Goal: Task Accomplishment & Management: Manage account settings

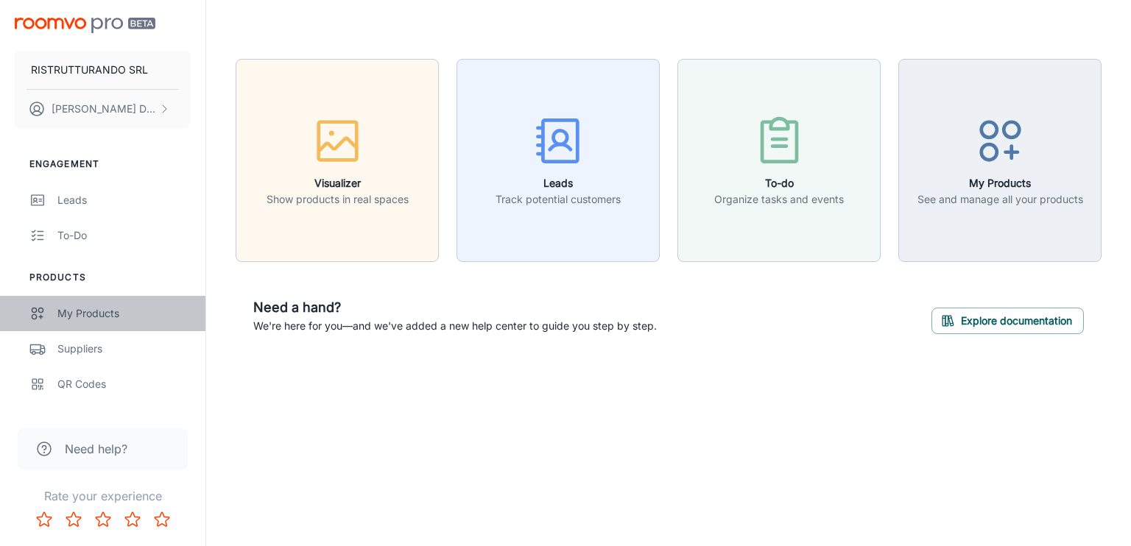
click at [124, 312] on div "My Products" at bounding box center [123, 314] width 133 height 16
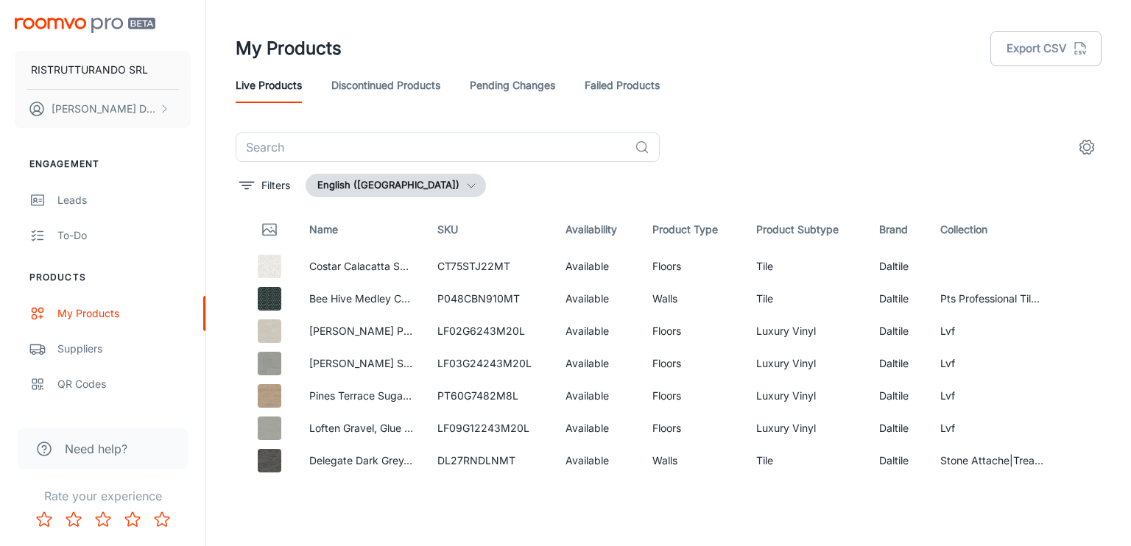
click at [412, 185] on button "English ([GEOGRAPHIC_DATA])" at bounding box center [396, 186] width 180 height 24
click at [412, 186] on div at bounding box center [565, 273] width 1131 height 546
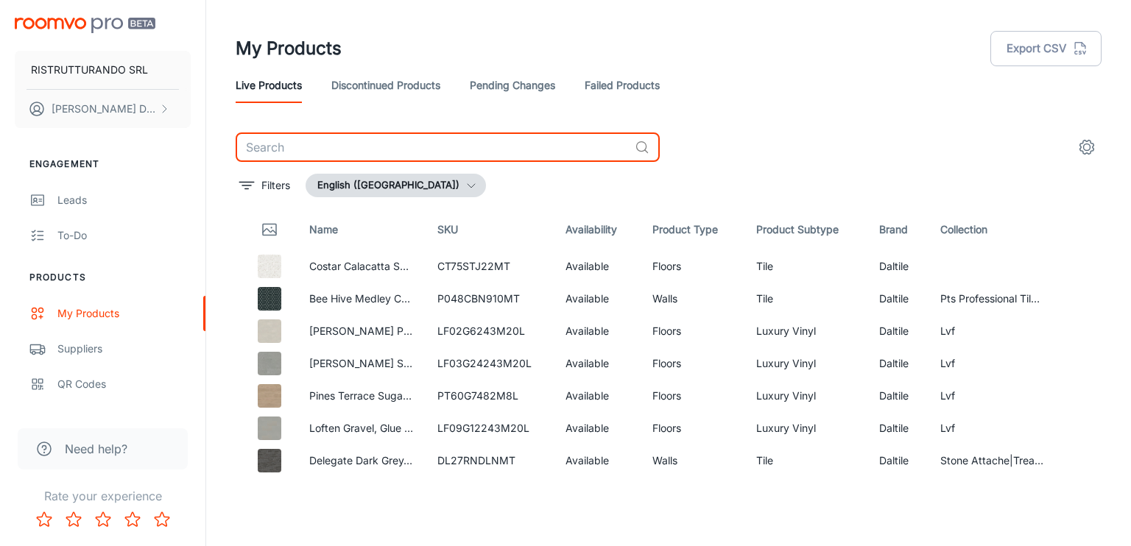
click at [334, 149] on input "text" at bounding box center [432, 147] width 393 height 29
type input "skema"
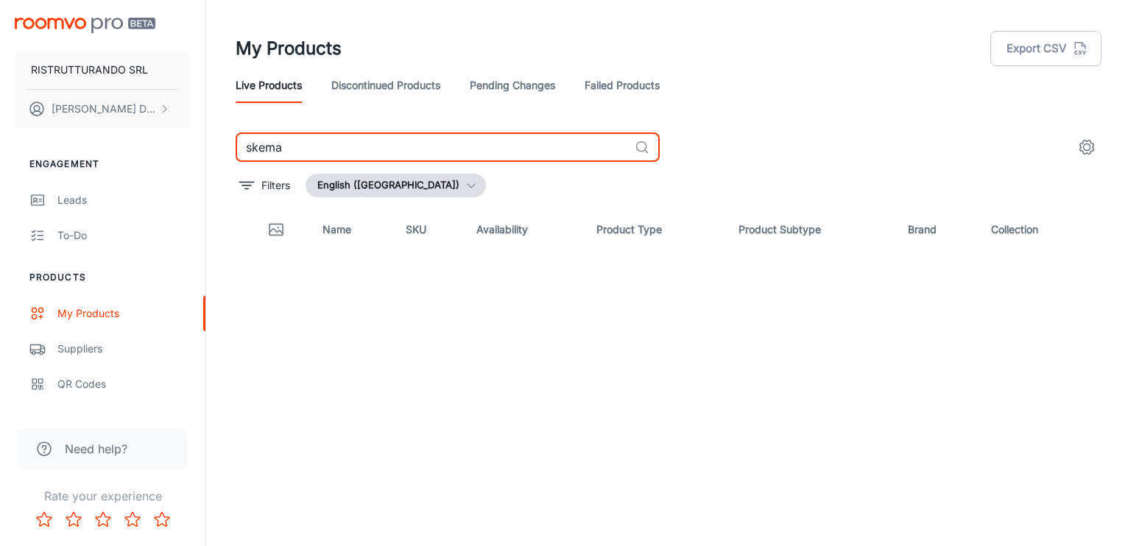
drag, startPoint x: 314, startPoint y: 153, endPoint x: 231, endPoint y: 151, distance: 84.0
click at [231, 151] on div "skema ​ Filters English ([GEOGRAPHIC_DATA]) Name SKU Availability Product Type …" at bounding box center [668, 304] width 901 height 343
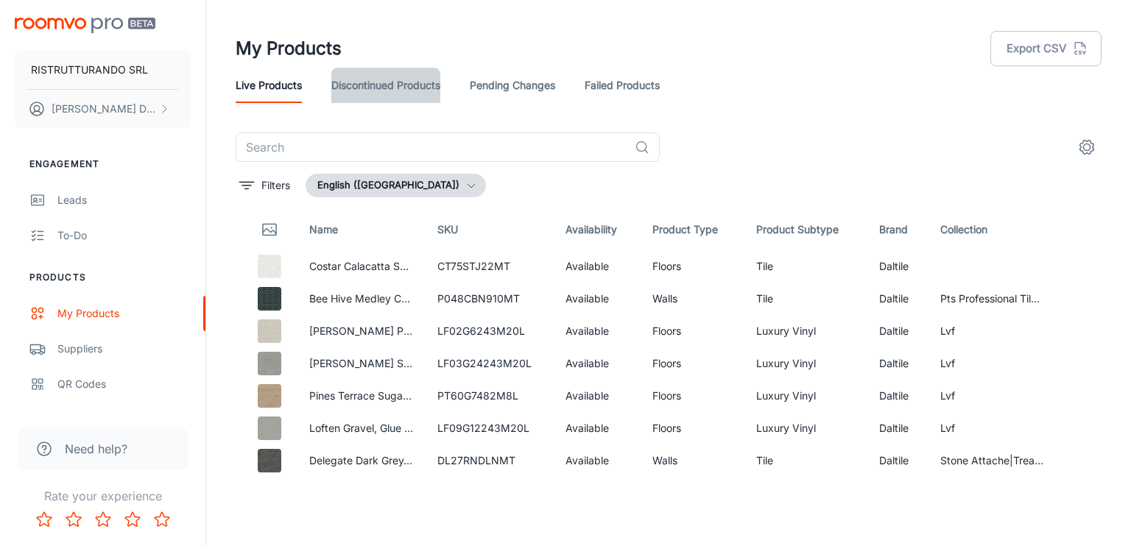
click at [397, 85] on link "Discontinued Products" at bounding box center [385, 85] width 109 height 35
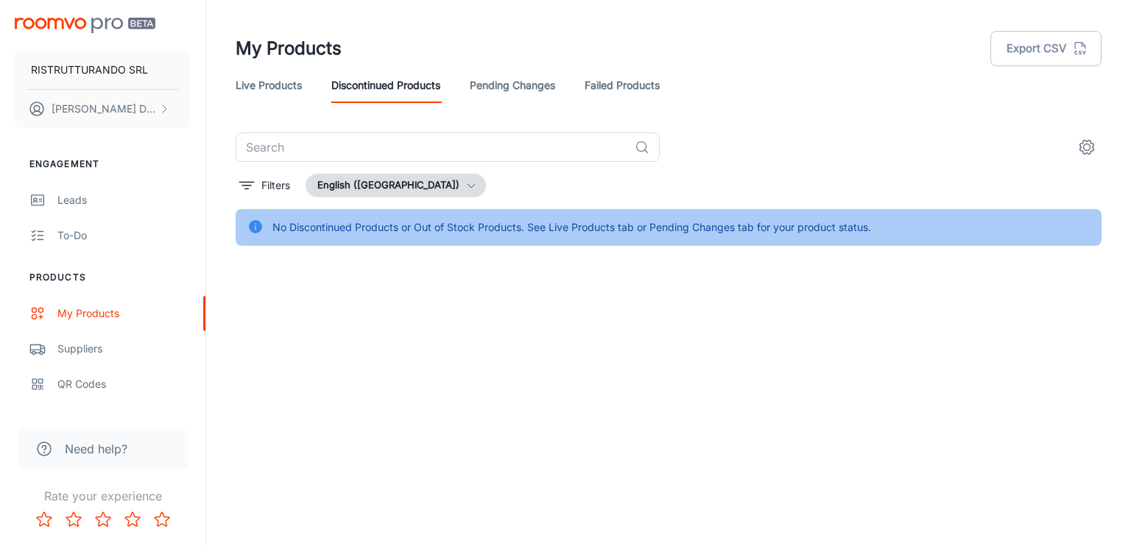
click at [510, 91] on link "Pending Changes" at bounding box center [512, 85] width 85 height 35
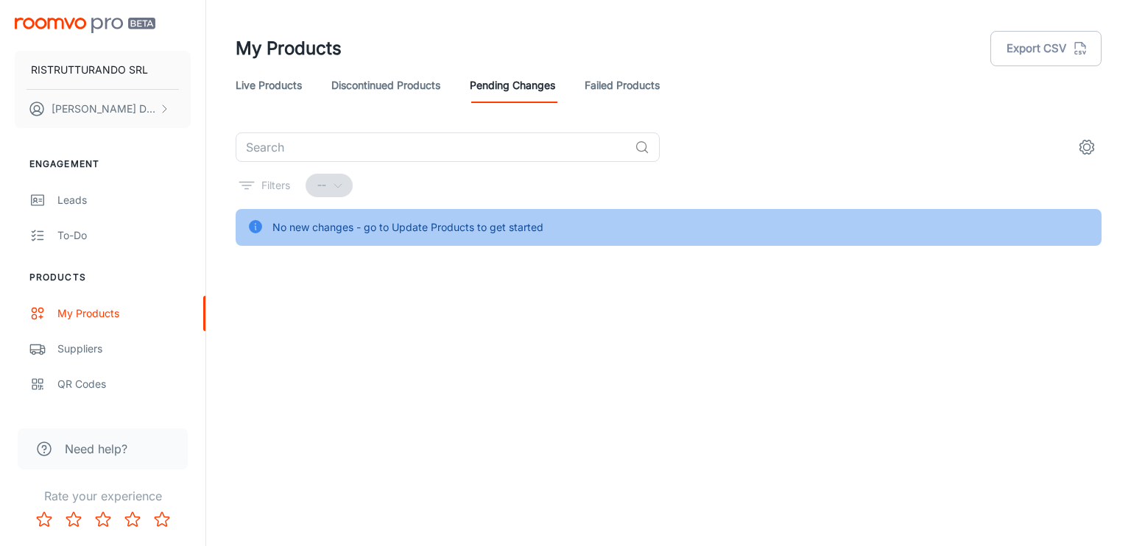
click at [620, 90] on link "Failed Products" at bounding box center [622, 85] width 75 height 35
click at [273, 75] on link "Live Products" at bounding box center [269, 85] width 66 height 35
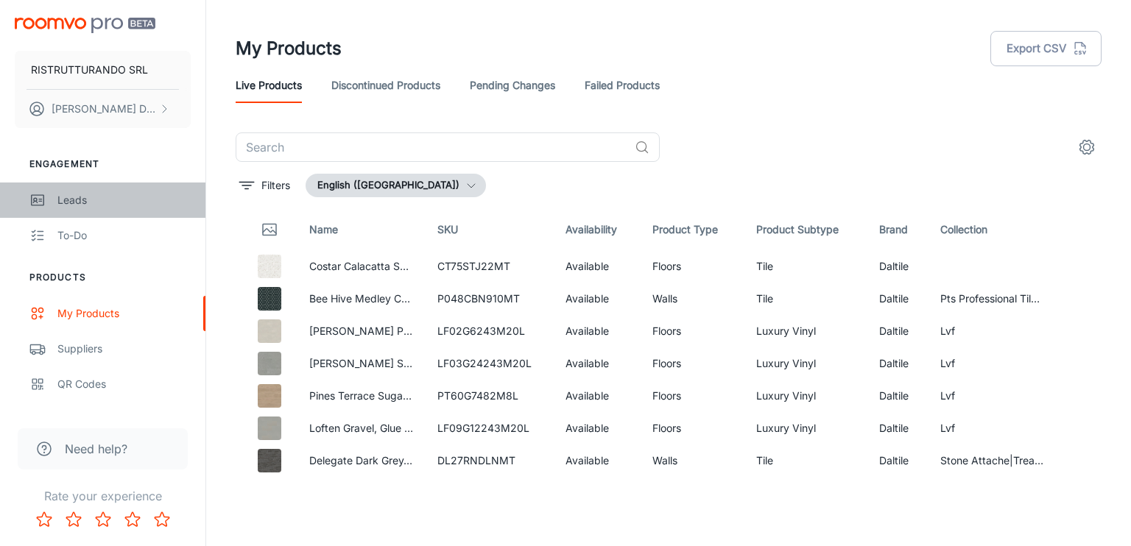
click at [82, 203] on div "Leads" at bounding box center [123, 200] width 133 height 16
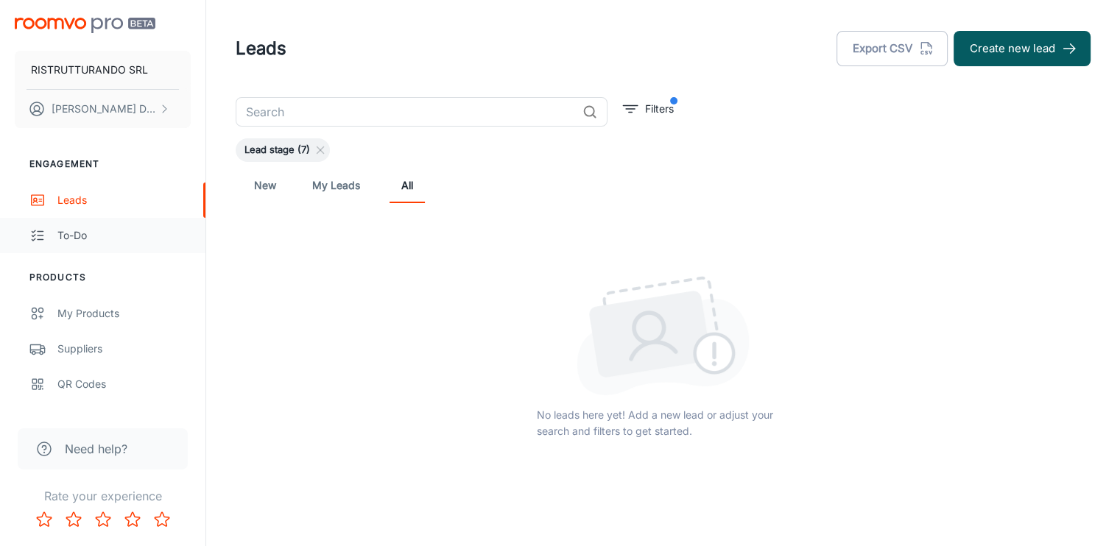
click at [60, 232] on div "To-do" at bounding box center [123, 236] width 133 height 16
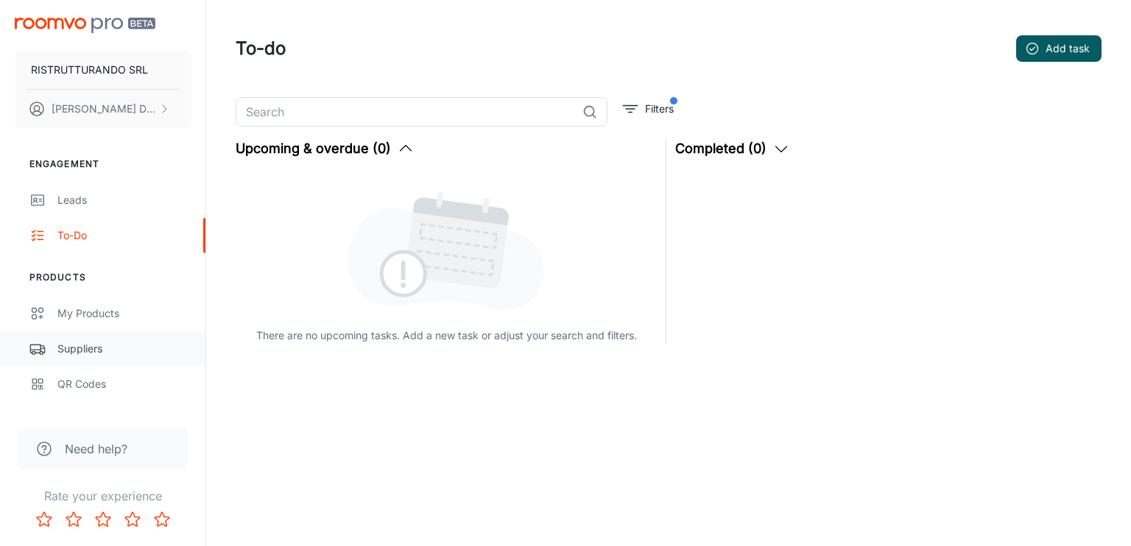
click at [88, 349] on div "Suppliers" at bounding box center [123, 349] width 133 height 16
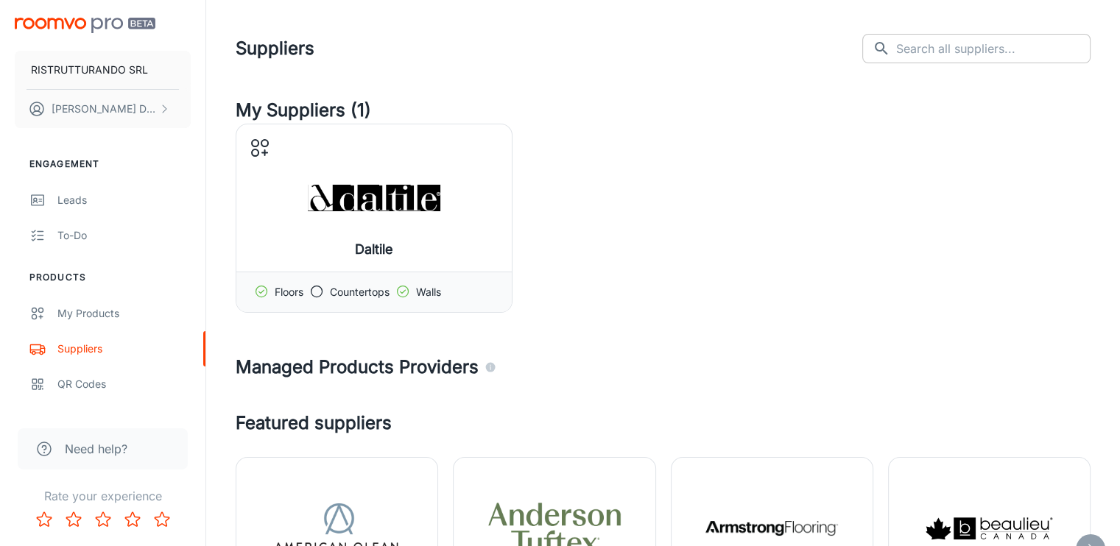
click at [1017, 55] on input "text" at bounding box center [993, 48] width 194 height 29
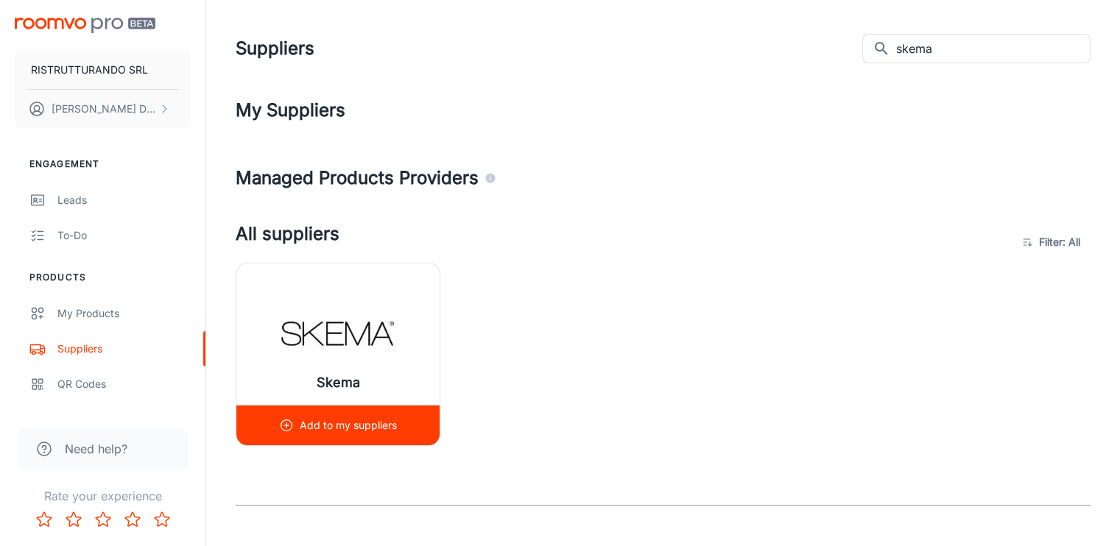
click at [359, 424] on p "Add to my suppliers" at bounding box center [348, 426] width 97 height 16
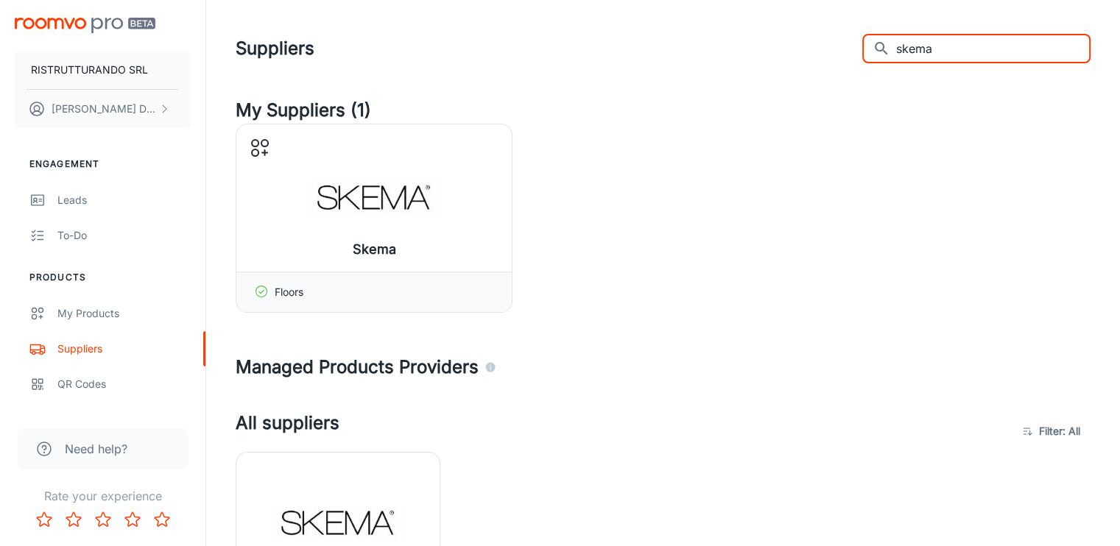
drag, startPoint x: 975, startPoint y: 46, endPoint x: 907, endPoint y: 59, distance: 68.9
click at [907, 59] on div "​ skema ​" at bounding box center [976, 48] width 228 height 29
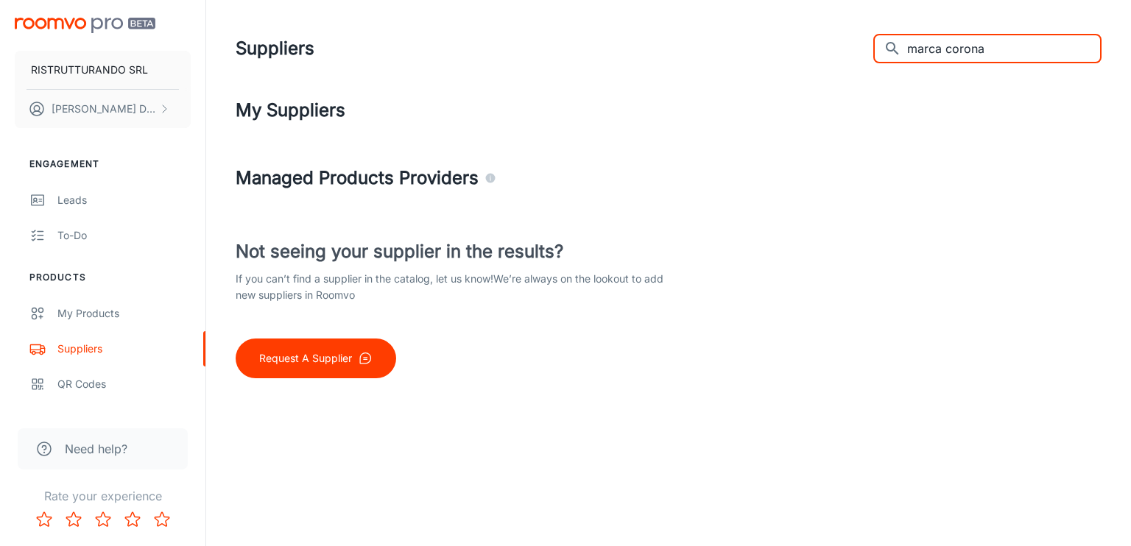
drag, startPoint x: 1043, startPoint y: 55, endPoint x: 910, endPoint y: 70, distance: 134.2
click at [910, 70] on header "Suppliers ​ marca corona ​" at bounding box center [668, 48] width 901 height 97
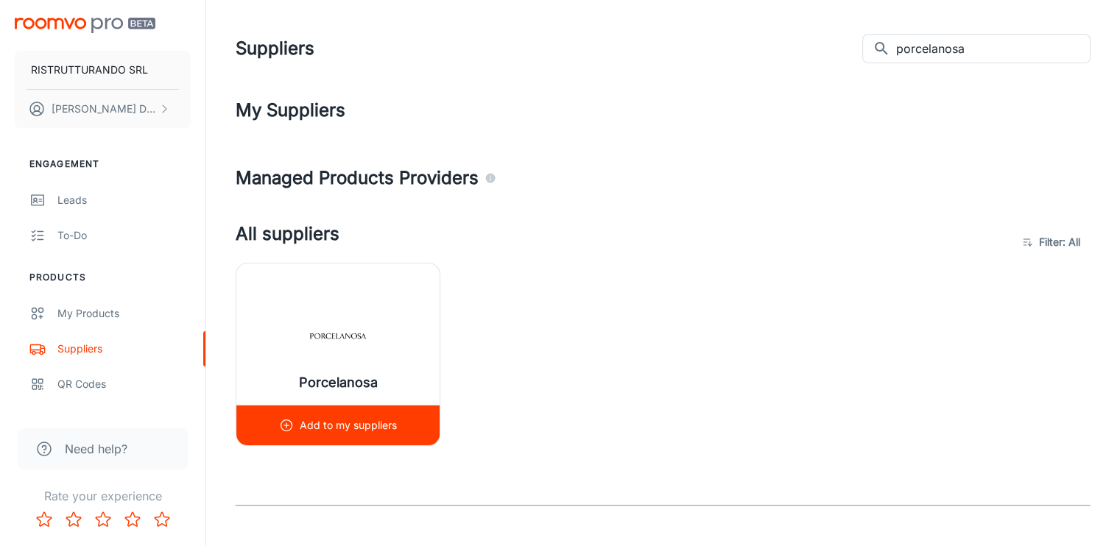
click at [340, 423] on p "Add to my suppliers" at bounding box center [348, 426] width 97 height 16
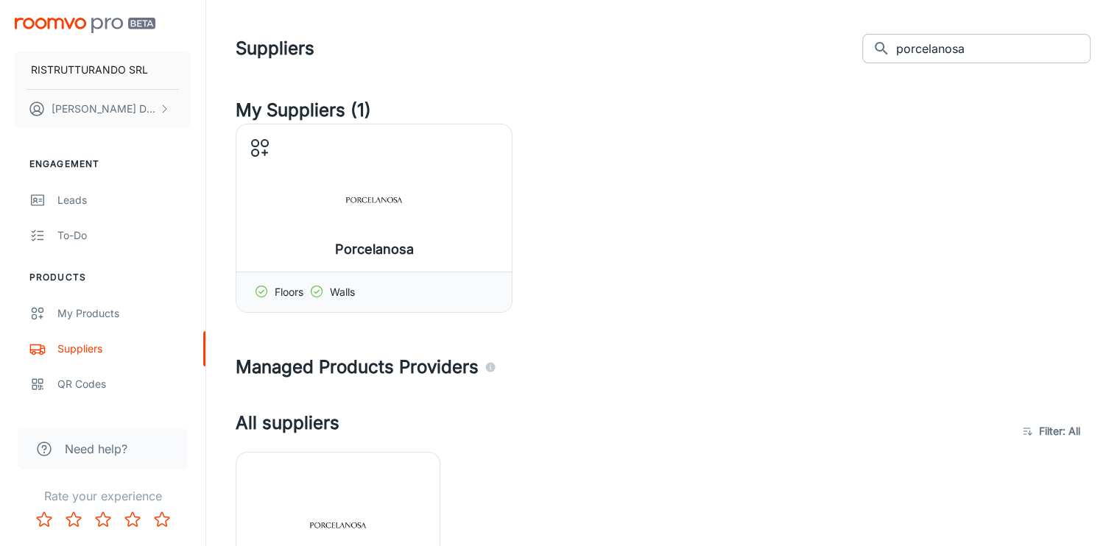
click at [963, 49] on input "porcelanosa" at bounding box center [993, 48] width 194 height 29
type input "marazzi"
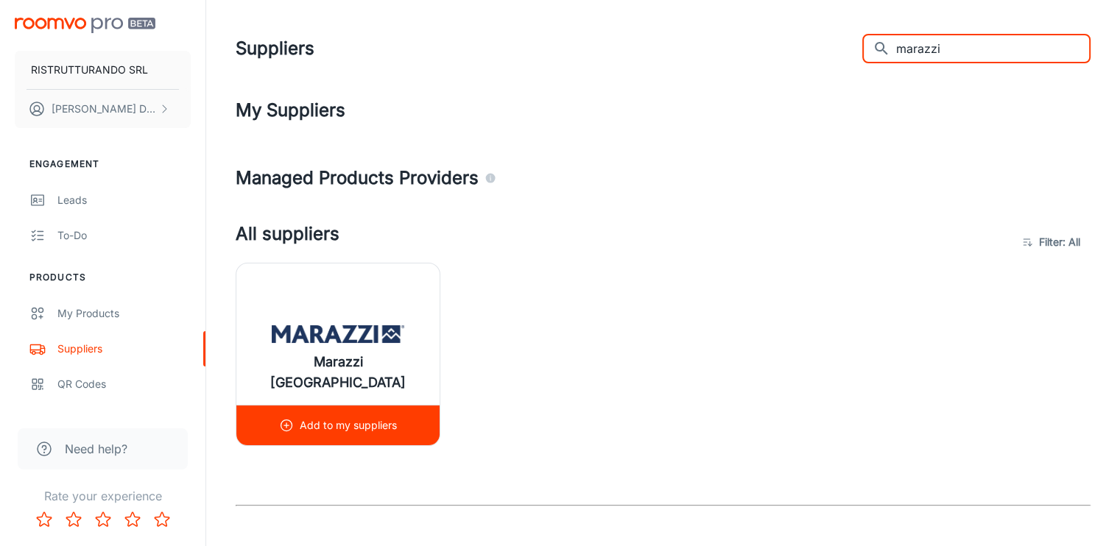
click at [345, 421] on p "Add to my suppliers" at bounding box center [348, 426] width 97 height 16
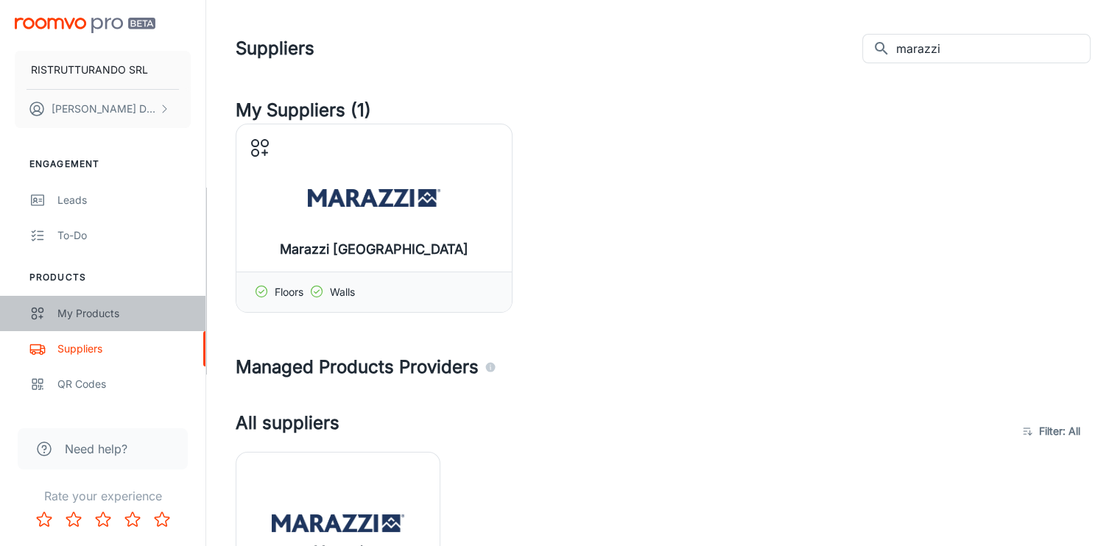
click at [52, 314] on link "My Products" at bounding box center [102, 313] width 205 height 35
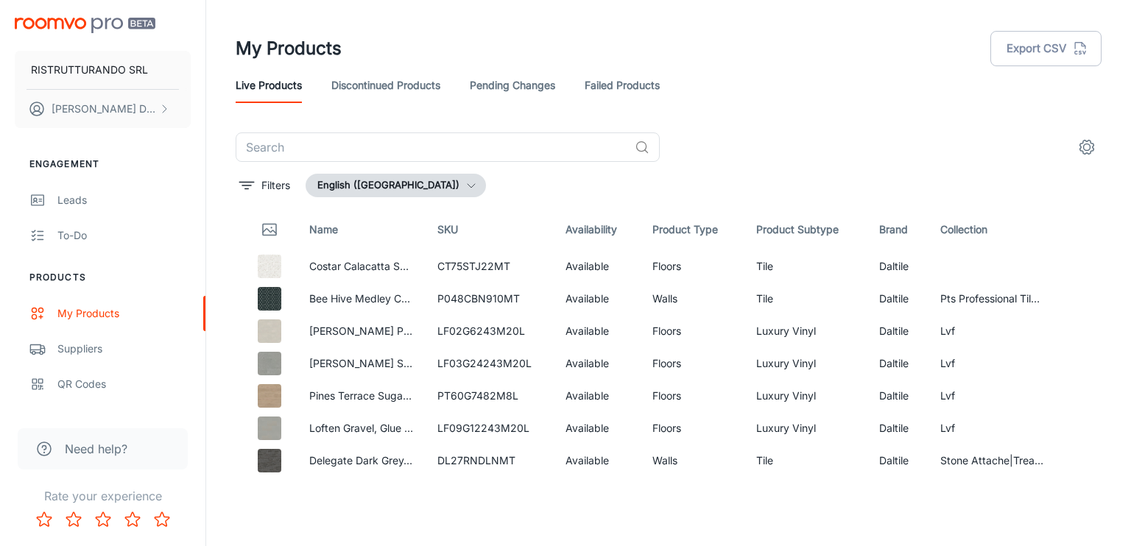
click at [419, 180] on button "English ([GEOGRAPHIC_DATA])" at bounding box center [396, 186] width 180 height 24
click at [419, 180] on div at bounding box center [565, 273] width 1131 height 546
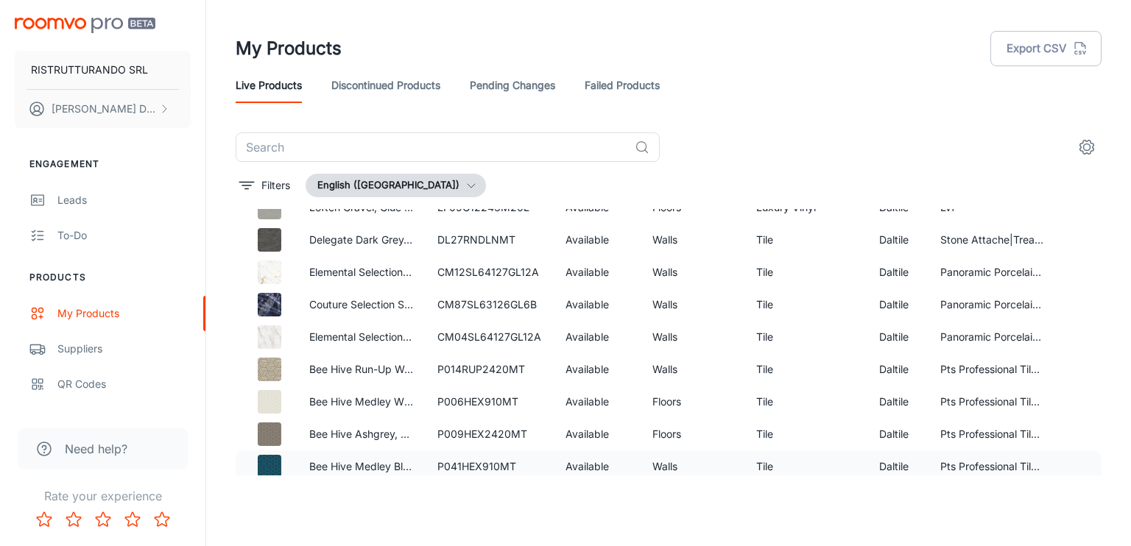
scroll to position [295, 0]
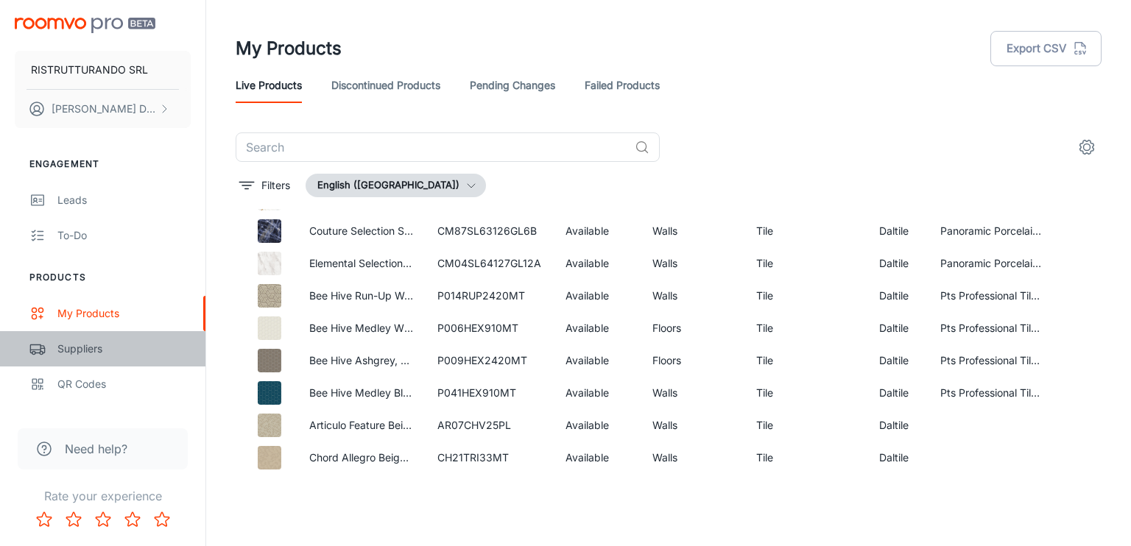
click at [88, 349] on div "Suppliers" at bounding box center [123, 349] width 133 height 16
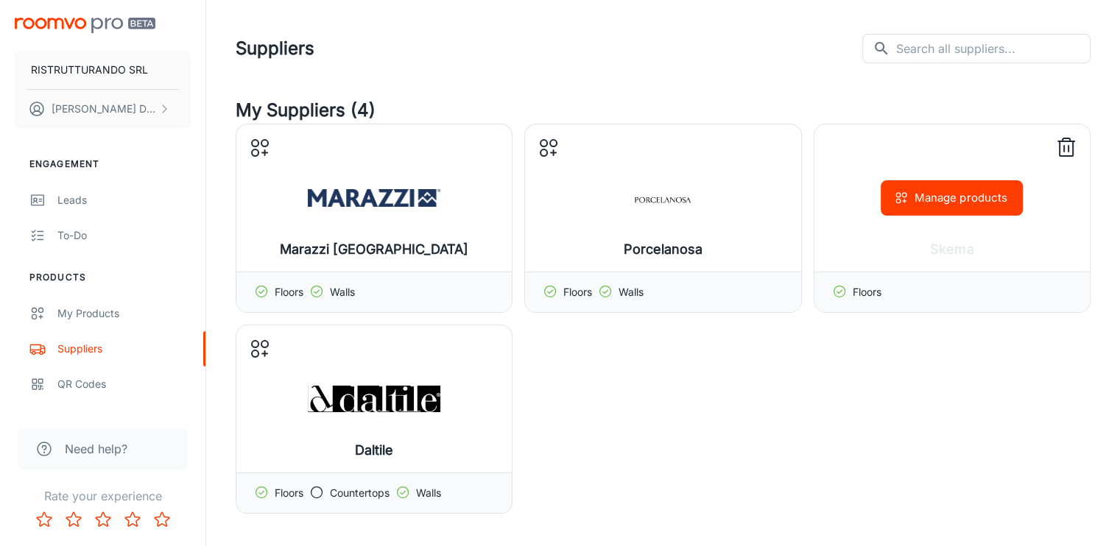
click at [925, 201] on button "Manage products" at bounding box center [952, 197] width 142 height 35
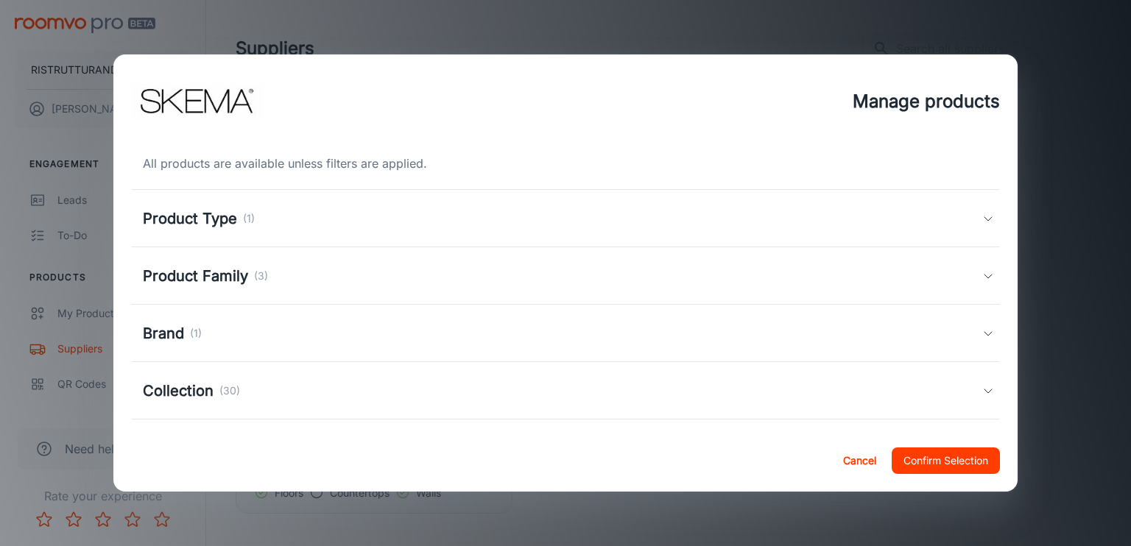
click at [398, 223] on div "Product Type (1)" at bounding box center [563, 219] width 840 height 22
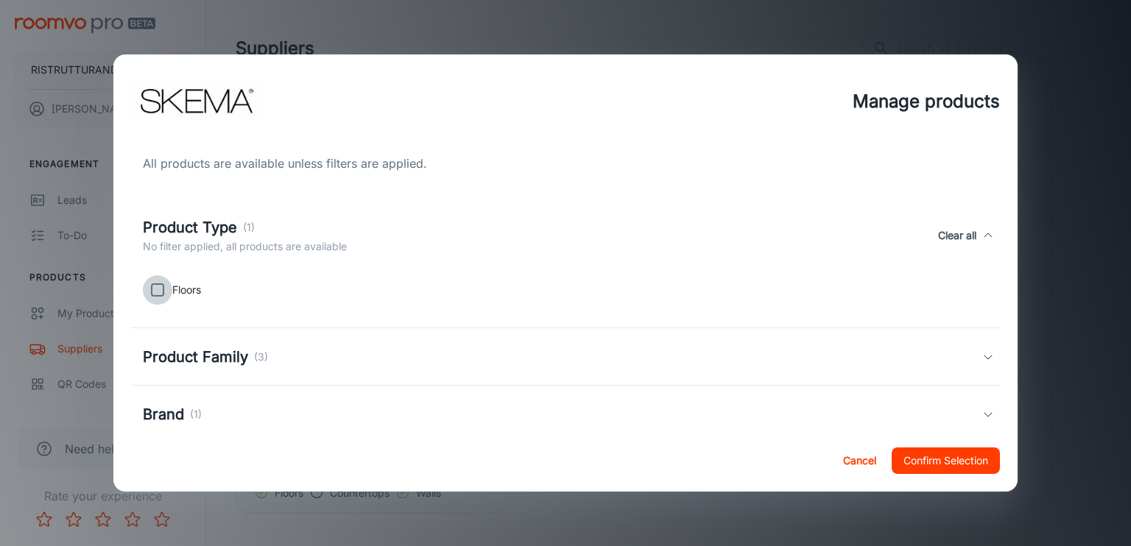
click at [161, 297] on input "checkbox" at bounding box center [157, 289] width 29 height 29
checkbox input "true"
click at [369, 356] on div "Product Family (3)" at bounding box center [563, 357] width 840 height 22
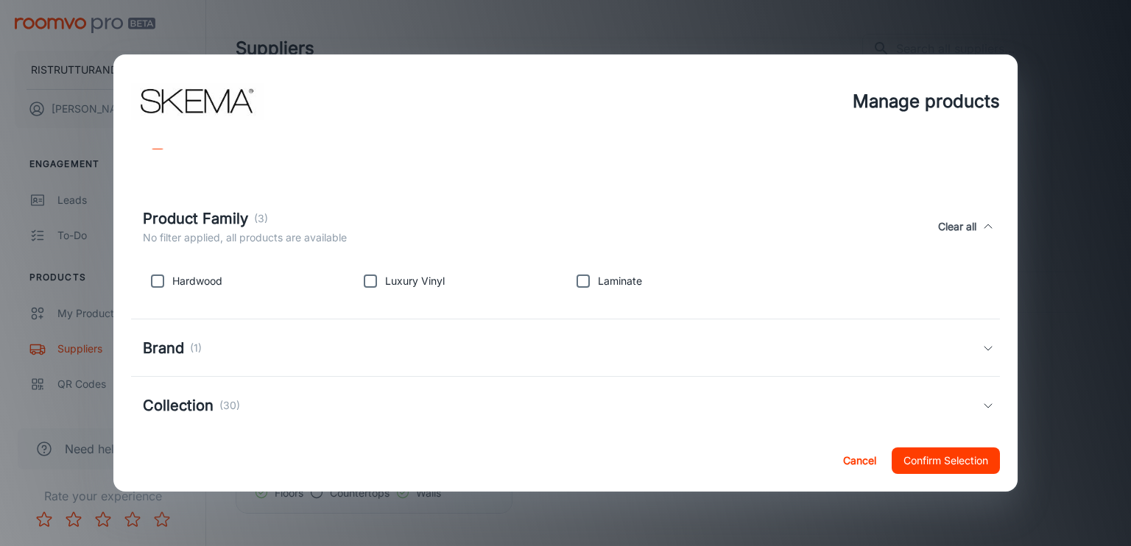
scroll to position [221, 0]
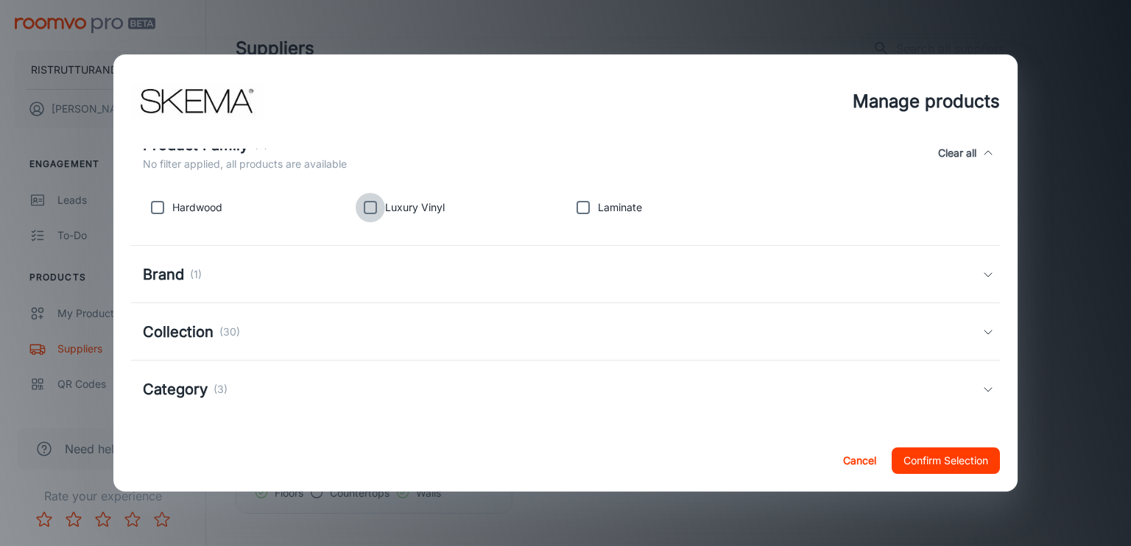
click at [367, 208] on input "checkbox" at bounding box center [370, 207] width 29 height 29
checkbox input "true"
click at [328, 276] on div "Brand (1)" at bounding box center [563, 275] width 840 height 22
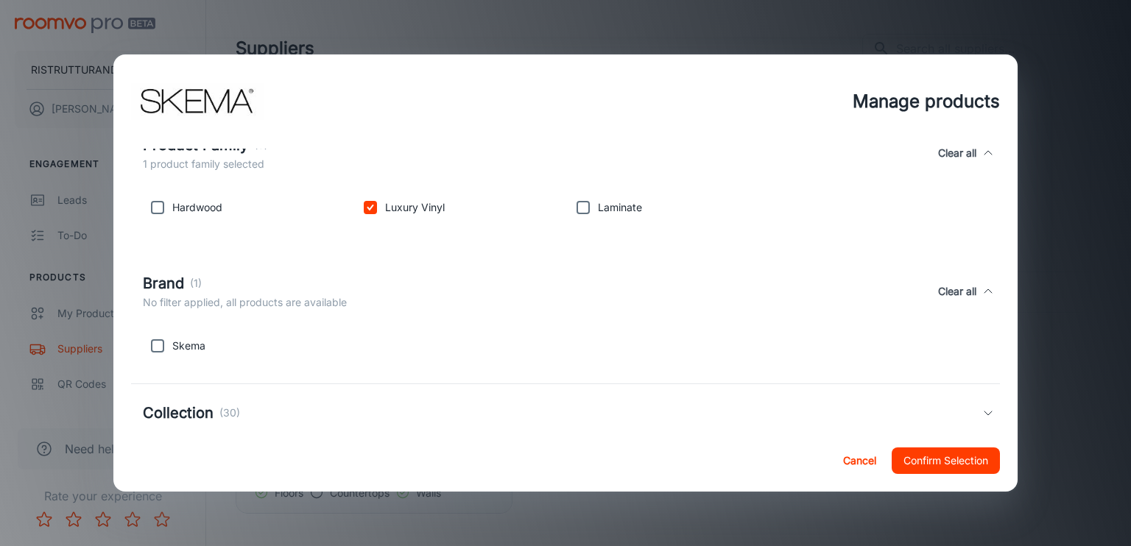
click at [183, 347] on p "Skema" at bounding box center [188, 346] width 33 height 16
click at [159, 346] on input "checkbox" at bounding box center [157, 345] width 29 height 29
checkbox input "true"
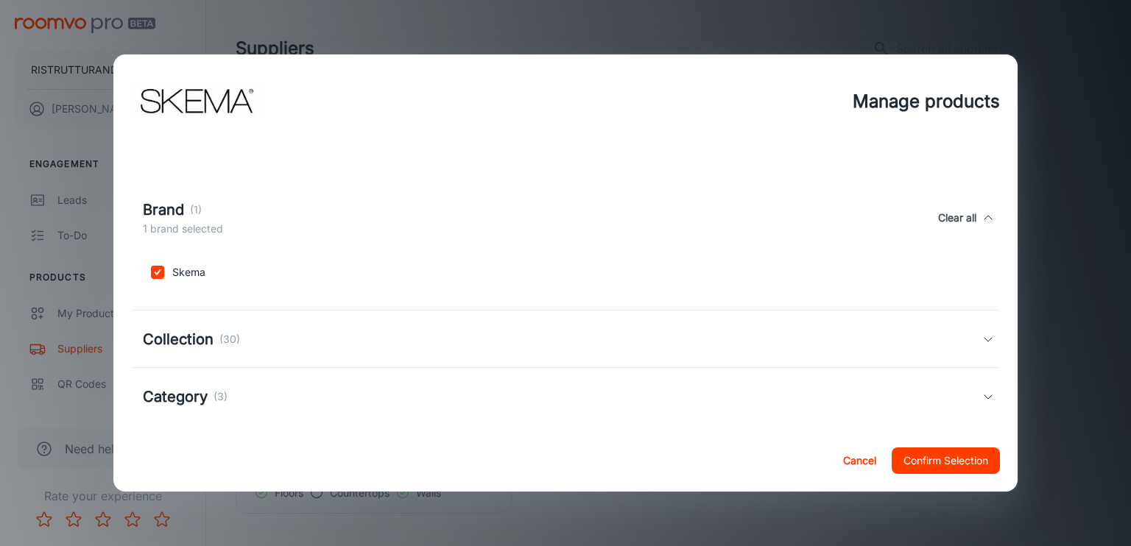
scroll to position [308, 0]
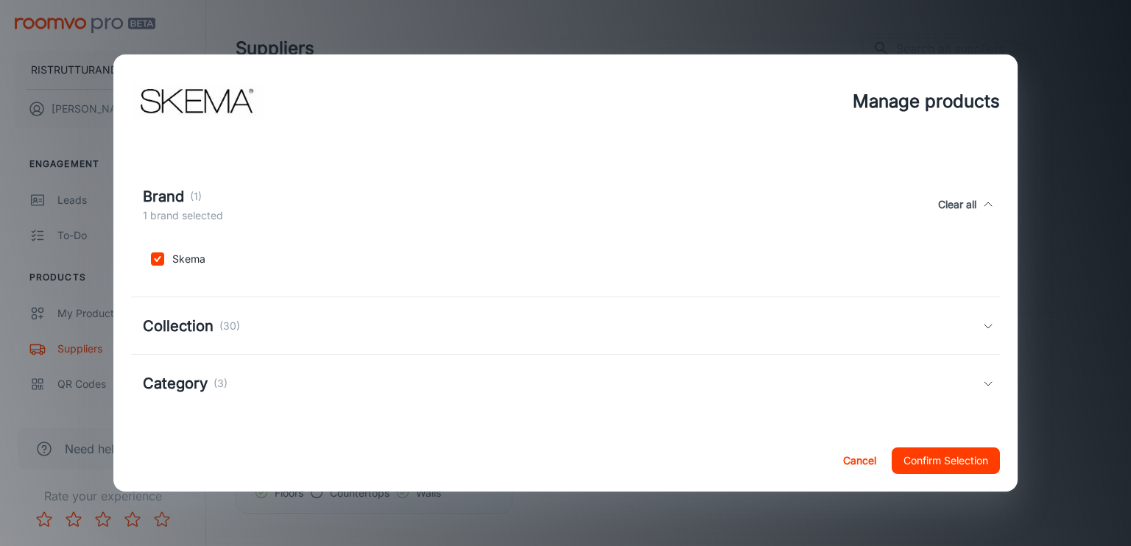
click at [221, 320] on p "(30)" at bounding box center [229, 326] width 21 height 16
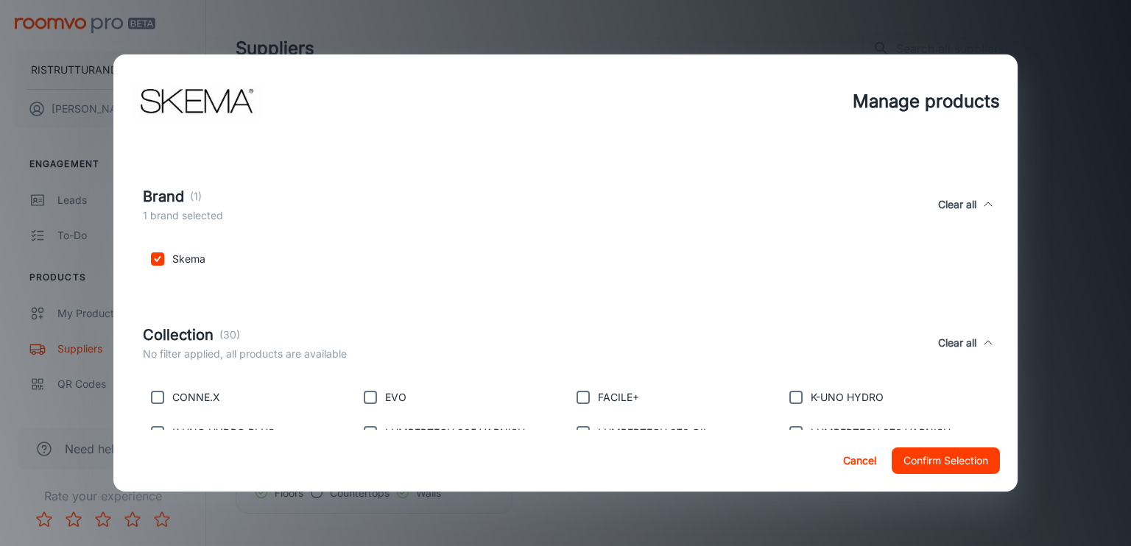
scroll to position [455, 0]
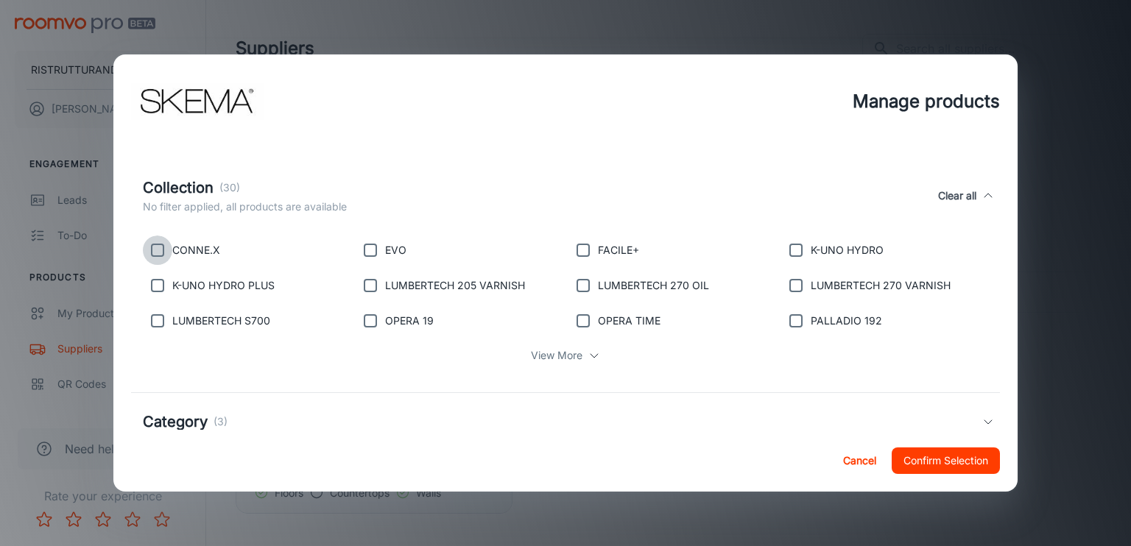
click at [158, 250] on input "checkbox" at bounding box center [157, 250] width 29 height 29
checkbox input "true"
click at [194, 421] on h5 "Category" at bounding box center [175, 422] width 65 height 22
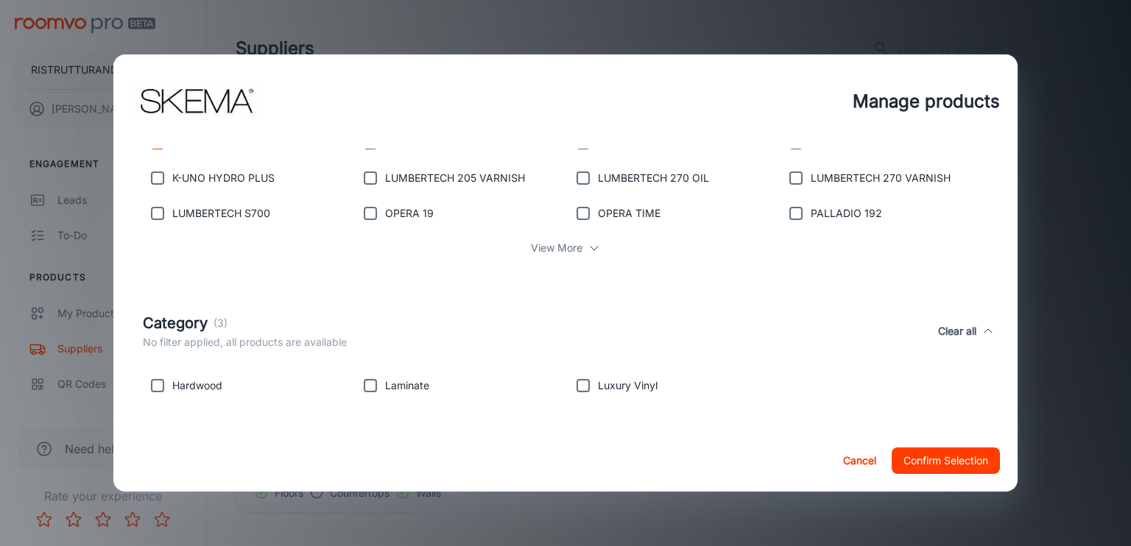
click at [580, 382] on input "checkbox" at bounding box center [583, 385] width 29 height 29
checkbox input "true"
click at [957, 463] on button "Confirm Selection" at bounding box center [946, 461] width 108 height 27
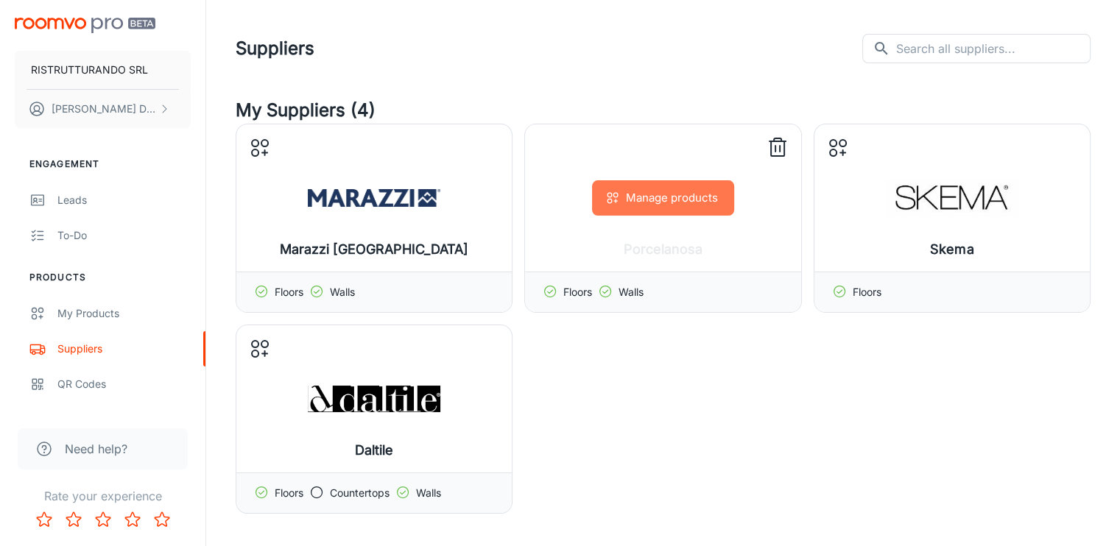
click at [654, 203] on button "Manage products" at bounding box center [663, 197] width 142 height 35
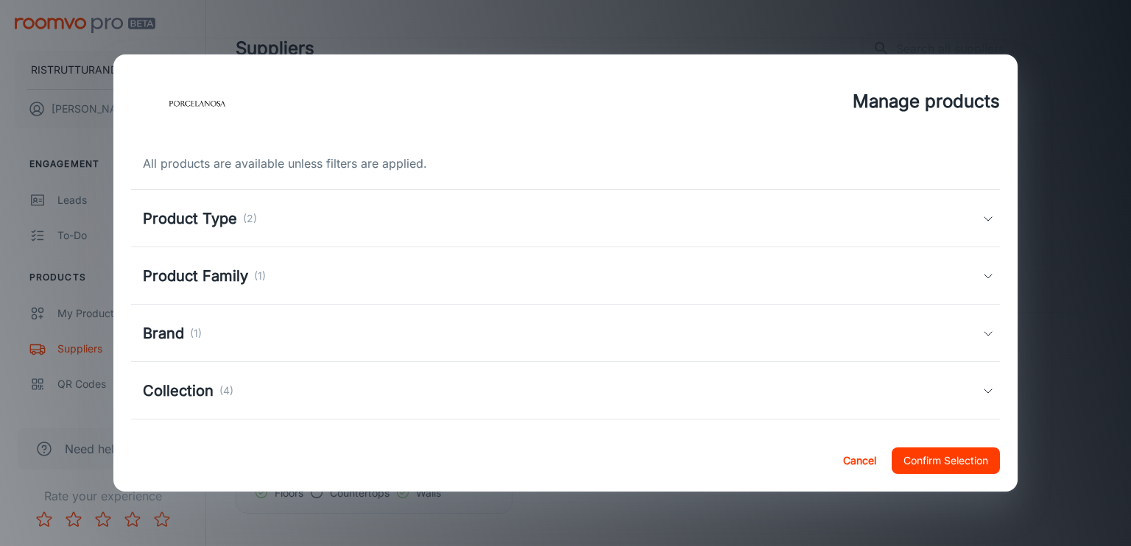
click at [247, 224] on p "(2)" at bounding box center [250, 219] width 14 height 16
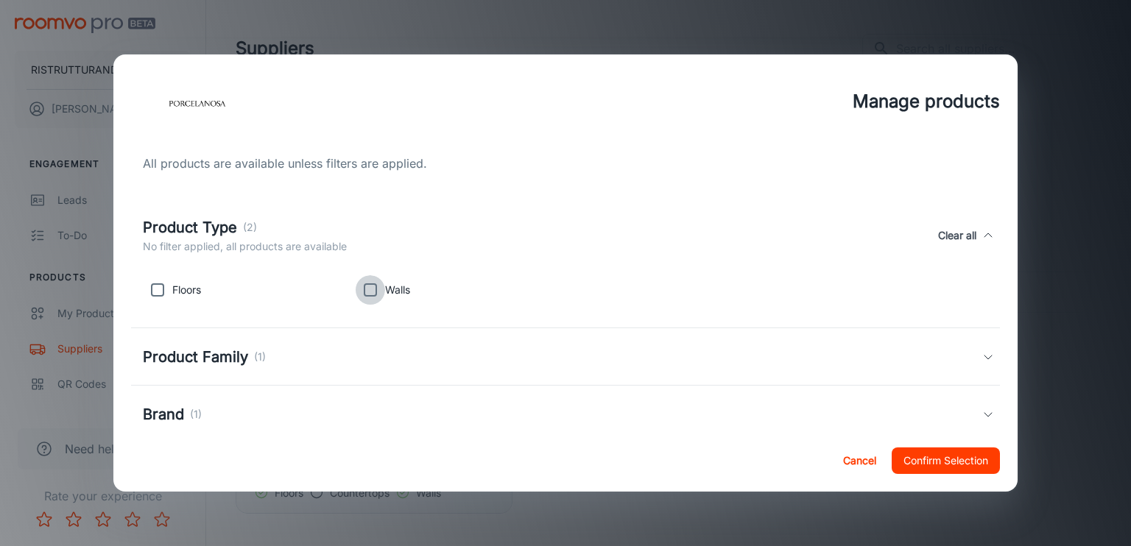
click at [366, 289] on input "checkbox" at bounding box center [370, 289] width 29 height 29
checkbox input "true"
click at [203, 351] on h5 "Product Family" at bounding box center [195, 357] width 105 height 22
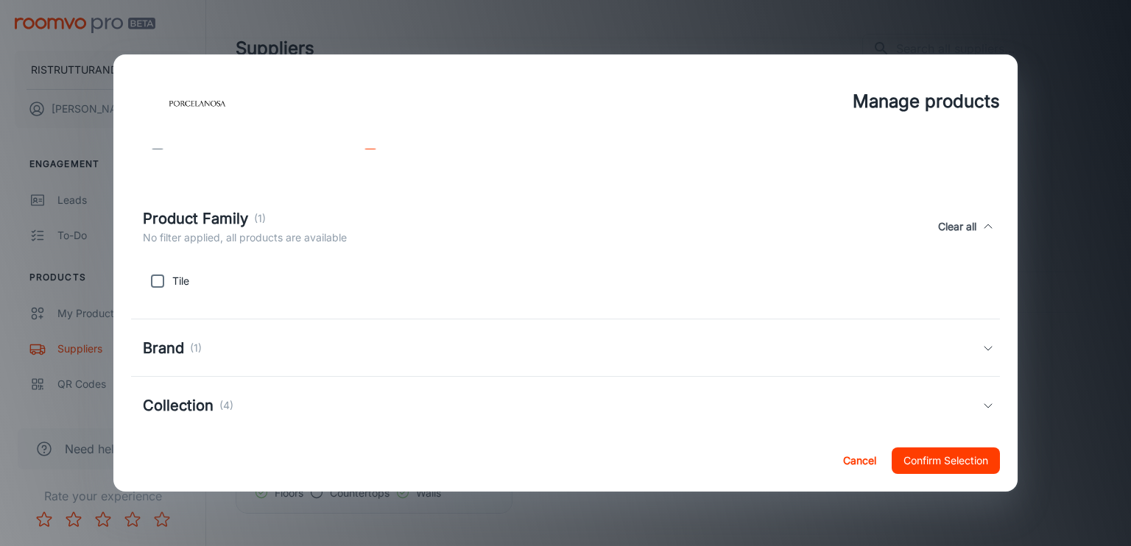
scroll to position [221, 0]
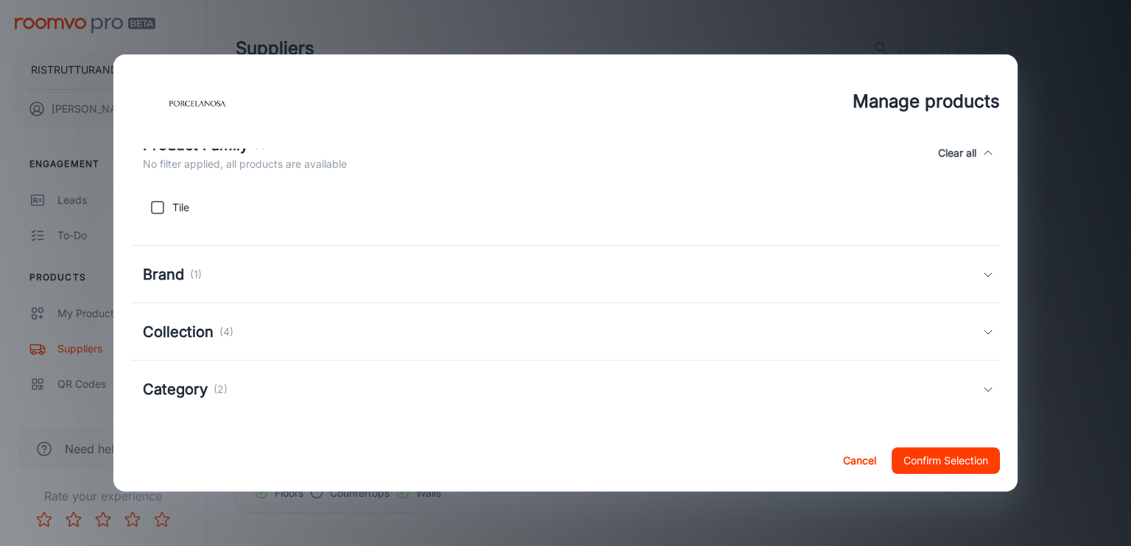
click at [159, 214] on input "checkbox" at bounding box center [157, 207] width 29 height 29
checkbox input "true"
click at [161, 273] on h5 "Brand" at bounding box center [163, 275] width 41 height 22
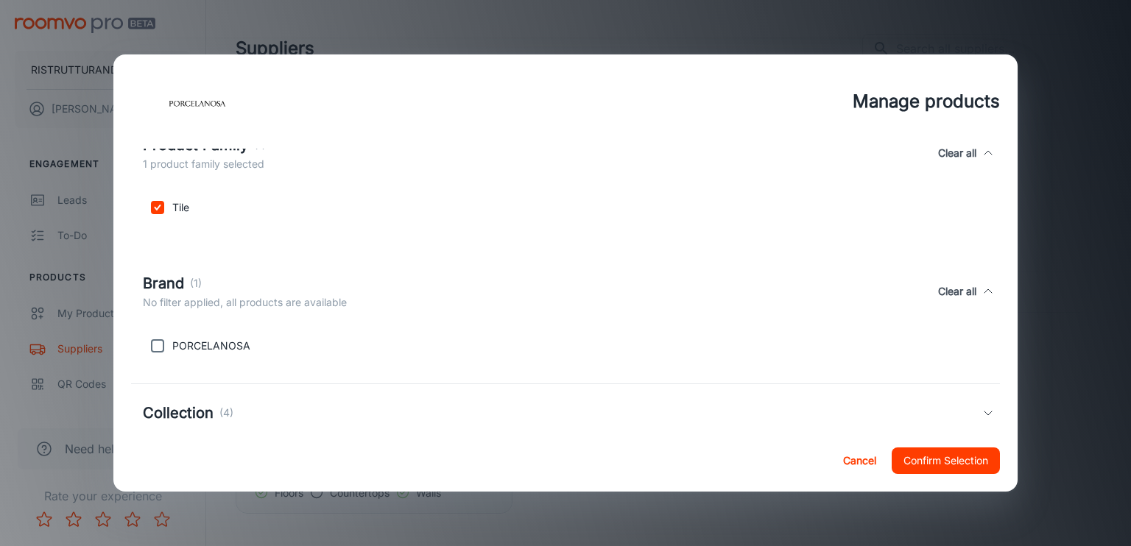
click at [156, 353] on input "checkbox" at bounding box center [157, 345] width 29 height 29
checkbox input "true"
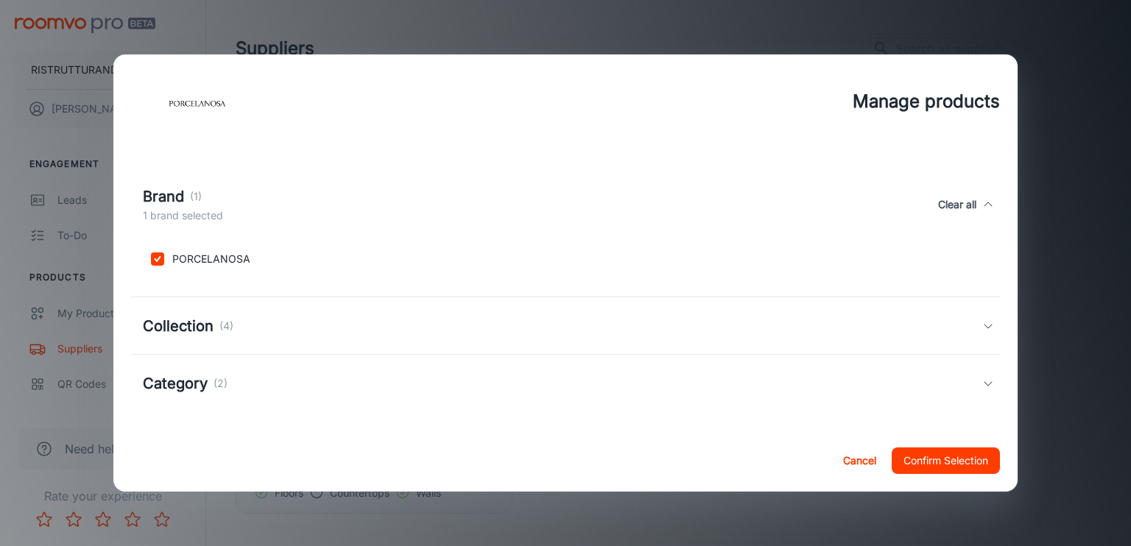
click at [196, 330] on h5 "Collection" at bounding box center [178, 326] width 71 height 22
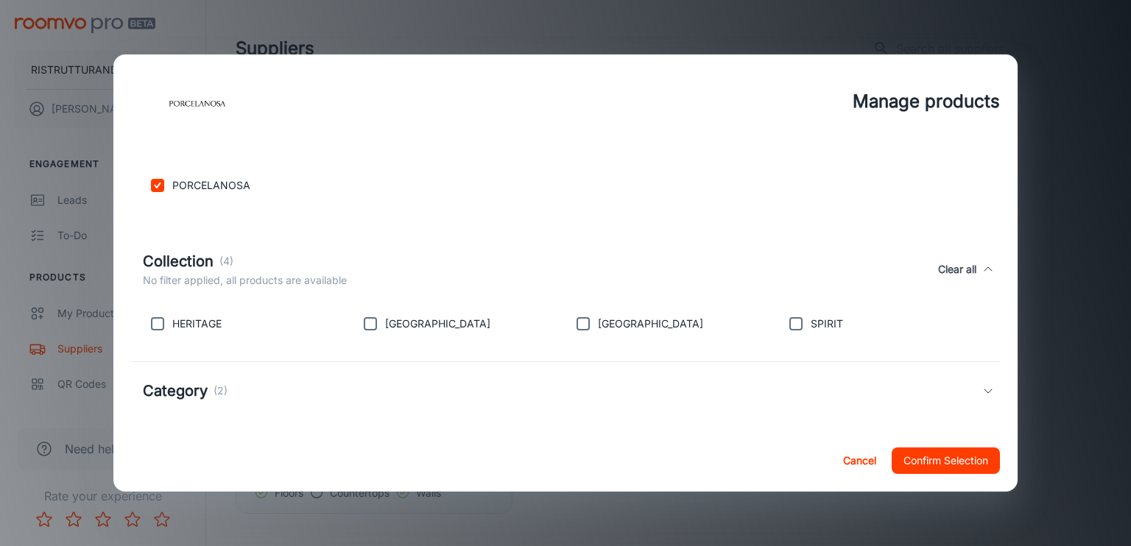
scroll to position [389, 0]
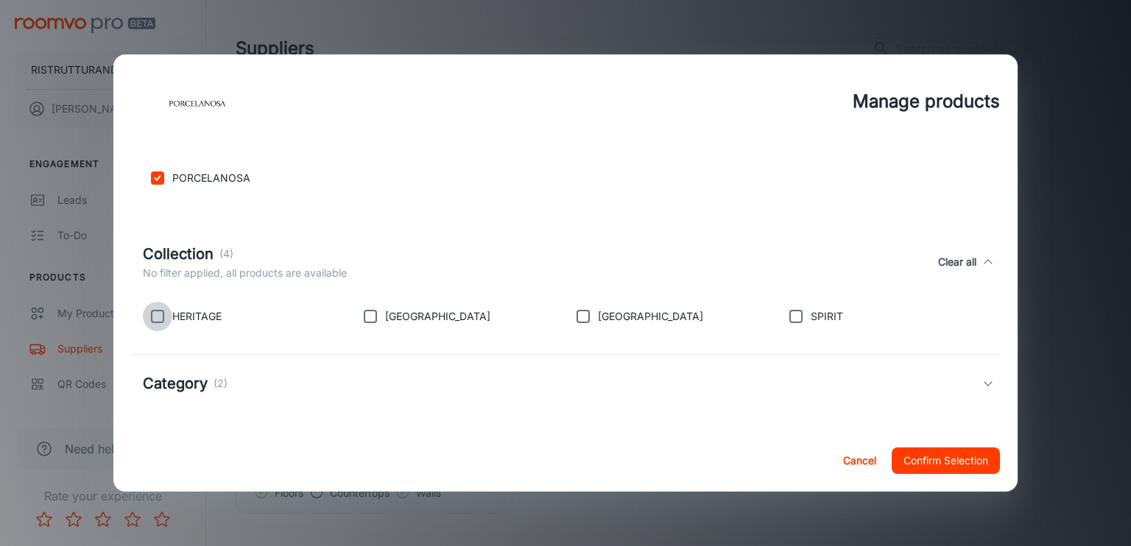
click at [161, 317] on input "checkbox" at bounding box center [157, 316] width 29 height 29
checkbox input "true"
click at [368, 317] on input "checkbox" at bounding box center [370, 316] width 29 height 29
checkbox input "true"
click at [583, 320] on input "checkbox" at bounding box center [583, 316] width 29 height 29
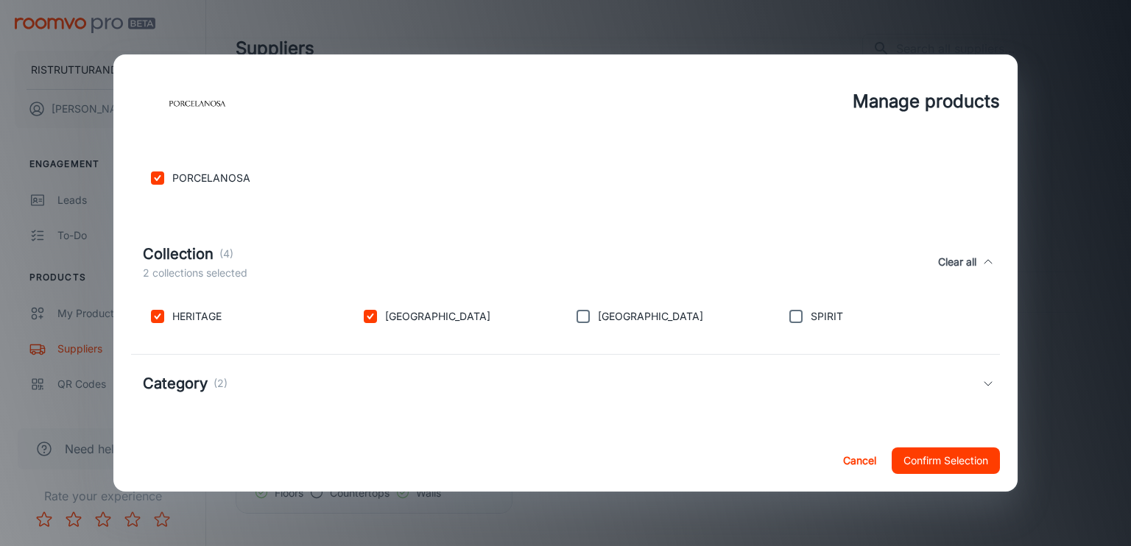
checkbox input "true"
click at [784, 315] on input "checkbox" at bounding box center [795, 316] width 29 height 29
checkbox input "true"
click at [235, 375] on div "Category (2)" at bounding box center [563, 384] width 840 height 22
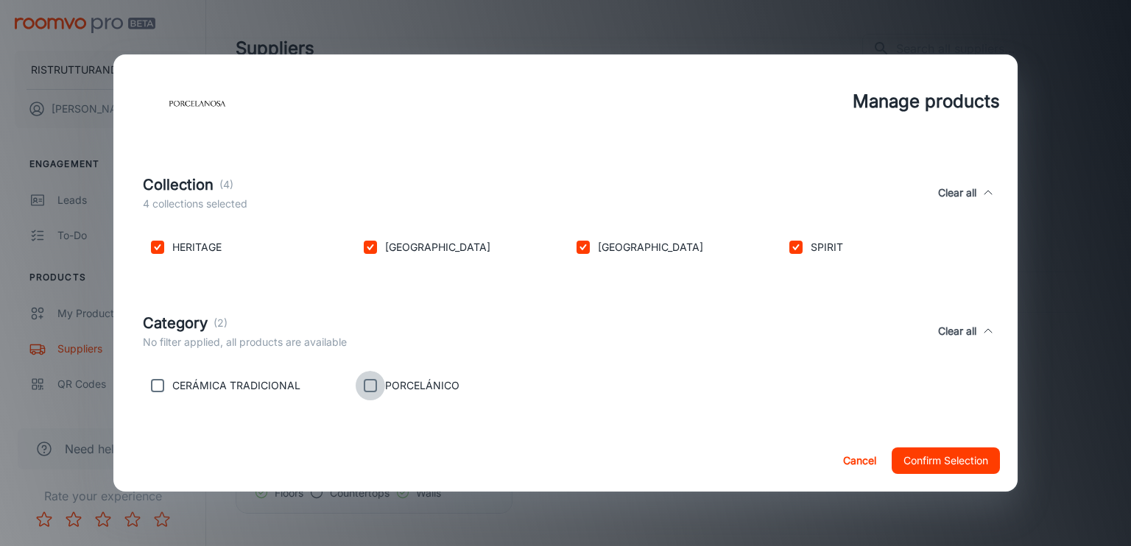
click at [373, 391] on input "checkbox" at bounding box center [370, 385] width 29 height 29
drag, startPoint x: 365, startPoint y: 388, endPoint x: 410, endPoint y: 390, distance: 45.7
click at [365, 388] on input "checkbox" at bounding box center [370, 385] width 29 height 29
checkbox input "false"
click at [946, 460] on button "Confirm Selection" at bounding box center [946, 461] width 108 height 27
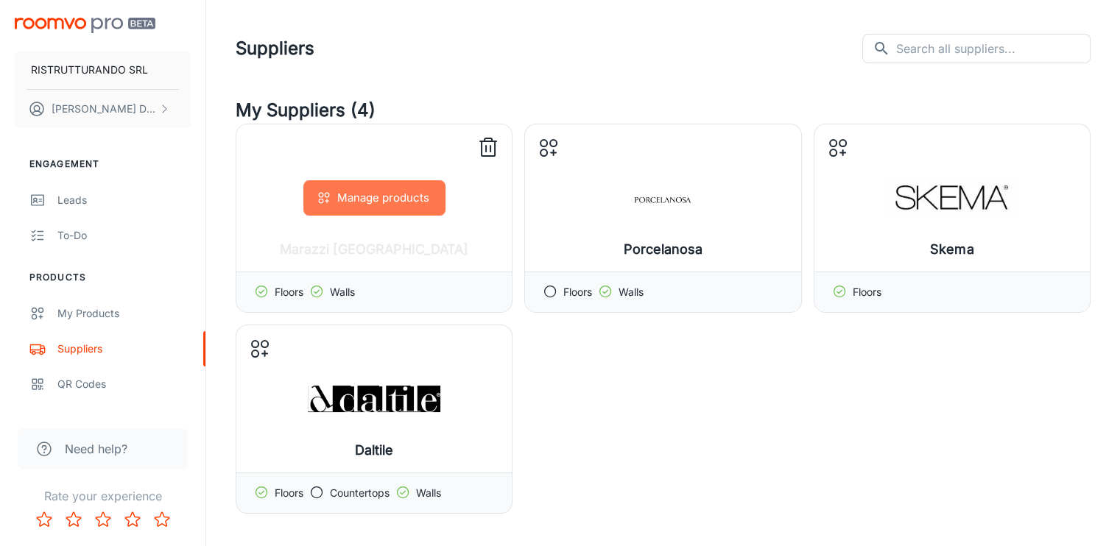
click at [383, 201] on button "Manage products" at bounding box center [374, 197] width 142 height 35
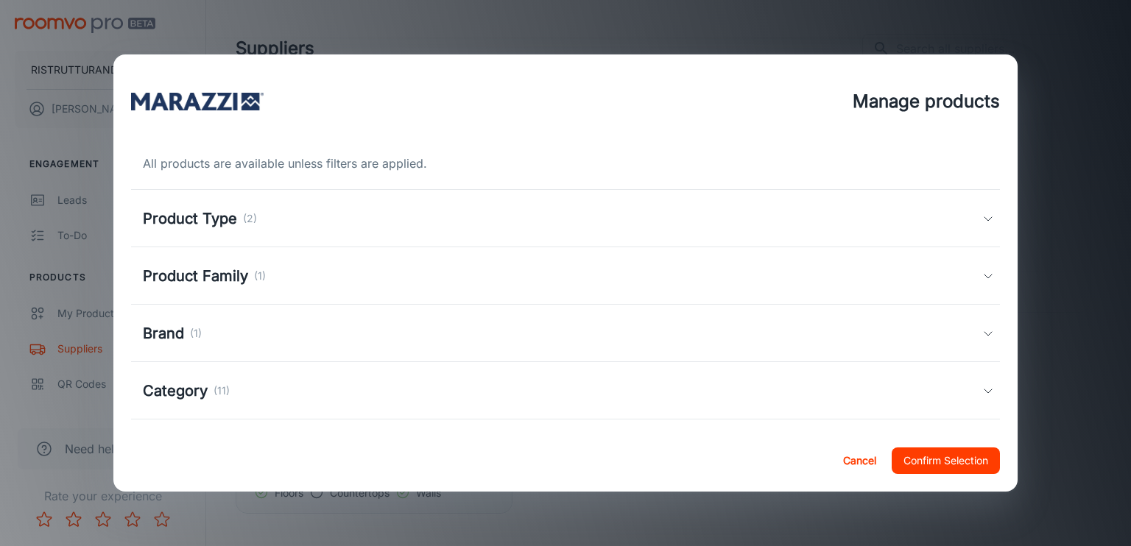
click at [221, 232] on div "Product Type (2)" at bounding box center [566, 218] width 870 height 57
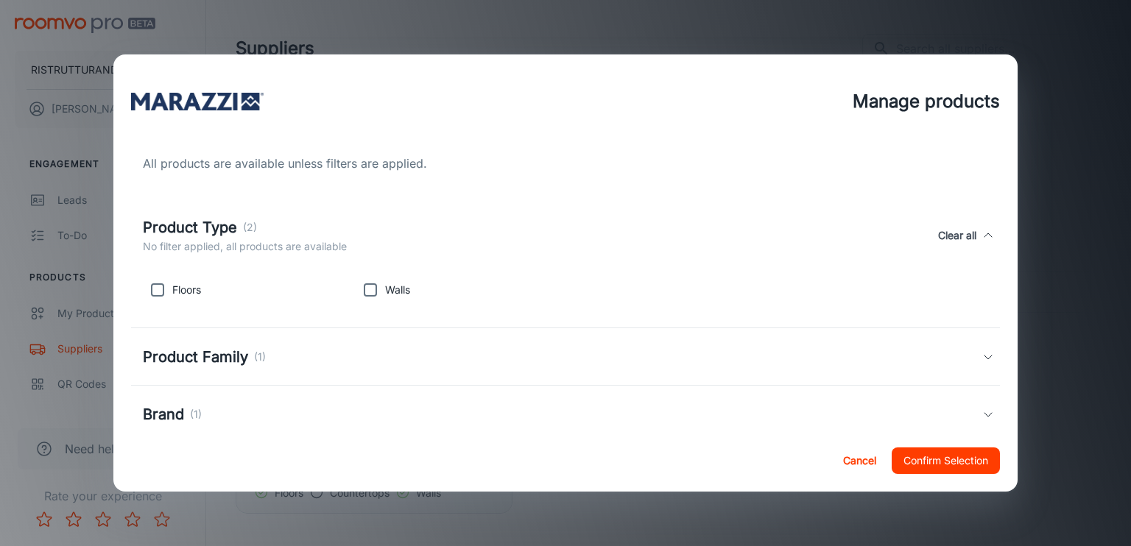
click at [374, 287] on input "checkbox" at bounding box center [370, 289] width 29 height 29
checkbox input "true"
click at [224, 362] on h5 "Product Family" at bounding box center [195, 357] width 105 height 22
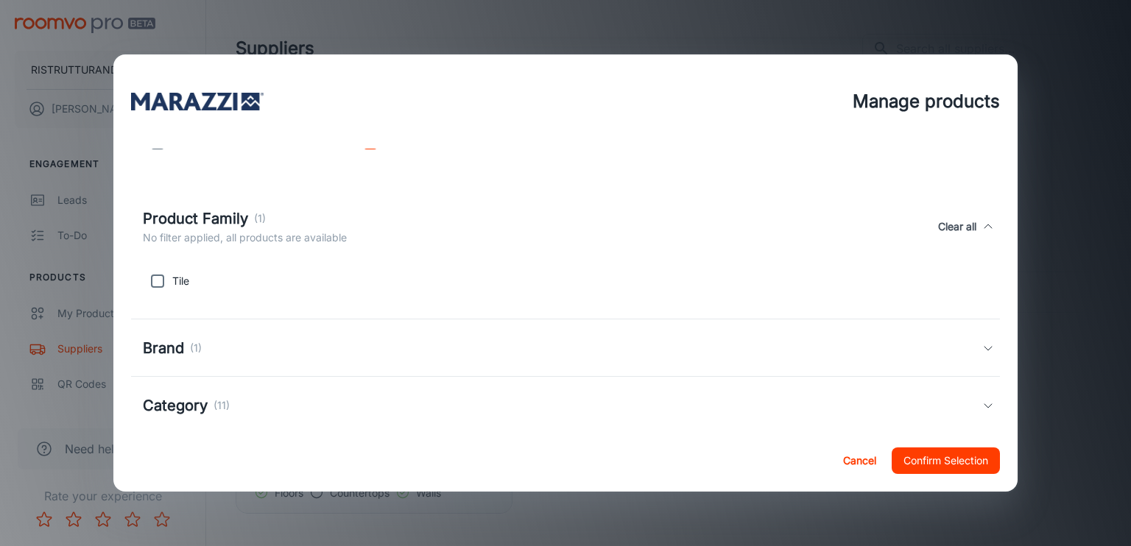
scroll to position [221, 0]
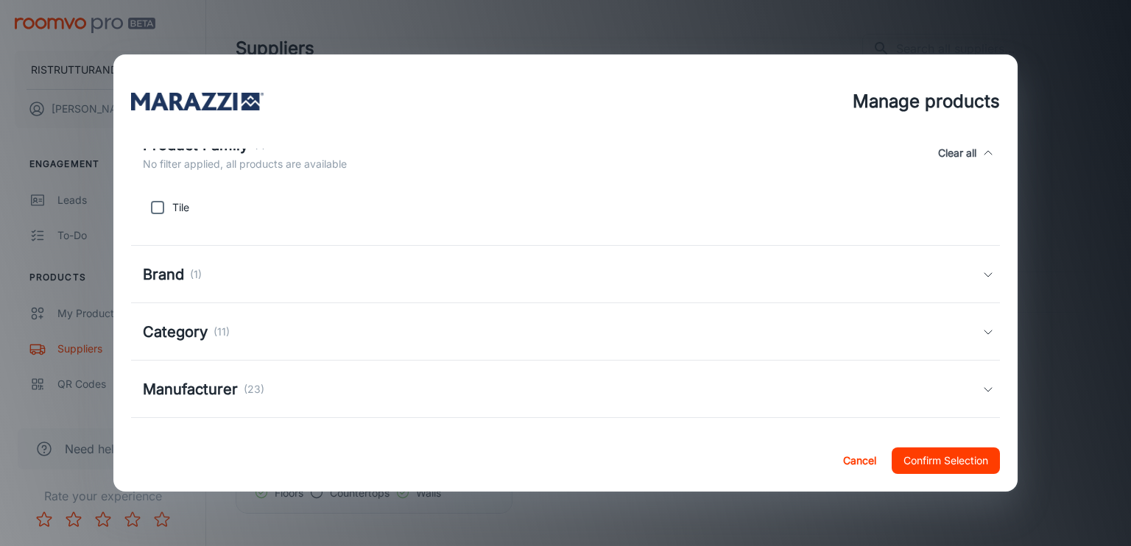
click at [159, 211] on input "checkbox" at bounding box center [157, 207] width 29 height 29
checkbox input "true"
click at [155, 264] on h5 "Brand" at bounding box center [163, 275] width 41 height 22
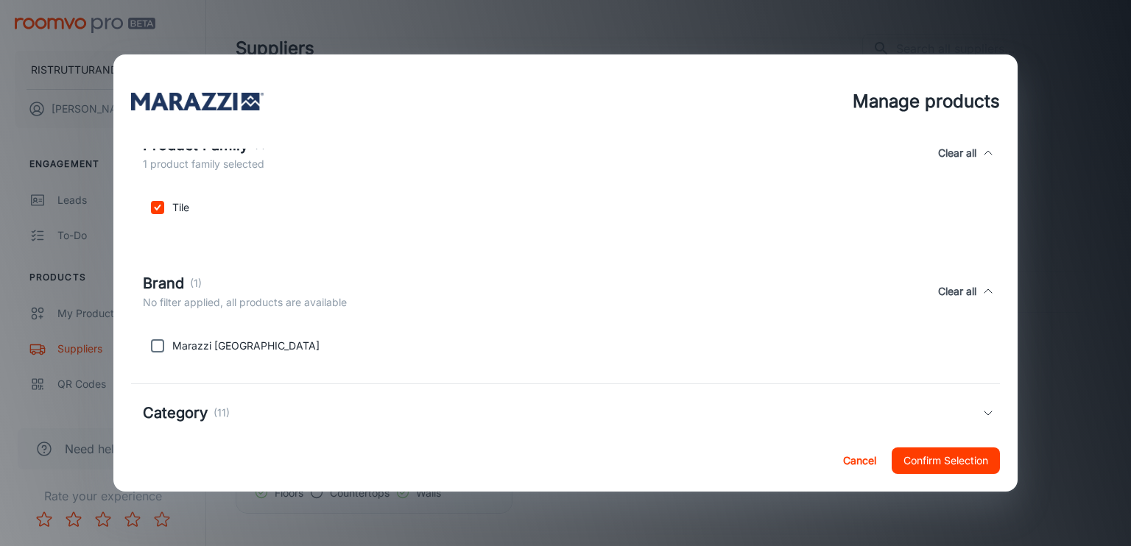
click at [178, 340] on p "Marazzi [GEOGRAPHIC_DATA]" at bounding box center [245, 346] width 147 height 16
click at [150, 345] on input "checkbox" at bounding box center [157, 345] width 29 height 29
checkbox input "true"
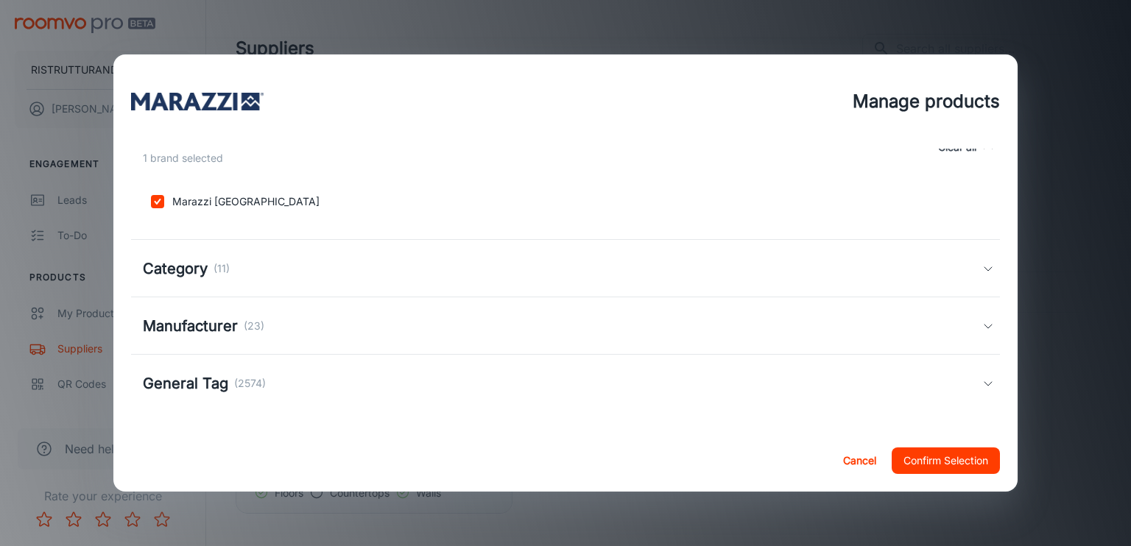
click at [178, 273] on h5 "Category" at bounding box center [175, 269] width 65 height 22
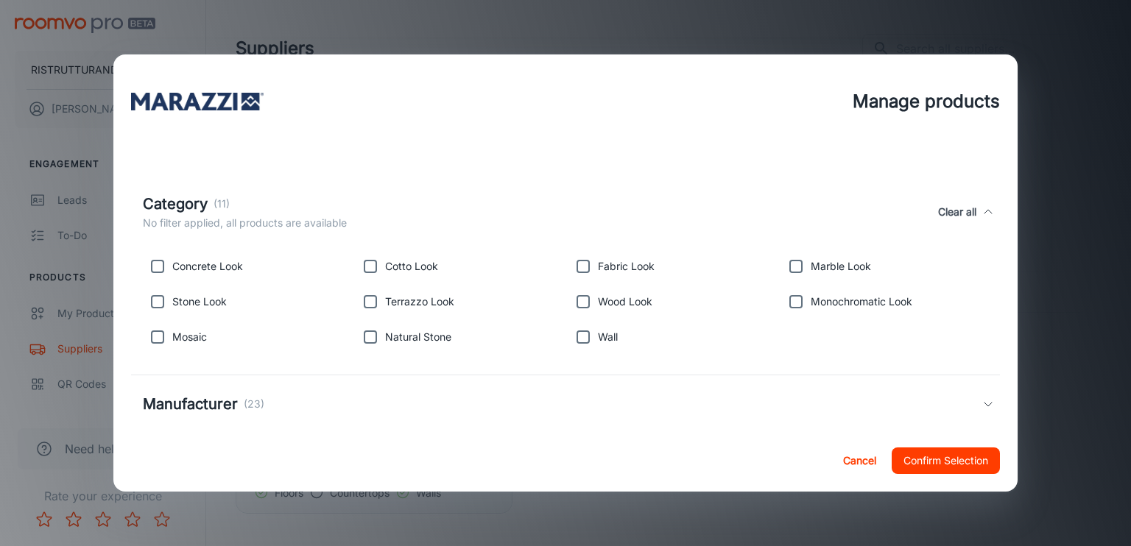
scroll to position [513, 0]
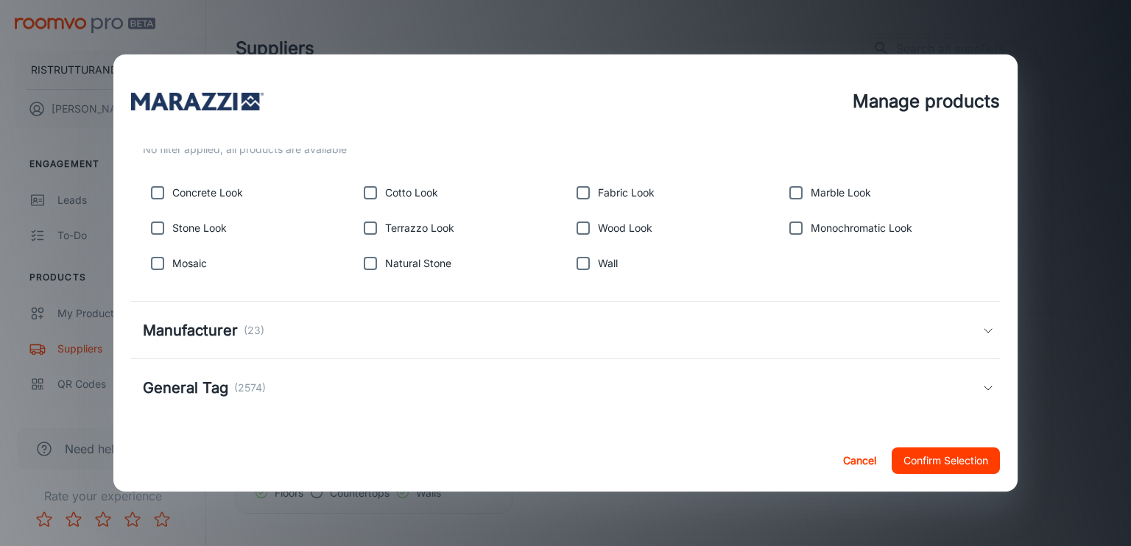
click at [215, 334] on h5 "Manufacturer" at bounding box center [190, 331] width 95 height 22
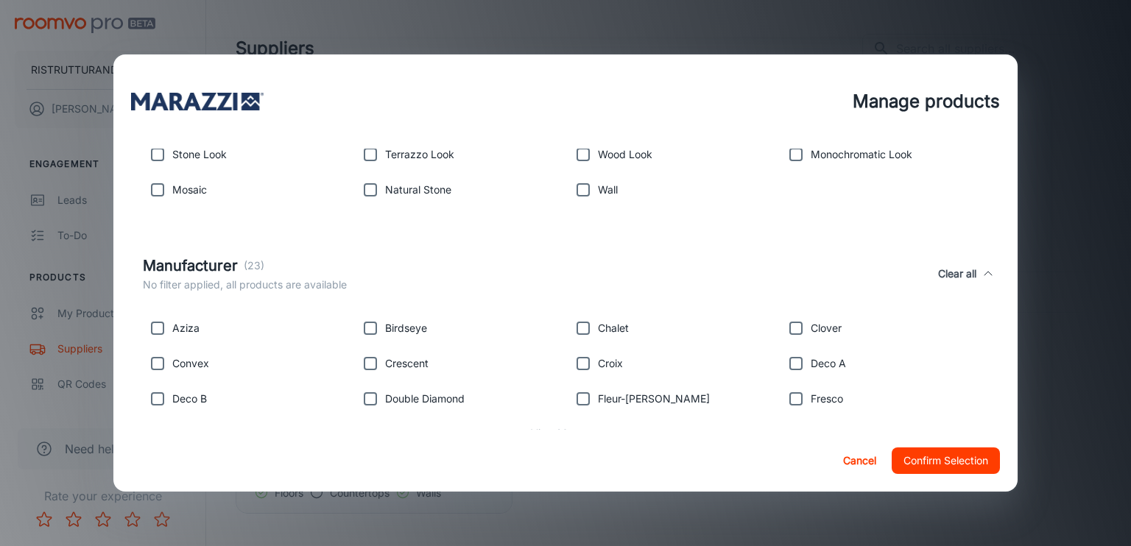
scroll to position [660, 0]
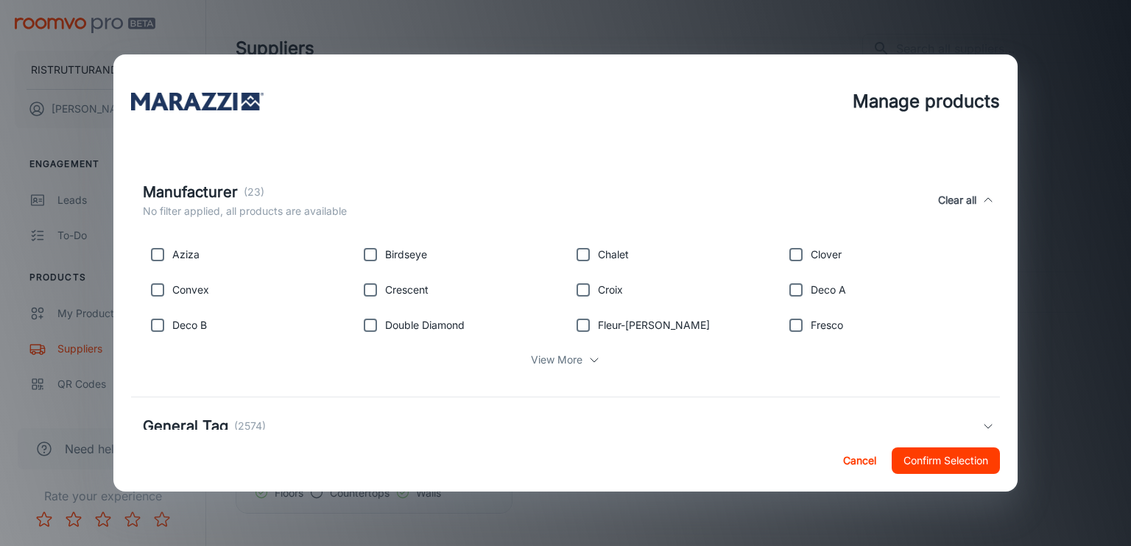
click at [557, 364] on p "View More" at bounding box center [557, 360] width 52 height 16
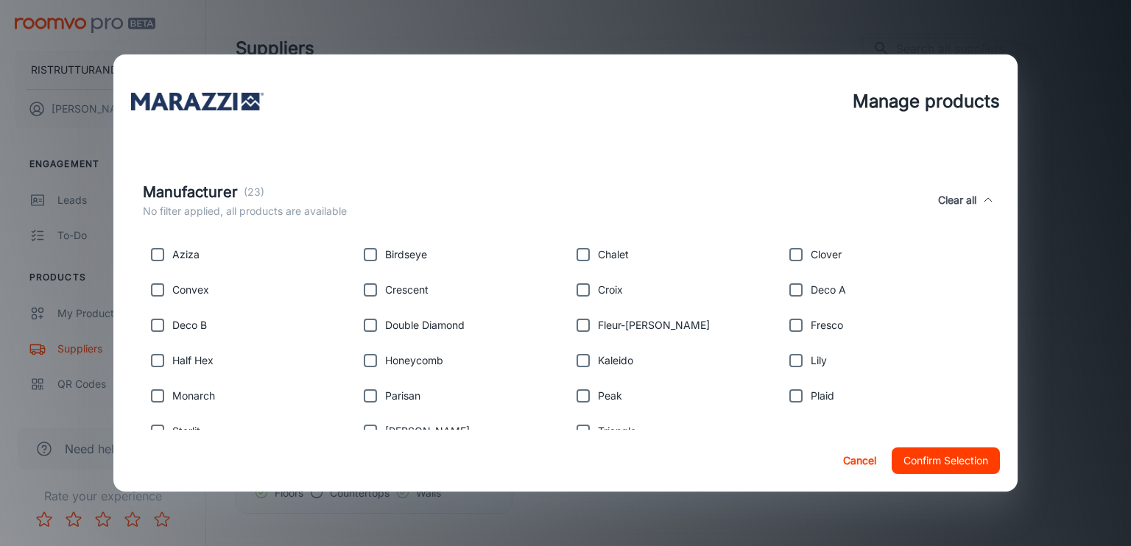
click at [159, 253] on input "checkbox" at bounding box center [157, 254] width 29 height 29
checkbox input "true"
click at [376, 253] on input "checkbox" at bounding box center [370, 254] width 29 height 29
checkbox input "true"
drag, startPoint x: 580, startPoint y: 253, endPoint x: 648, endPoint y: 270, distance: 70.0
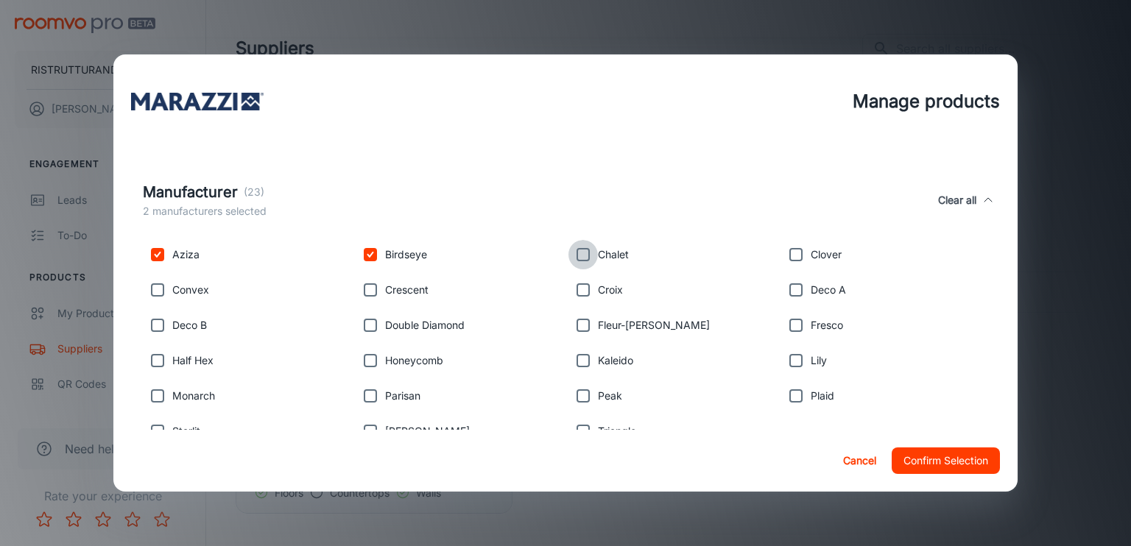
click at [581, 253] on input "checkbox" at bounding box center [583, 254] width 29 height 29
checkbox input "true"
click at [965, 461] on button "Confirm Selection" at bounding box center [946, 461] width 108 height 27
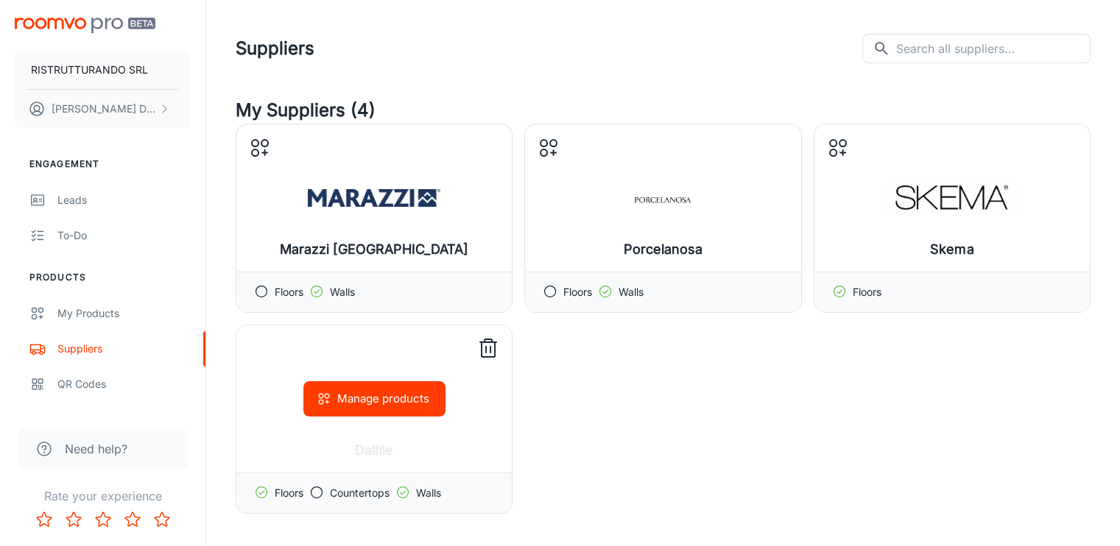
click at [488, 351] on icon at bounding box center [489, 349] width 24 height 24
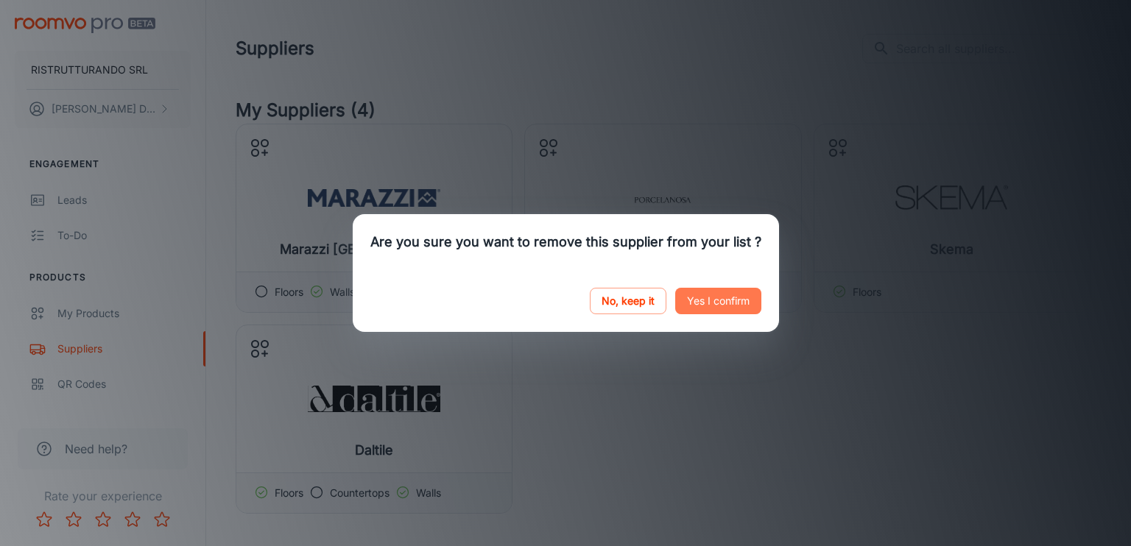
click at [722, 298] on button "Yes I confirm" at bounding box center [718, 301] width 86 height 27
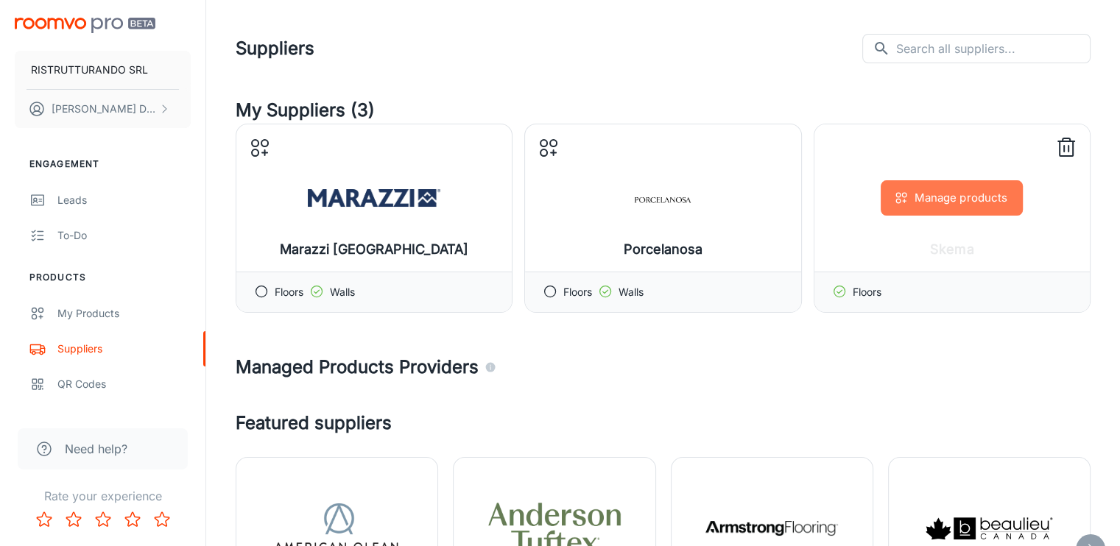
click at [947, 200] on button "Manage products" at bounding box center [952, 197] width 142 height 35
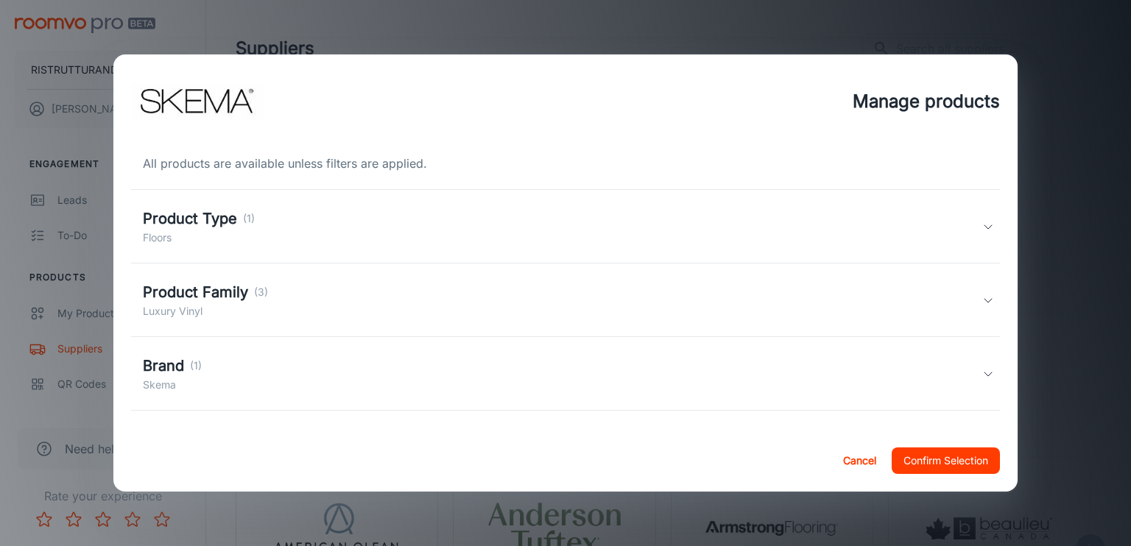
click at [234, 221] on h5 "Product Type" at bounding box center [190, 219] width 94 height 22
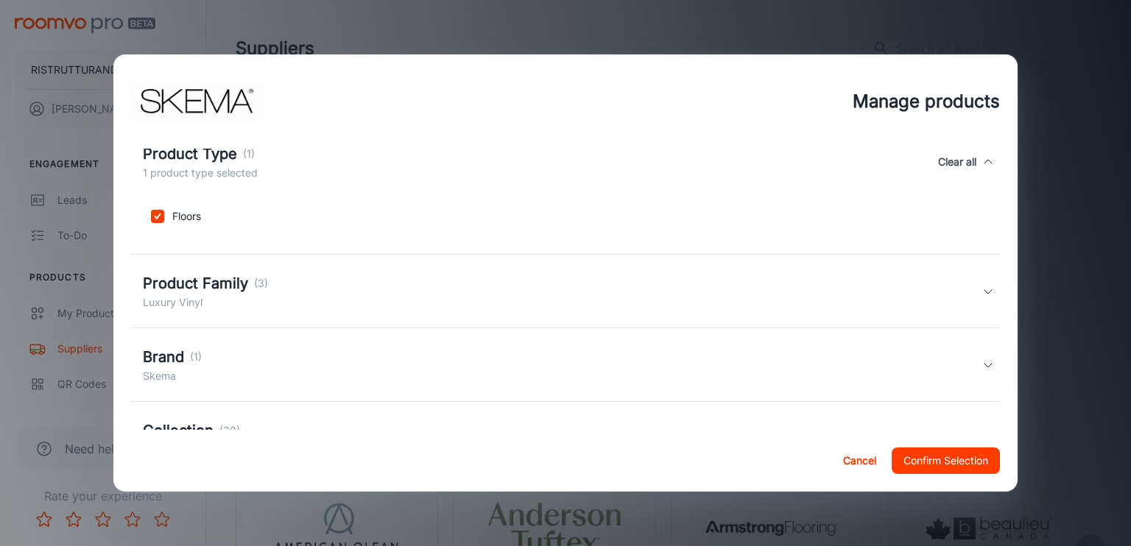
scroll to position [147, 0]
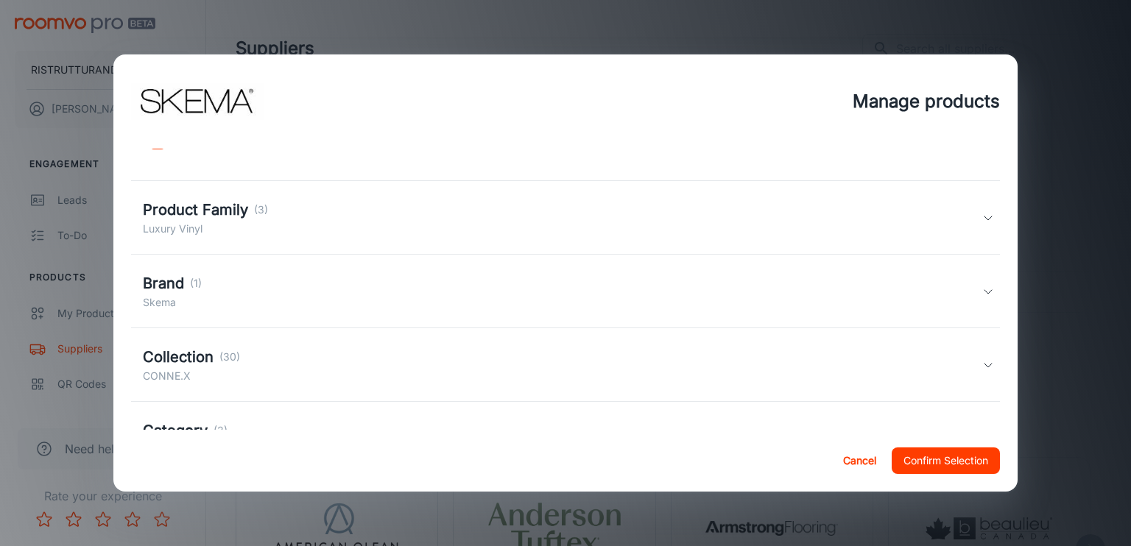
click at [222, 219] on h5 "Product Family" at bounding box center [195, 210] width 105 height 22
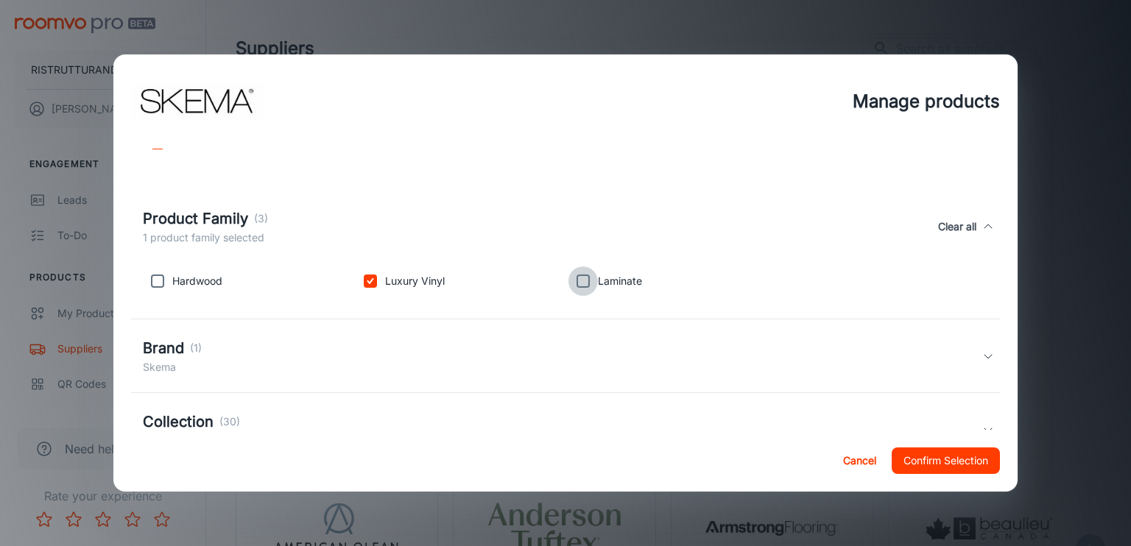
click at [574, 282] on input "checkbox" at bounding box center [583, 281] width 29 height 29
checkbox input "true"
click at [155, 288] on input "checkbox" at bounding box center [157, 281] width 29 height 29
checkbox input "true"
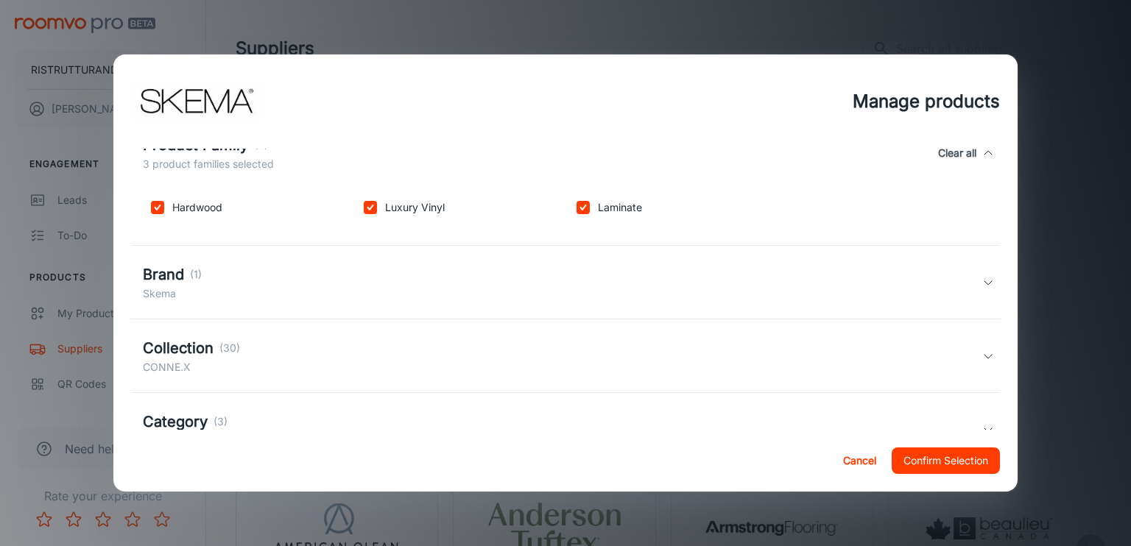
scroll to position [275, 0]
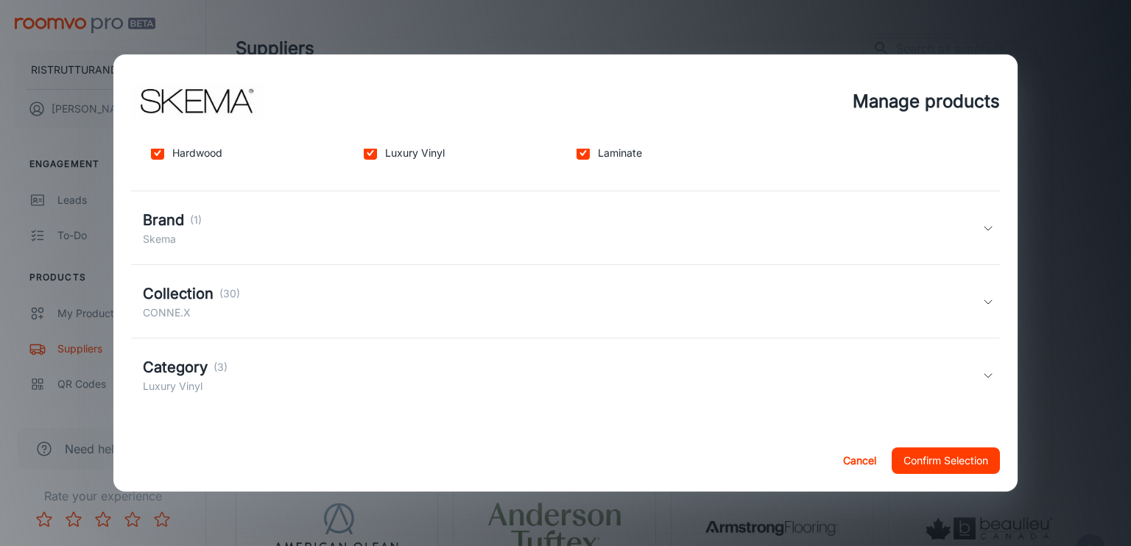
click at [174, 229] on h5 "Brand" at bounding box center [163, 220] width 41 height 22
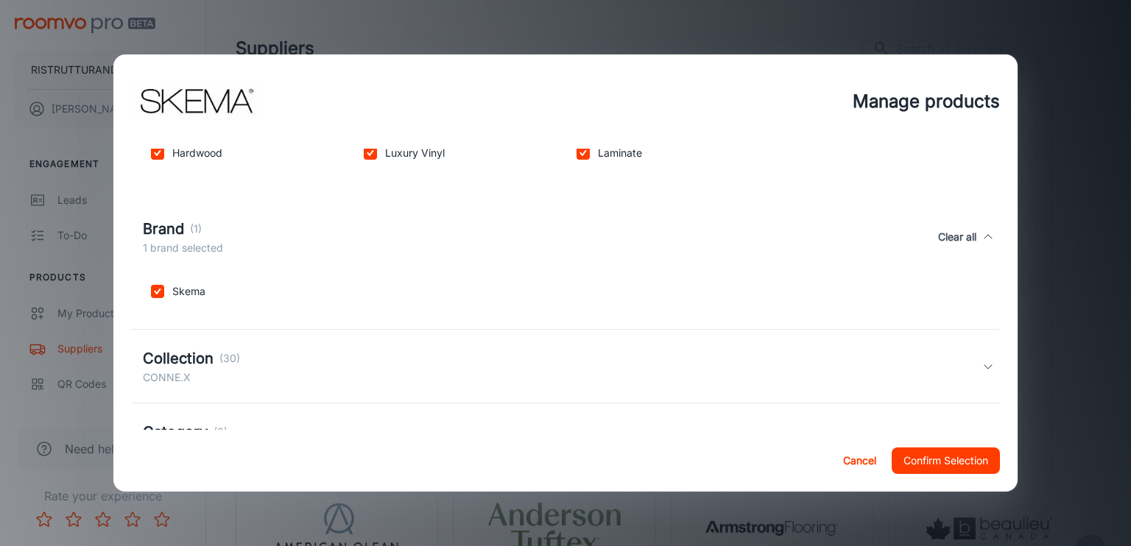
scroll to position [340, 0]
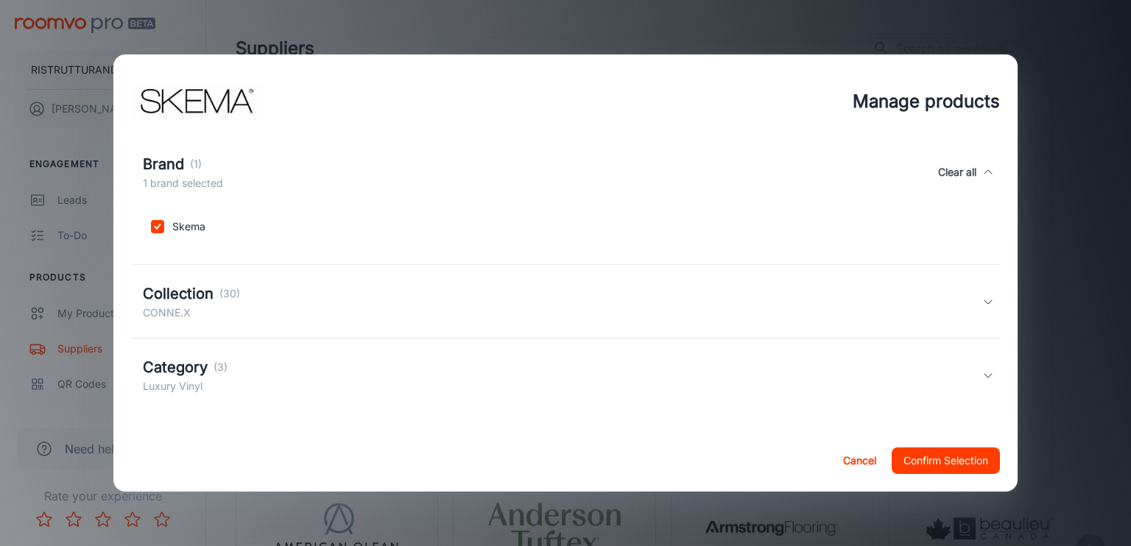
click at [210, 300] on h5 "Collection" at bounding box center [178, 294] width 71 height 22
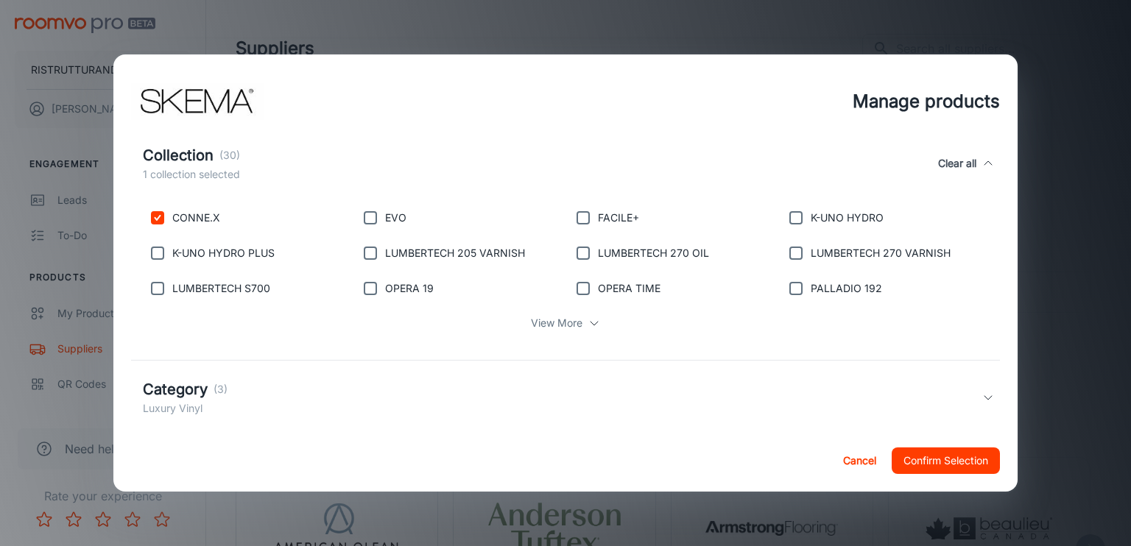
scroll to position [510, 0]
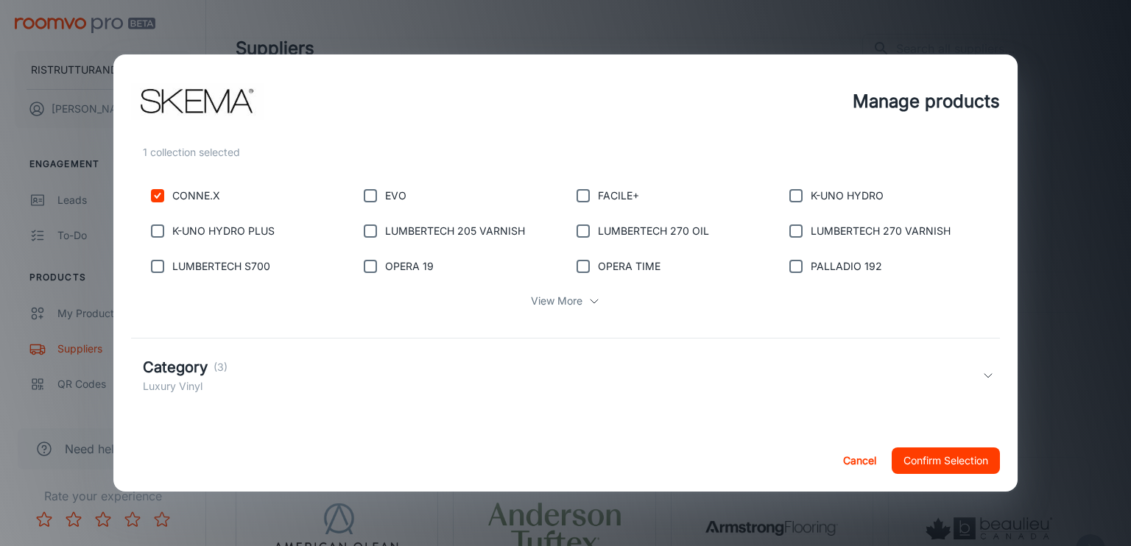
click at [570, 303] on p "View More" at bounding box center [557, 301] width 52 height 16
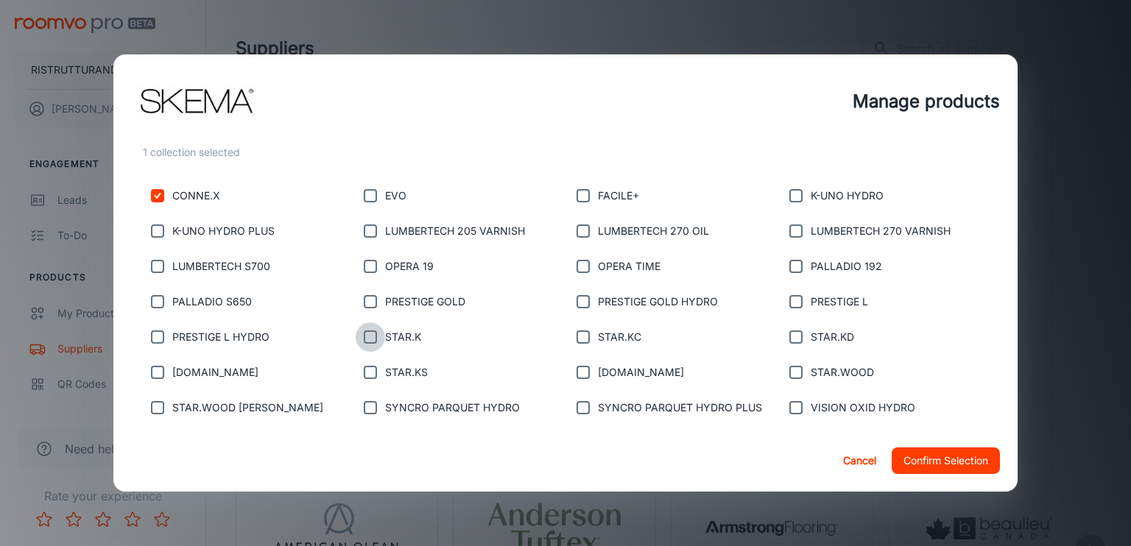
click at [368, 337] on input "checkbox" at bounding box center [370, 337] width 29 height 29
checkbox input "true"
click at [572, 372] on input "checkbox" at bounding box center [583, 372] width 29 height 29
checkbox input "true"
click at [790, 199] on input "checkbox" at bounding box center [795, 195] width 29 height 29
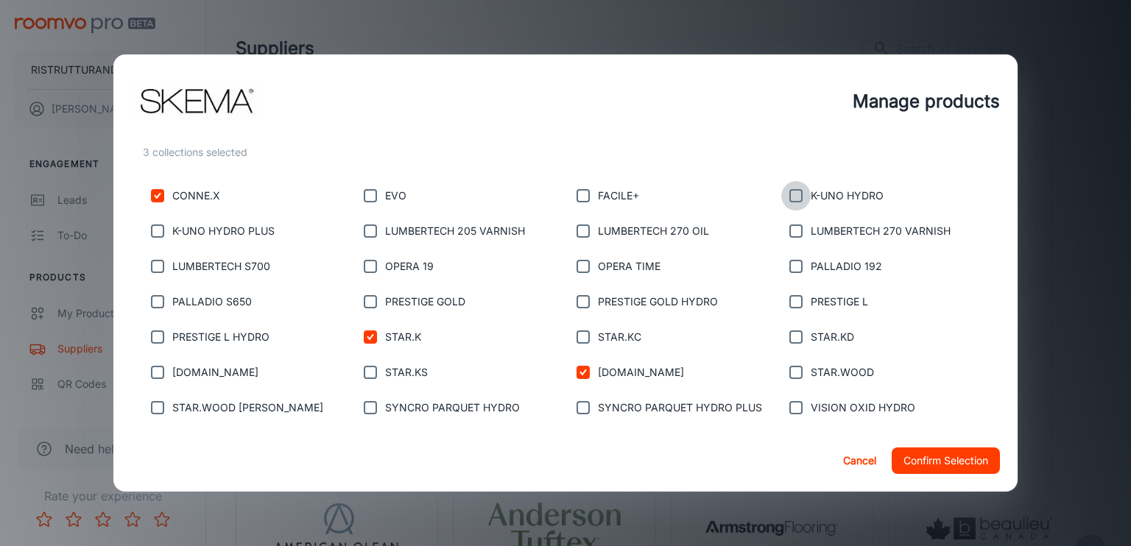
checkbox input "true"
click at [371, 270] on input "checkbox" at bounding box center [370, 266] width 29 height 29
checkbox input "true"
click at [971, 456] on button "Confirm Selection" at bounding box center [946, 461] width 108 height 27
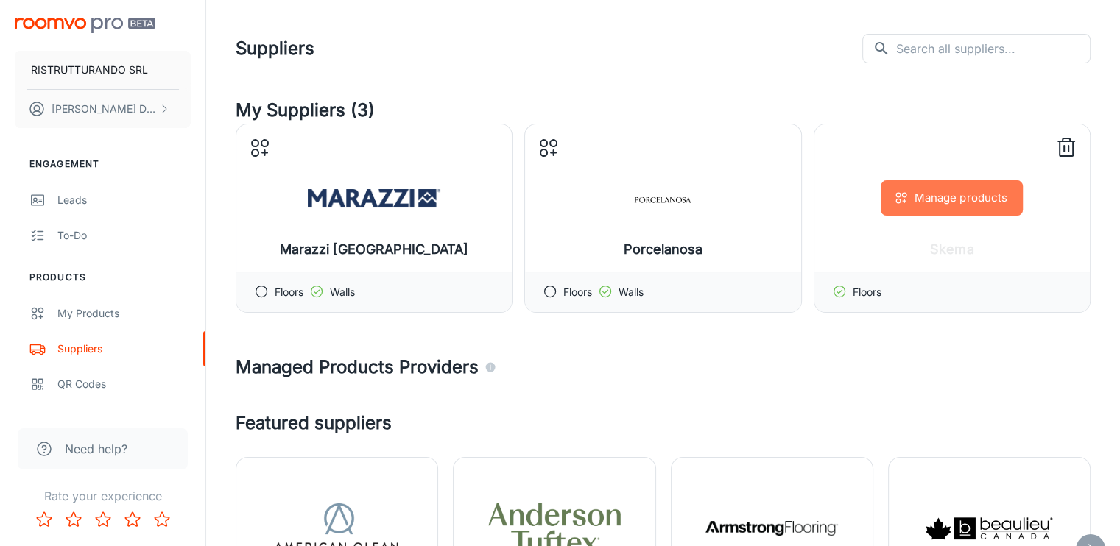
click at [941, 205] on button "Manage products" at bounding box center [952, 197] width 142 height 35
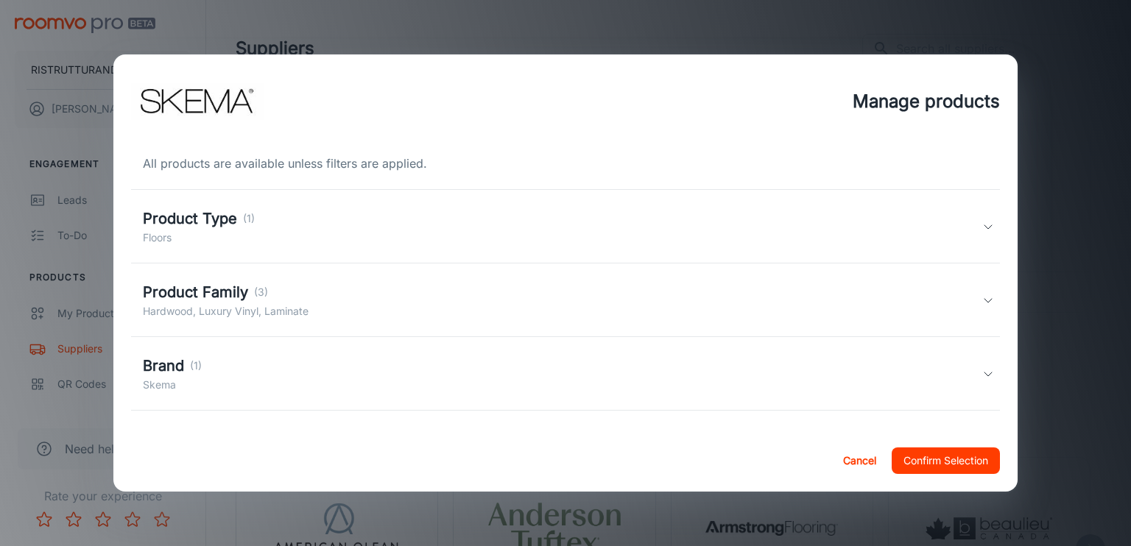
scroll to position [146, 0]
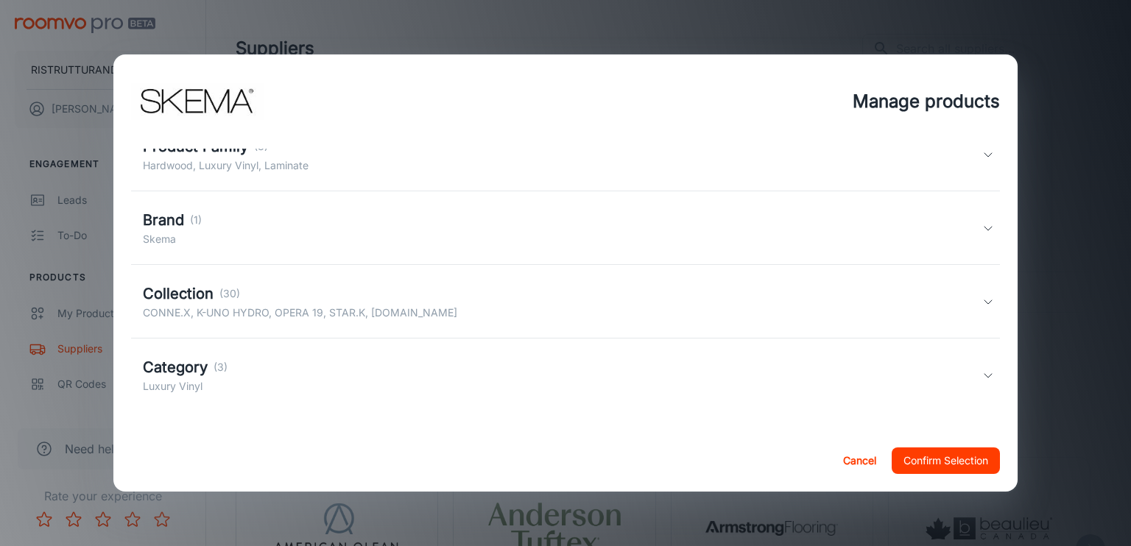
click at [194, 376] on h5 "Category" at bounding box center [175, 367] width 65 height 22
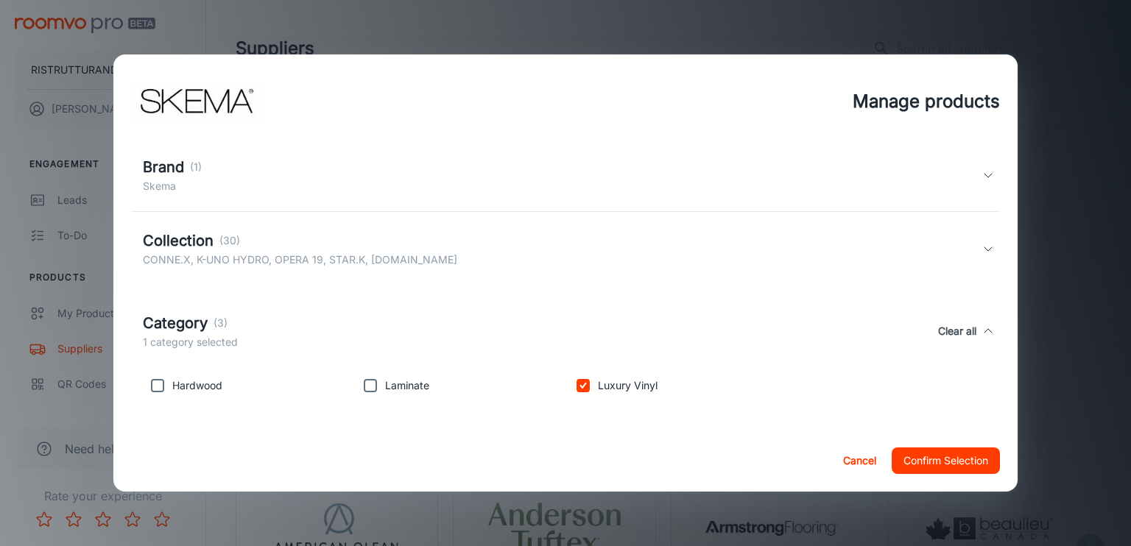
click at [205, 390] on p "Hardwood" at bounding box center [197, 386] width 50 height 16
click at [370, 387] on input "checkbox" at bounding box center [370, 385] width 29 height 29
checkbox input "true"
click at [934, 459] on button "Confirm Selection" at bounding box center [946, 461] width 108 height 27
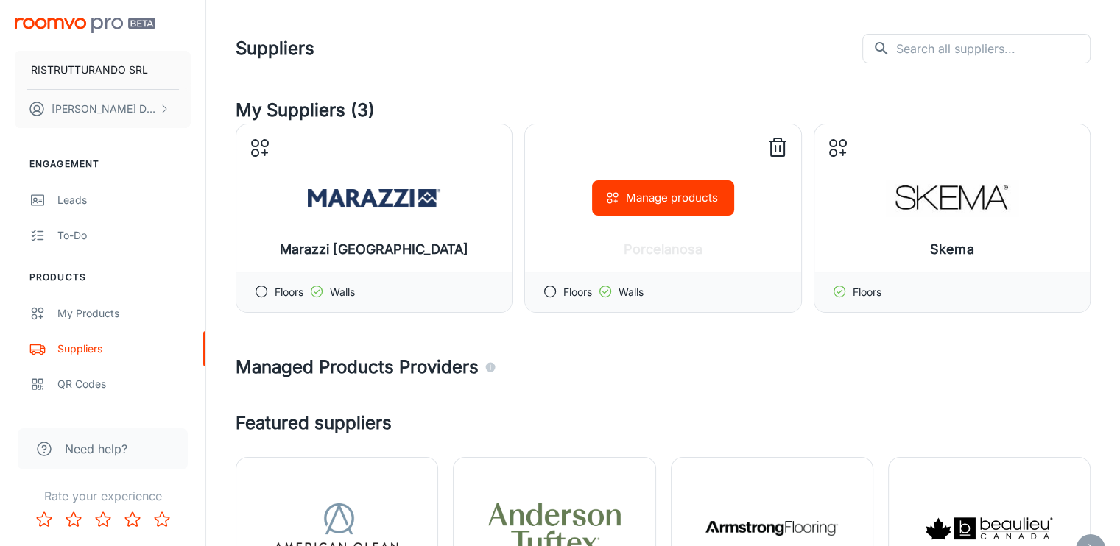
click at [548, 296] on circle at bounding box center [550, 292] width 11 height 11
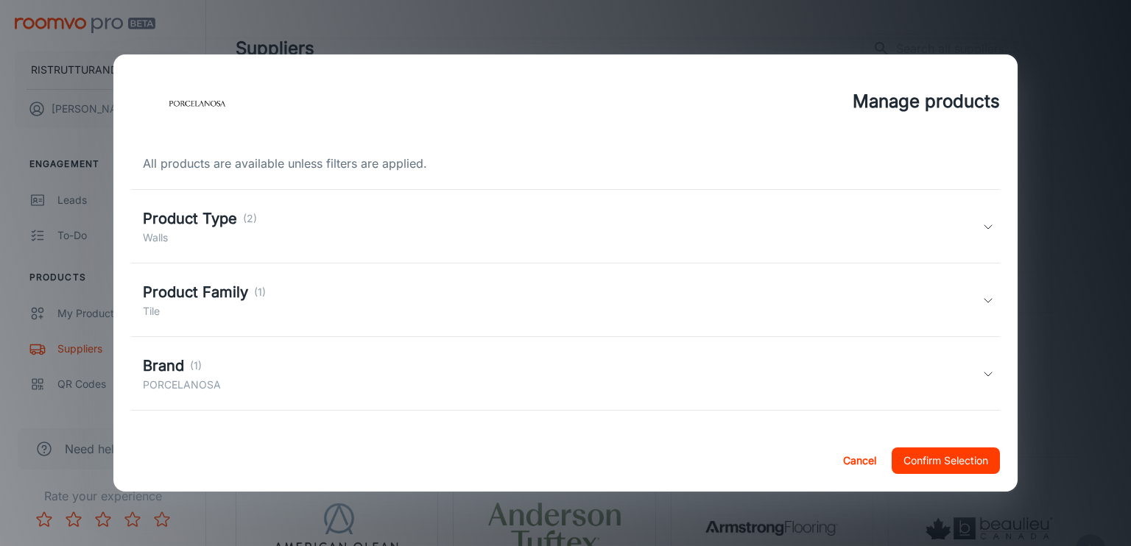
click at [323, 242] on div "Product Type (2) Walls" at bounding box center [563, 227] width 840 height 38
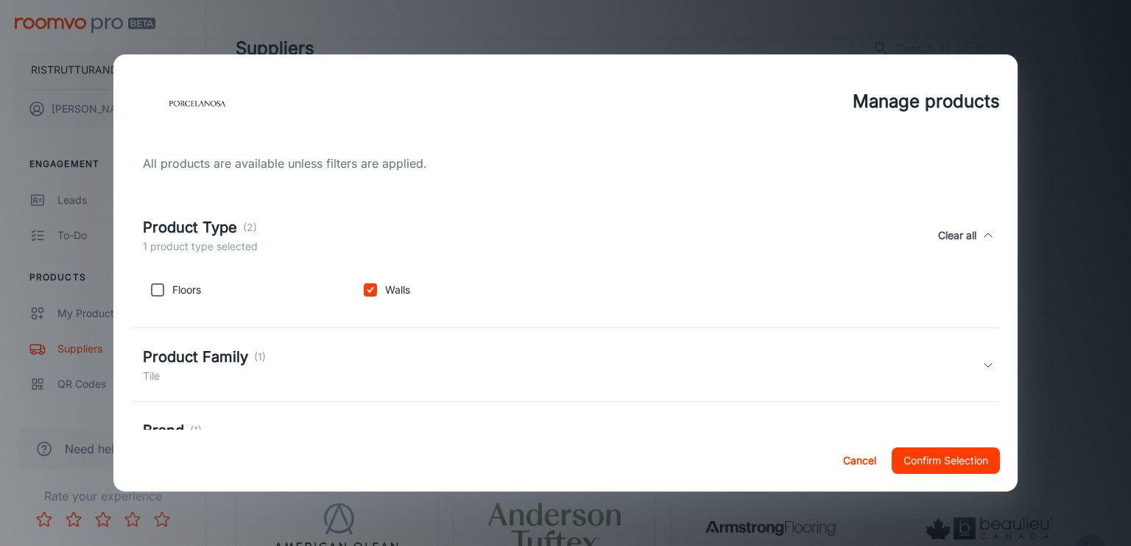
click at [202, 289] on div "Floors" at bounding box center [243, 287] width 213 height 35
click at [155, 293] on input "checkbox" at bounding box center [157, 289] width 29 height 29
checkbox input "true"
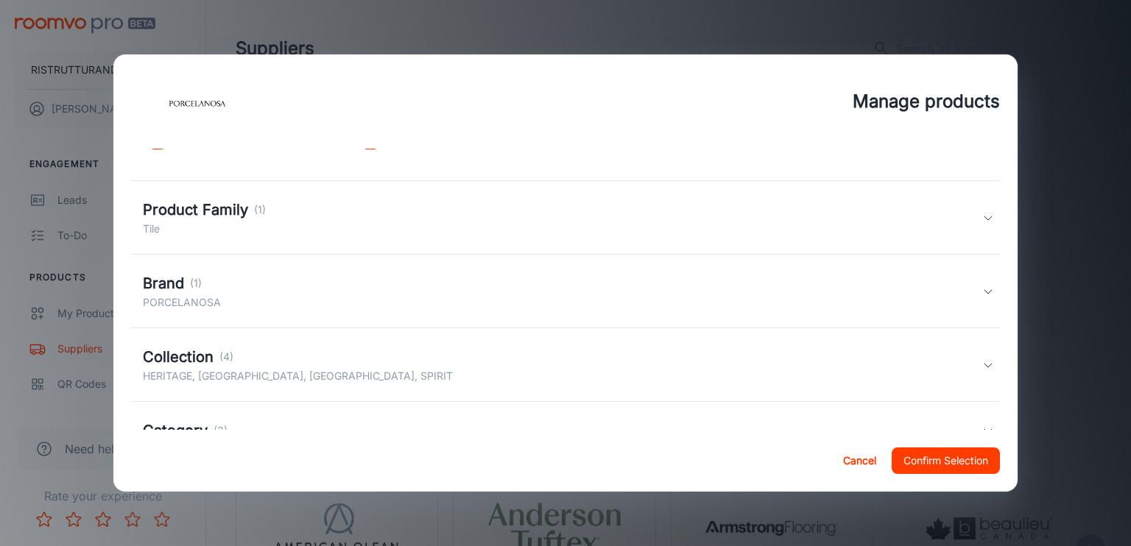
scroll to position [194, 0]
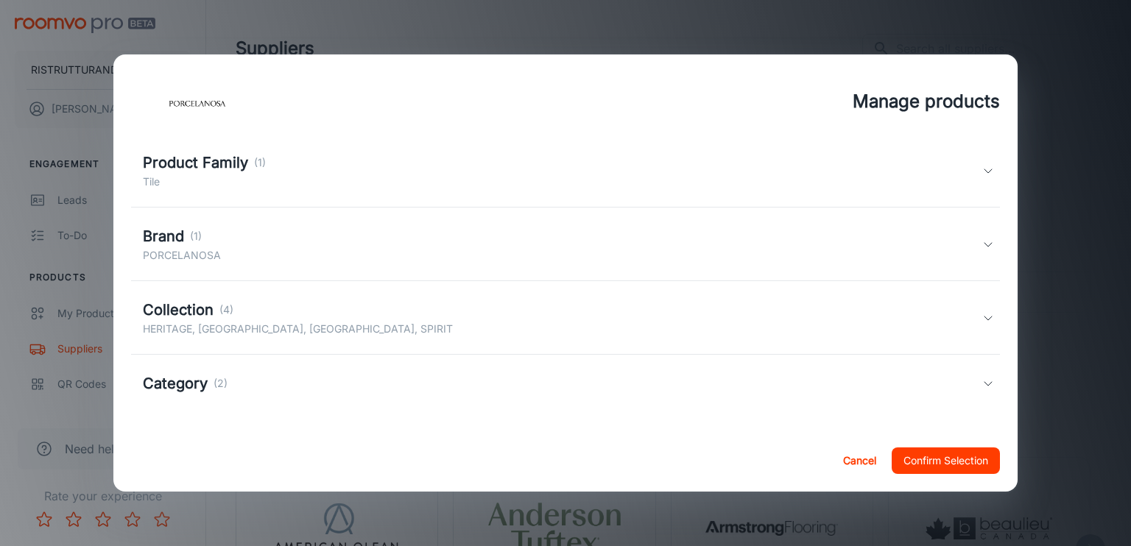
click at [189, 310] on h5 "Collection" at bounding box center [178, 310] width 71 height 22
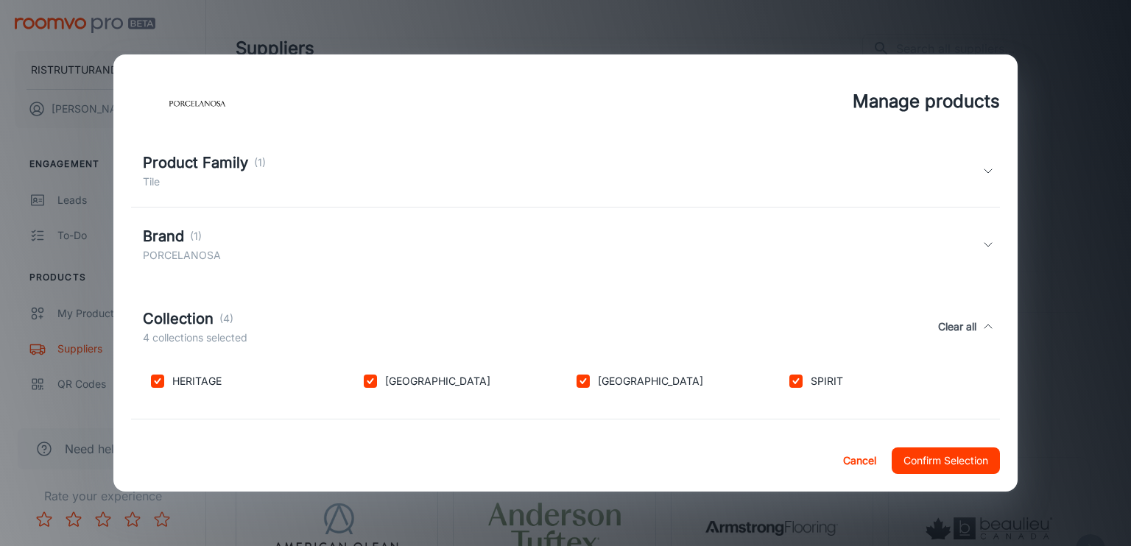
scroll to position [259, 0]
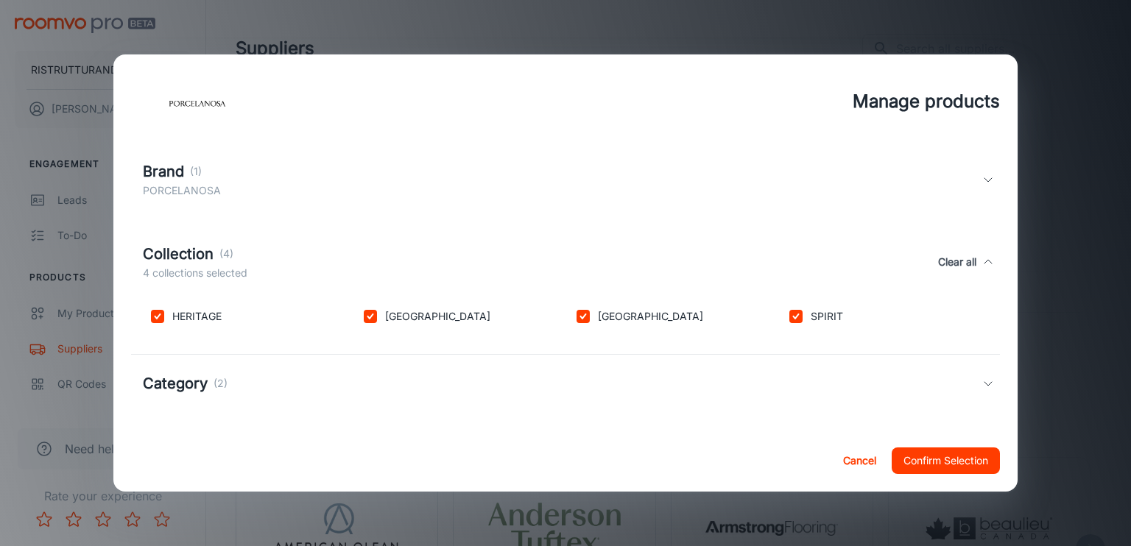
click at [208, 380] on div "Category (2)" at bounding box center [185, 384] width 85 height 22
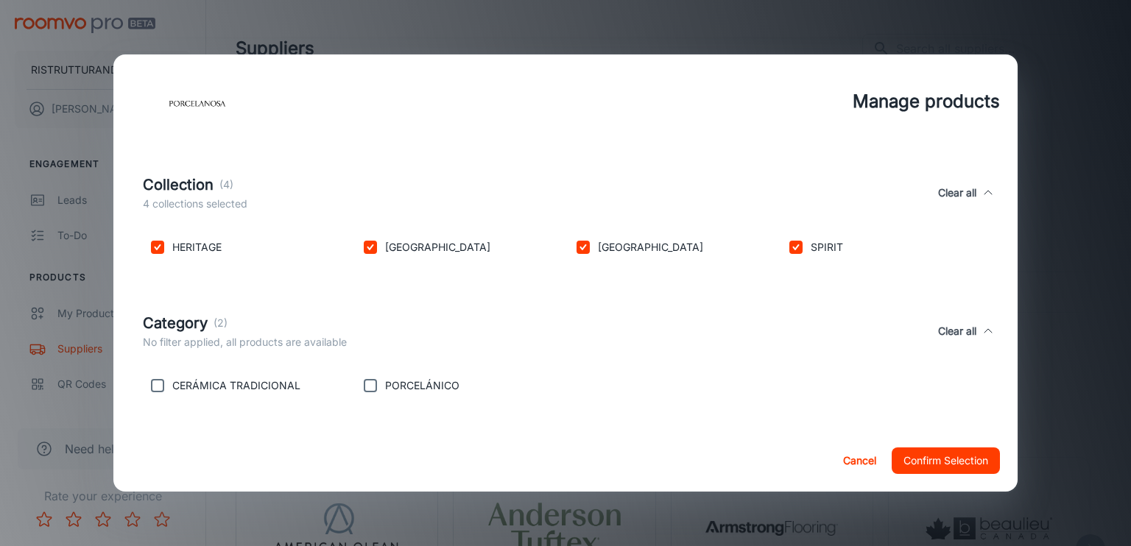
click at [283, 386] on p "CERÁMICA TRADICIONAL" at bounding box center [236, 386] width 128 height 16
click at [162, 386] on input "checkbox" at bounding box center [157, 385] width 29 height 29
checkbox input "true"
click at [369, 388] on input "checkbox" at bounding box center [370, 385] width 29 height 29
checkbox input "true"
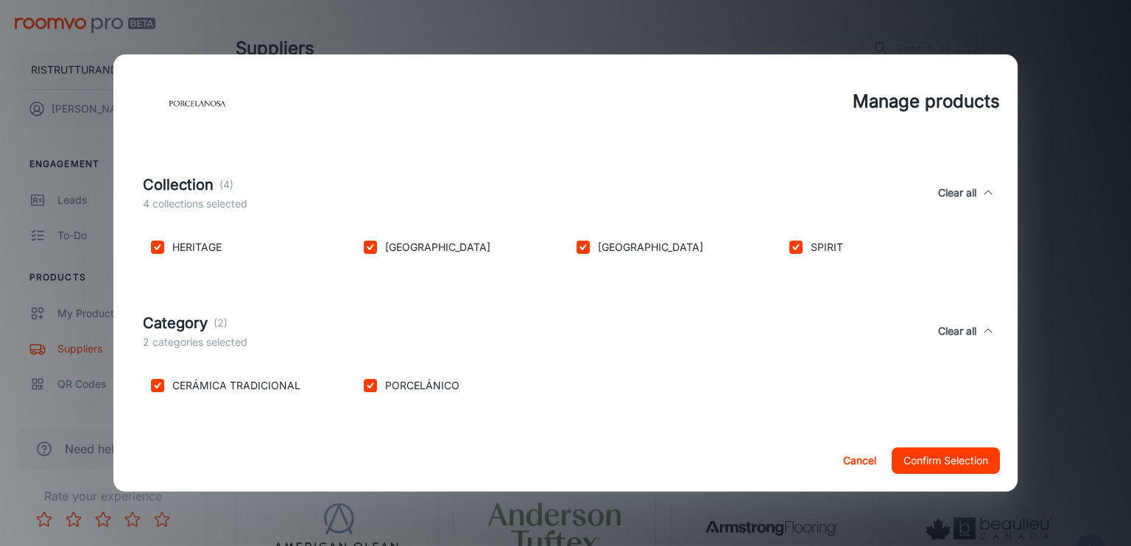
click at [935, 459] on button "Confirm Selection" at bounding box center [946, 461] width 108 height 27
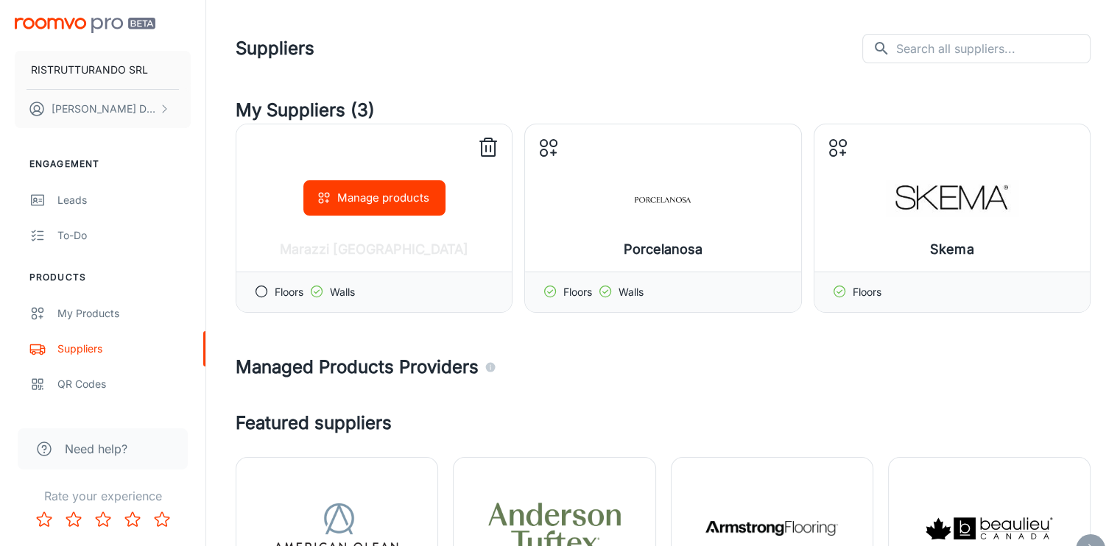
click at [278, 295] on p "Floors" at bounding box center [289, 292] width 29 height 16
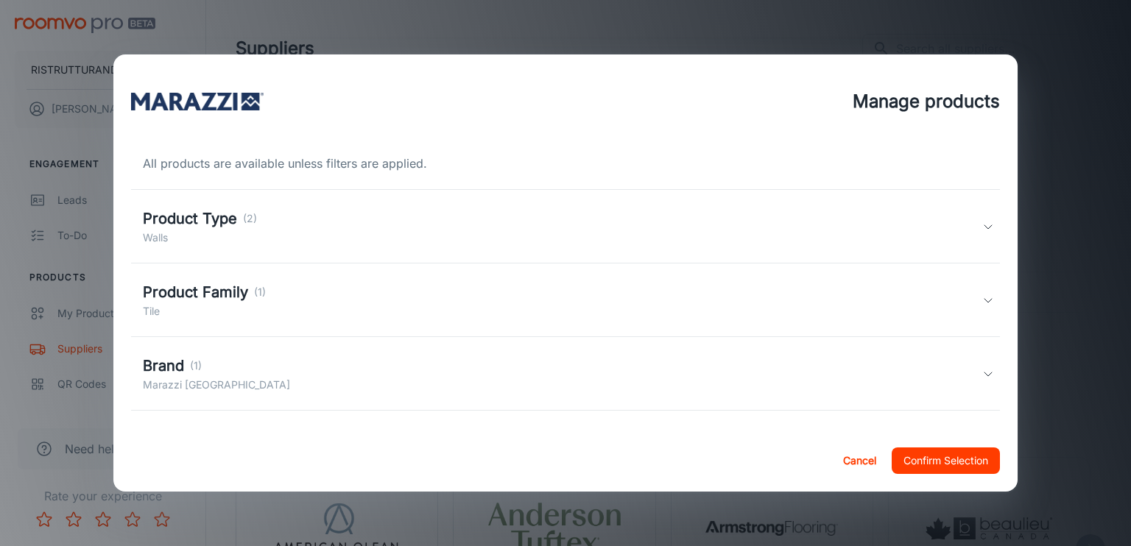
click at [204, 220] on h5 "Product Type" at bounding box center [190, 219] width 94 height 22
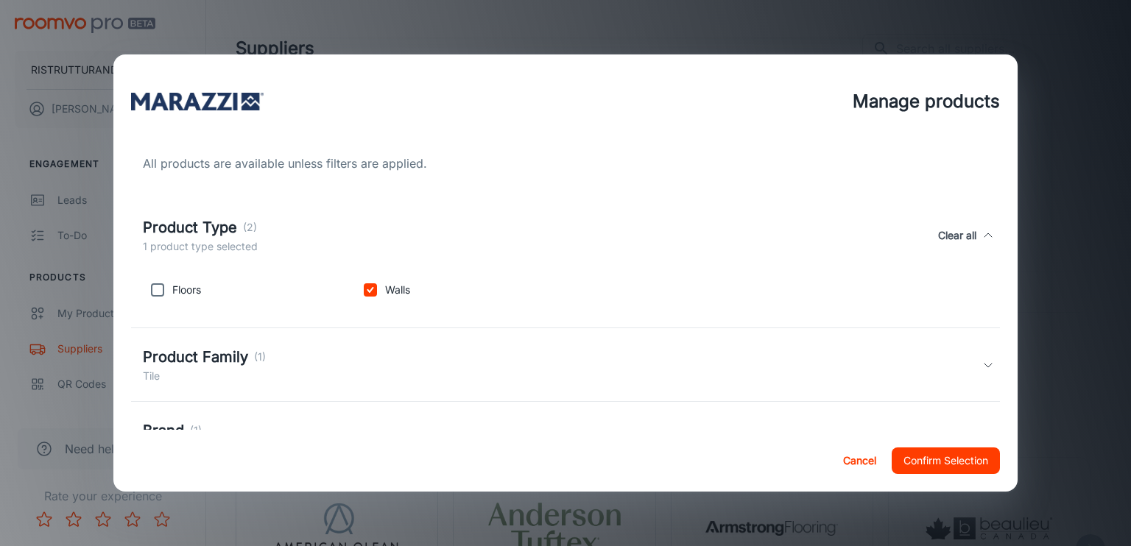
click at [172, 292] on p "Floors" at bounding box center [186, 290] width 29 height 16
click at [158, 290] on input "checkbox" at bounding box center [157, 289] width 29 height 29
checkbox input "true"
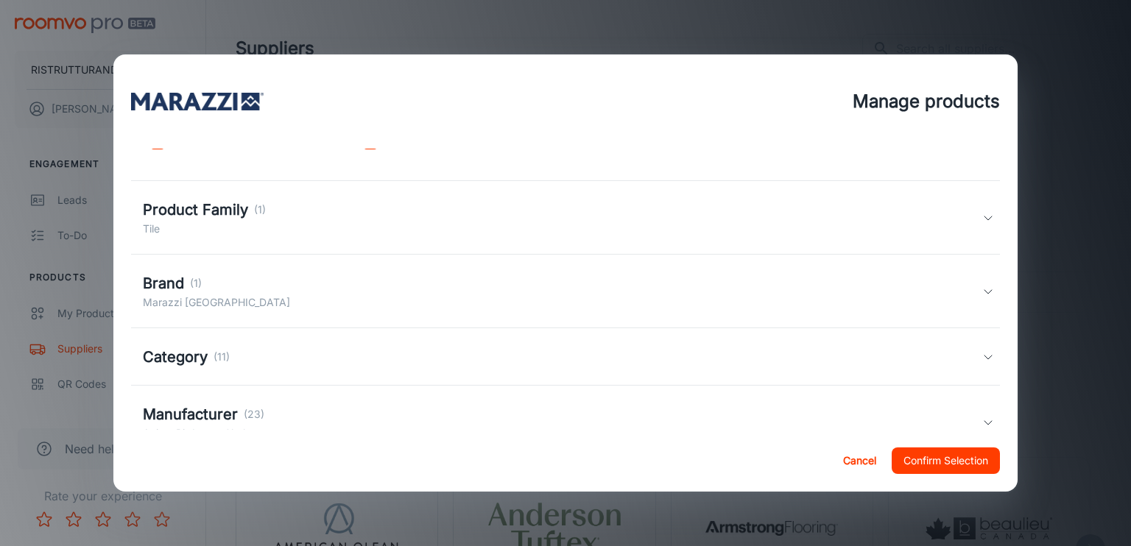
scroll to position [221, 0]
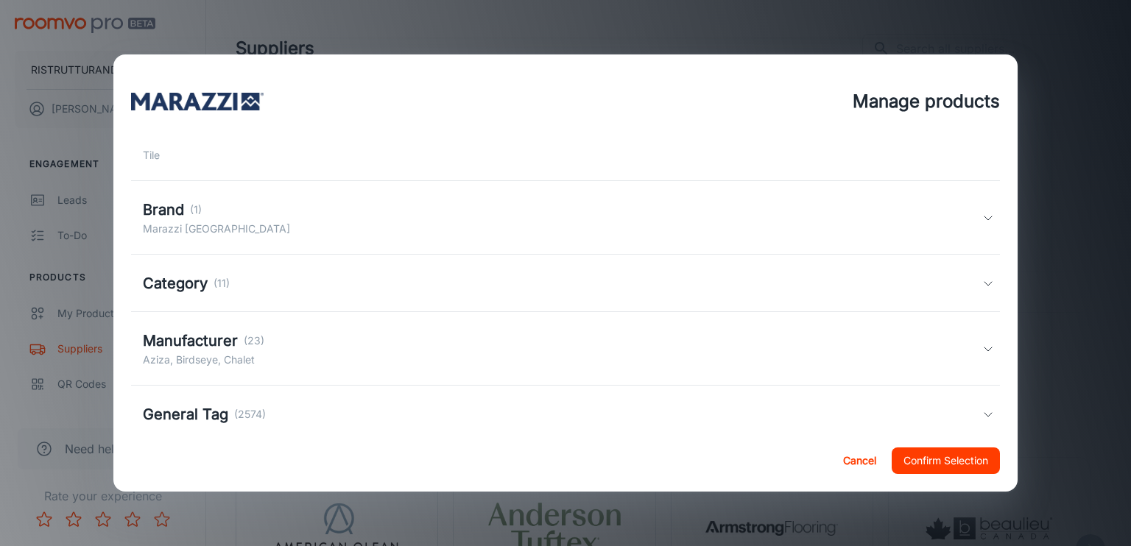
click at [182, 343] on h5 "Manufacturer" at bounding box center [190, 341] width 95 height 22
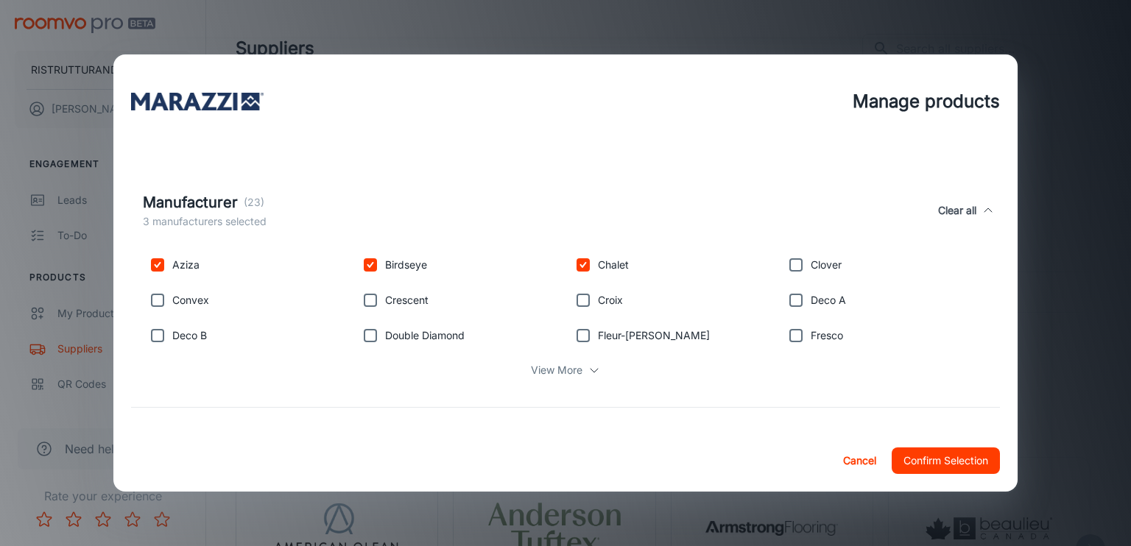
scroll to position [421, 0]
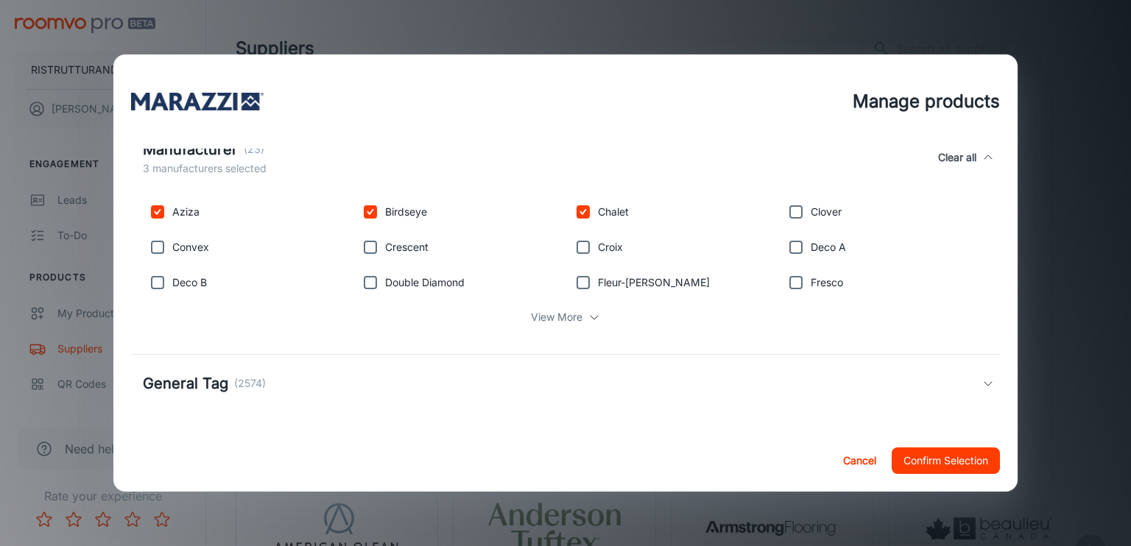
click at [577, 320] on div "View More" at bounding box center [566, 317] width 846 height 28
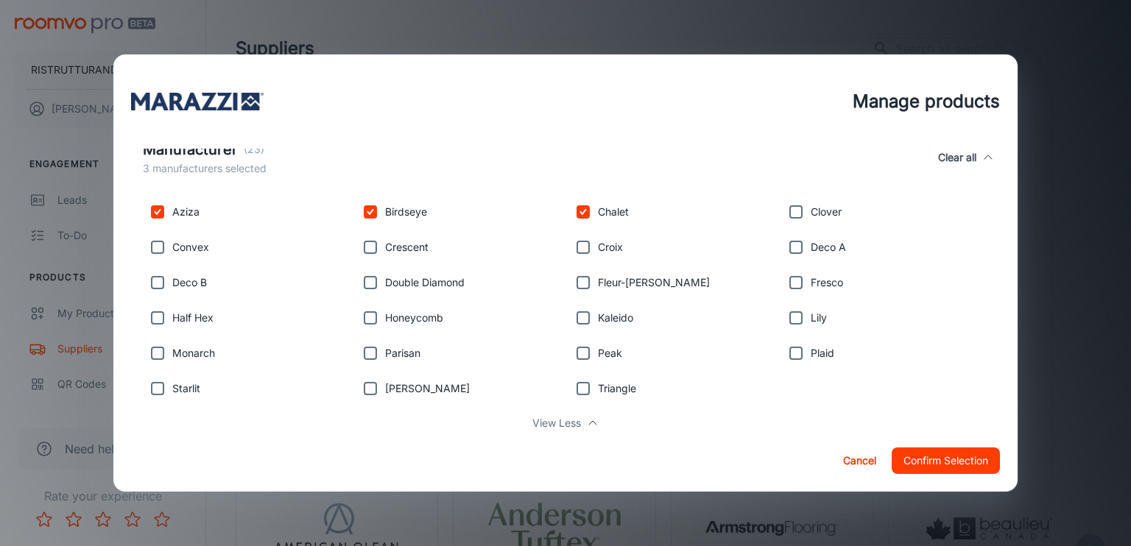
click at [786, 350] on input "checkbox" at bounding box center [795, 353] width 29 height 29
checkbox input "true"
click at [582, 317] on input "checkbox" at bounding box center [583, 317] width 29 height 29
checkbox input "true"
click at [407, 316] on p "Honeycomb" at bounding box center [414, 318] width 58 height 16
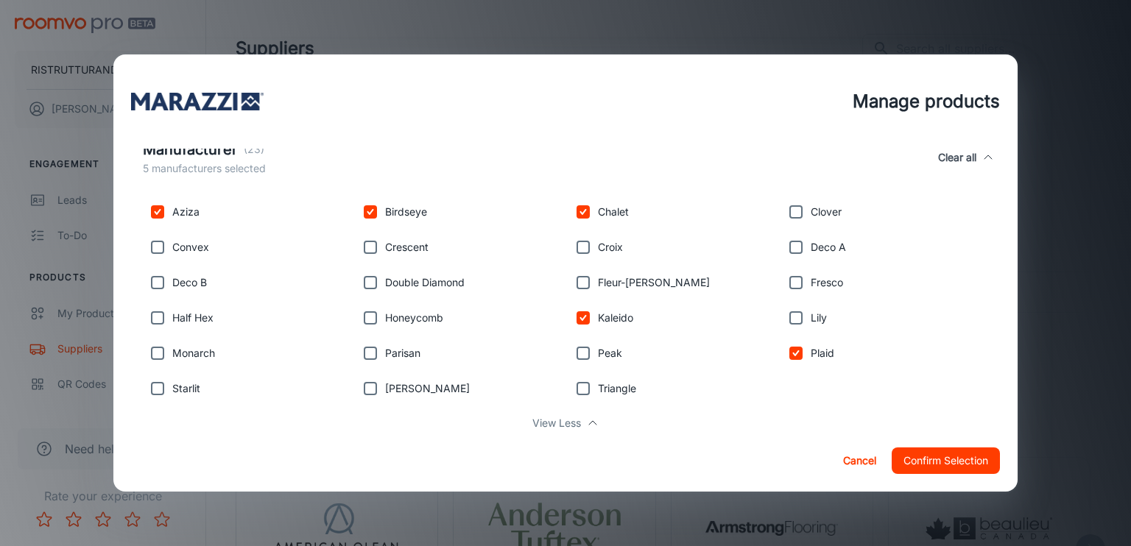
click at [371, 320] on input "checkbox" at bounding box center [370, 317] width 29 height 29
checkbox input "true"
click at [153, 350] on input "checkbox" at bounding box center [157, 353] width 29 height 29
checkbox input "true"
click at [152, 251] on input "checkbox" at bounding box center [157, 247] width 29 height 29
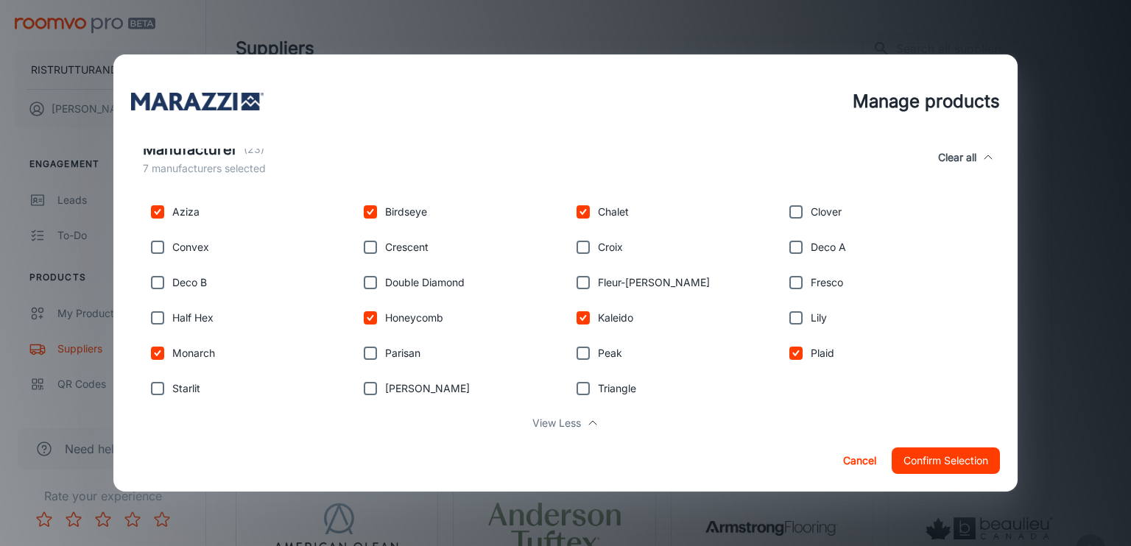
checkbox input "true"
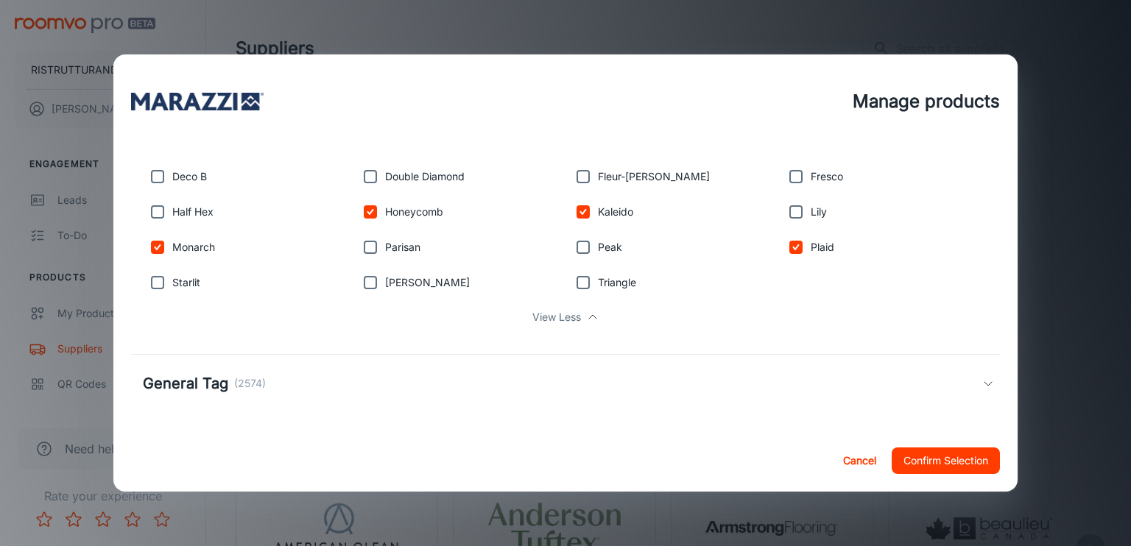
click at [186, 385] on h5 "General Tag" at bounding box center [185, 384] width 85 height 22
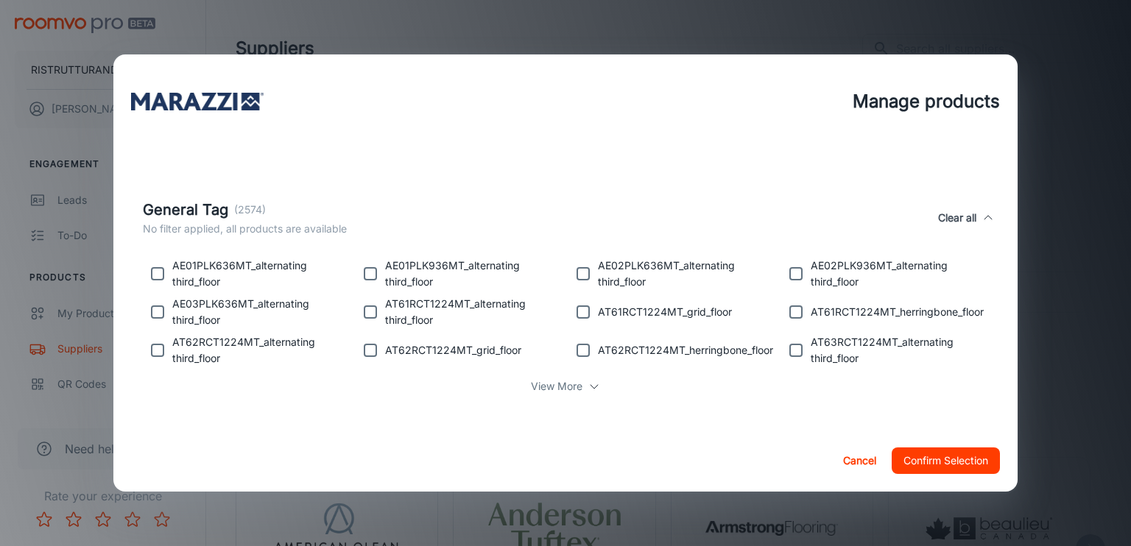
click at [588, 390] on icon at bounding box center [594, 387] width 12 height 12
click at [948, 455] on button "Confirm Selection" at bounding box center [946, 461] width 108 height 27
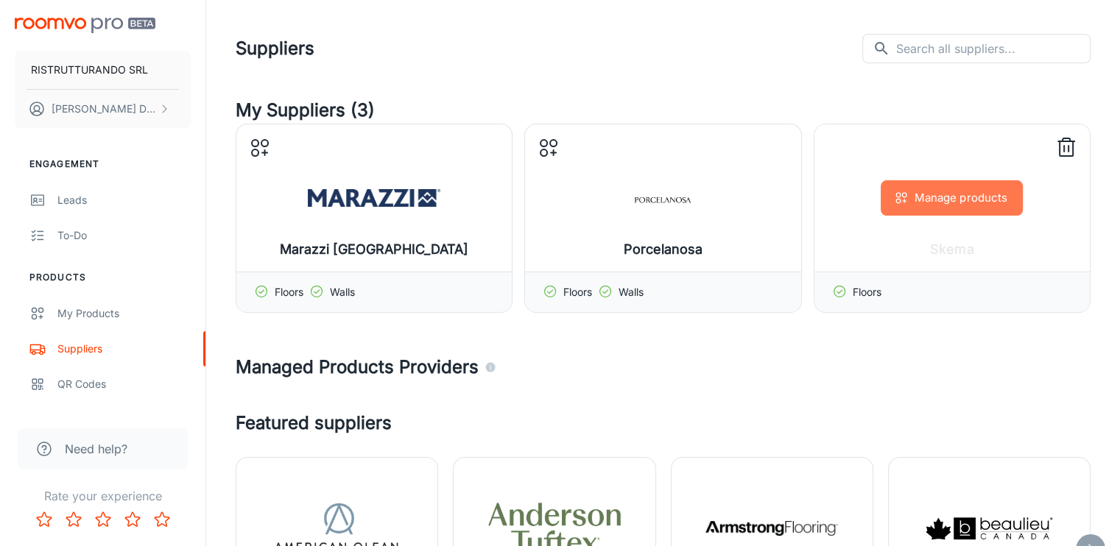
click at [957, 205] on button "Manage products" at bounding box center [952, 197] width 142 height 35
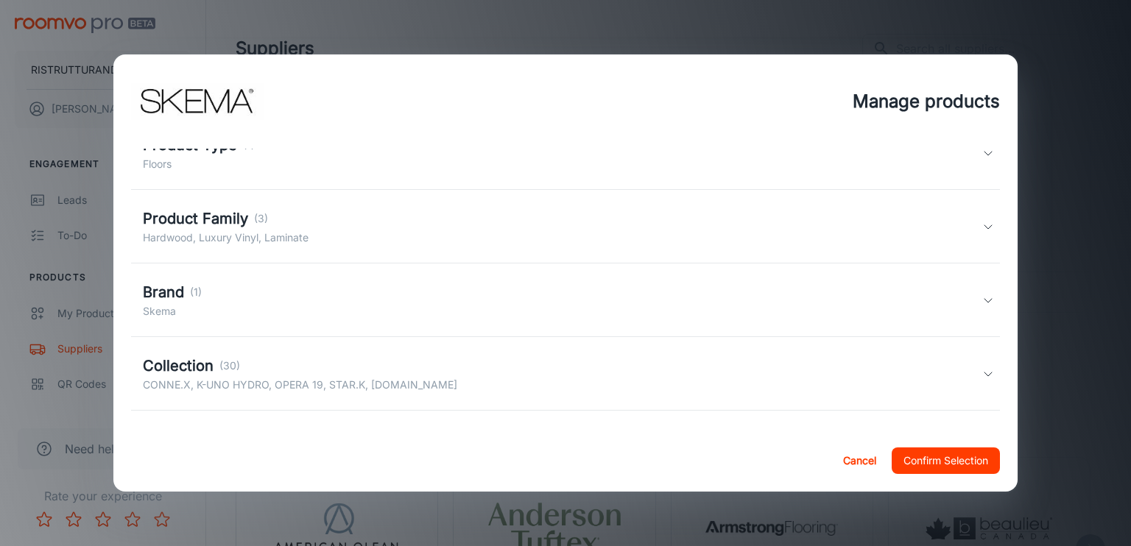
scroll to position [146, 0]
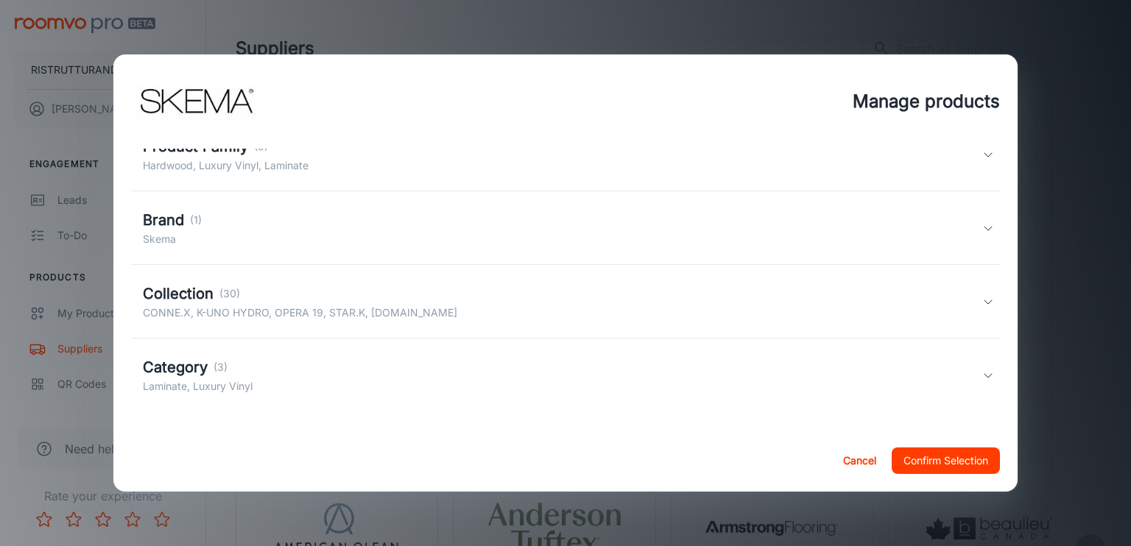
click at [260, 306] on p "CONNE.X, K-UNO HYDRO, OPERA 19, STAR.K, [DOMAIN_NAME]" at bounding box center [300, 313] width 314 height 16
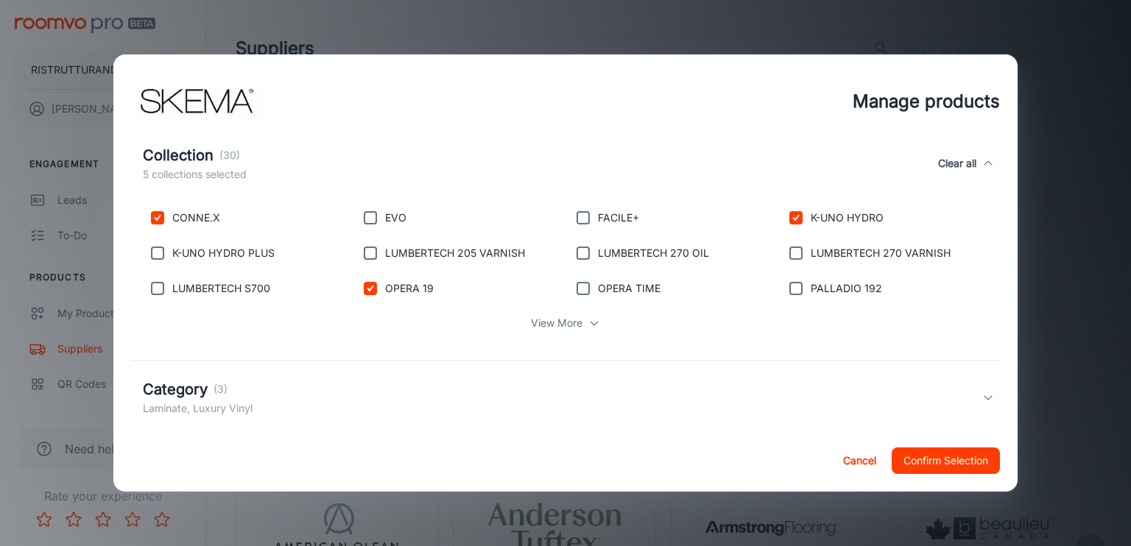
scroll to position [315, 0]
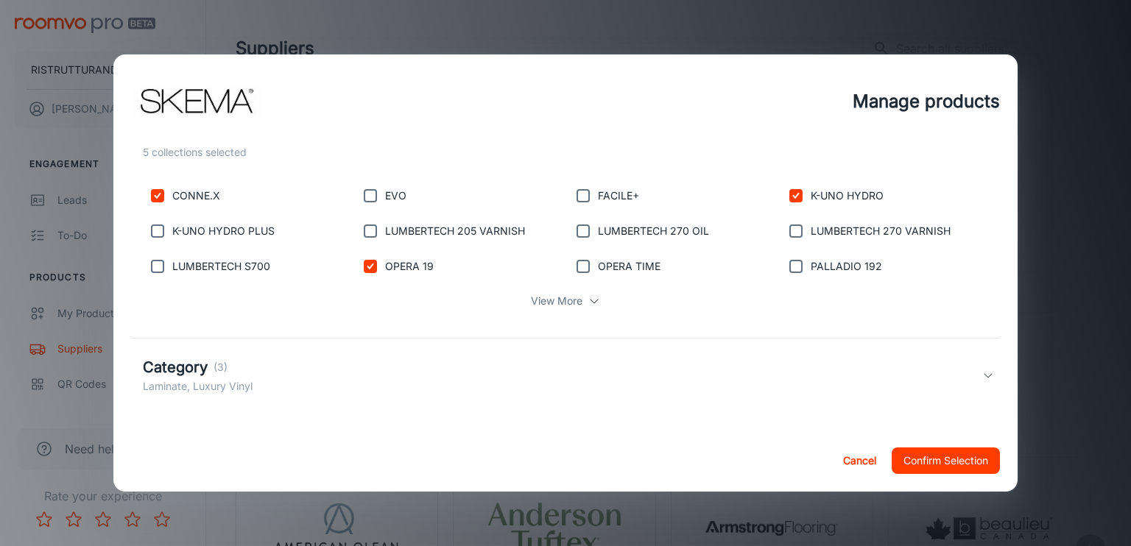
click at [588, 304] on icon at bounding box center [594, 301] width 12 height 12
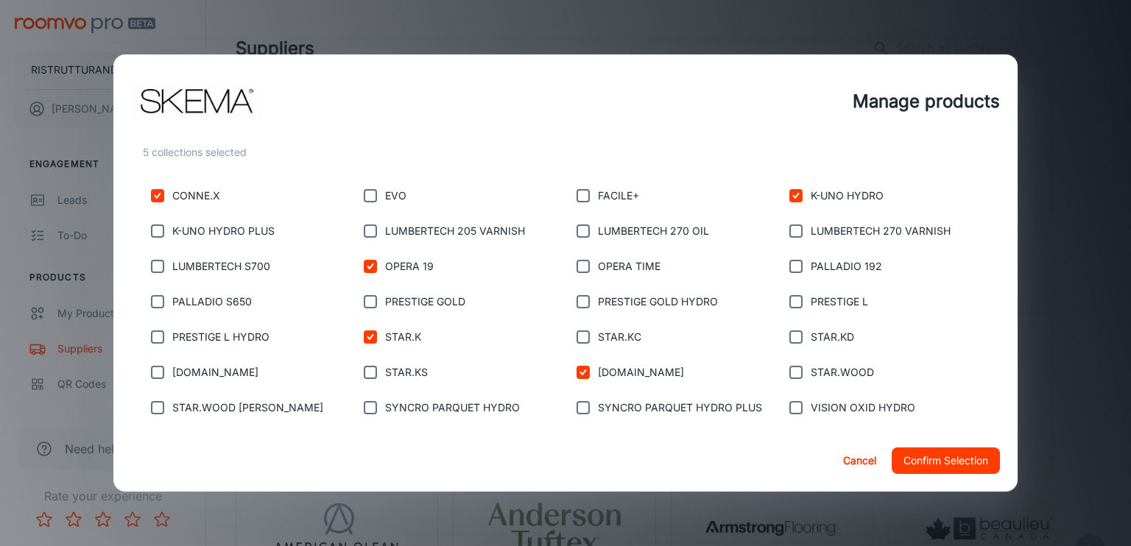
click at [365, 338] on input "checkbox" at bounding box center [370, 337] width 29 height 29
checkbox input "false"
click at [370, 264] on input "checkbox" at bounding box center [370, 266] width 29 height 29
checkbox input "false"
click at [156, 198] on input "checkbox" at bounding box center [157, 195] width 29 height 29
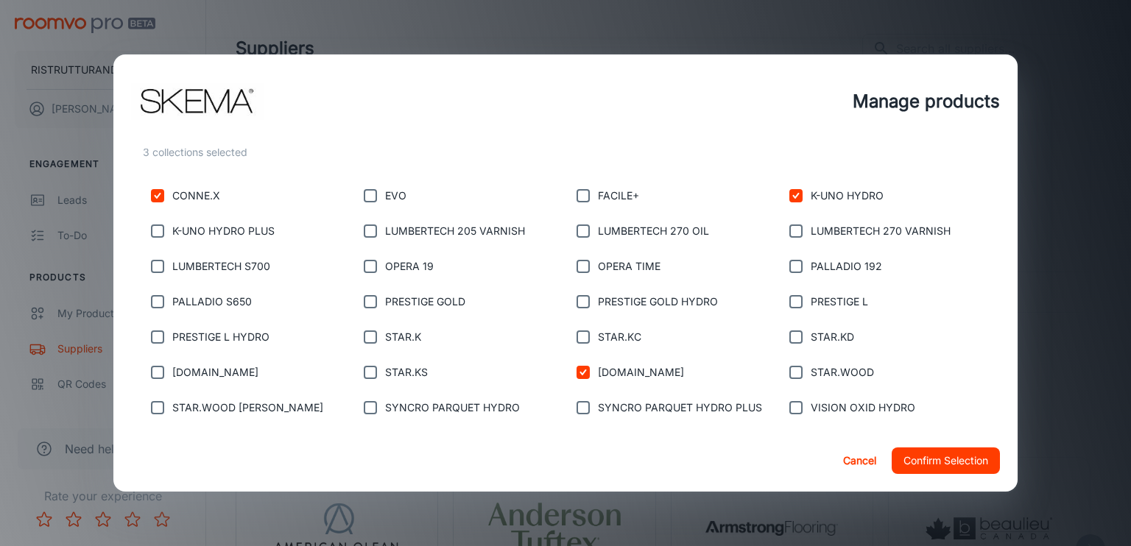
checkbox input "false"
click at [781, 197] on input "checkbox" at bounding box center [795, 195] width 29 height 29
checkbox input "false"
click at [948, 466] on button "Confirm Selection" at bounding box center [946, 461] width 108 height 27
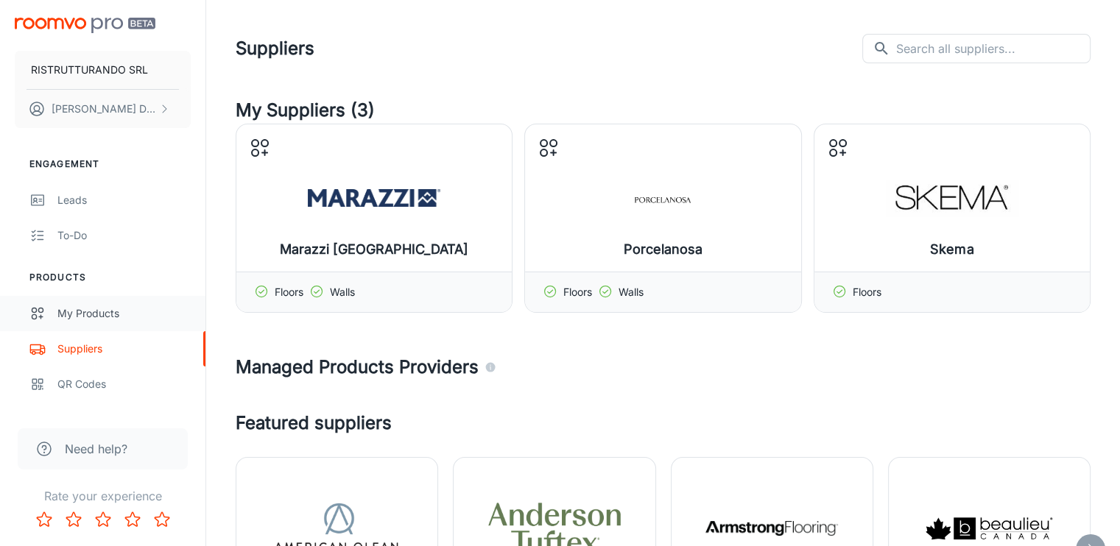
click at [97, 312] on div "My Products" at bounding box center [123, 314] width 133 height 16
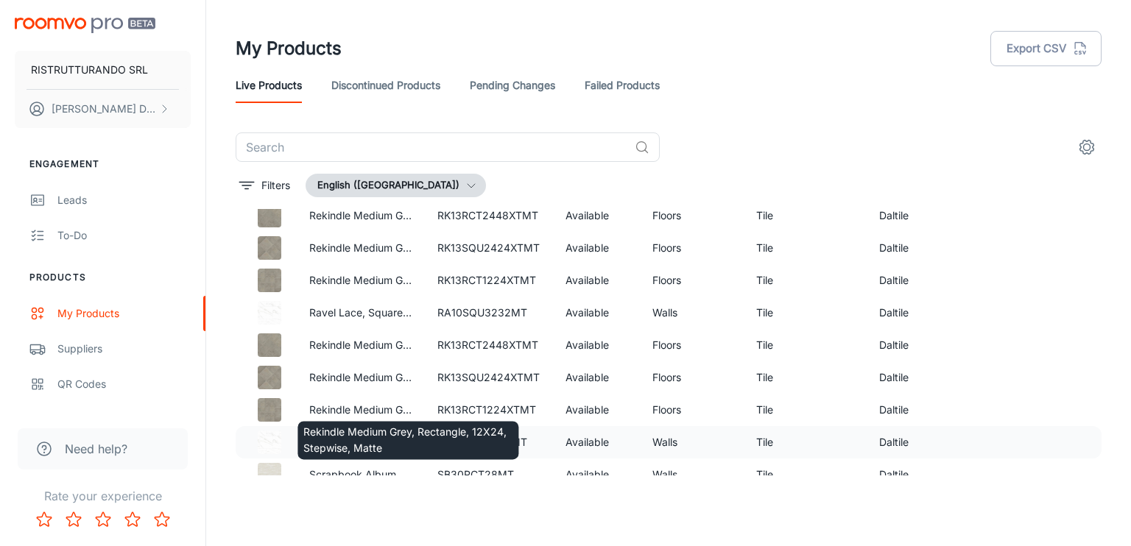
scroll to position [3180, 0]
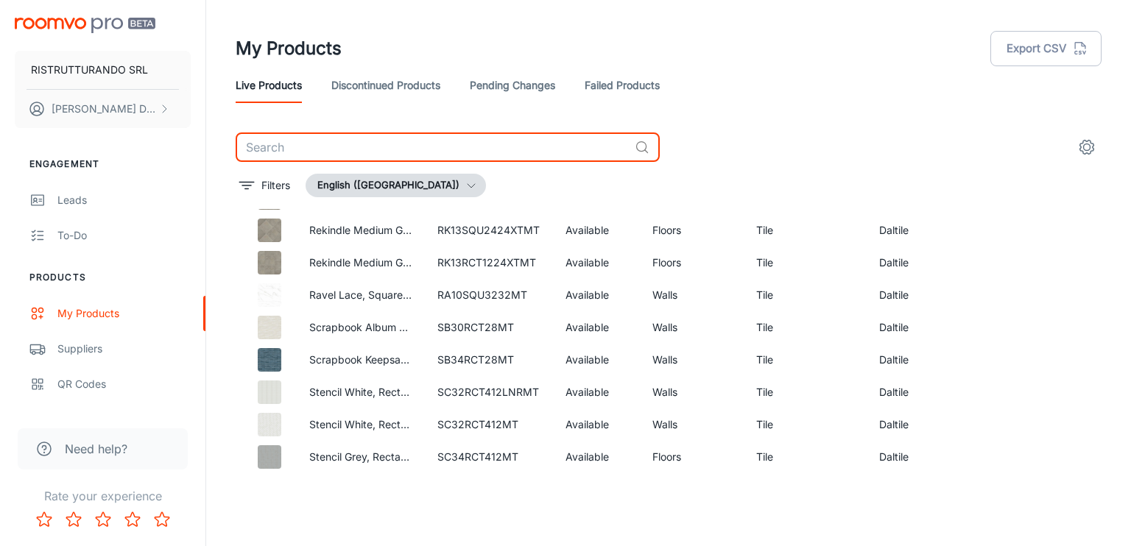
click at [305, 150] on input "text" at bounding box center [432, 147] width 393 height 29
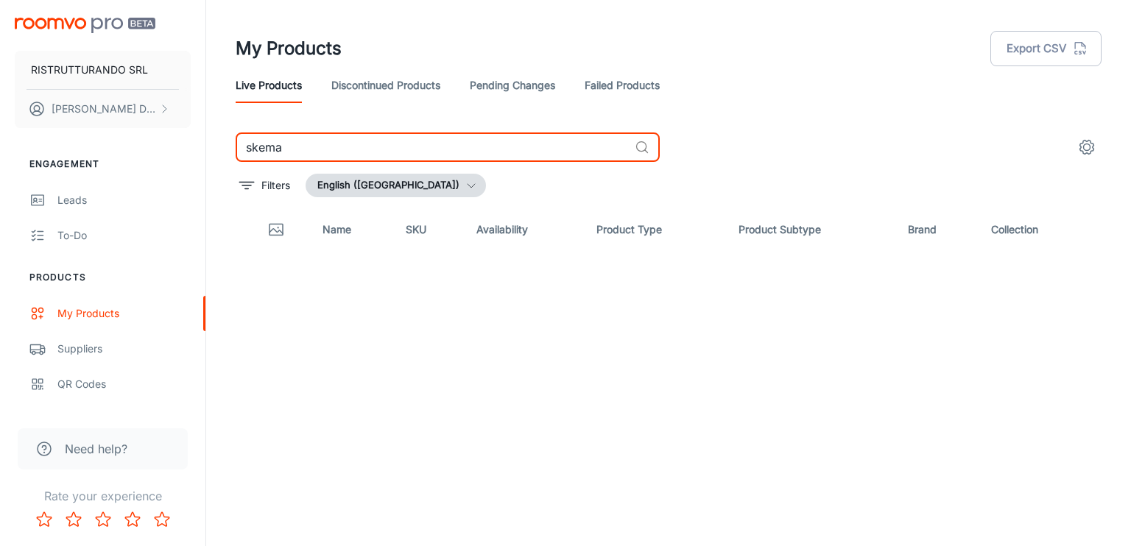
click at [323, 150] on input "skema" at bounding box center [432, 147] width 393 height 29
type input "s"
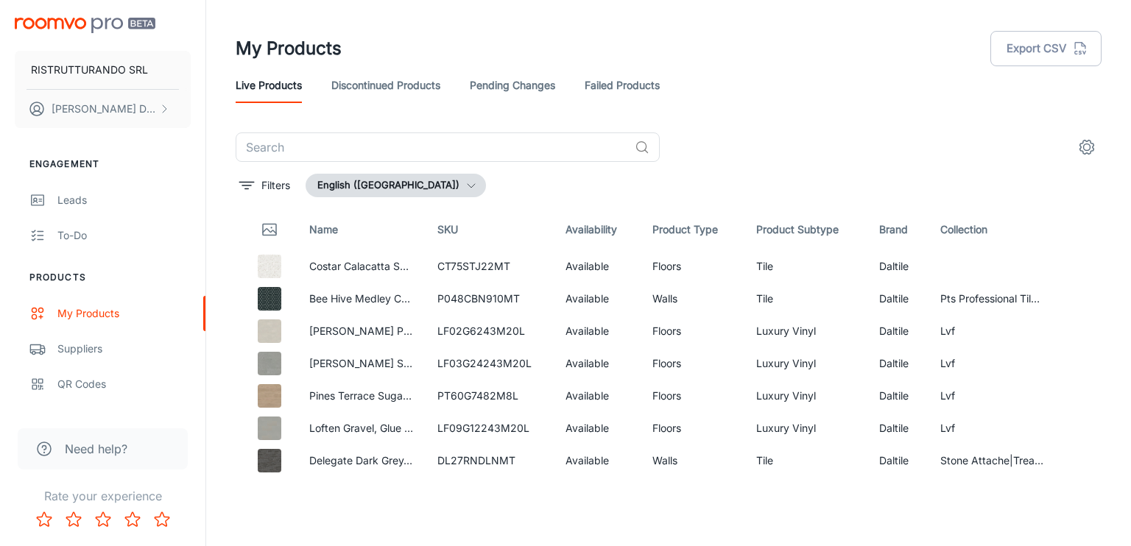
click at [884, 224] on th "Brand" at bounding box center [899, 229] width 62 height 41
click at [887, 268] on td "Daltile" at bounding box center [899, 266] width 62 height 32
click at [272, 269] on img at bounding box center [270, 267] width 24 height 24
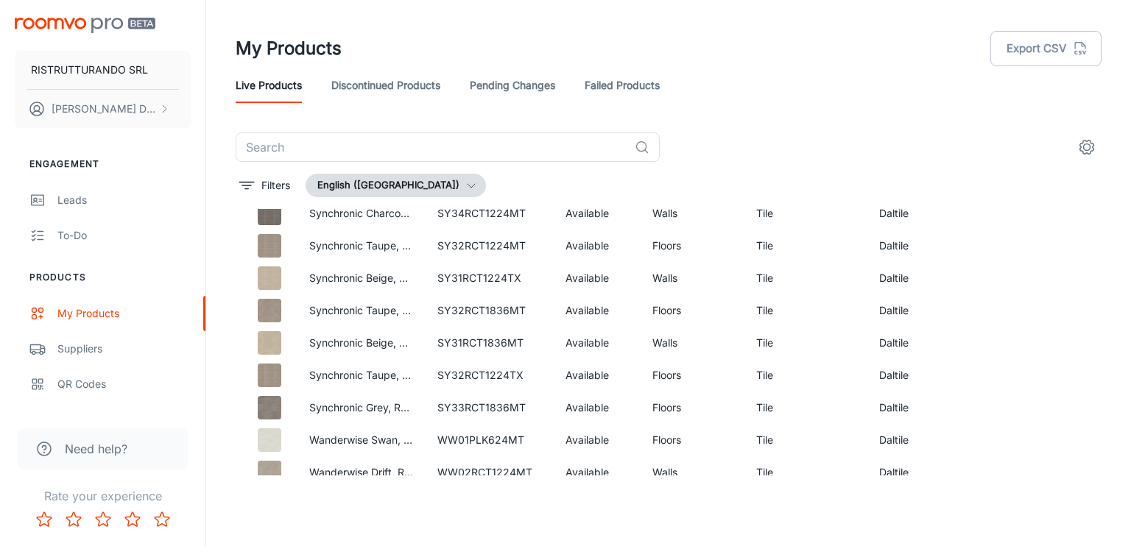
scroll to position [4124, 0]
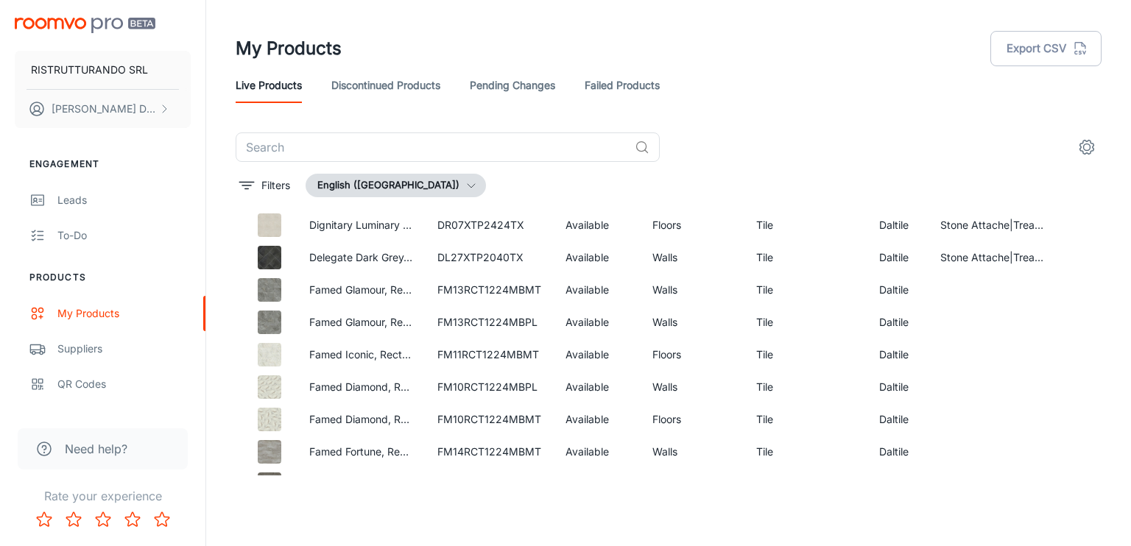
click at [465, 182] on icon "button" at bounding box center [471, 186] width 12 height 12
click at [427, 183] on div at bounding box center [565, 273] width 1131 height 546
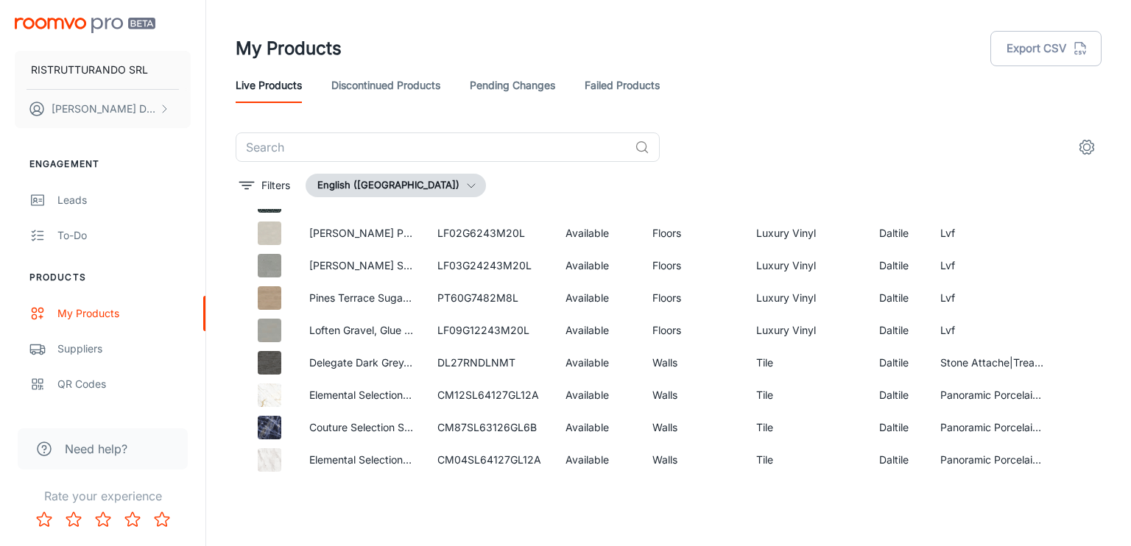
scroll to position [0, 0]
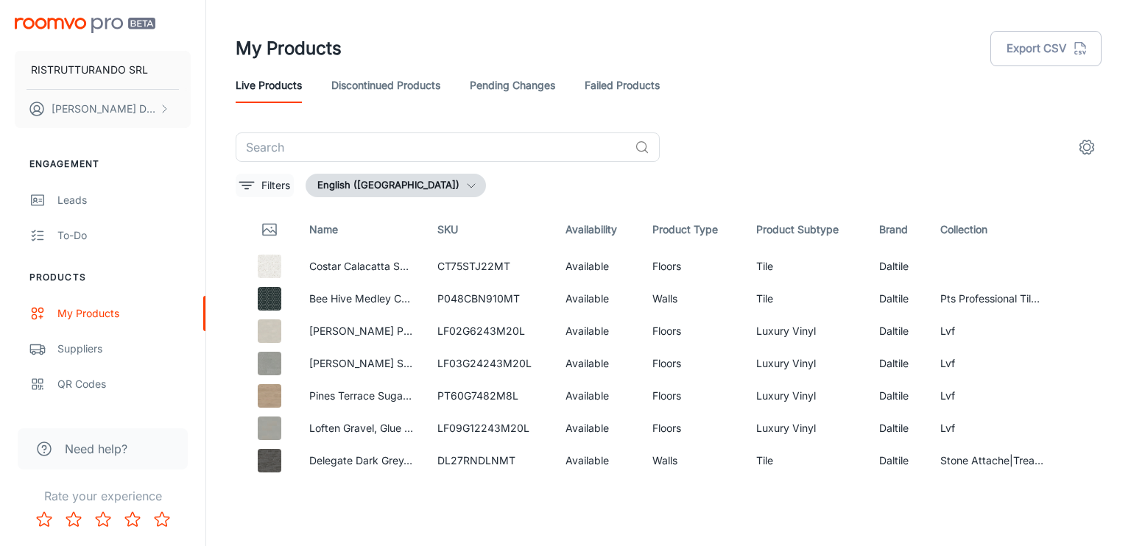
click at [270, 186] on p "Filters" at bounding box center [275, 186] width 29 height 16
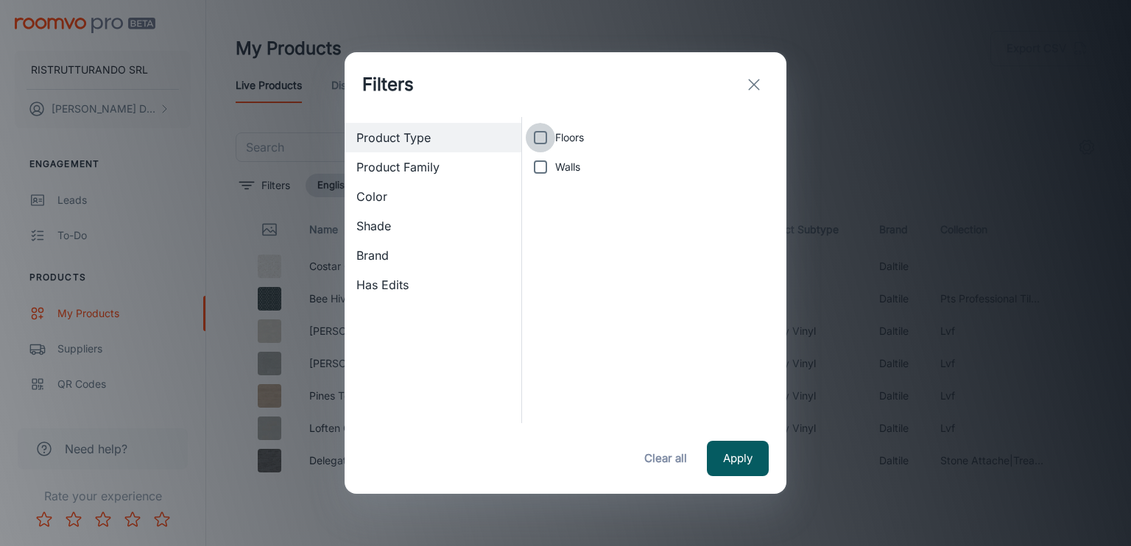
click at [537, 136] on input "Floors" at bounding box center [540, 137] width 29 height 29
checkbox input "true"
click at [745, 459] on button "Apply" at bounding box center [738, 458] width 62 height 35
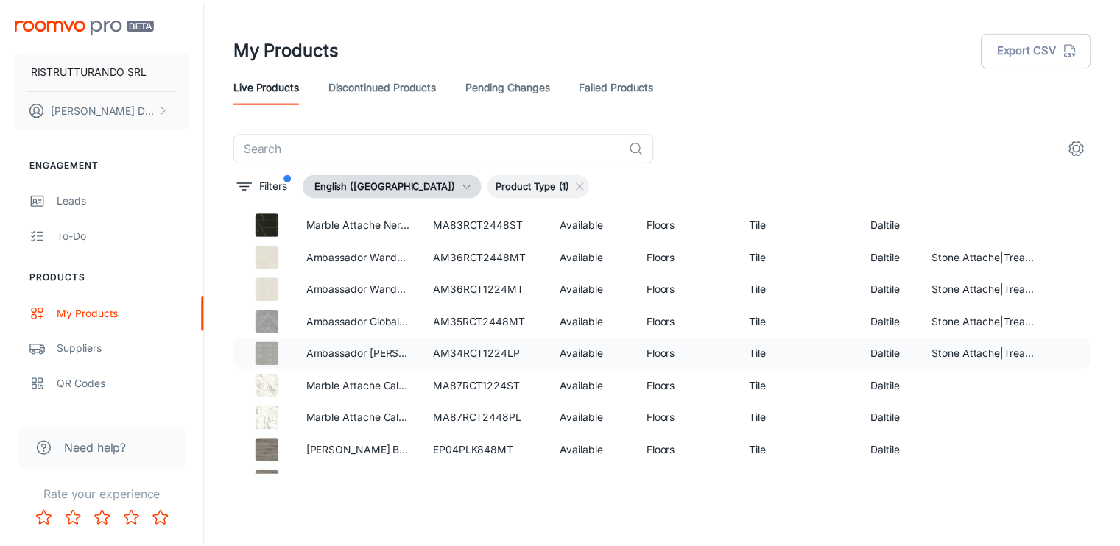
scroll to position [14292, 0]
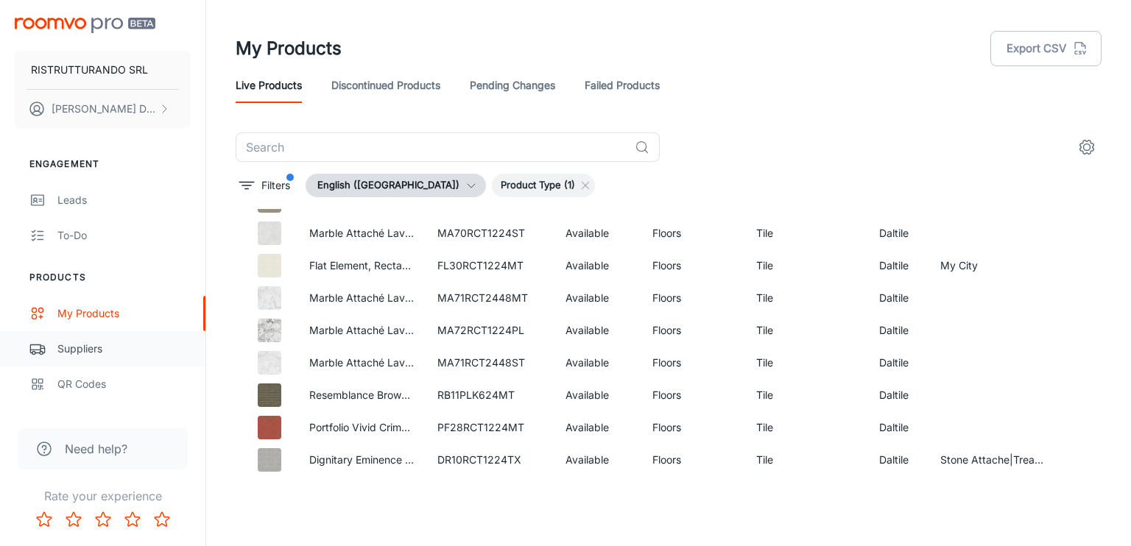
click at [119, 346] on div "Suppliers" at bounding box center [123, 349] width 133 height 16
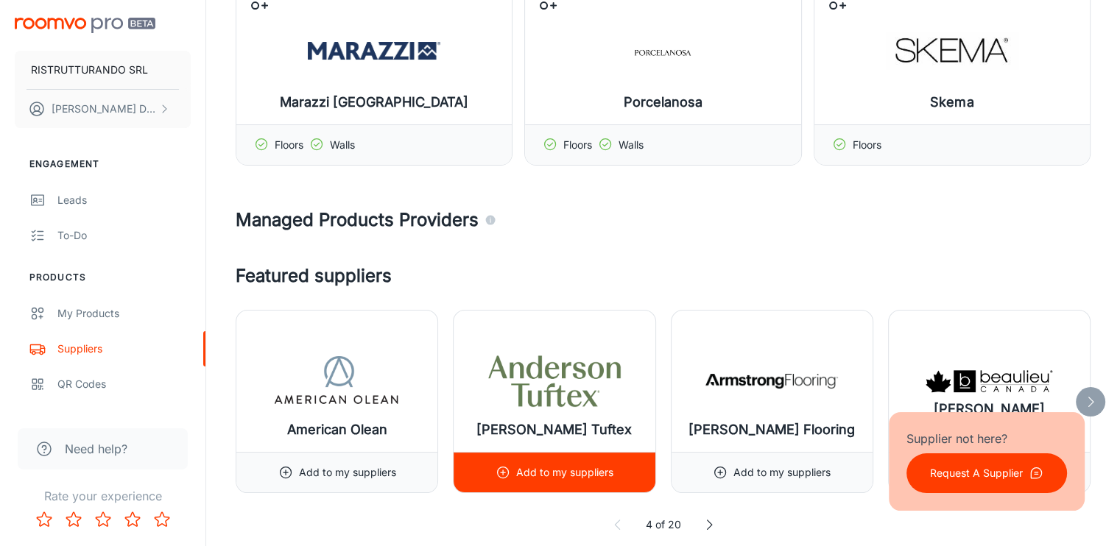
scroll to position [221, 0]
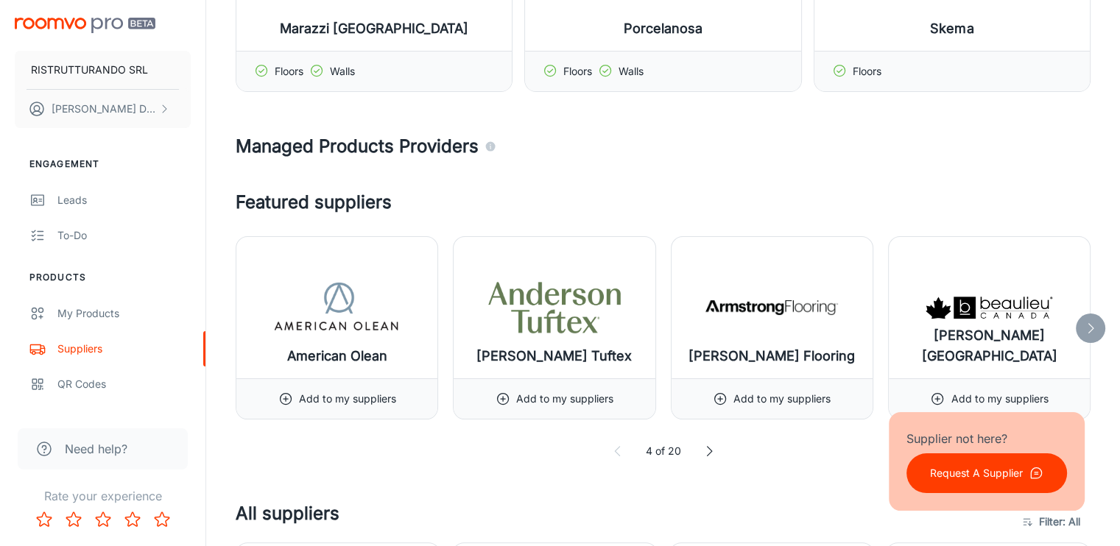
click at [710, 451] on icon at bounding box center [709, 451] width 15 height 15
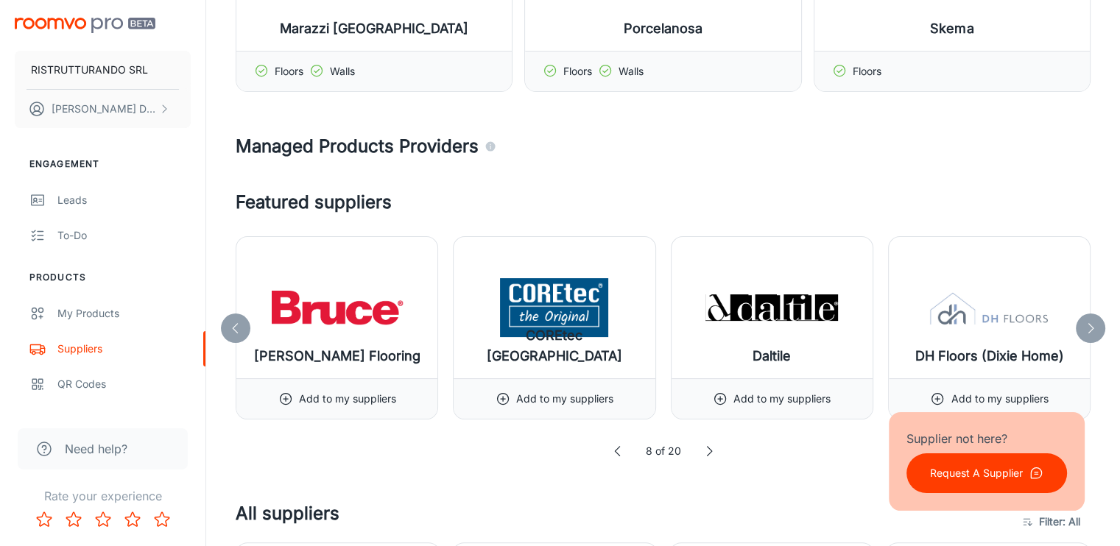
click at [710, 451] on icon at bounding box center [709, 451] width 15 height 15
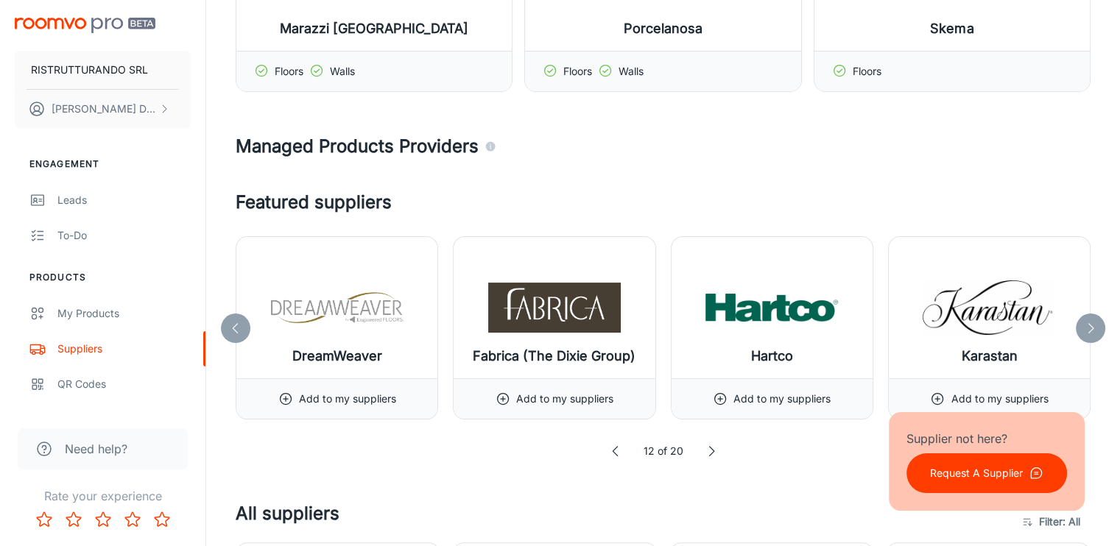
click at [714, 448] on icon at bounding box center [711, 451] width 15 height 15
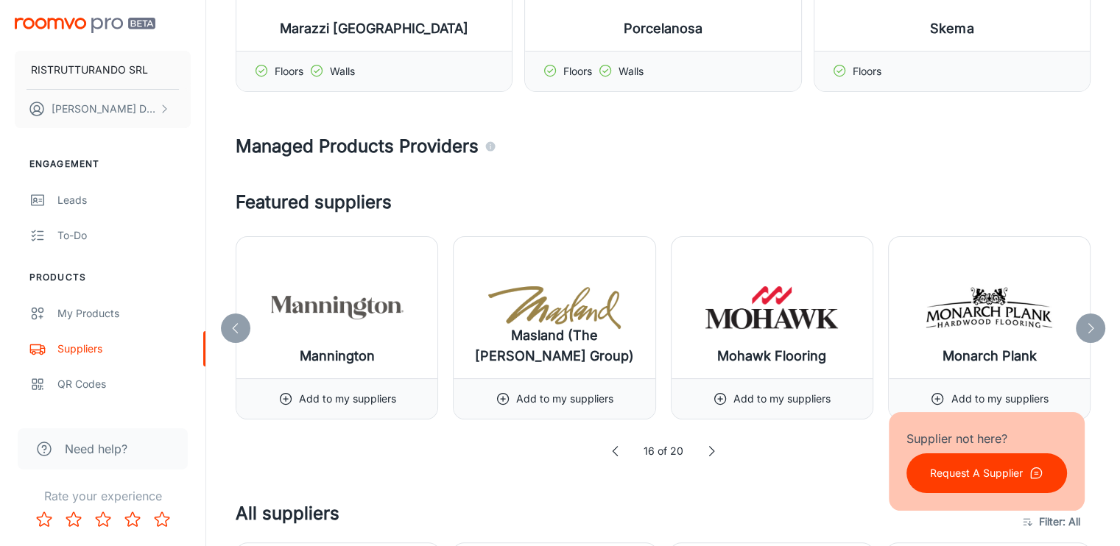
click at [714, 448] on icon at bounding box center [711, 451] width 15 height 15
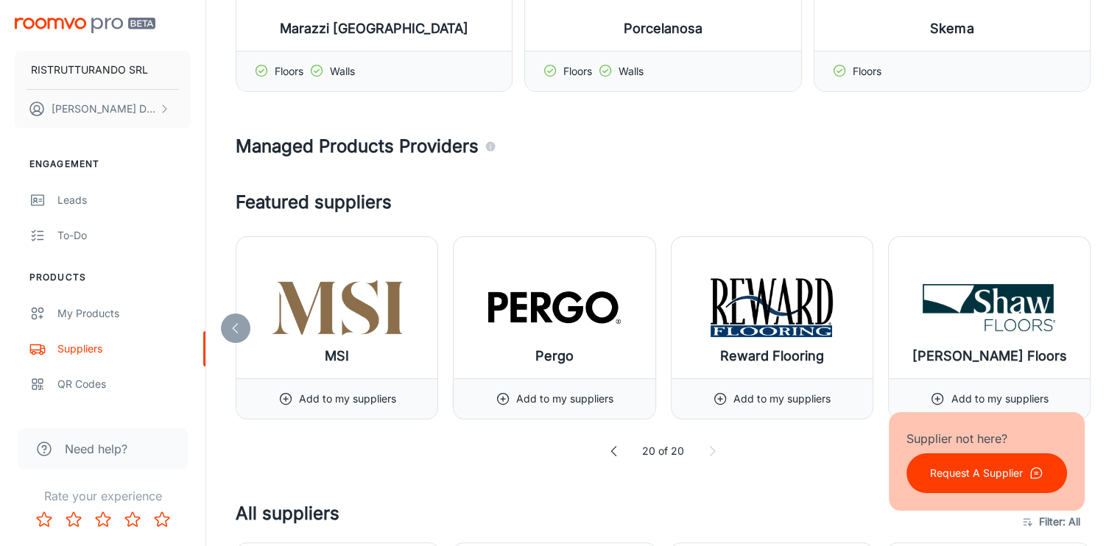
click at [714, 448] on icon at bounding box center [712, 451] width 15 height 15
click at [614, 451] on icon at bounding box center [614, 451] width 15 height 15
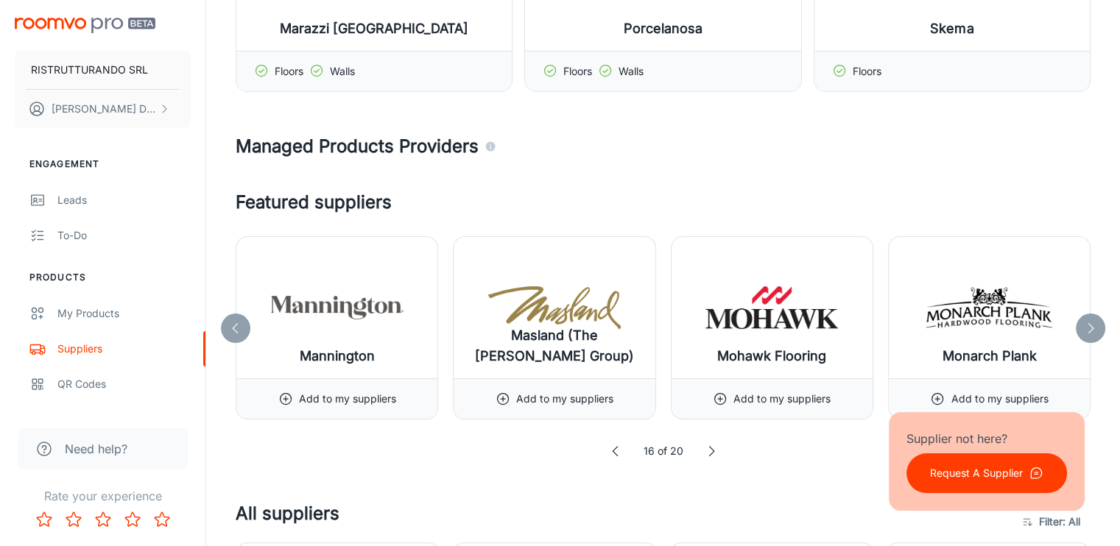
click at [713, 447] on icon at bounding box center [711, 451] width 15 height 15
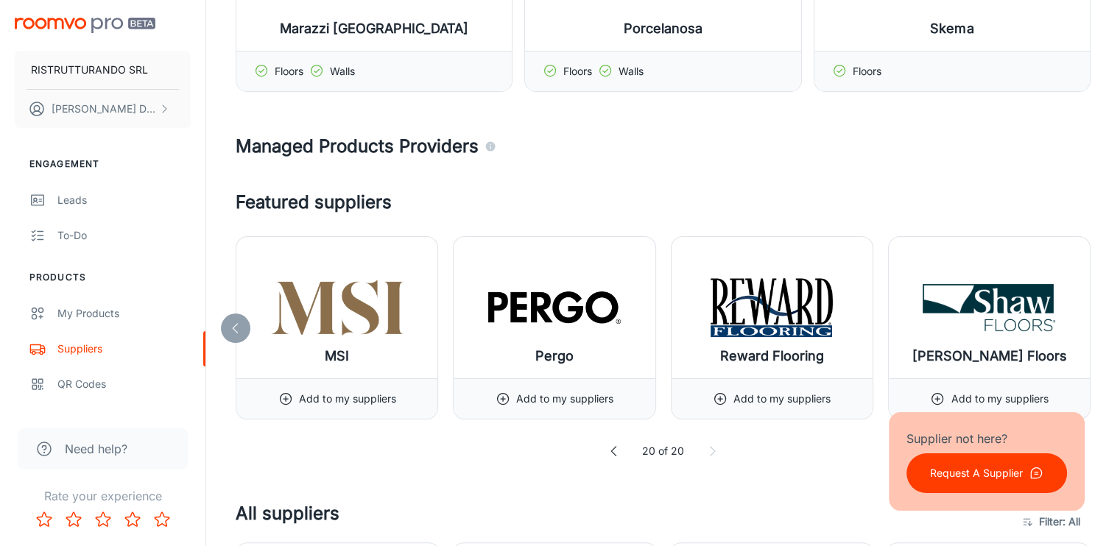
click at [610, 450] on icon at bounding box center [614, 451] width 15 height 15
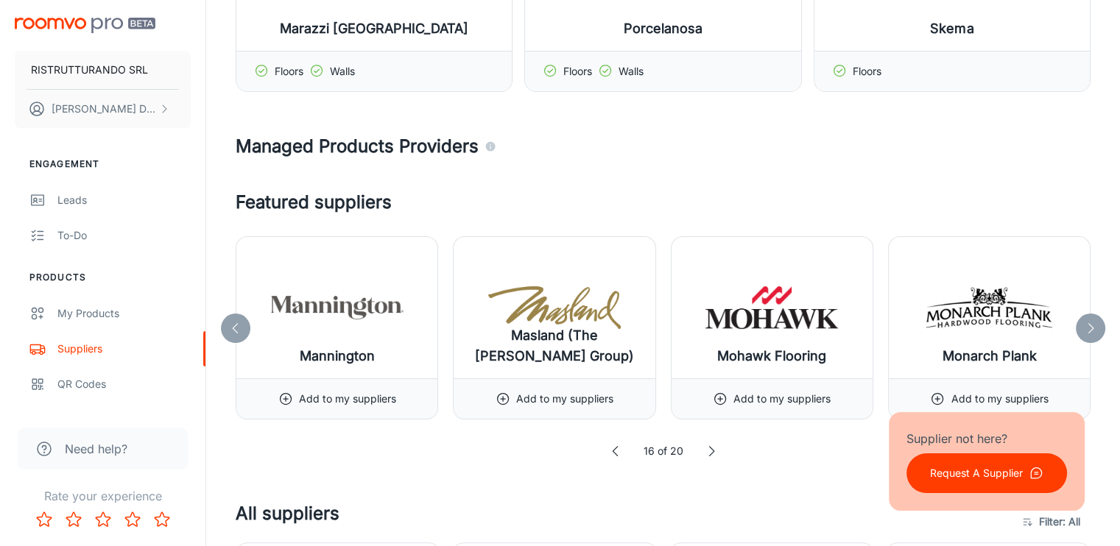
click at [610, 450] on icon at bounding box center [615, 451] width 15 height 15
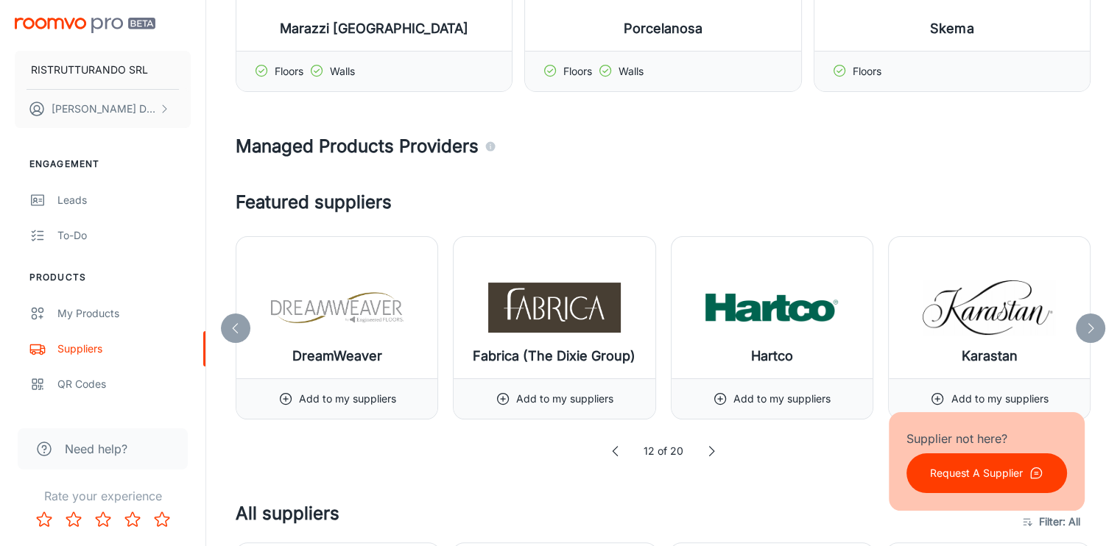
click at [610, 450] on icon at bounding box center [615, 451] width 15 height 15
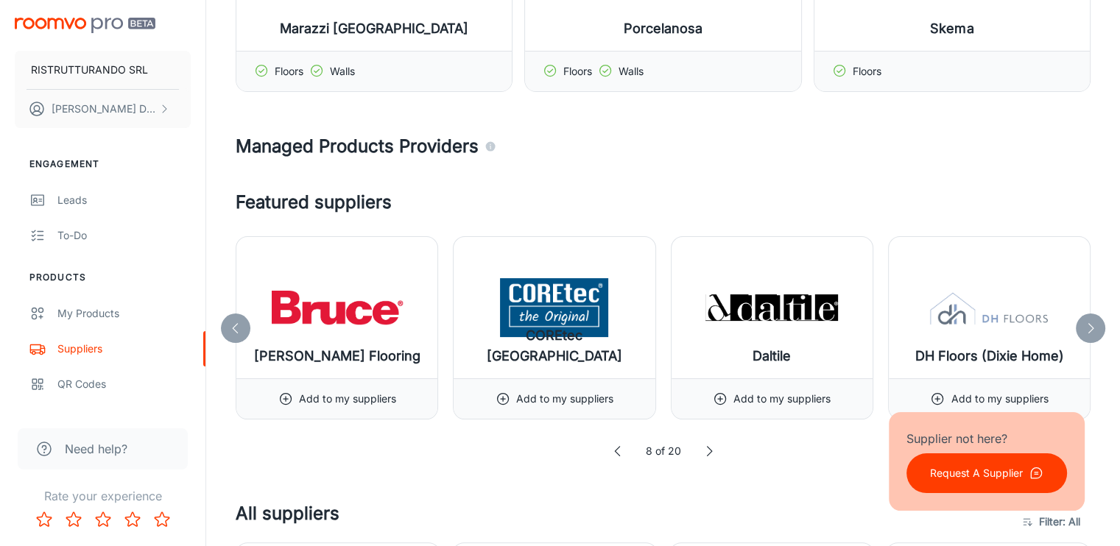
click at [611, 450] on icon at bounding box center [618, 451] width 15 height 15
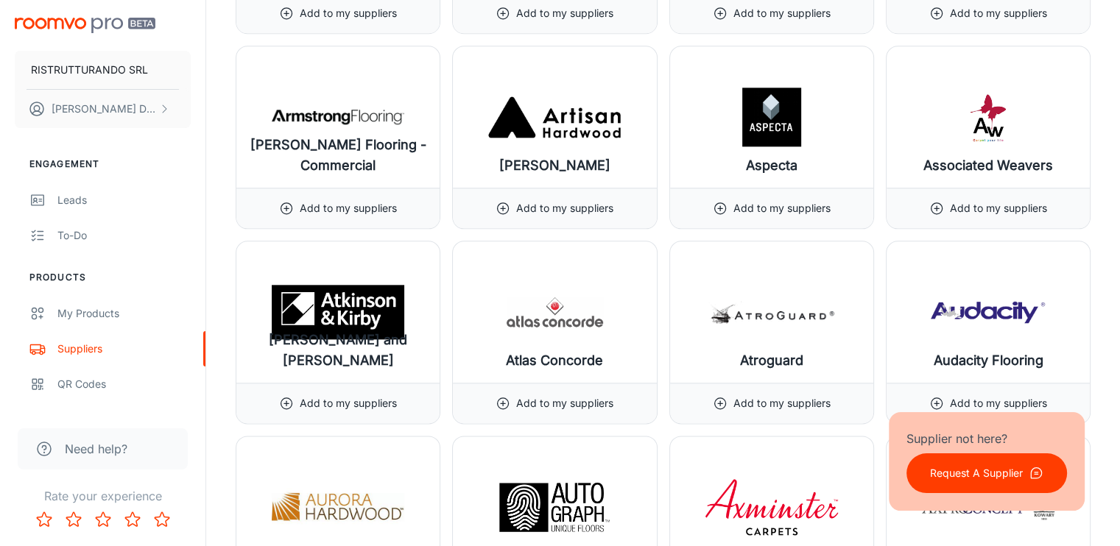
scroll to position [1768, 0]
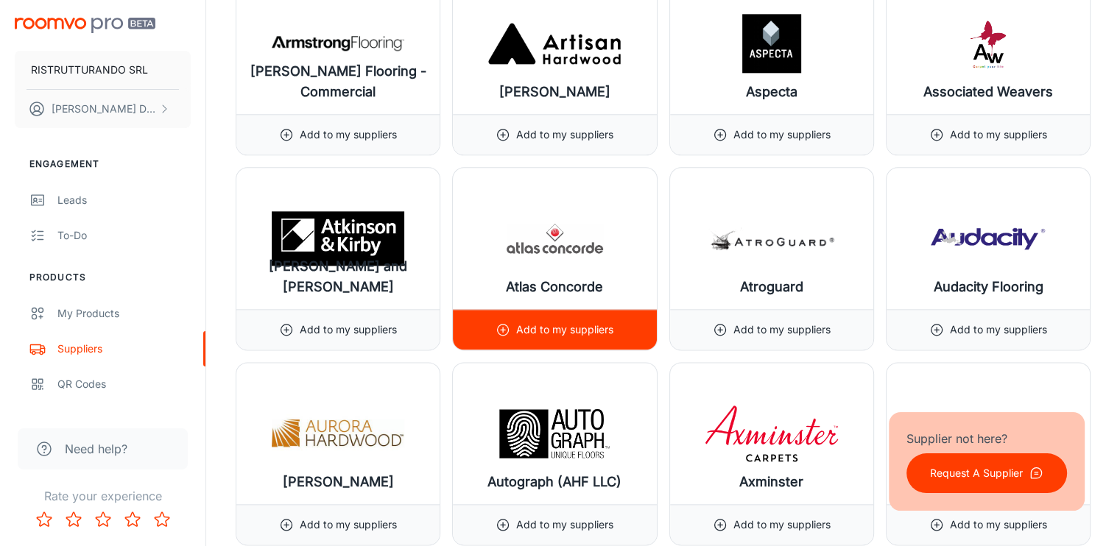
click at [582, 326] on p "Add to my suppliers" at bounding box center [564, 330] width 97 height 16
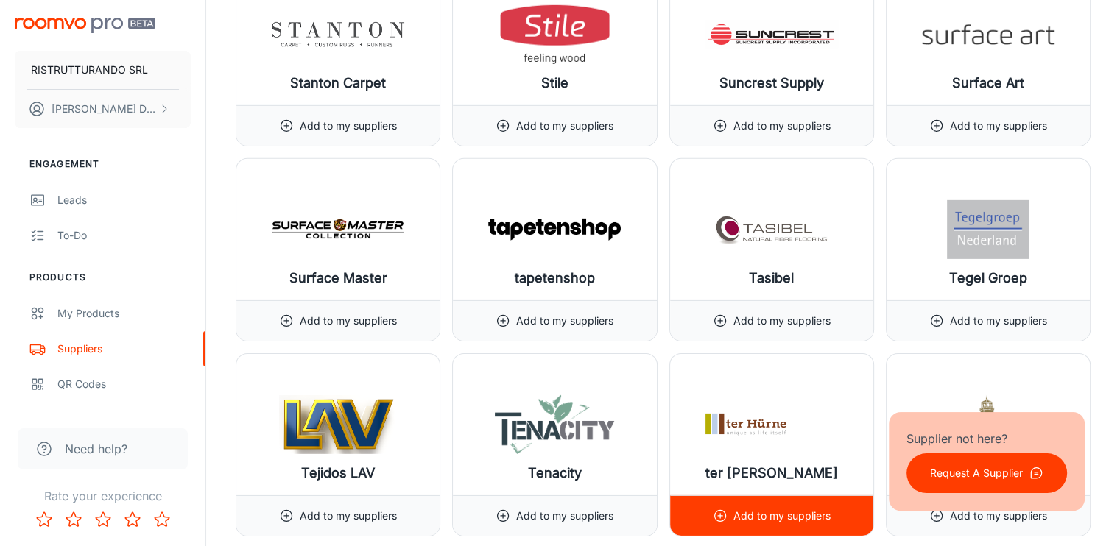
scroll to position [15909, 0]
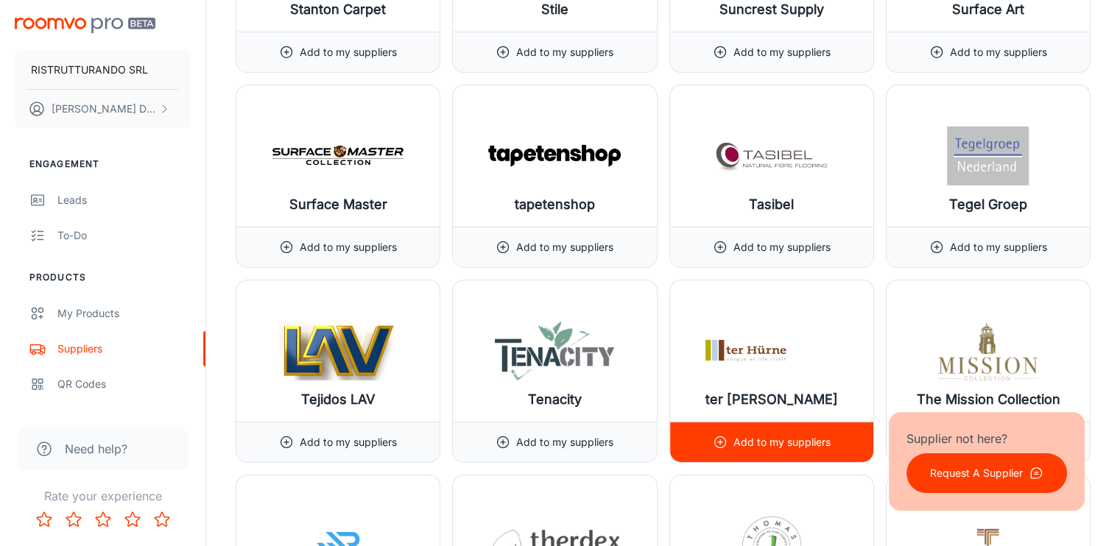
click at [800, 435] on p "Add to my suppliers" at bounding box center [782, 443] width 97 height 16
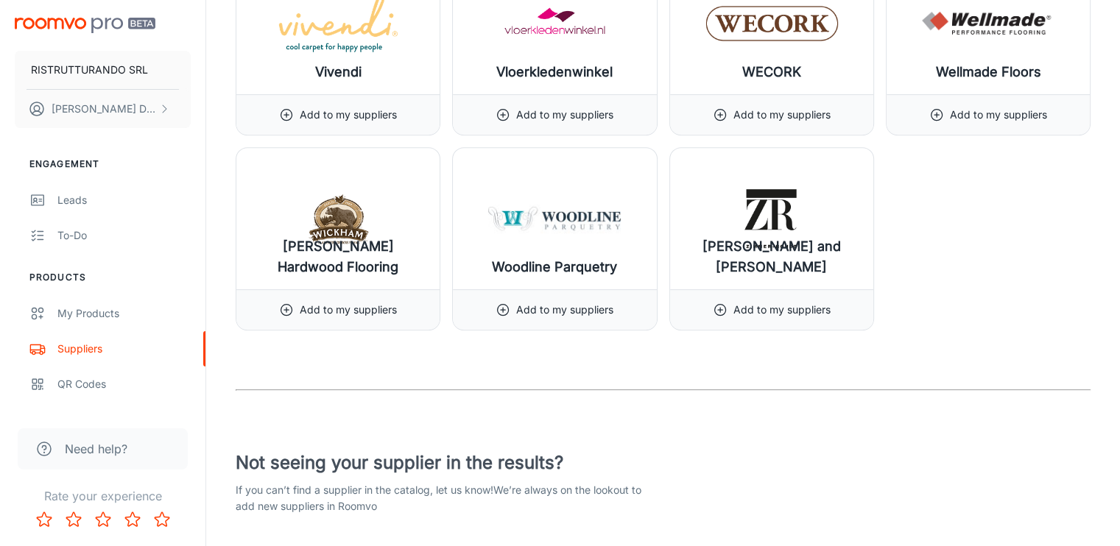
scroll to position [17665, 0]
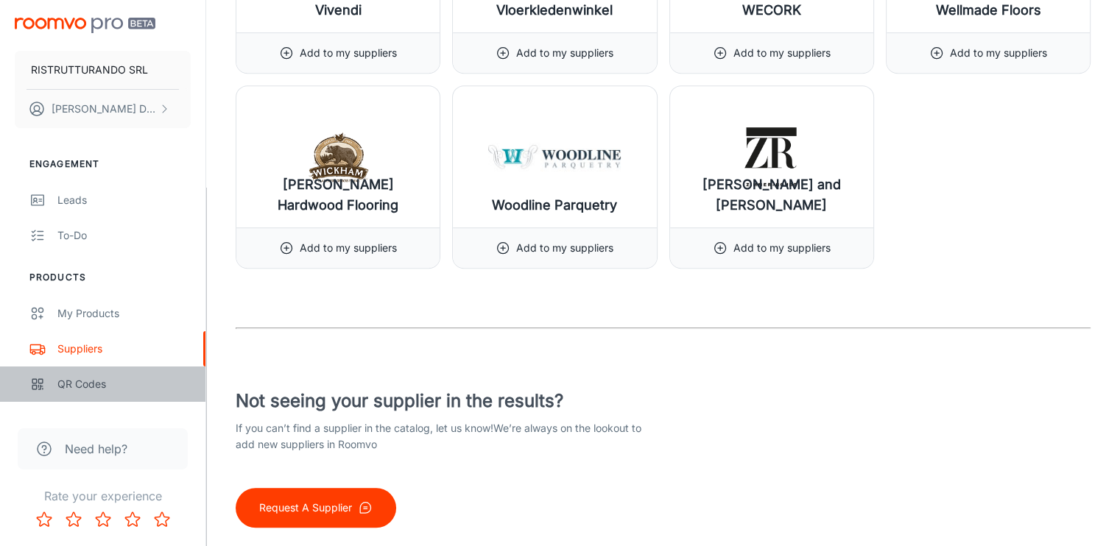
click at [86, 384] on div "QR Codes" at bounding box center [123, 384] width 133 height 16
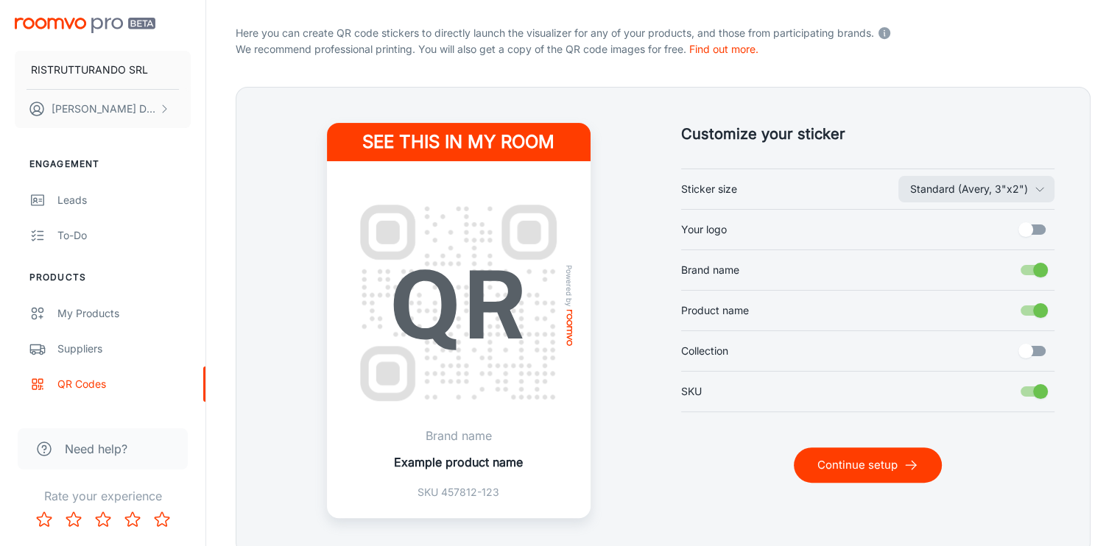
scroll to position [361, 0]
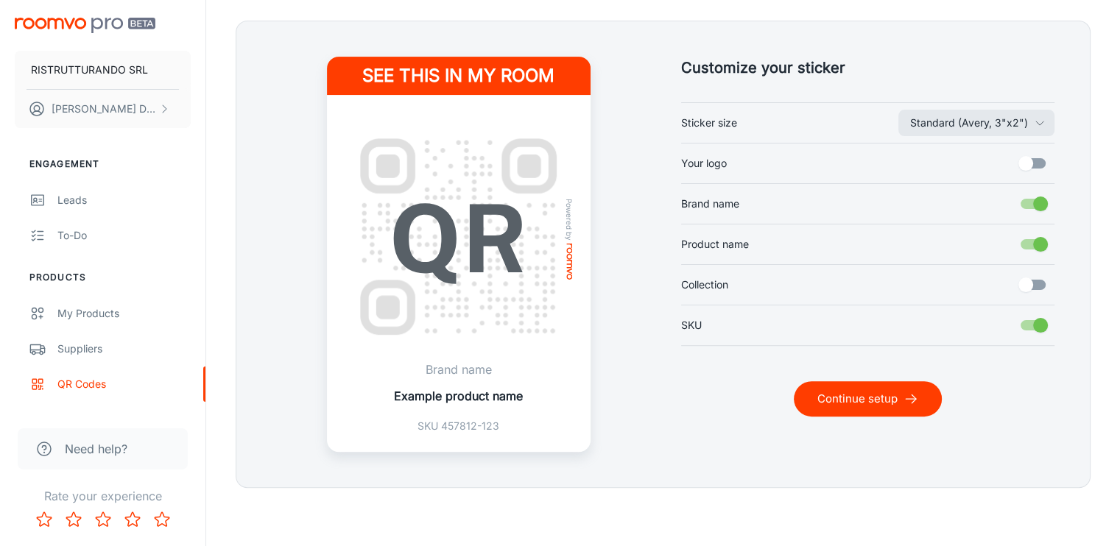
click at [942, 169] on label "Your logo" at bounding box center [868, 164] width 374 height 28
click at [984, 169] on input "Your logo" at bounding box center [1026, 164] width 84 height 28
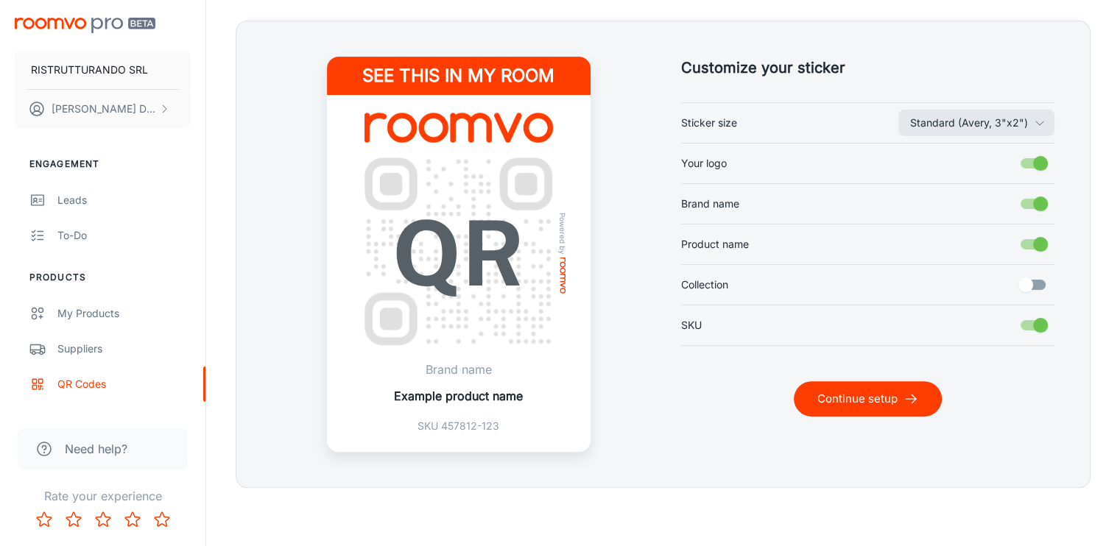
click at [942, 169] on label "Your logo" at bounding box center [868, 164] width 374 height 28
click at [999, 169] on input "Your logo" at bounding box center [1041, 164] width 84 height 28
checkbox input "false"
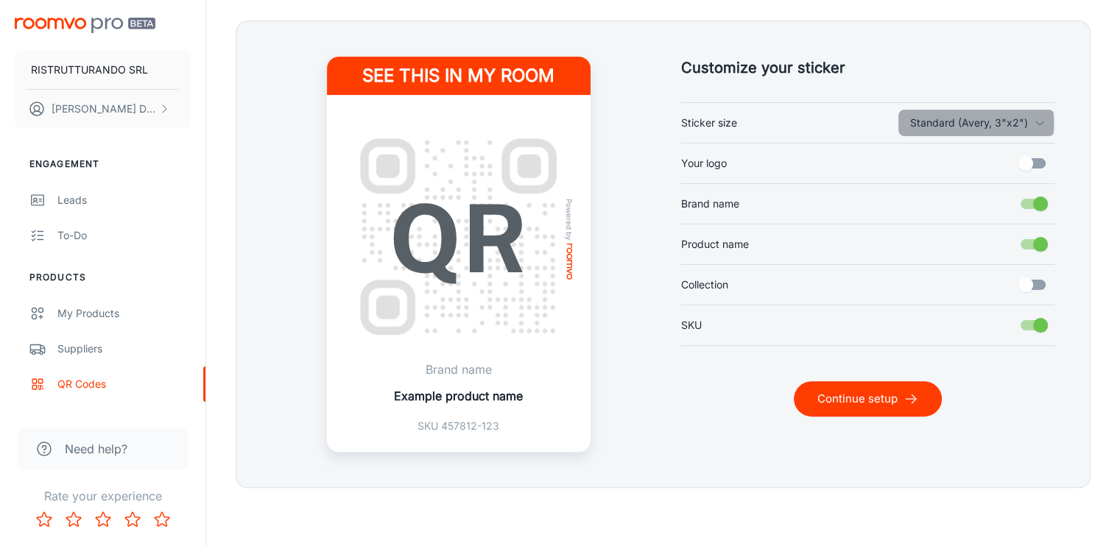
click at [940, 122] on button "Standard (Avery, 3"x2")" at bounding box center [977, 123] width 156 height 27
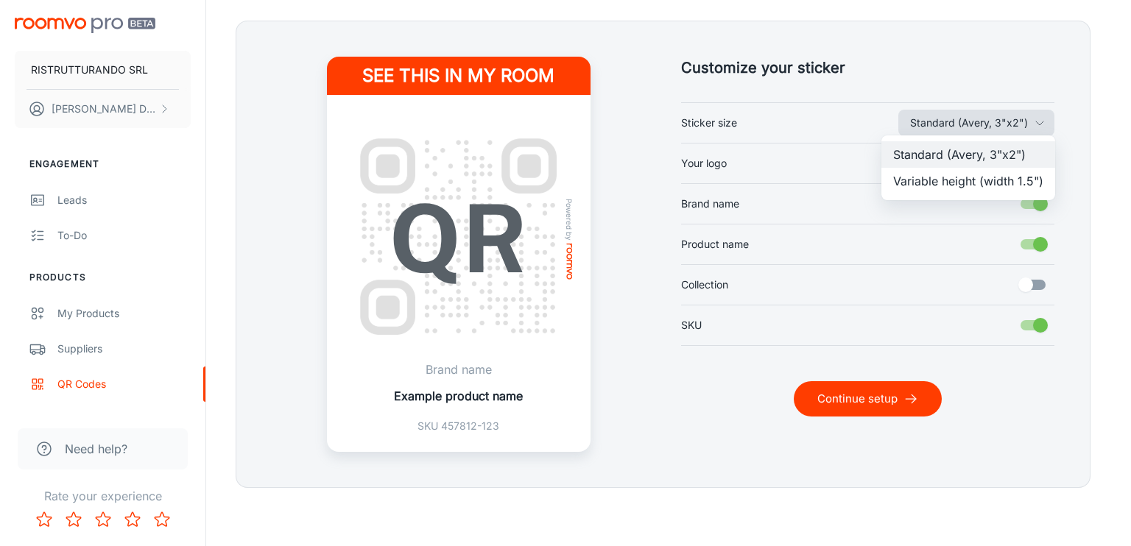
click at [940, 122] on div at bounding box center [565, 273] width 1131 height 546
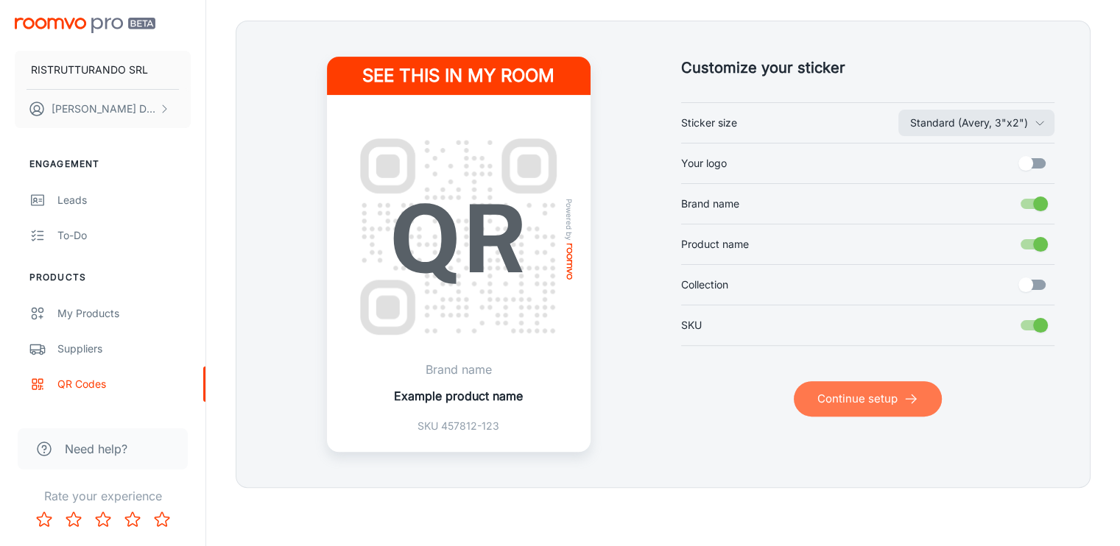
click at [876, 398] on button "Continue setup" at bounding box center [868, 399] width 148 height 35
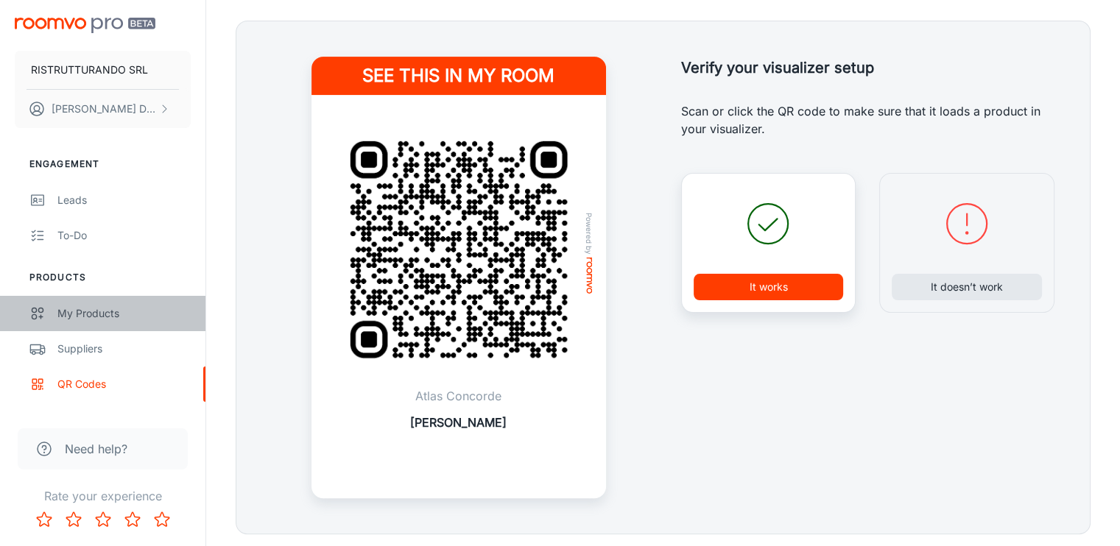
click at [93, 314] on div "My Products" at bounding box center [123, 314] width 133 height 16
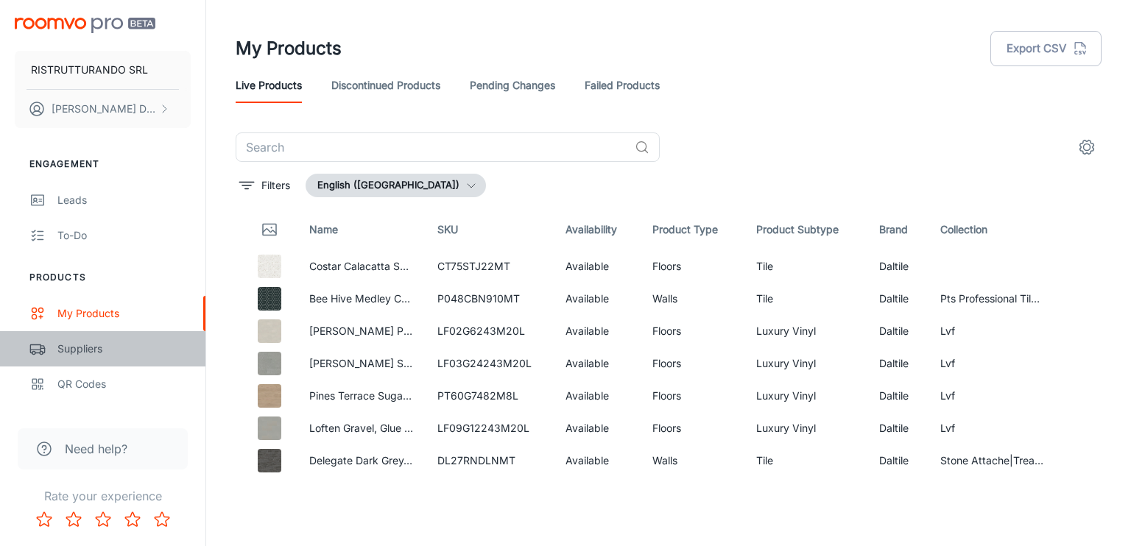
click at [77, 350] on div "Suppliers" at bounding box center [123, 349] width 133 height 16
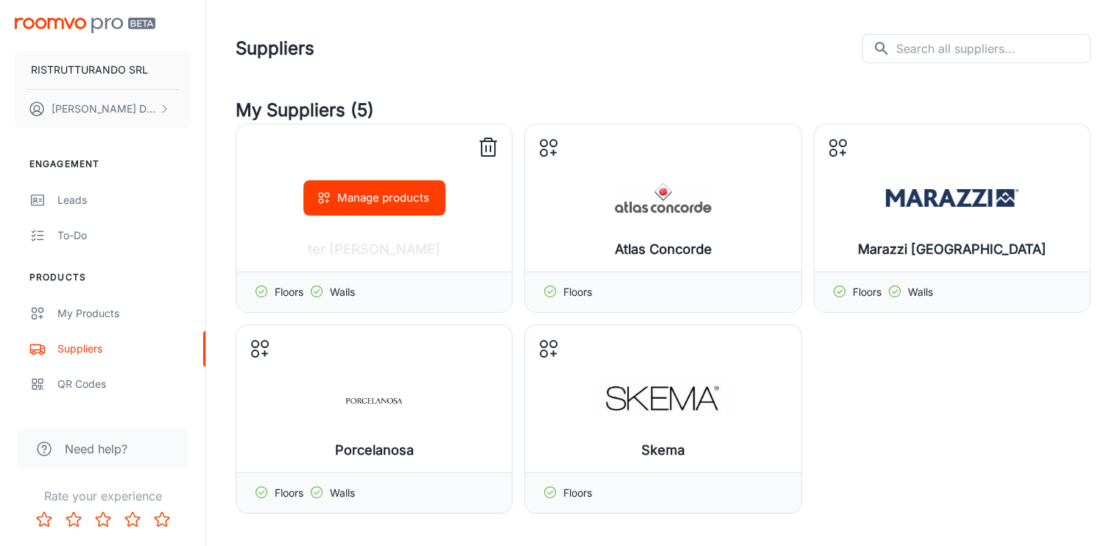
click at [482, 144] on icon at bounding box center [488, 148] width 13 height 15
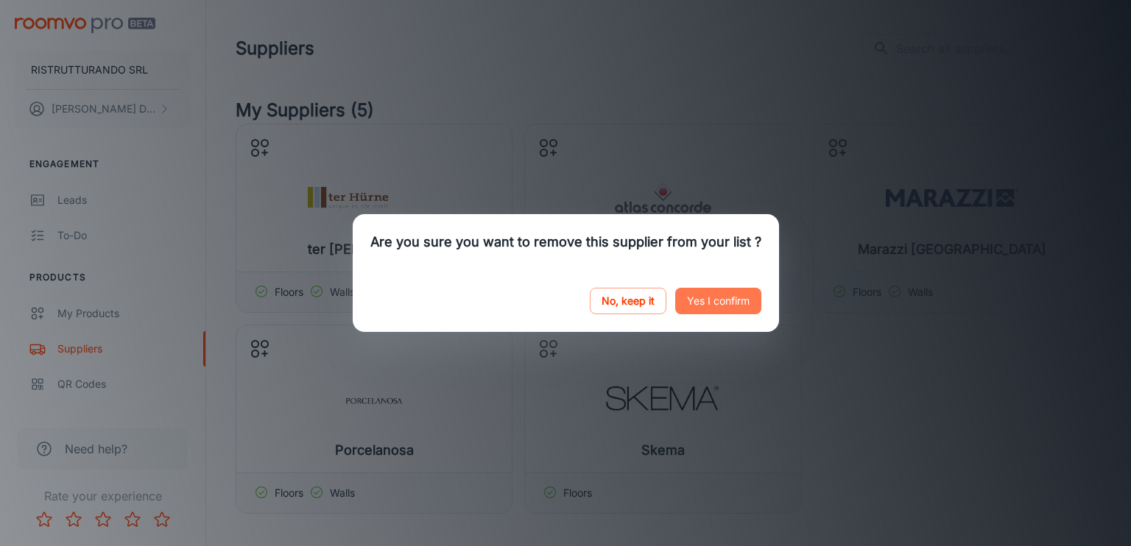
click at [720, 304] on button "Yes I confirm" at bounding box center [718, 301] width 86 height 27
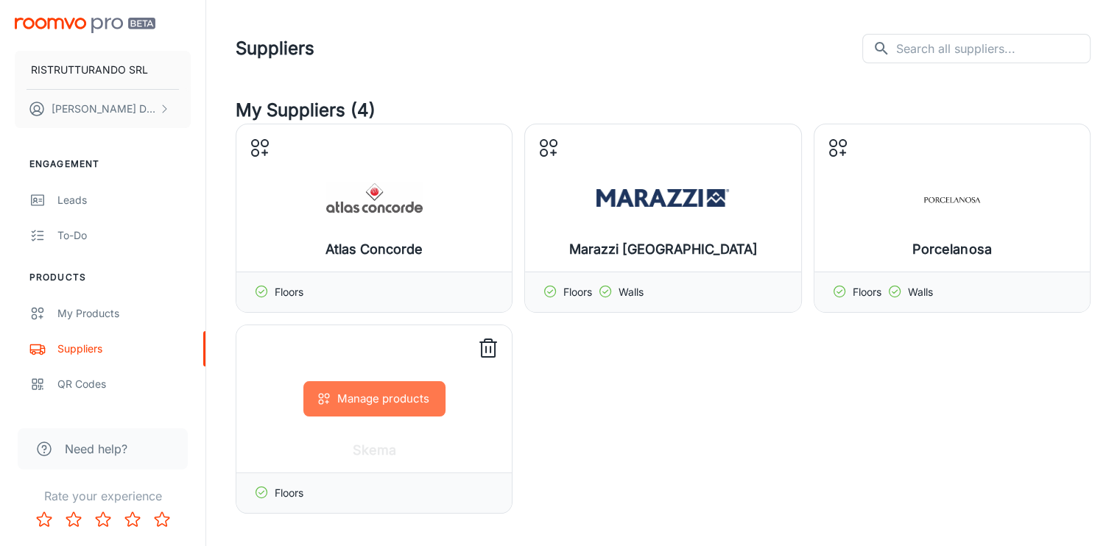
click at [403, 401] on button "Manage products" at bounding box center [374, 399] width 142 height 35
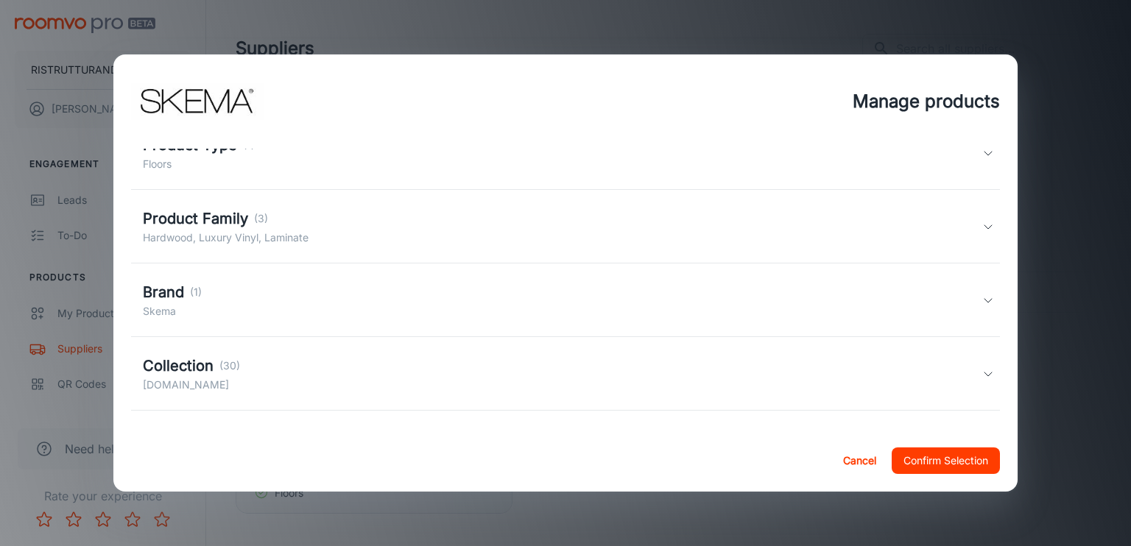
scroll to position [146, 0]
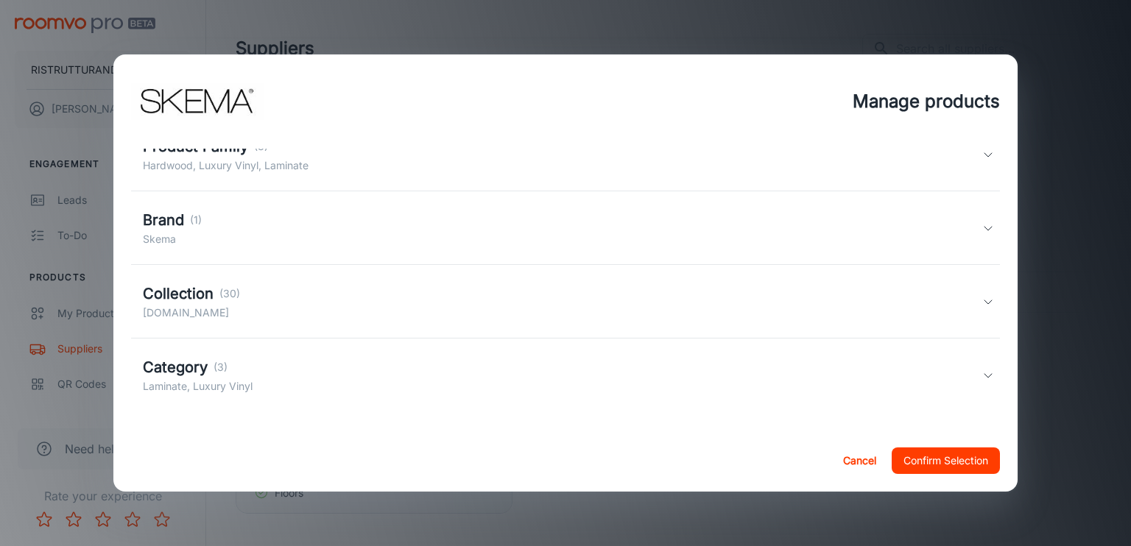
click at [300, 309] on div "Collection (30) [DOMAIN_NAME]" at bounding box center [563, 302] width 840 height 38
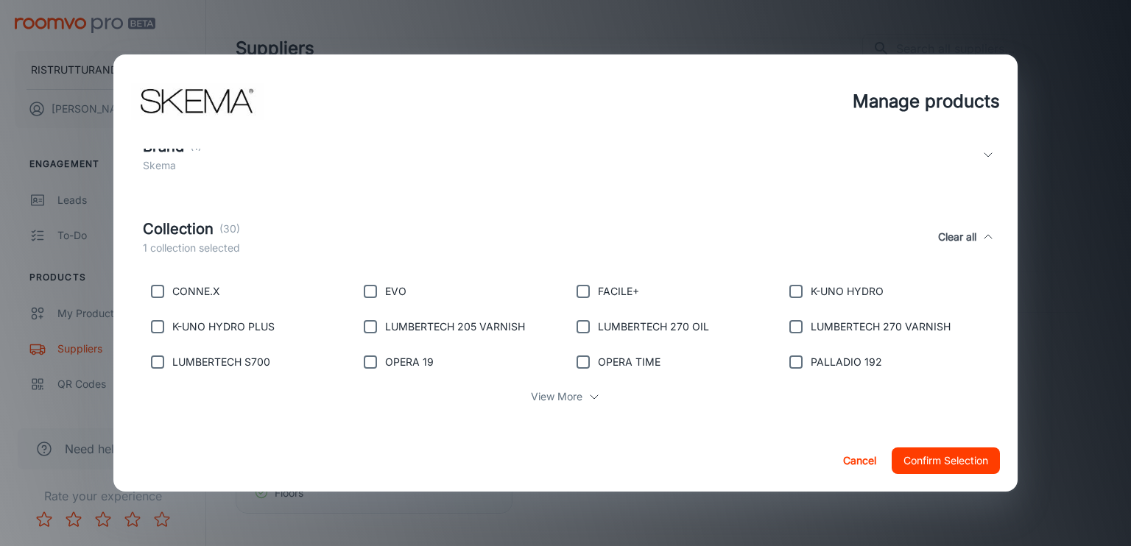
scroll to position [293, 0]
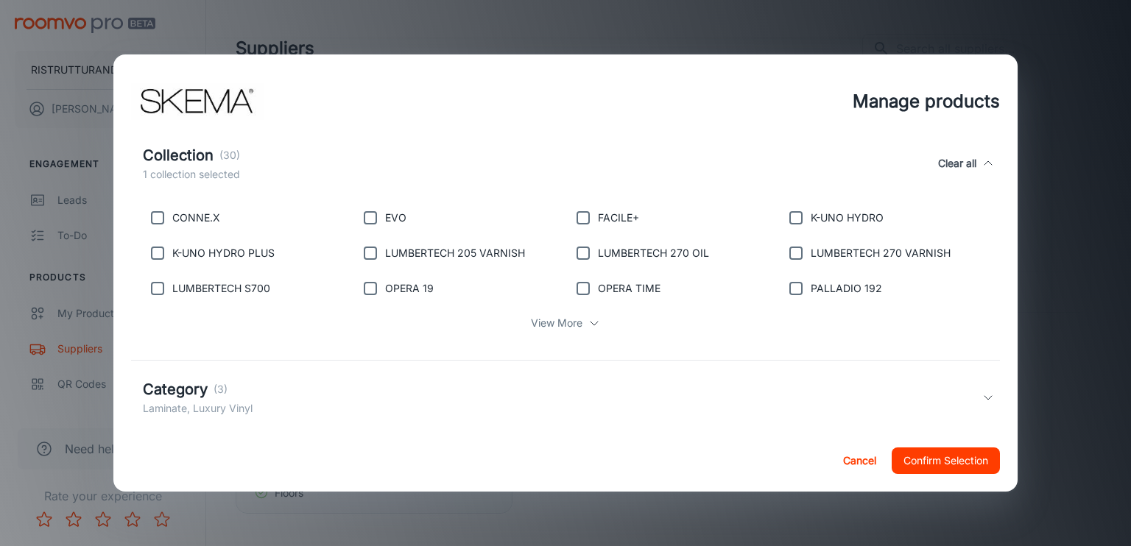
click at [565, 323] on p "View More" at bounding box center [557, 323] width 52 height 16
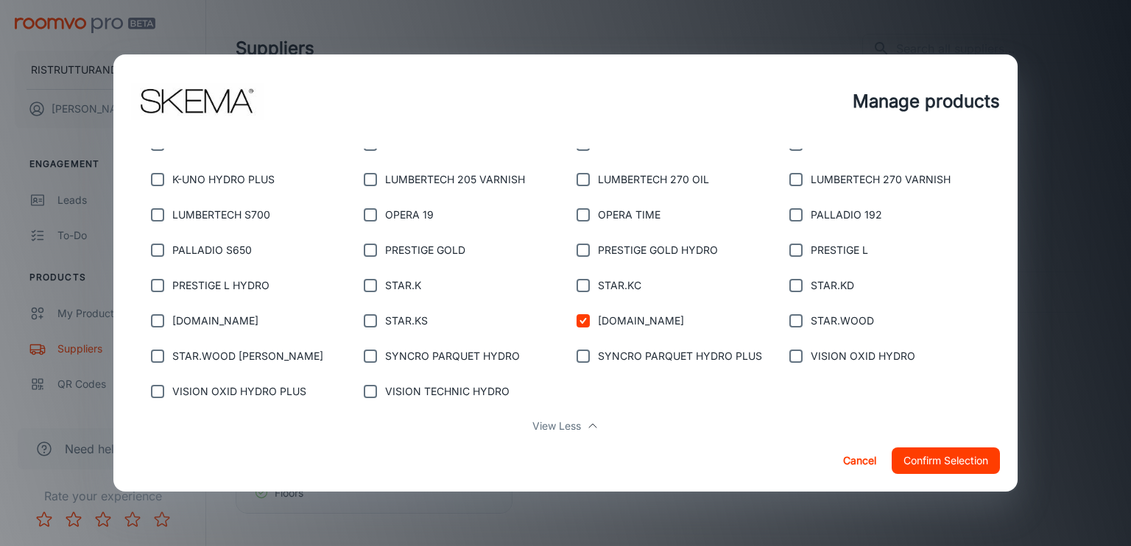
scroll to position [440, 0]
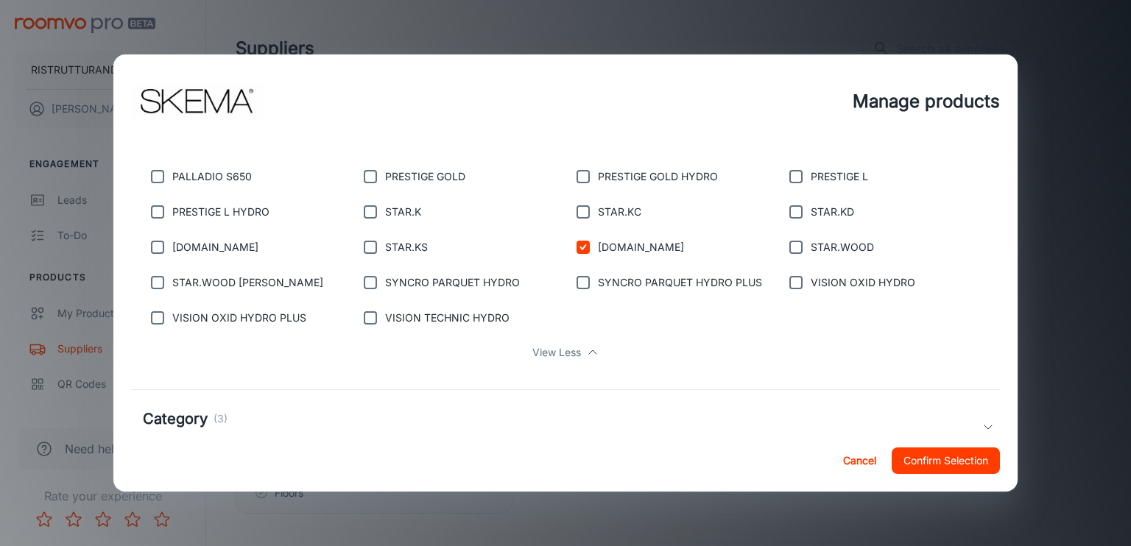
click at [198, 419] on h5 "Category" at bounding box center [175, 419] width 65 height 22
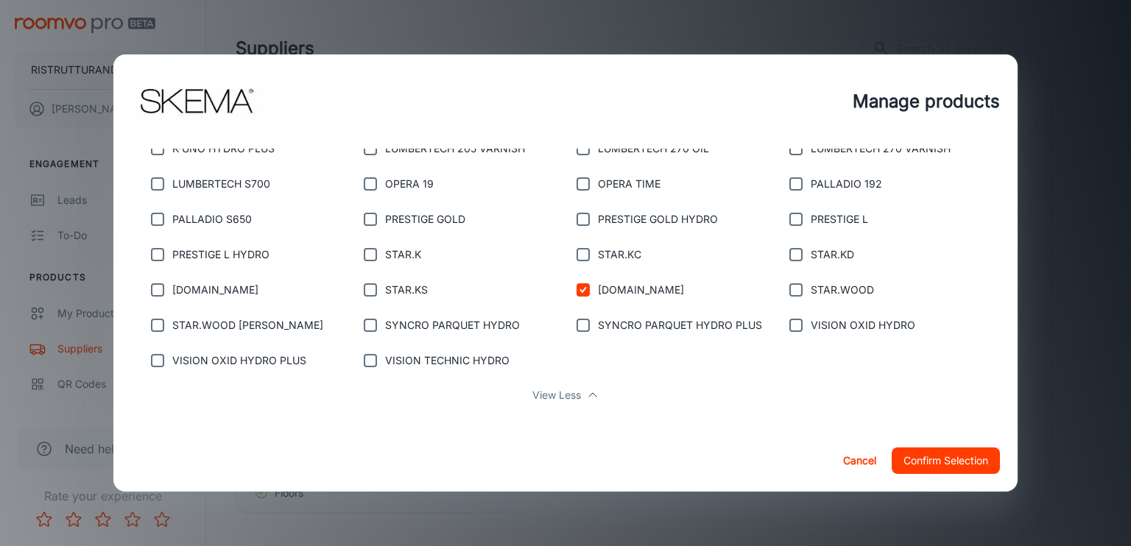
scroll to position [324, 0]
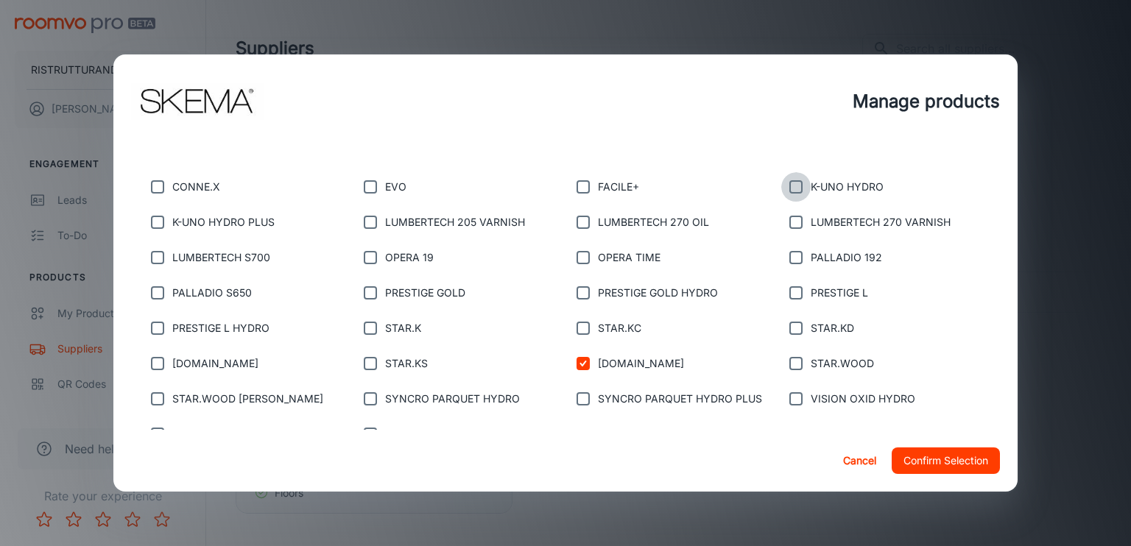
click at [790, 189] on input "checkbox" at bounding box center [795, 186] width 29 height 29
checkbox input "true"
click at [202, 188] on p "CONNE.X" at bounding box center [196, 187] width 48 height 16
click at [161, 188] on input "checkbox" at bounding box center [157, 186] width 29 height 29
checkbox input "true"
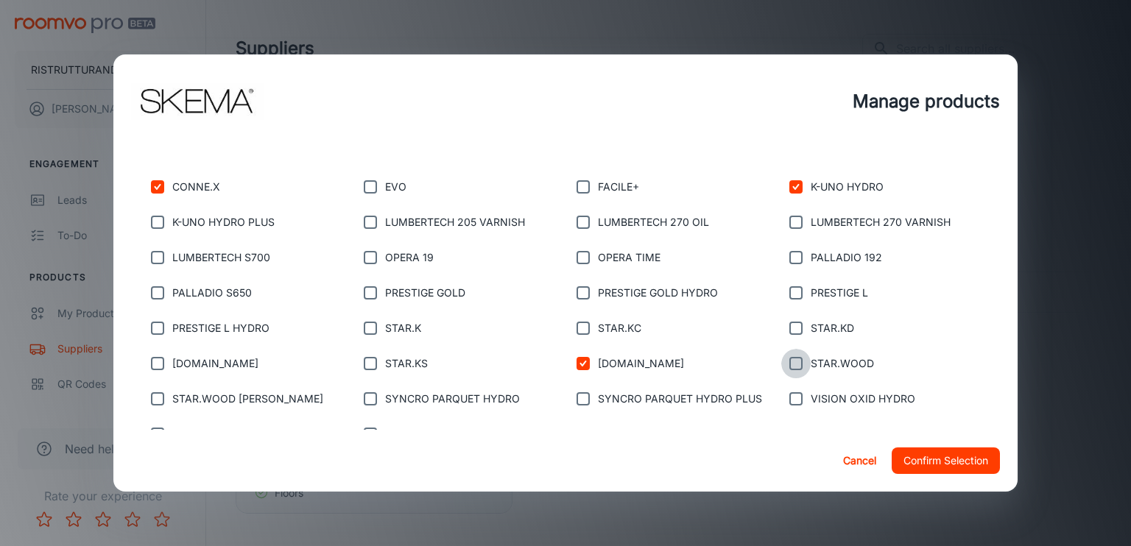
click at [795, 365] on input "checkbox" at bounding box center [795, 363] width 29 height 29
checkbox input "true"
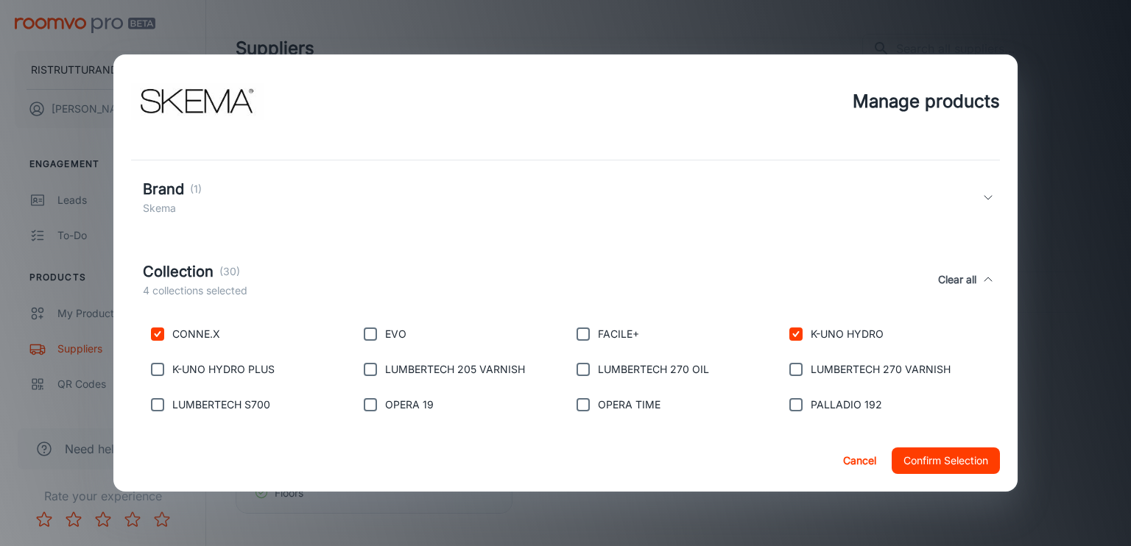
scroll to position [103, 0]
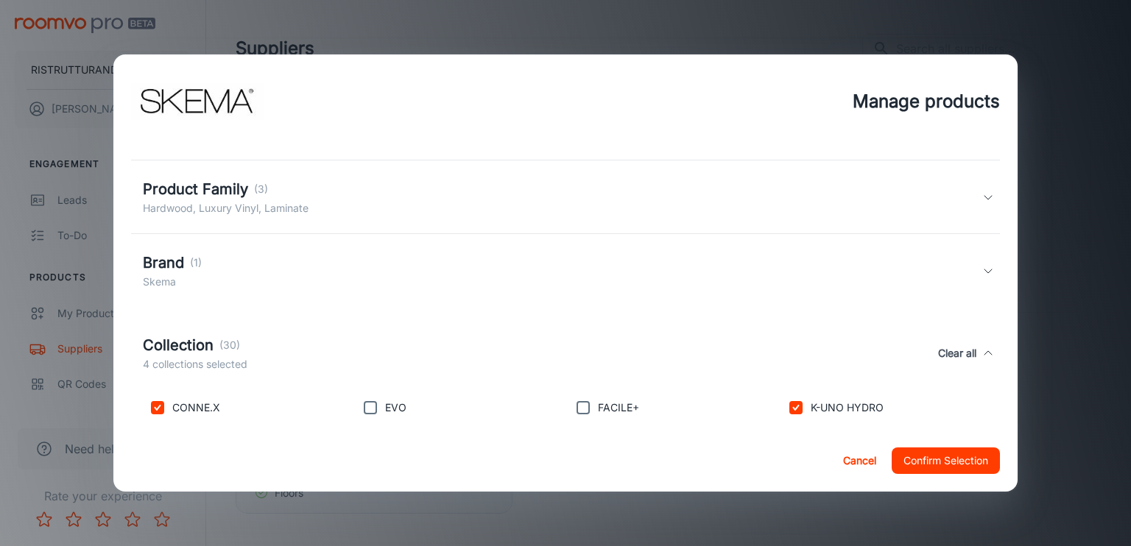
click at [202, 189] on h5 "Product Family" at bounding box center [195, 189] width 105 height 22
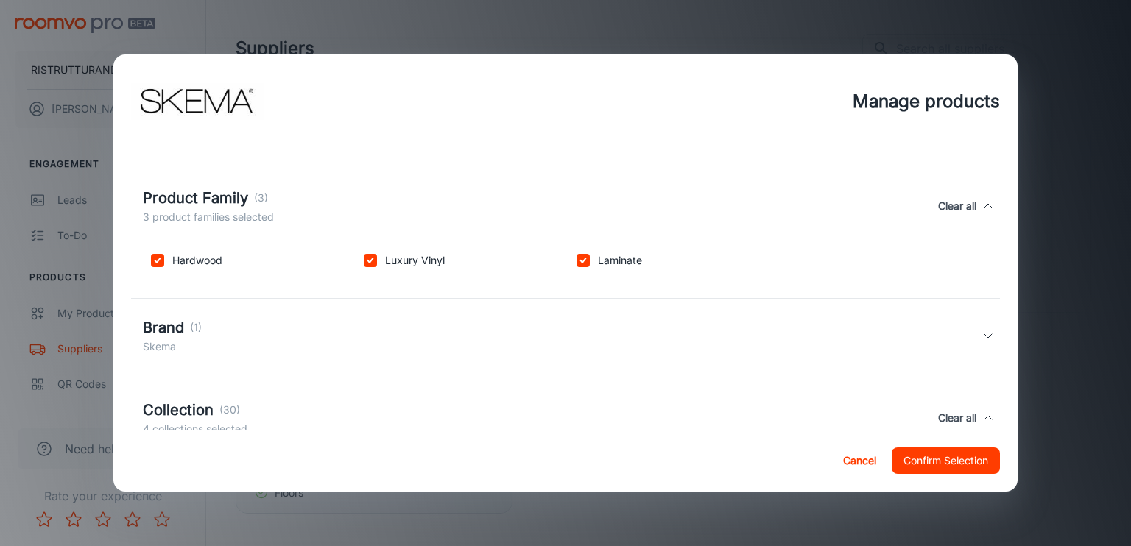
click at [202, 189] on h5 "Product Family" at bounding box center [195, 198] width 105 height 22
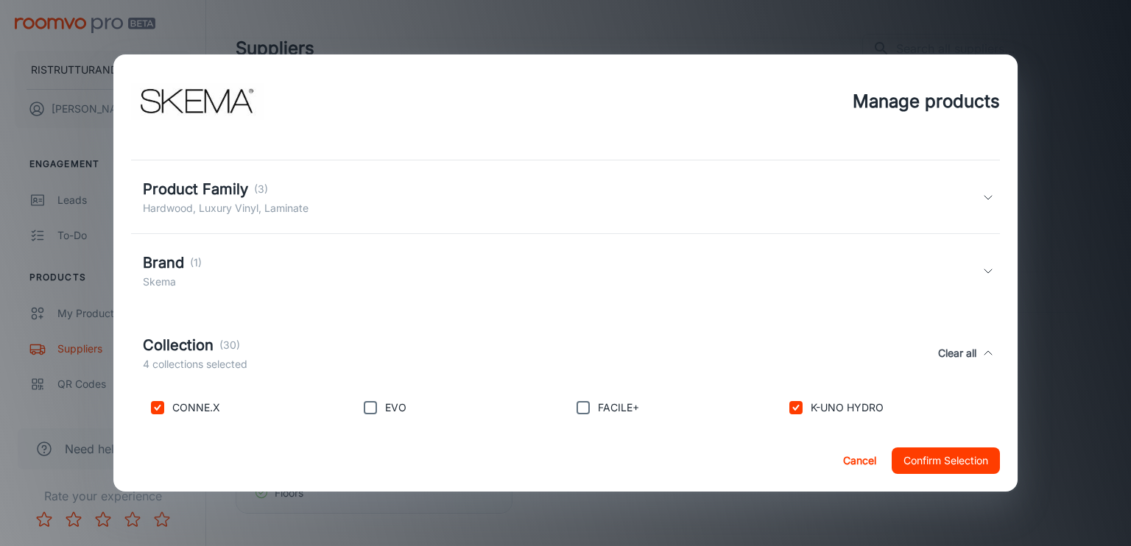
click at [160, 264] on h5 "Brand" at bounding box center [163, 263] width 41 height 22
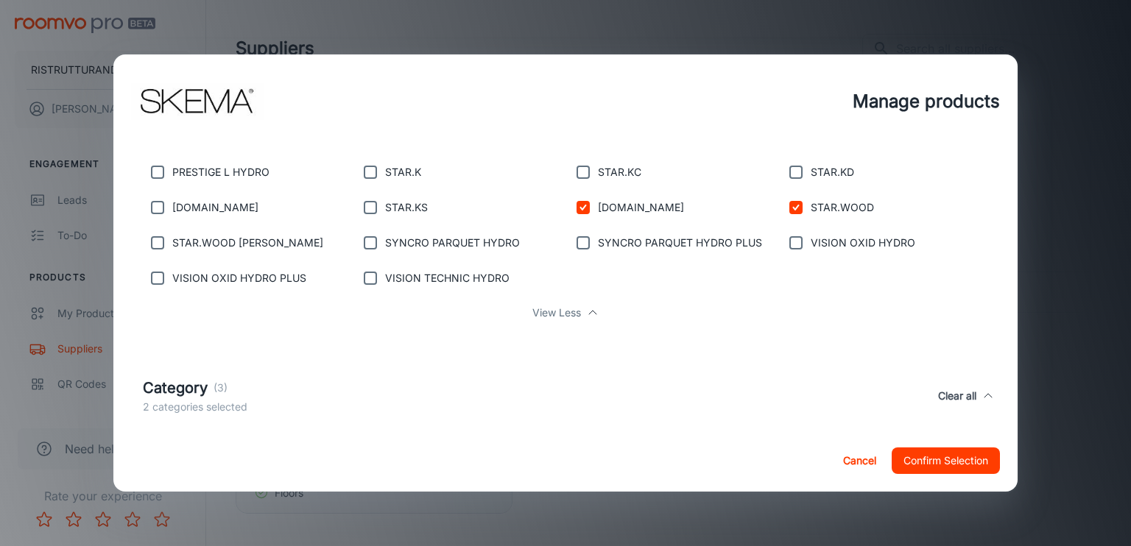
scroll to position [610, 0]
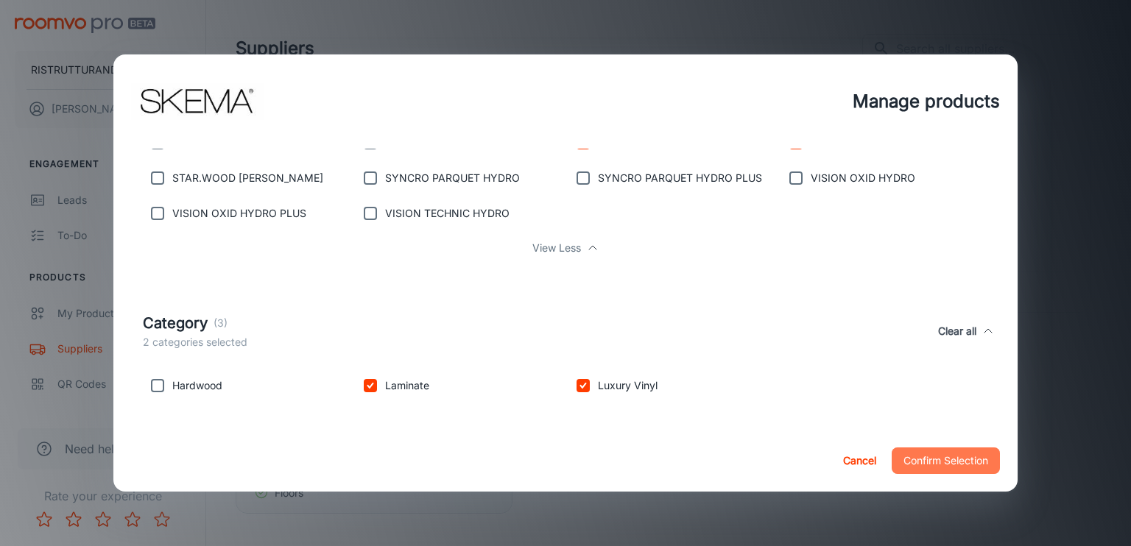
click at [955, 461] on button "Confirm Selection" at bounding box center [946, 461] width 108 height 27
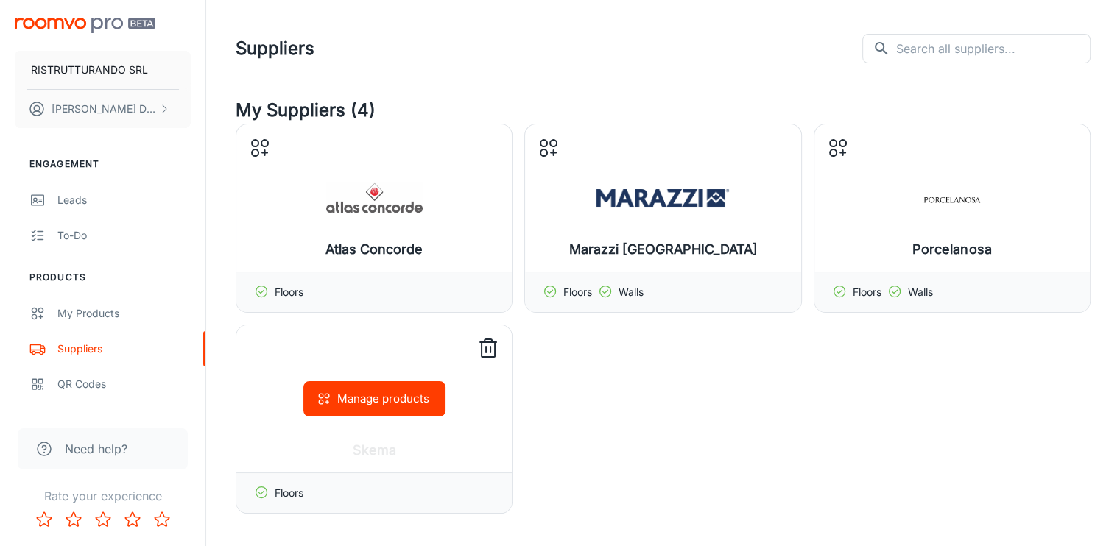
click at [291, 494] on p "Floors" at bounding box center [289, 493] width 29 height 16
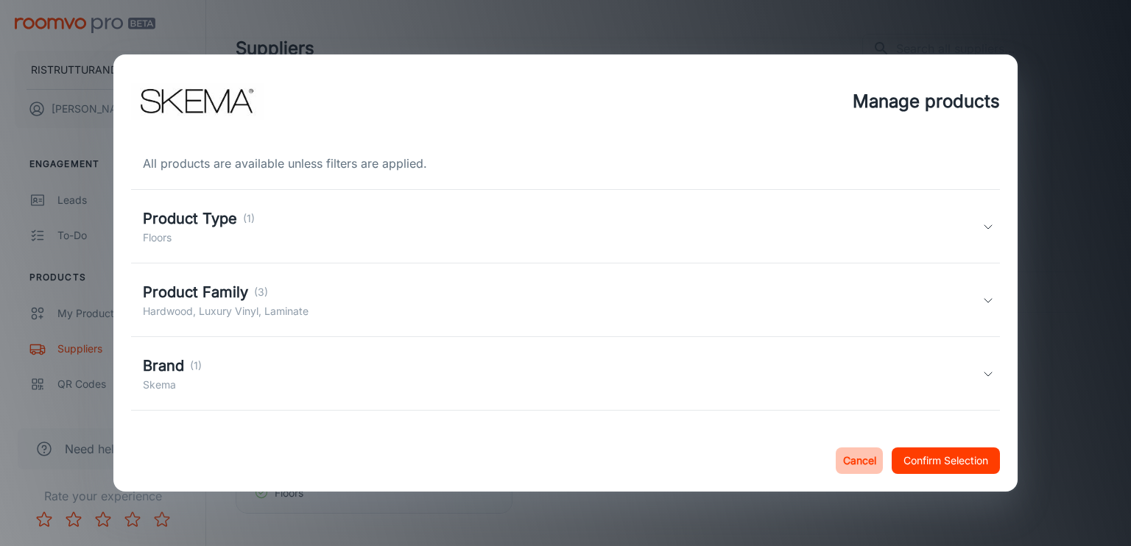
click at [866, 459] on button "Cancel" at bounding box center [859, 461] width 47 height 27
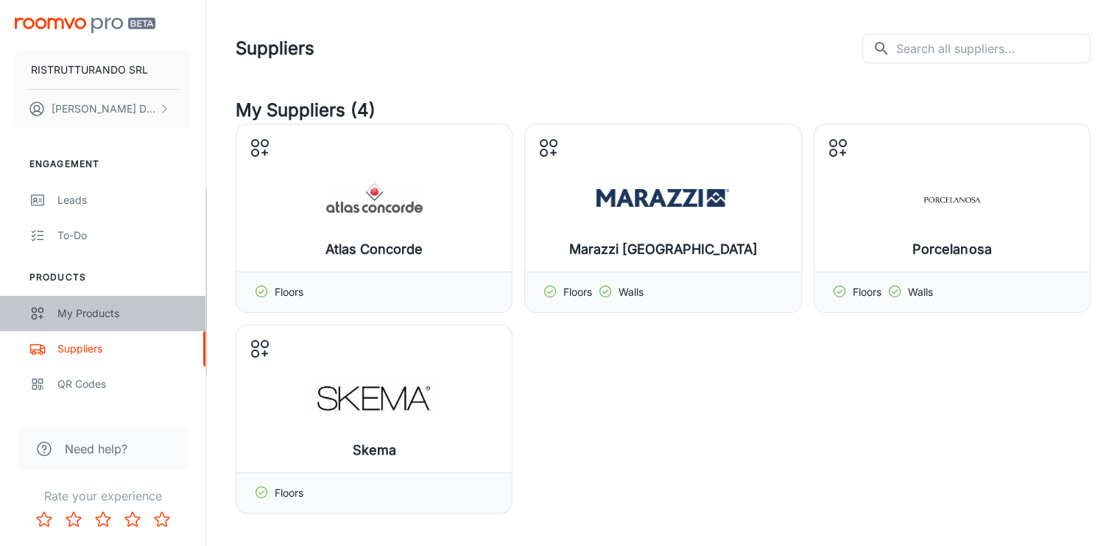
click at [77, 312] on div "My Products" at bounding box center [123, 314] width 133 height 16
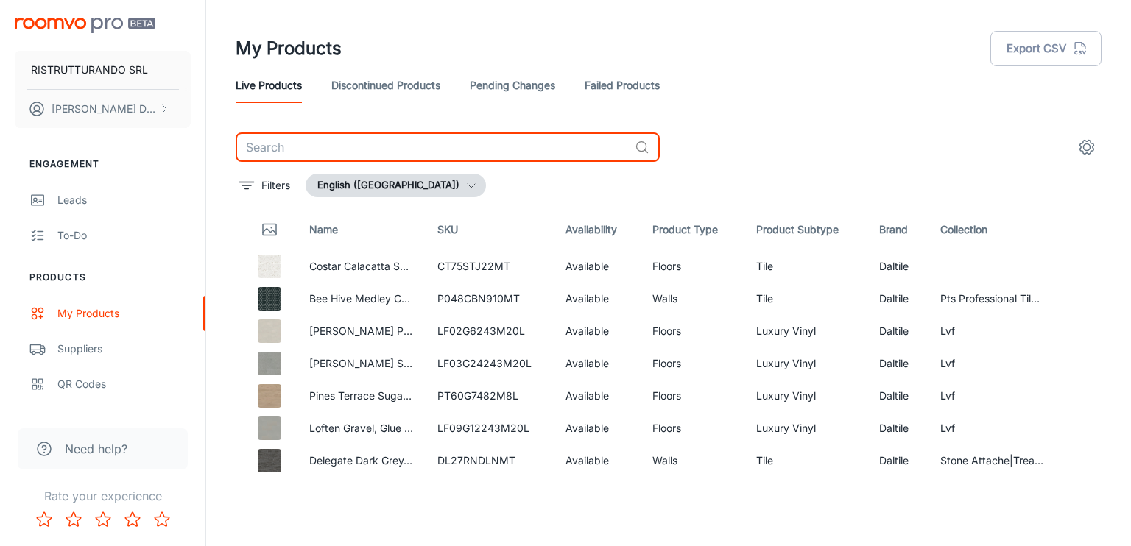
click at [342, 152] on input "text" at bounding box center [432, 147] width 393 height 29
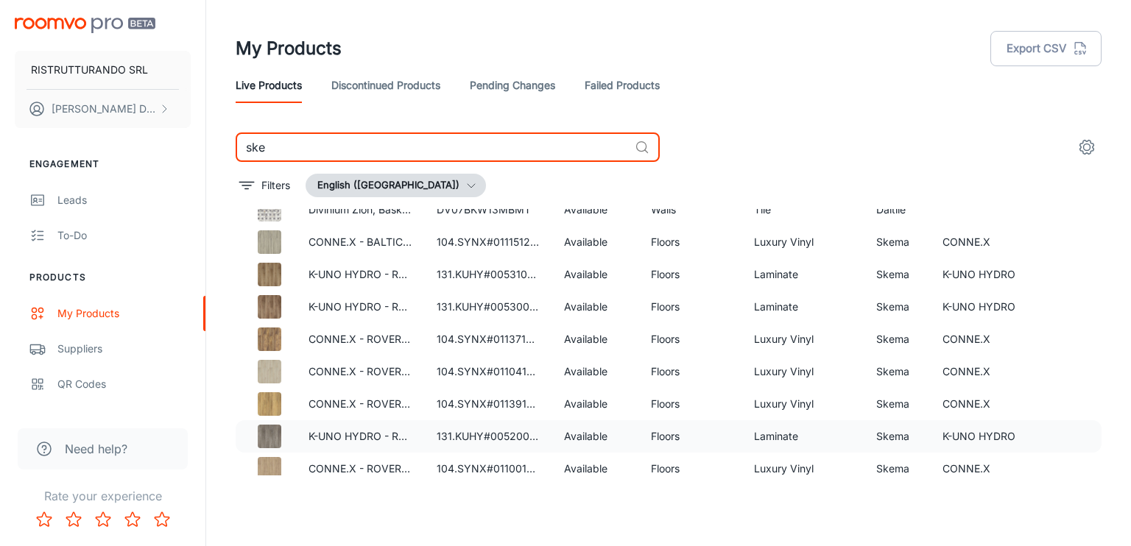
scroll to position [292, 0]
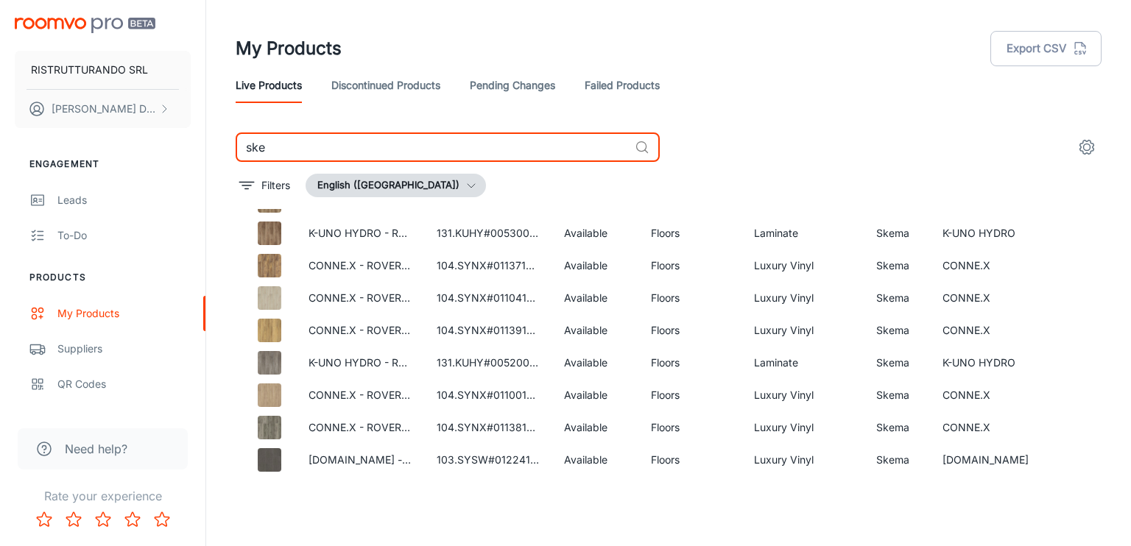
type input "ske"
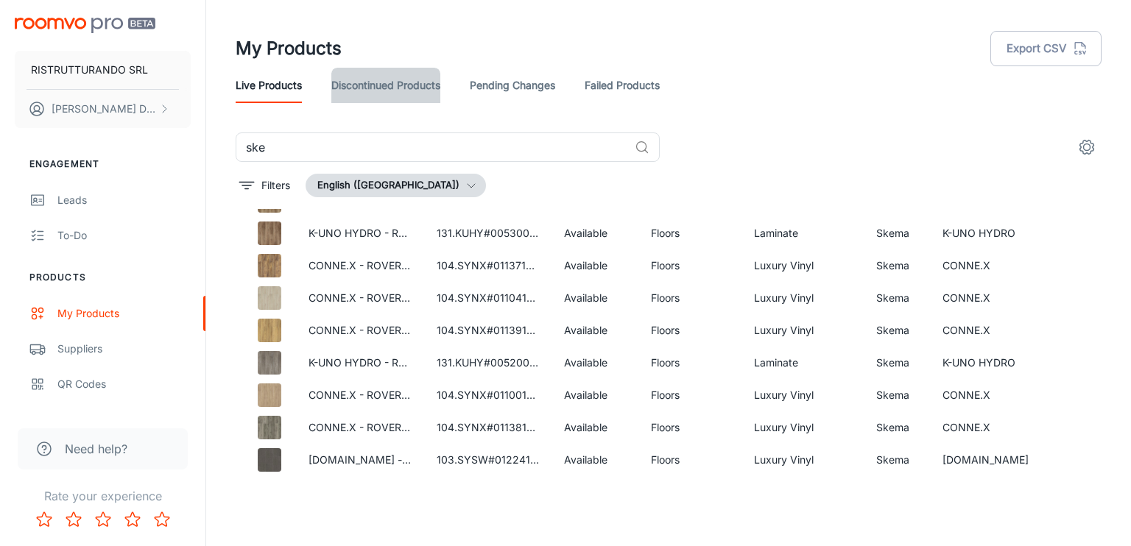
click at [391, 89] on link "Discontinued Products" at bounding box center [385, 85] width 109 height 35
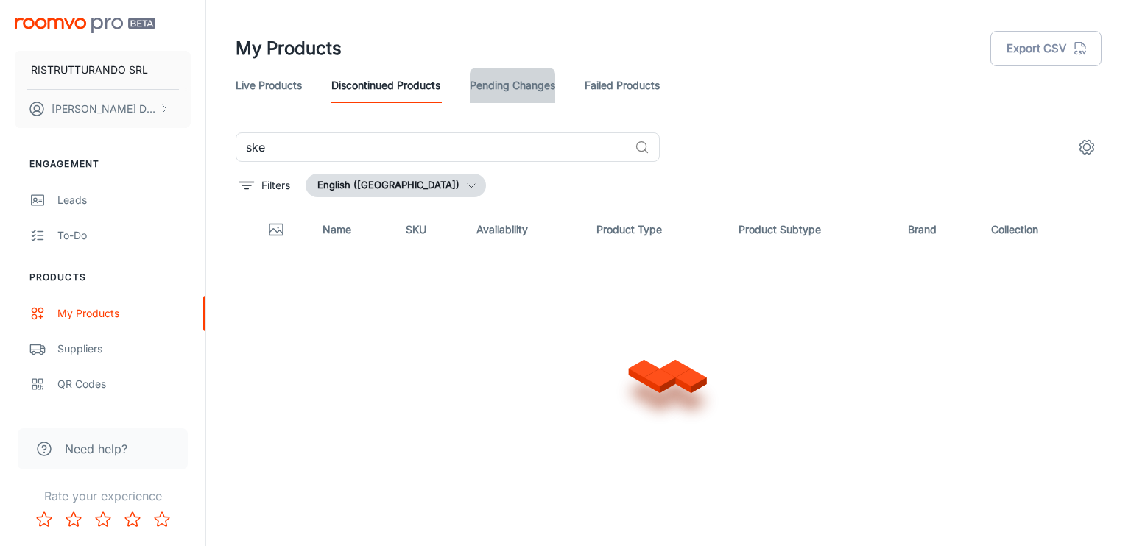
click at [523, 82] on link "Pending Changes" at bounding box center [512, 85] width 85 height 35
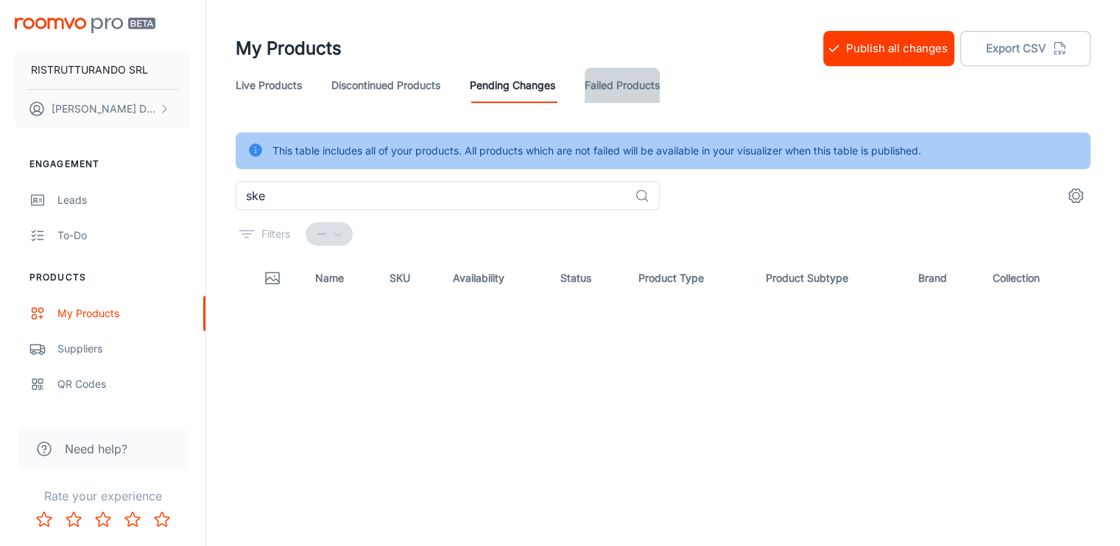
click at [625, 84] on link "Failed Products" at bounding box center [622, 85] width 75 height 35
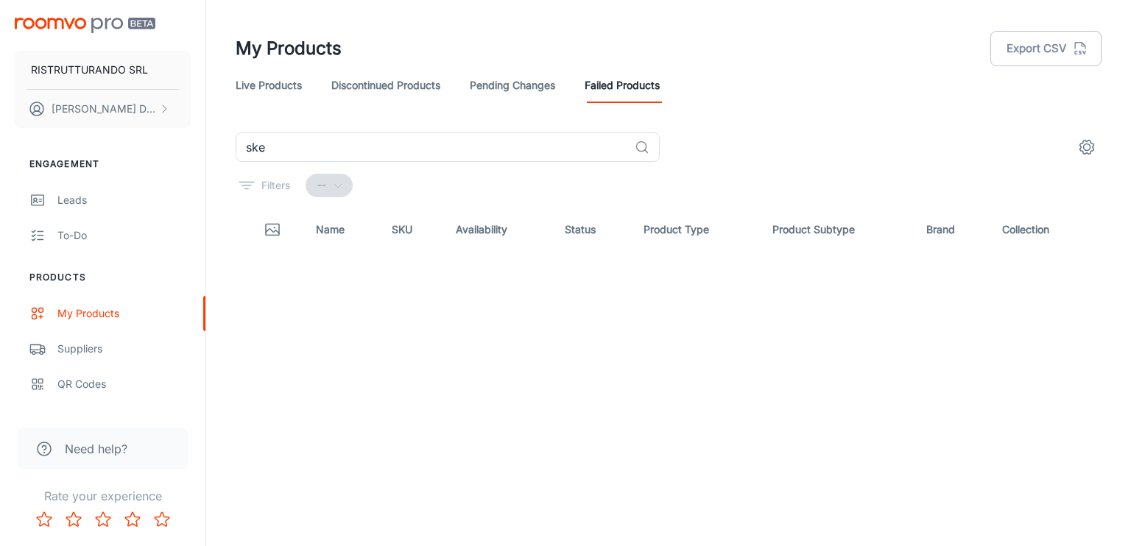
click at [271, 81] on link "Live Products" at bounding box center [269, 85] width 66 height 35
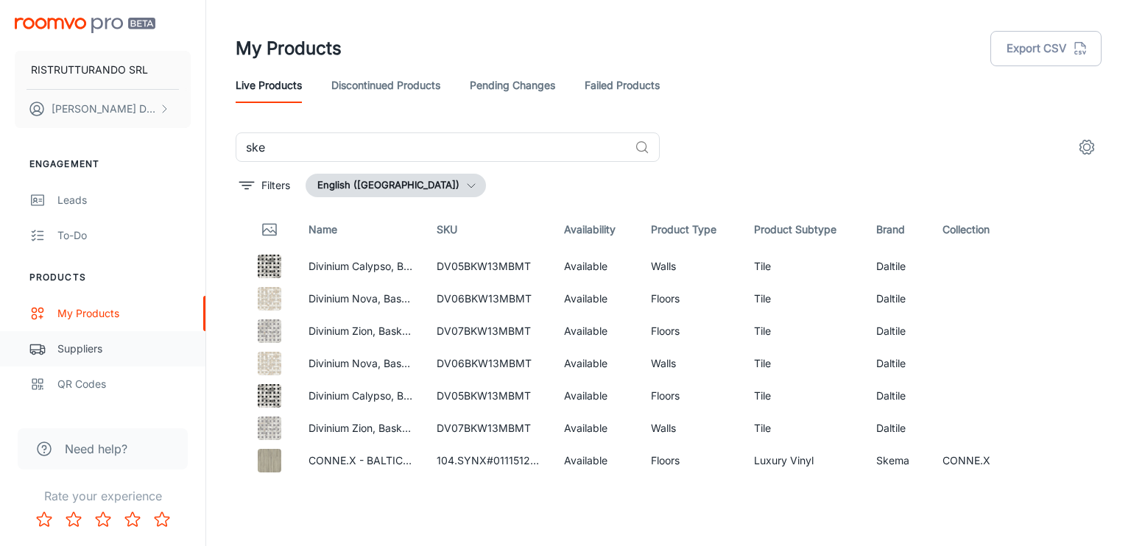
click at [64, 347] on div "Suppliers" at bounding box center [123, 349] width 133 height 16
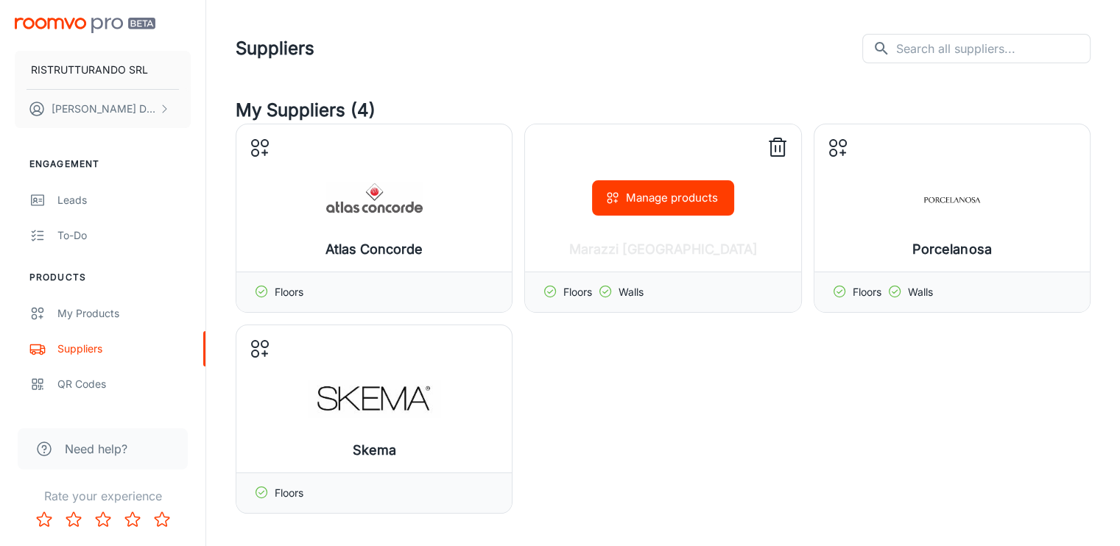
click at [781, 138] on icon at bounding box center [777, 139] width 7 height 3
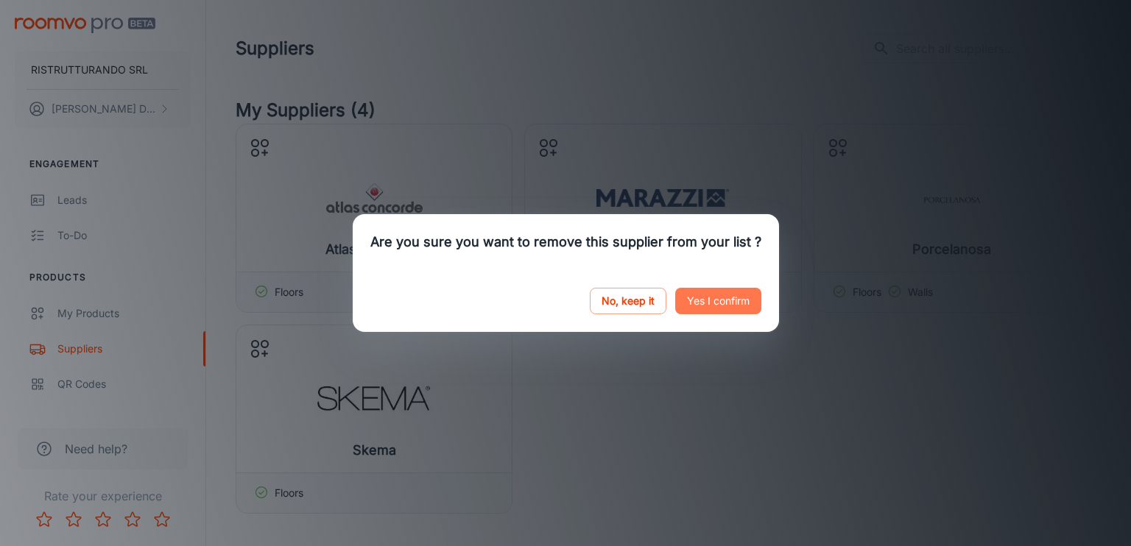
click at [710, 300] on button "Yes I confirm" at bounding box center [718, 301] width 86 height 27
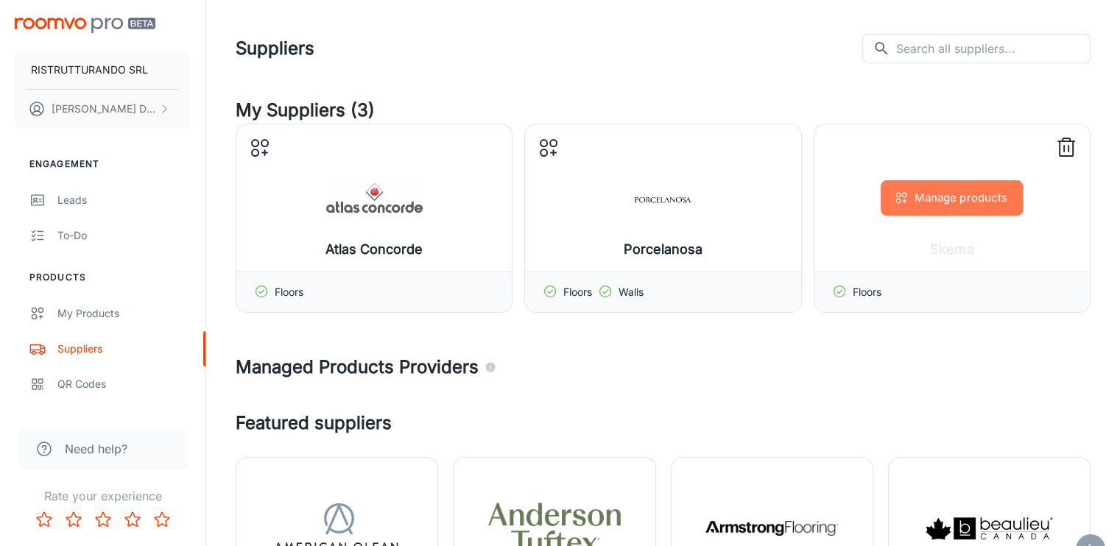
click at [904, 203] on icon "button" at bounding box center [901, 198] width 15 height 15
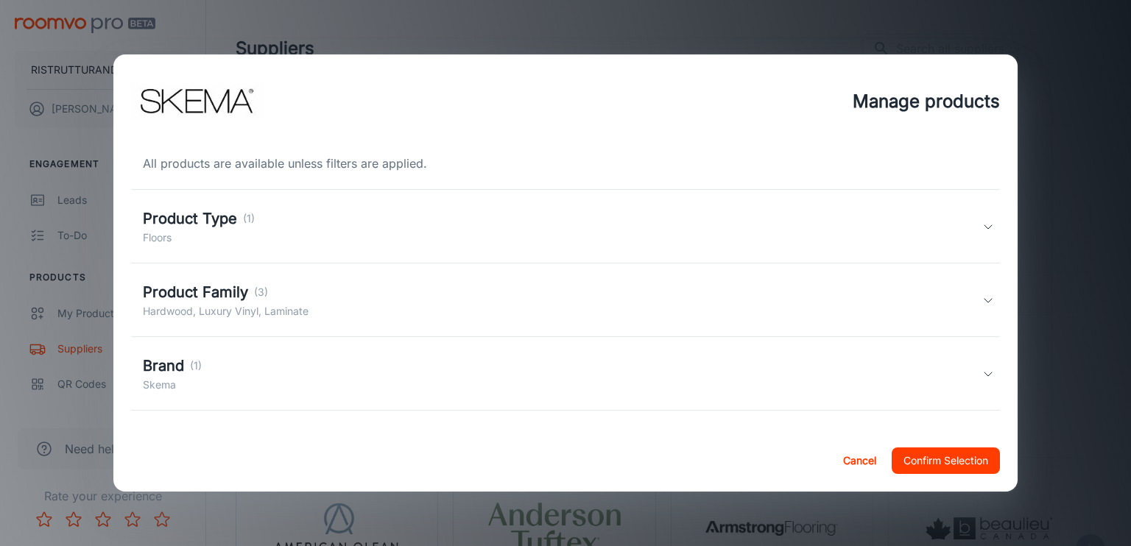
click at [253, 309] on p "Hardwood, Luxury Vinyl, Laminate" at bounding box center [226, 311] width 166 height 16
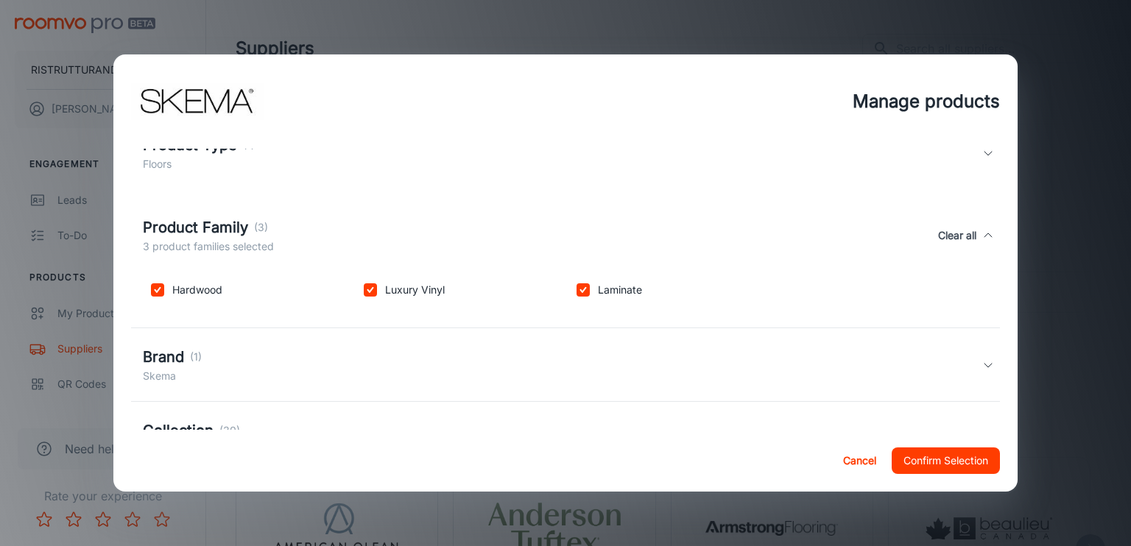
scroll to position [147, 0]
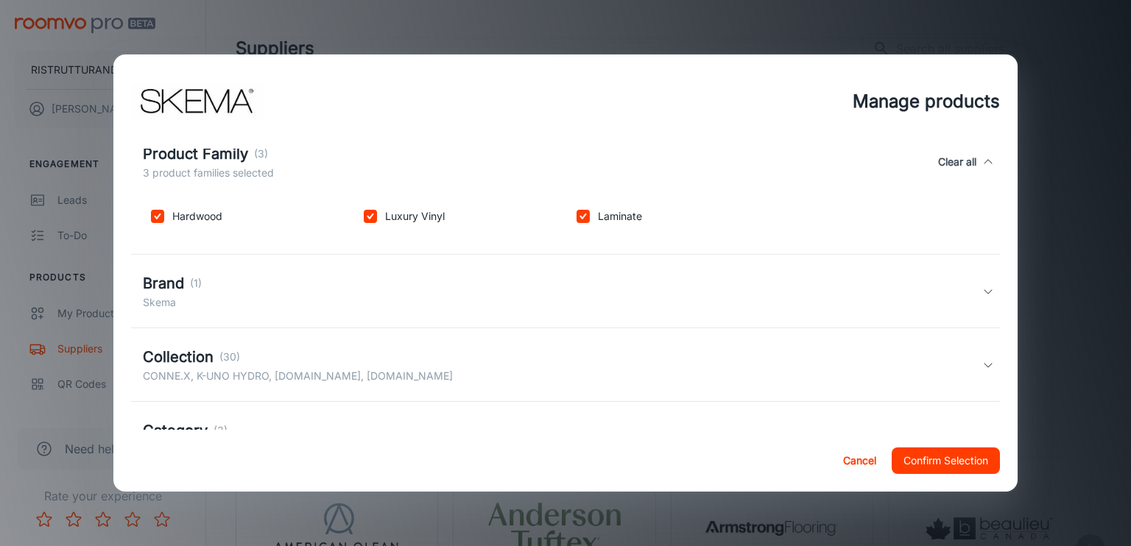
click at [198, 353] on h5 "Collection" at bounding box center [178, 357] width 71 height 22
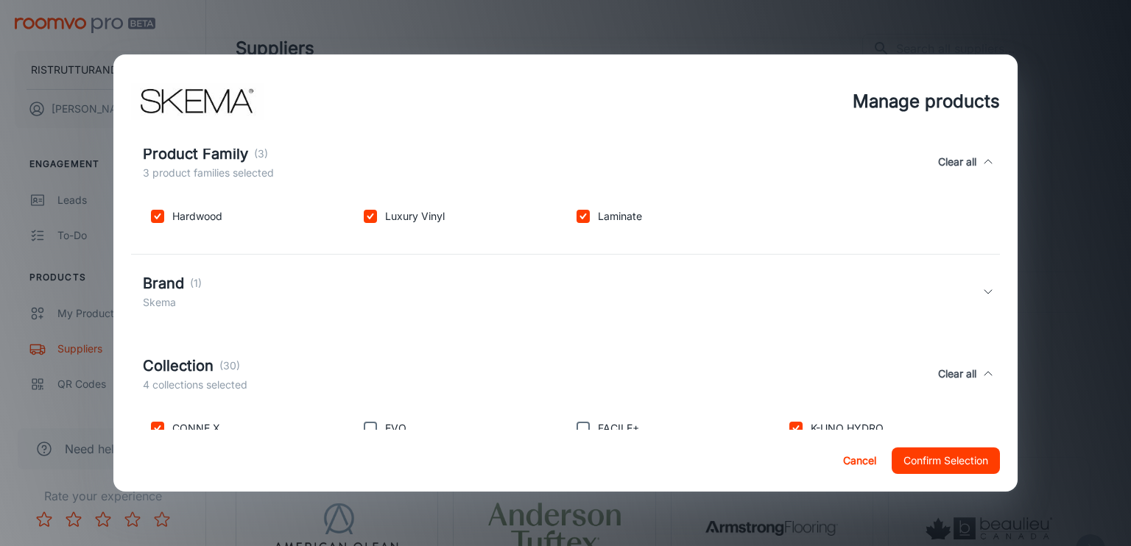
scroll to position [368, 0]
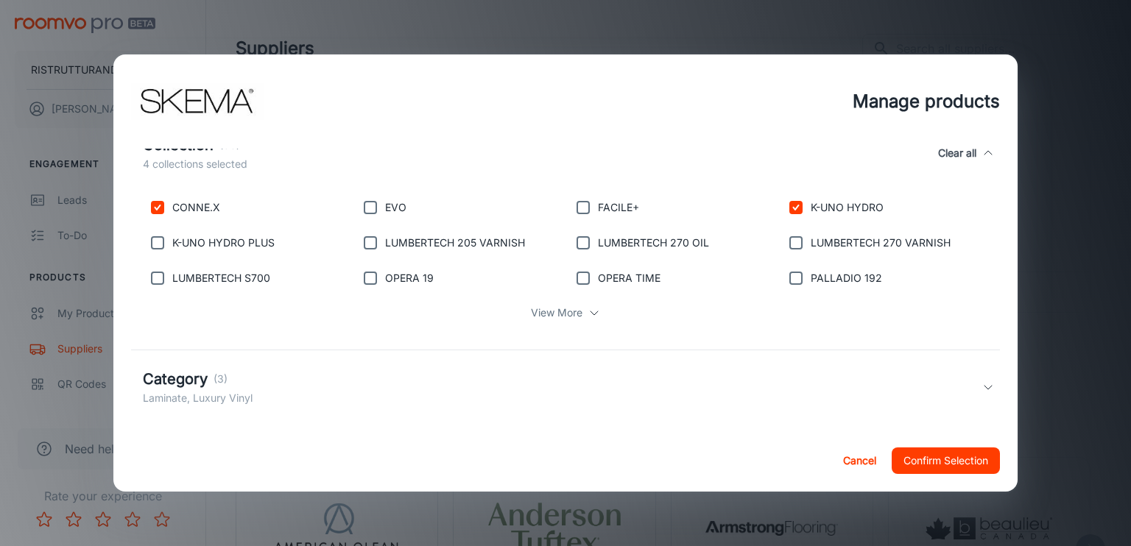
click at [538, 315] on p "View More" at bounding box center [557, 313] width 52 height 16
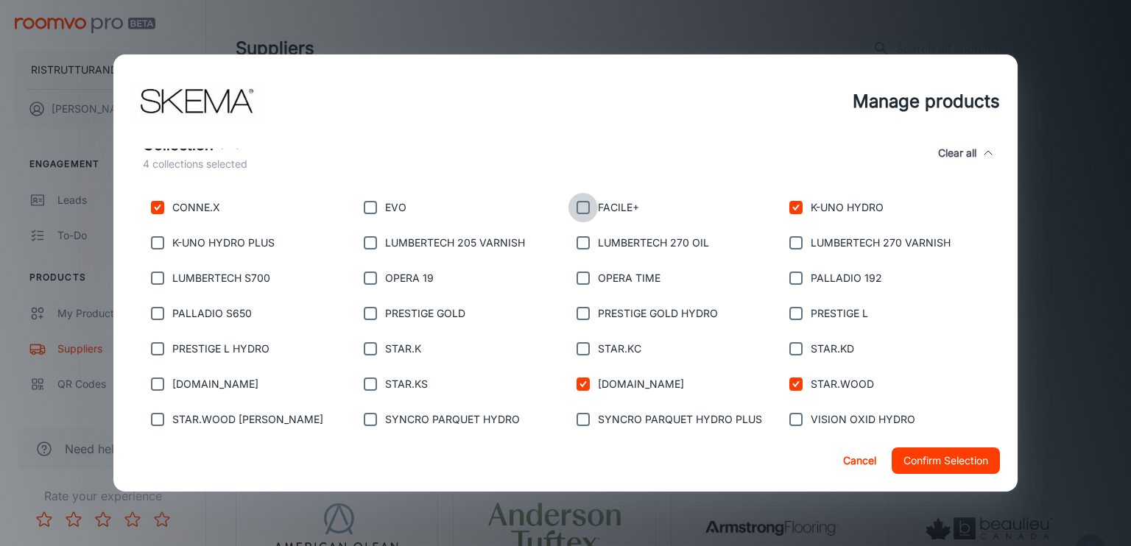
click at [582, 211] on input "checkbox" at bounding box center [583, 207] width 29 height 29
checkbox input "true"
click at [158, 247] on input "checkbox" at bounding box center [157, 242] width 29 height 29
checkbox input "true"
drag, startPoint x: 365, startPoint y: 242, endPoint x: 428, endPoint y: 245, distance: 62.7
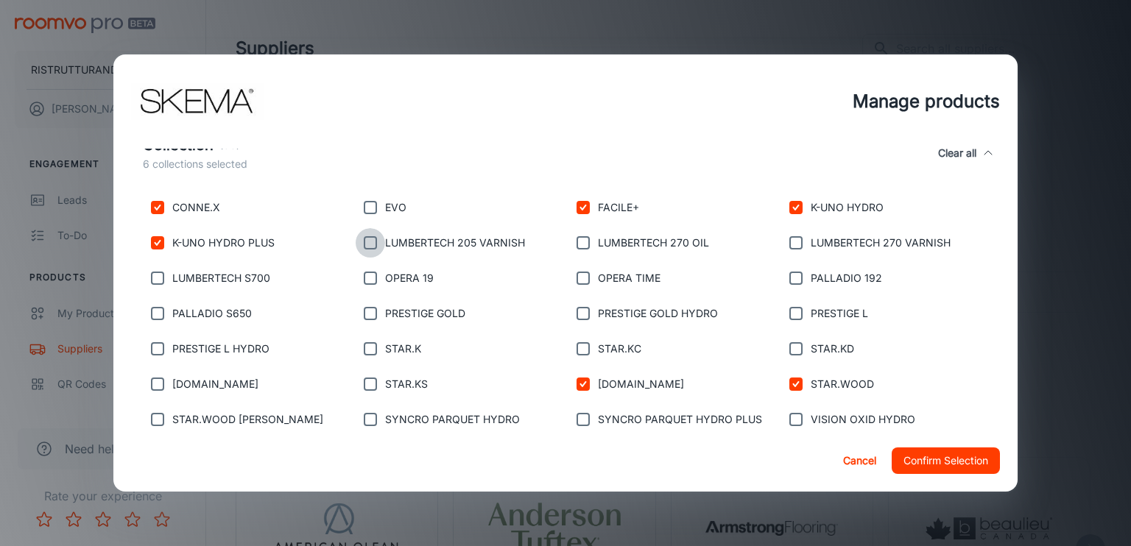
click at [377, 245] on input "checkbox" at bounding box center [370, 242] width 29 height 29
checkbox input "true"
click at [370, 213] on input "checkbox" at bounding box center [370, 207] width 29 height 29
checkbox input "true"
drag, startPoint x: 574, startPoint y: 239, endPoint x: 656, endPoint y: 236, distance: 82.5
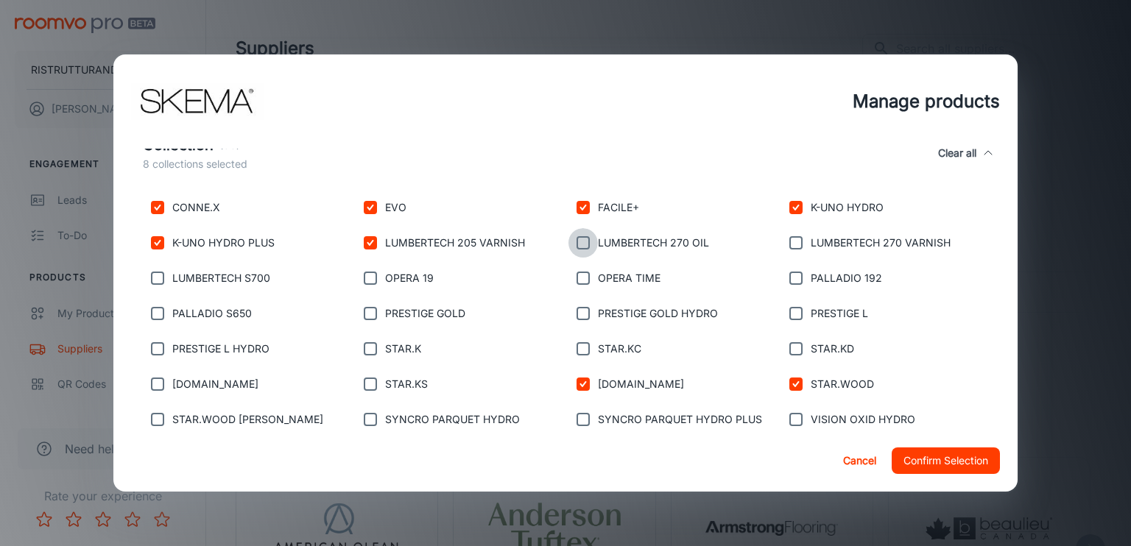
click at [580, 238] on input "checkbox" at bounding box center [583, 242] width 29 height 29
checkbox input "true"
click at [782, 242] on input "checkbox" at bounding box center [795, 242] width 29 height 29
checkbox input "true"
drag, startPoint x: 797, startPoint y: 279, endPoint x: 801, endPoint y: 304, distance: 25.3
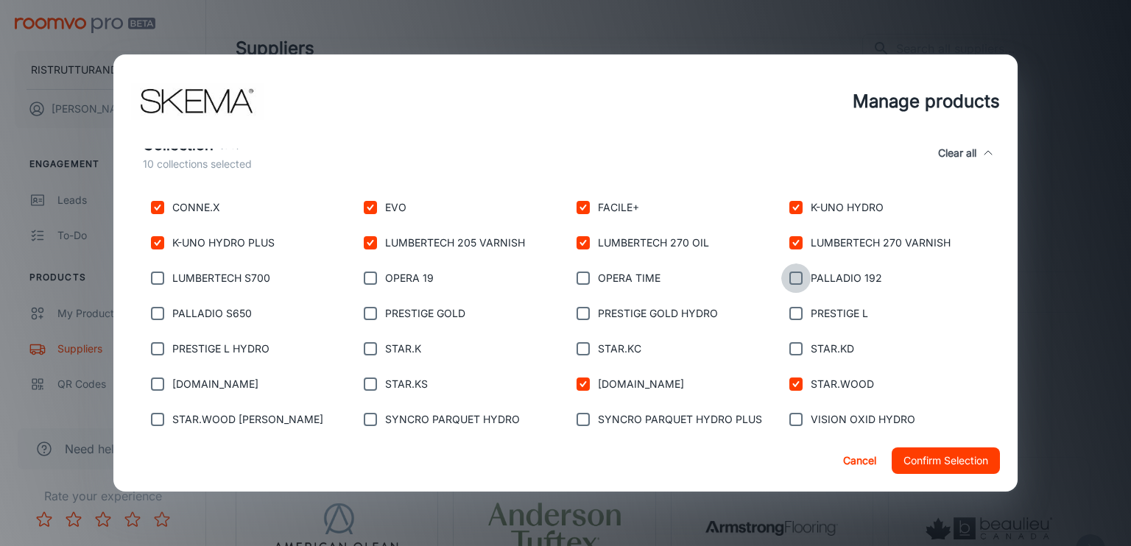
click at [797, 280] on input "checkbox" at bounding box center [795, 278] width 29 height 29
checkbox input "true"
drag, startPoint x: 795, startPoint y: 318, endPoint x: 797, endPoint y: 337, distance: 19.2
click at [795, 319] on input "checkbox" at bounding box center [795, 313] width 29 height 29
checkbox input "true"
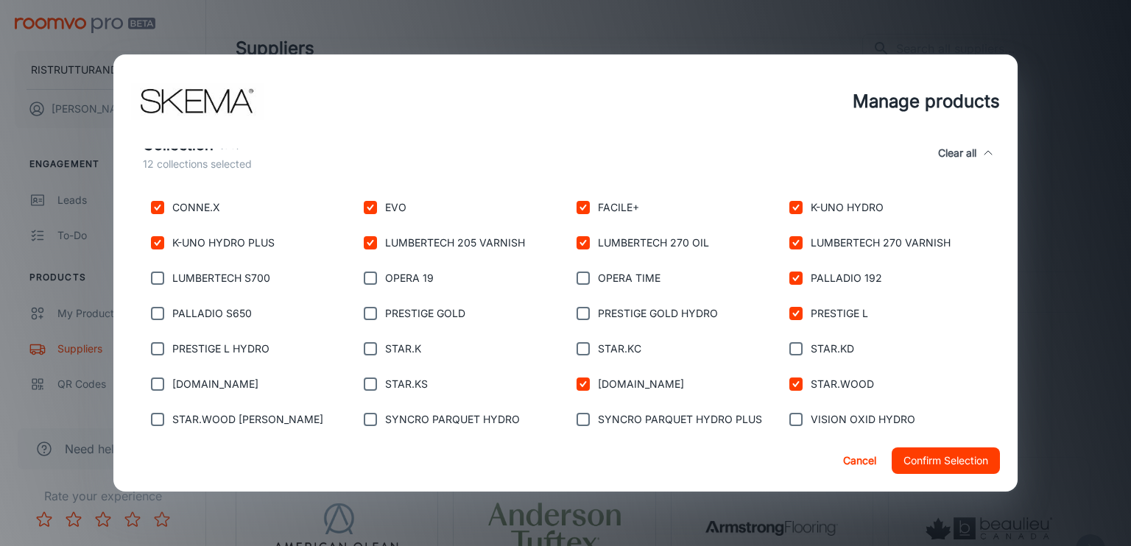
click at [795, 353] on input "checkbox" at bounding box center [795, 348] width 29 height 29
checkbox input "true"
drag, startPoint x: 806, startPoint y: 413, endPoint x: 778, endPoint y: 430, distance: 32.1
click at [811, 415] on p "VISION OXID HYDRO" at bounding box center [863, 420] width 105 height 16
drag, startPoint x: 781, startPoint y: 423, endPoint x: 757, endPoint y: 429, distance: 24.1
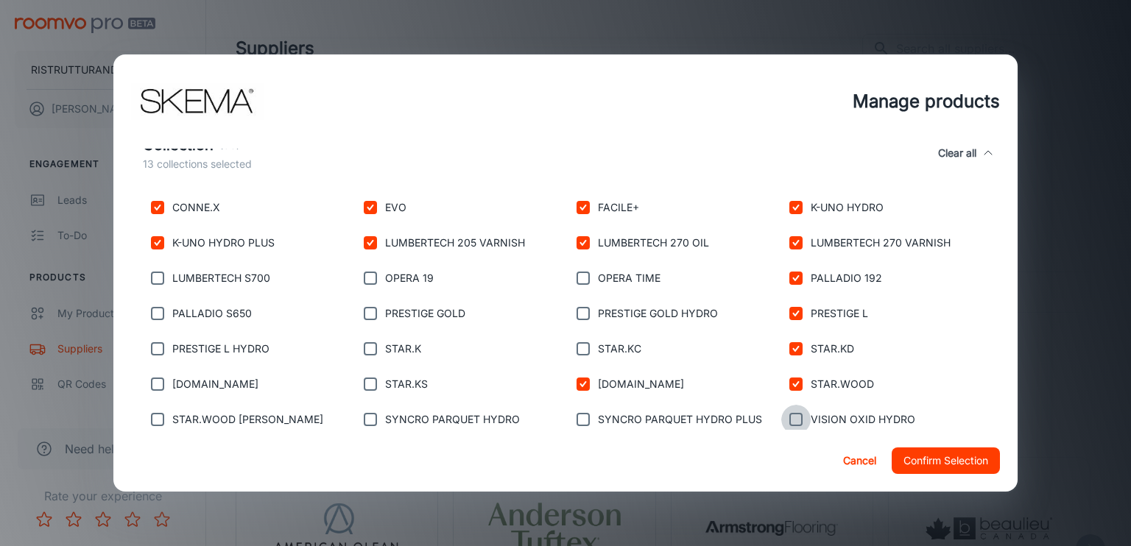
click at [781, 425] on input "checkbox" at bounding box center [795, 419] width 29 height 29
checkbox input "true"
click at [575, 428] on input "checkbox" at bounding box center [583, 419] width 29 height 29
checkbox input "true"
click at [573, 349] on input "checkbox" at bounding box center [583, 348] width 29 height 29
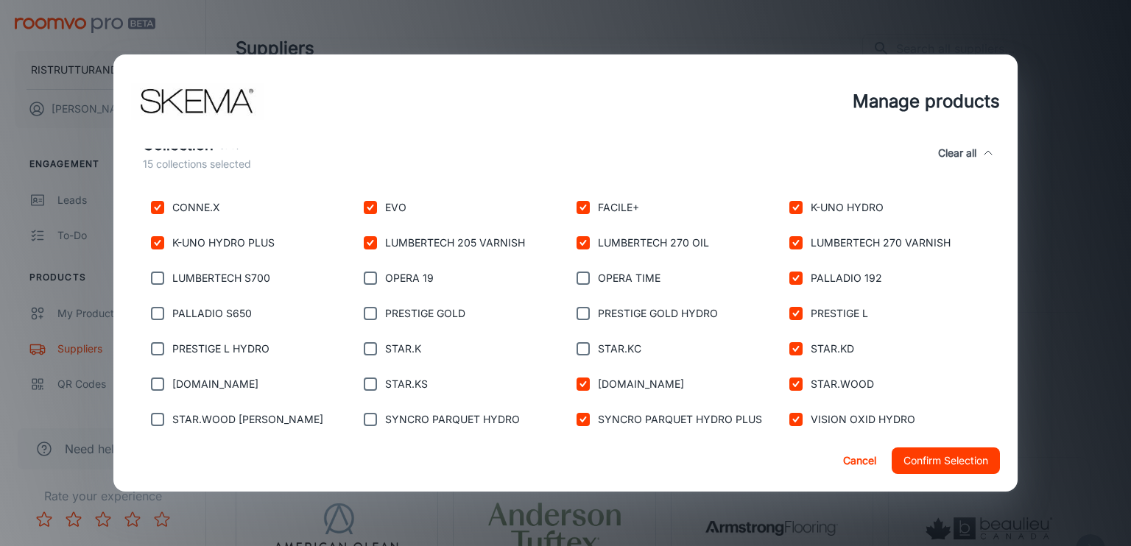
checkbox input "true"
click at [580, 319] on input "checkbox" at bounding box center [583, 313] width 29 height 29
checkbox input "true"
click at [570, 281] on input "checkbox" at bounding box center [583, 278] width 29 height 29
checkbox input "true"
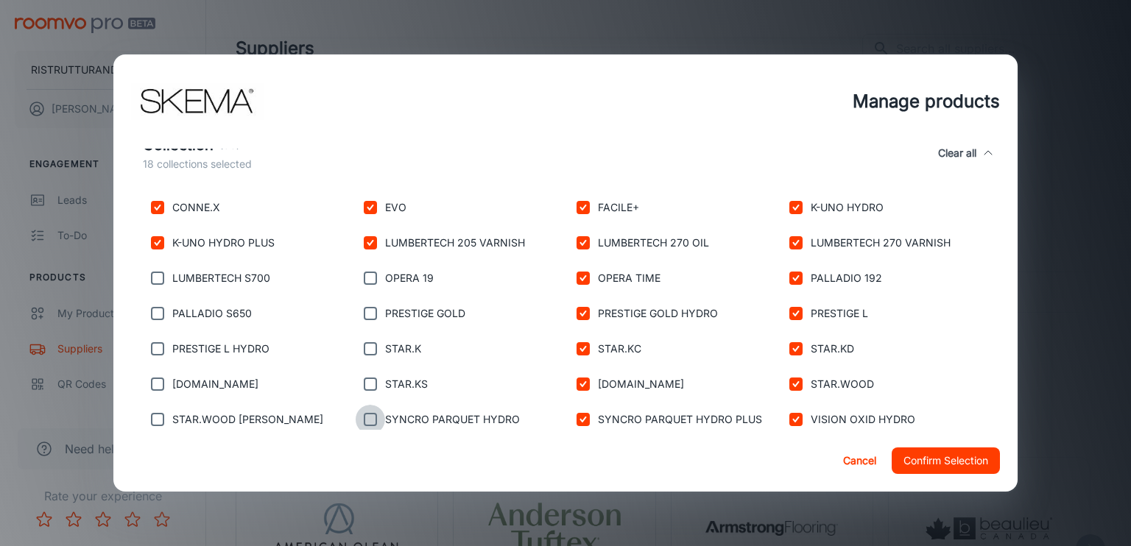
click at [366, 421] on input "checkbox" at bounding box center [370, 419] width 29 height 29
checkbox input "true"
drag, startPoint x: 368, startPoint y: 390, endPoint x: 365, endPoint y: 376, distance: 14.2
click at [368, 388] on input "checkbox" at bounding box center [370, 384] width 29 height 29
checkbox input "true"
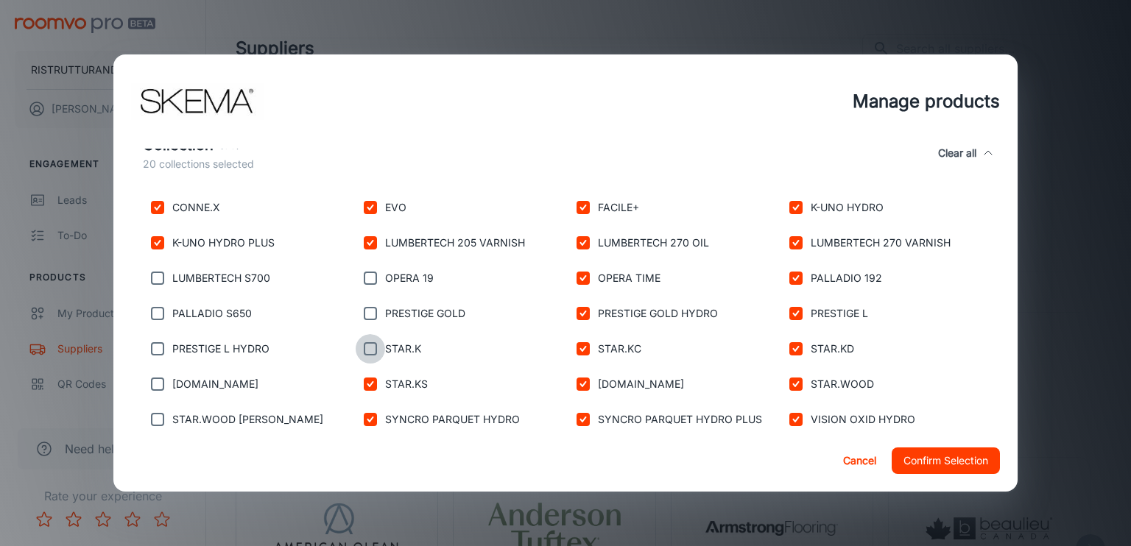
drag, startPoint x: 365, startPoint y: 353, endPoint x: 371, endPoint y: 338, distance: 15.9
click at [365, 351] on input "checkbox" at bounding box center [370, 348] width 29 height 29
checkbox input "true"
click at [374, 309] on input "checkbox" at bounding box center [370, 313] width 29 height 29
checkbox input "true"
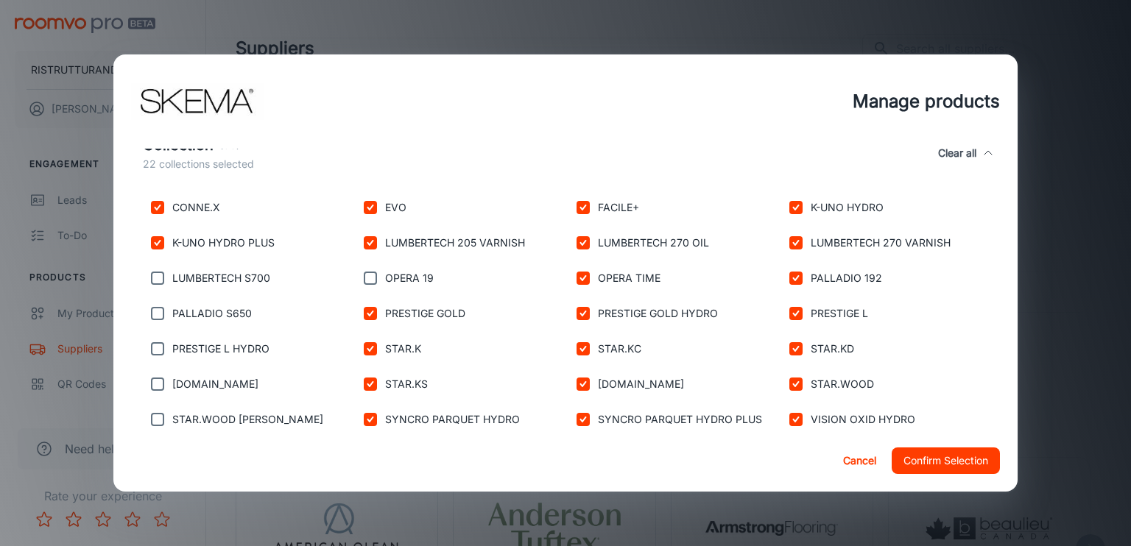
click at [365, 285] on input "checkbox" at bounding box center [370, 278] width 29 height 29
checkbox input "true"
drag, startPoint x: 154, startPoint y: 415, endPoint x: 159, endPoint y: 394, distance: 21.3
click at [154, 413] on input "checkbox" at bounding box center [157, 419] width 29 height 29
checkbox input "true"
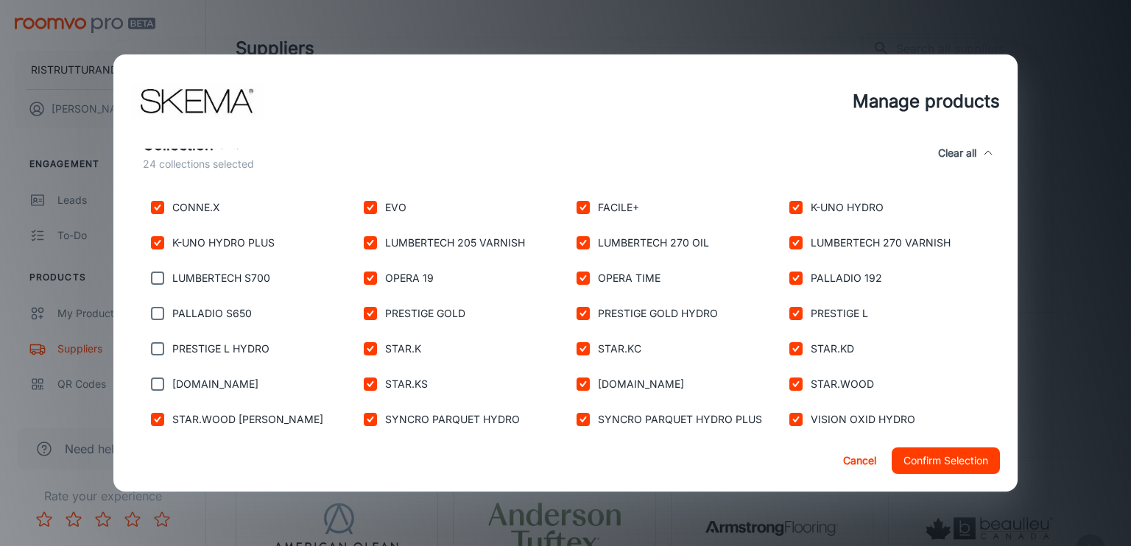
click at [161, 391] on input "checkbox" at bounding box center [157, 384] width 29 height 29
checkbox input "true"
drag, startPoint x: 153, startPoint y: 356, endPoint x: 159, endPoint y: 330, distance: 26.4
click at [155, 353] on input "checkbox" at bounding box center [157, 348] width 29 height 29
checkbox input "true"
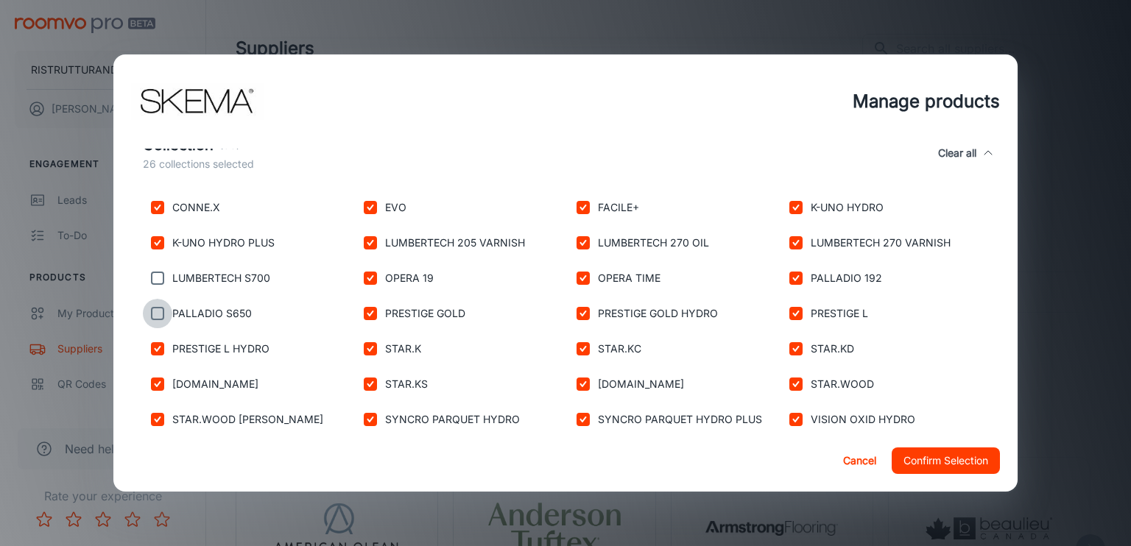
click at [161, 317] on input "checkbox" at bounding box center [157, 313] width 29 height 29
checkbox input "true"
click at [155, 287] on input "checkbox" at bounding box center [157, 278] width 29 height 29
checkbox input "true"
click at [942, 466] on button "Confirm Selection" at bounding box center [946, 461] width 108 height 27
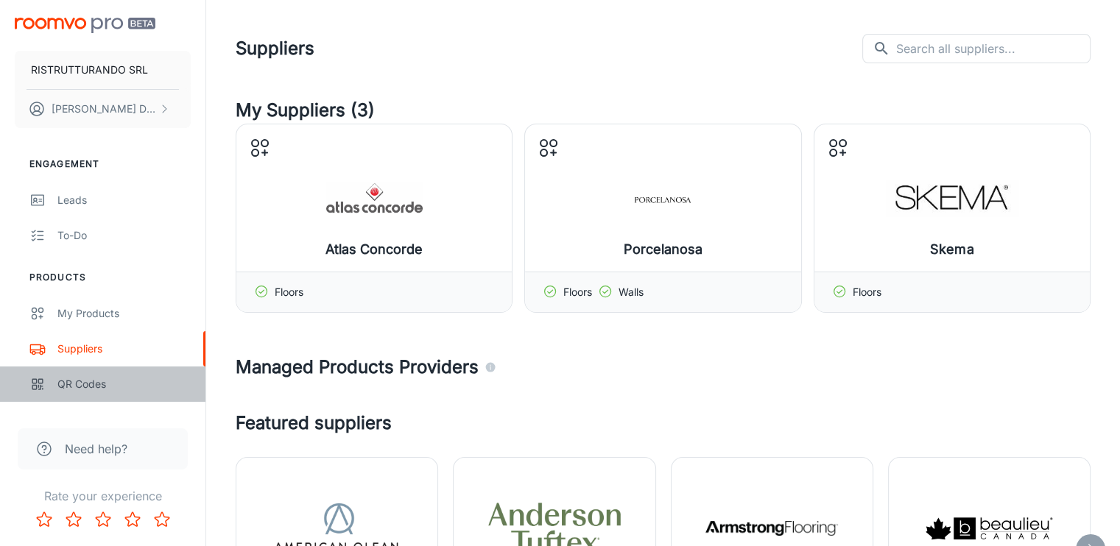
click at [85, 380] on div "QR Codes" at bounding box center [123, 384] width 133 height 16
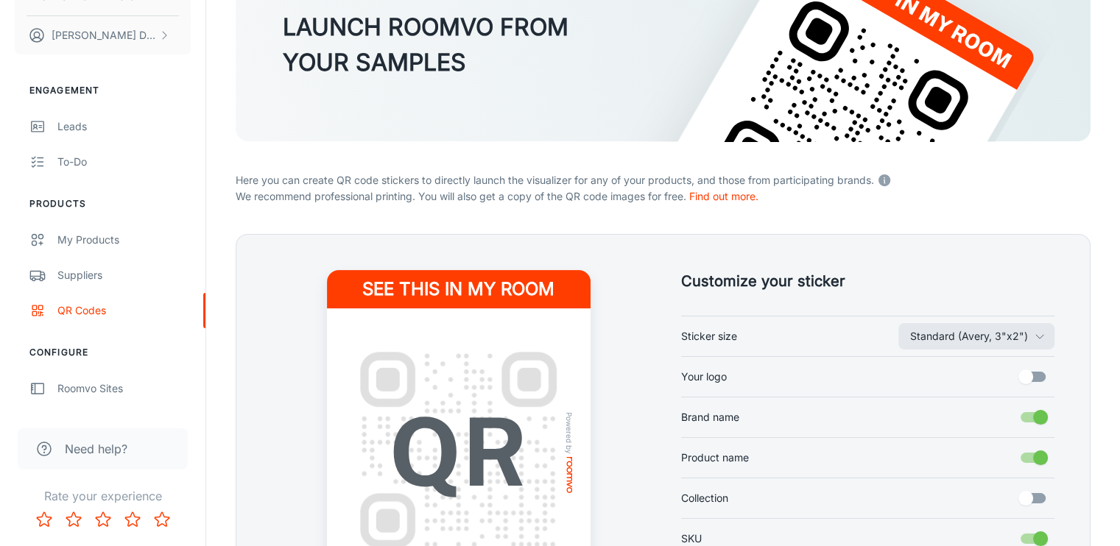
scroll to position [221, 0]
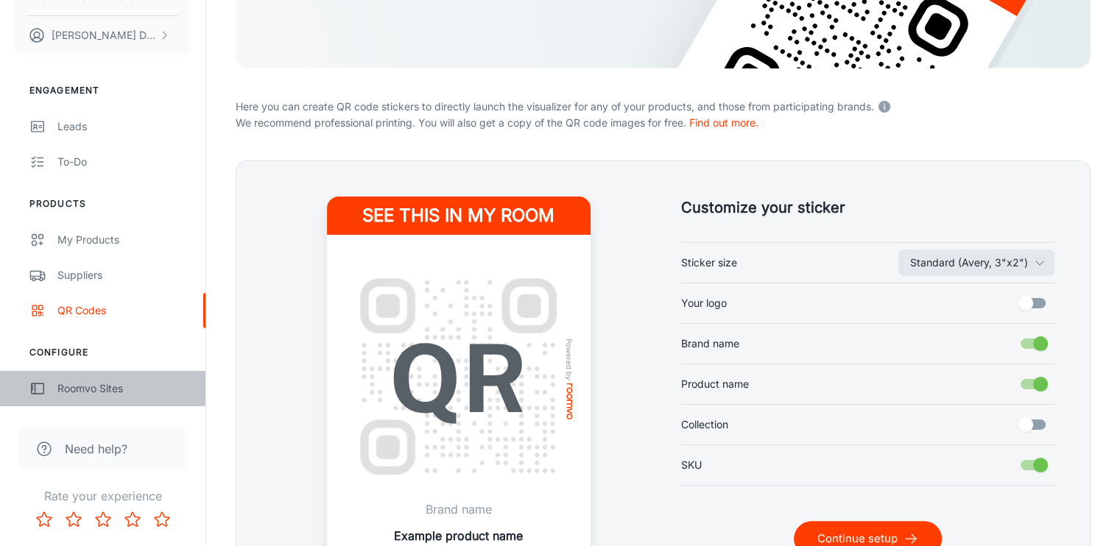
click at [103, 389] on div "Roomvo Sites" at bounding box center [123, 389] width 133 height 16
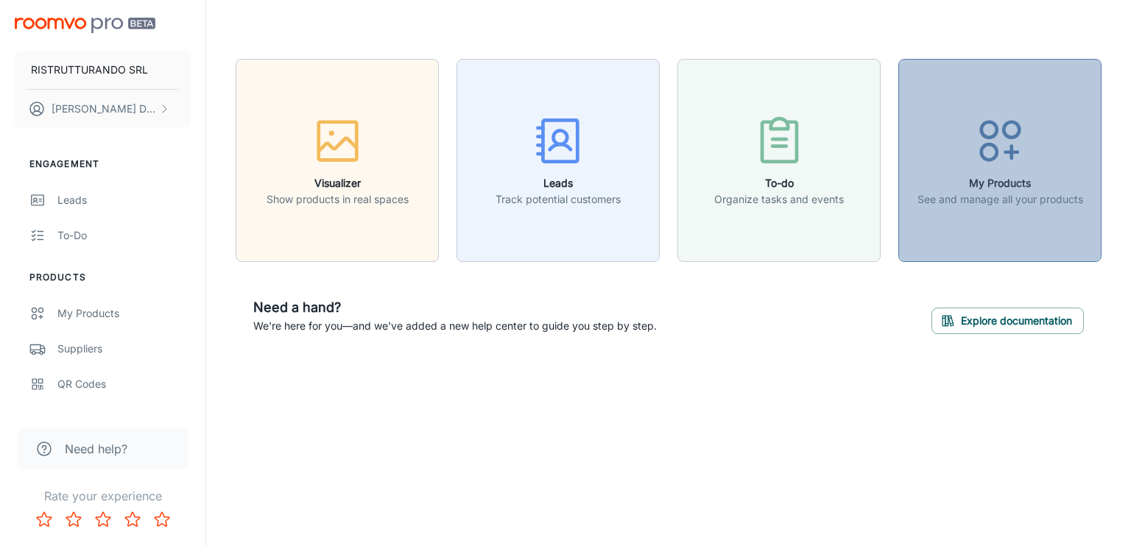
click at [1005, 161] on icon "button" at bounding box center [1000, 140] width 55 height 55
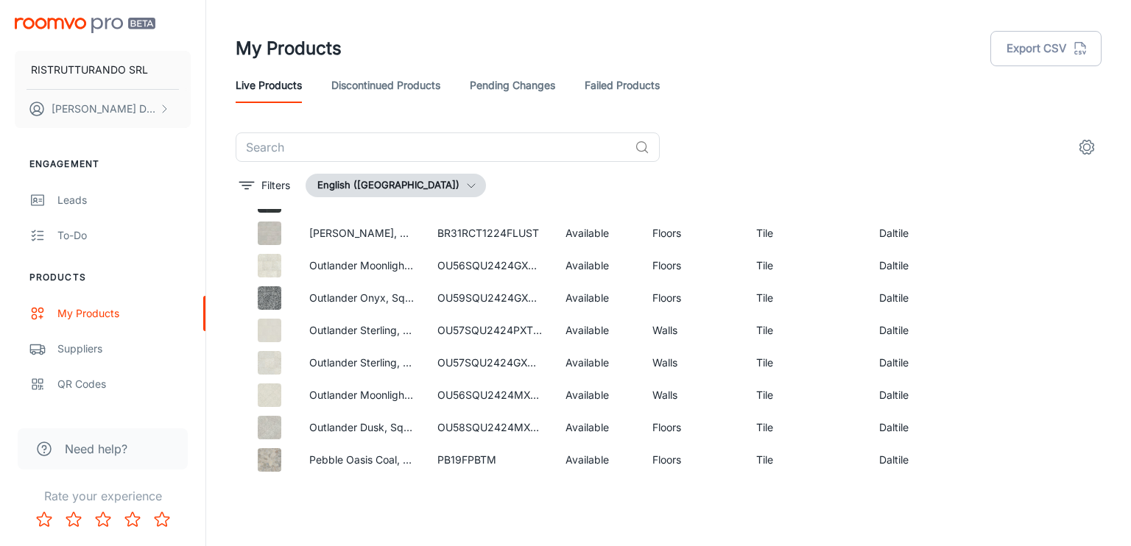
scroll to position [1848, 0]
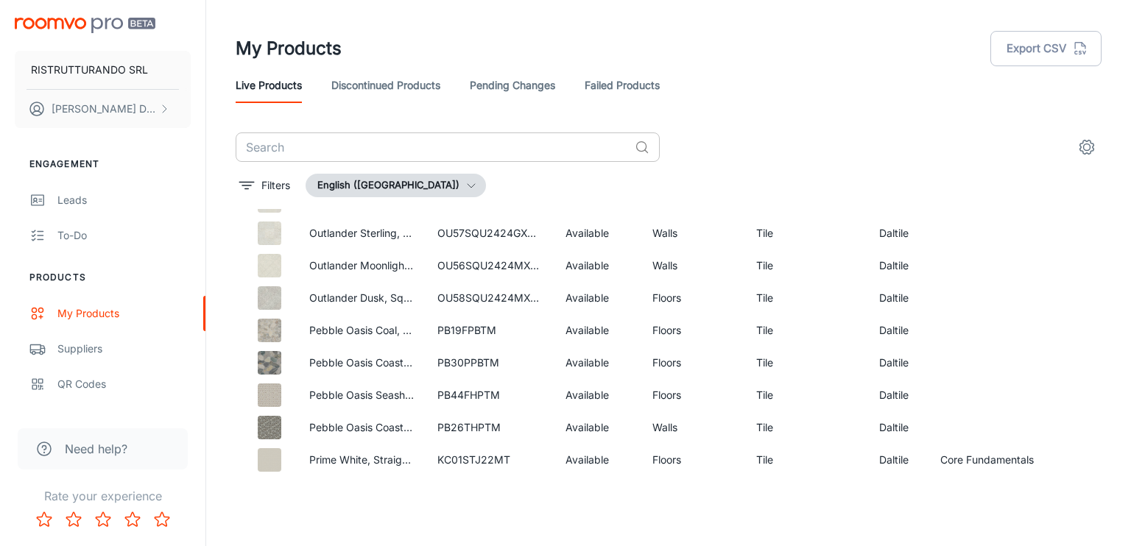
click at [337, 150] on input "text" at bounding box center [432, 147] width 393 height 29
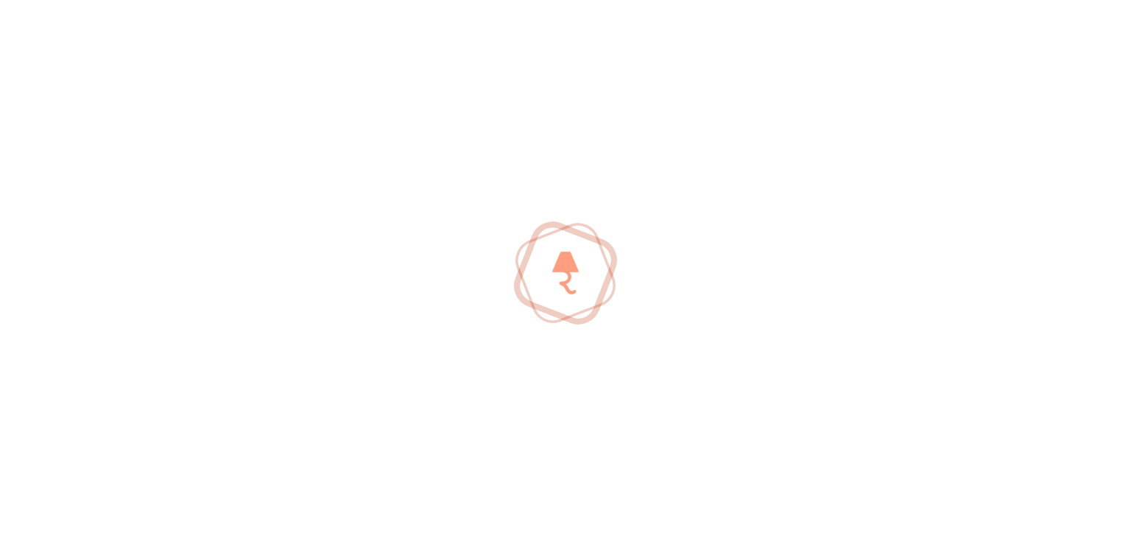
scroll to position [292, 0]
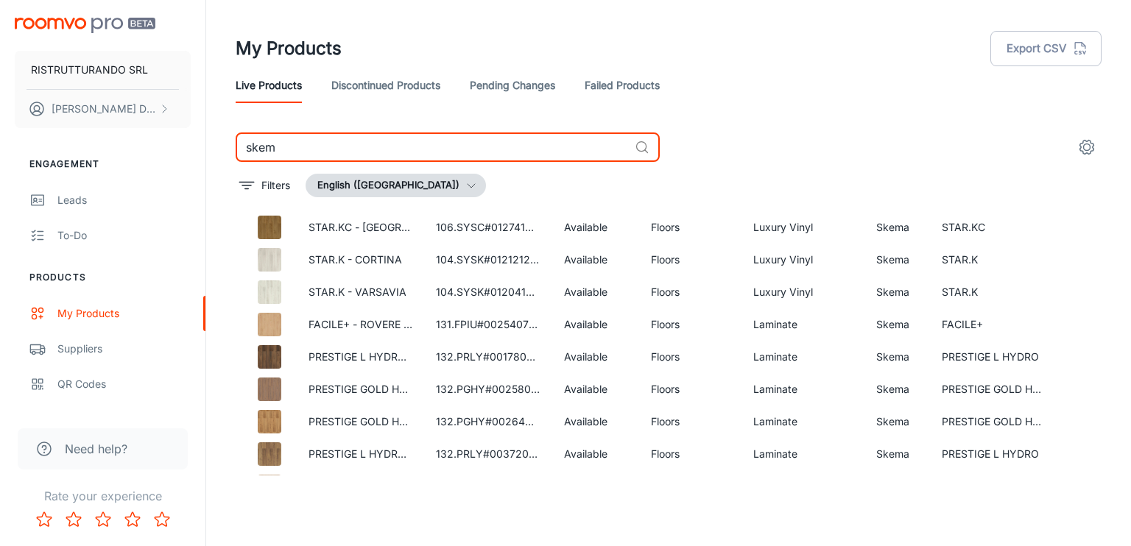
scroll to position [1883, 0]
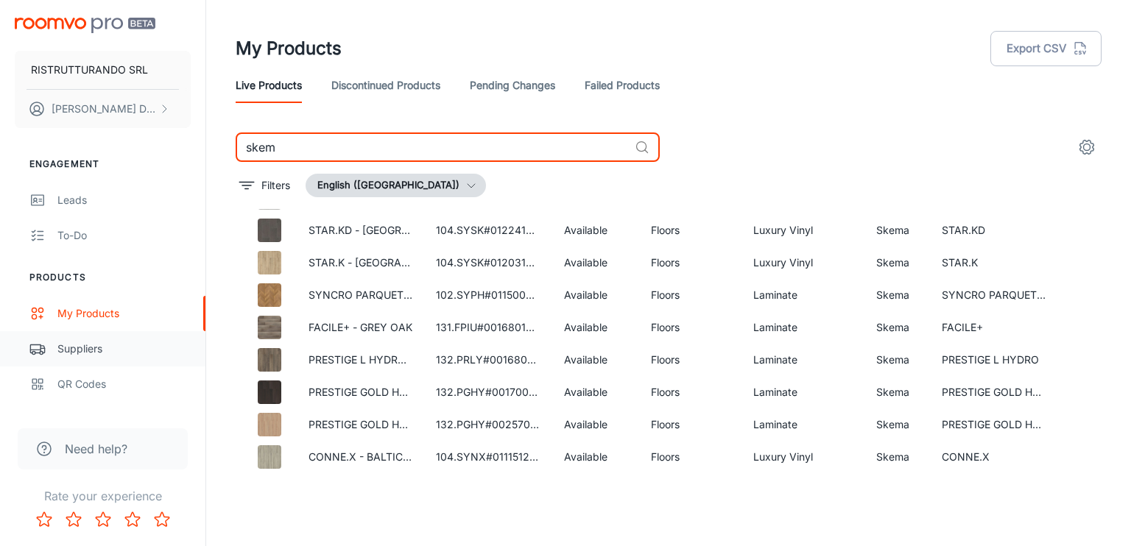
type input "skem"
click at [68, 350] on div "Suppliers" at bounding box center [123, 349] width 133 height 16
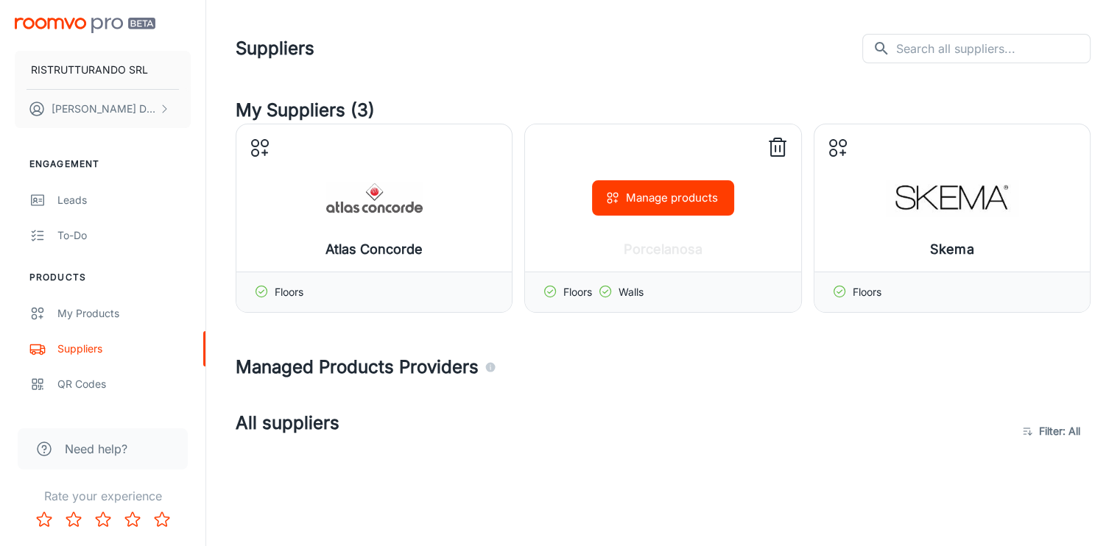
click at [681, 252] on div "Manage products" at bounding box center [662, 197] width 275 height 147
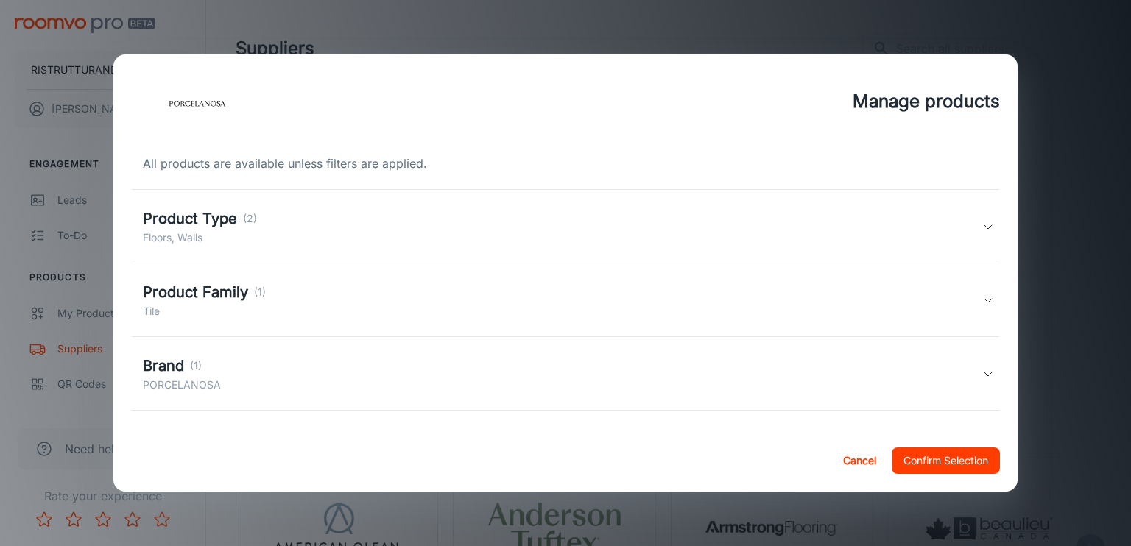
click at [244, 250] on div "Product Type (2) Floors, Walls" at bounding box center [566, 227] width 870 height 74
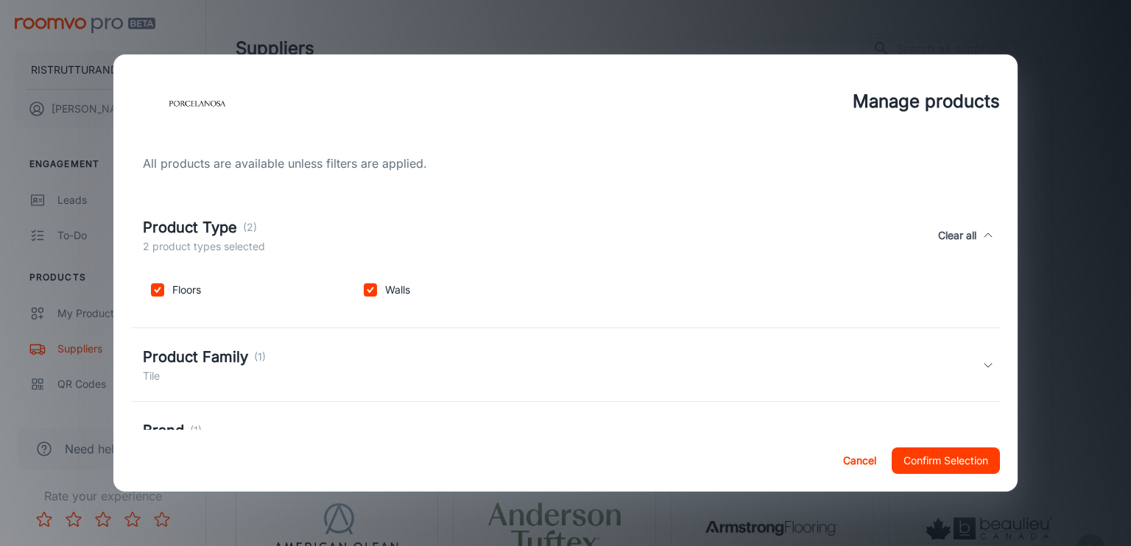
click at [205, 364] on h5 "Product Family" at bounding box center [195, 357] width 105 height 22
click at [263, 365] on p "(1)" at bounding box center [260, 366] width 12 height 16
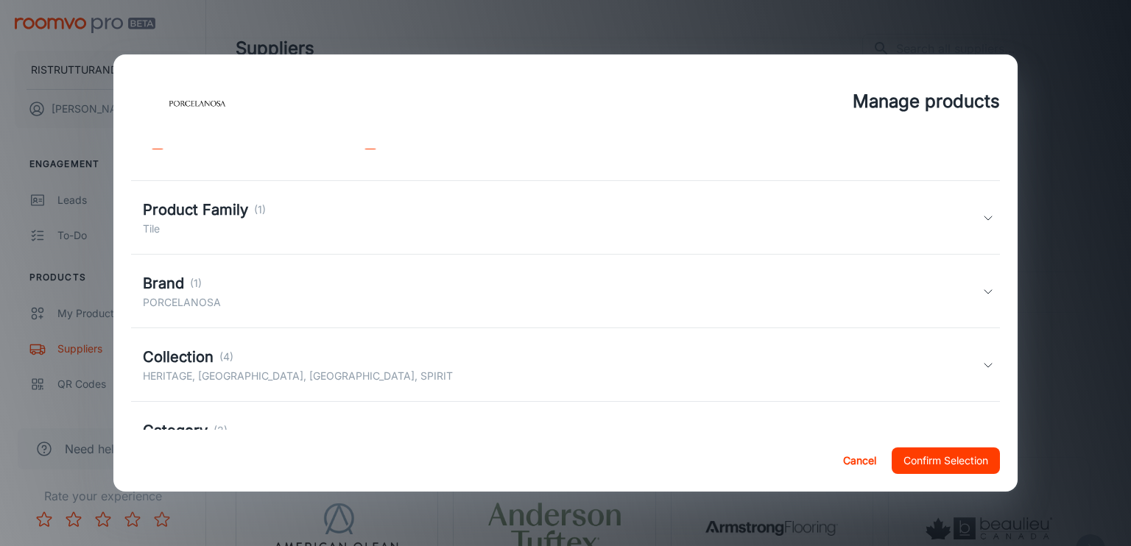
scroll to position [211, 0]
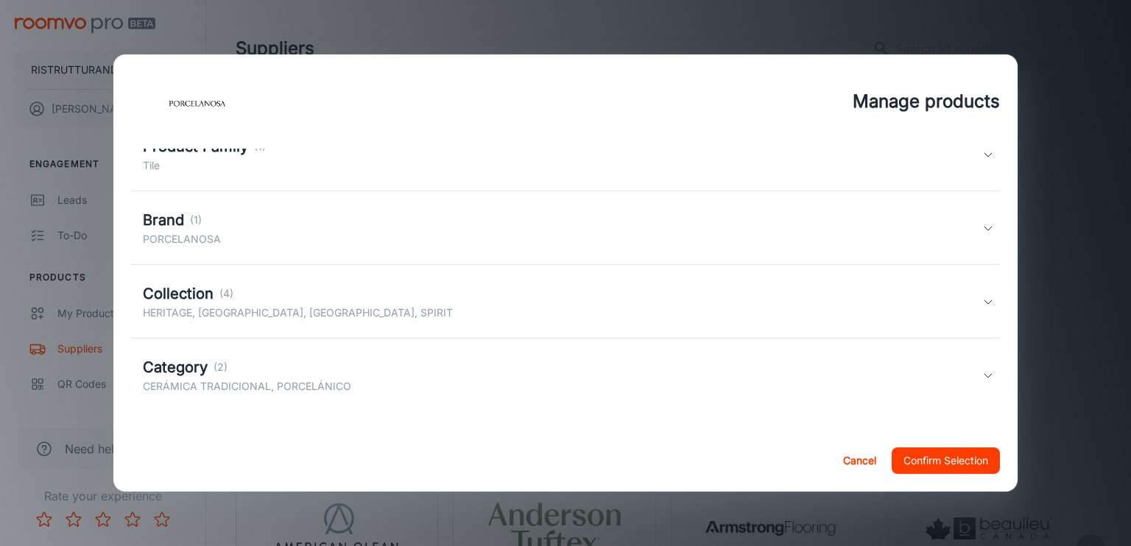
click at [208, 295] on h5 "Collection" at bounding box center [178, 294] width 71 height 22
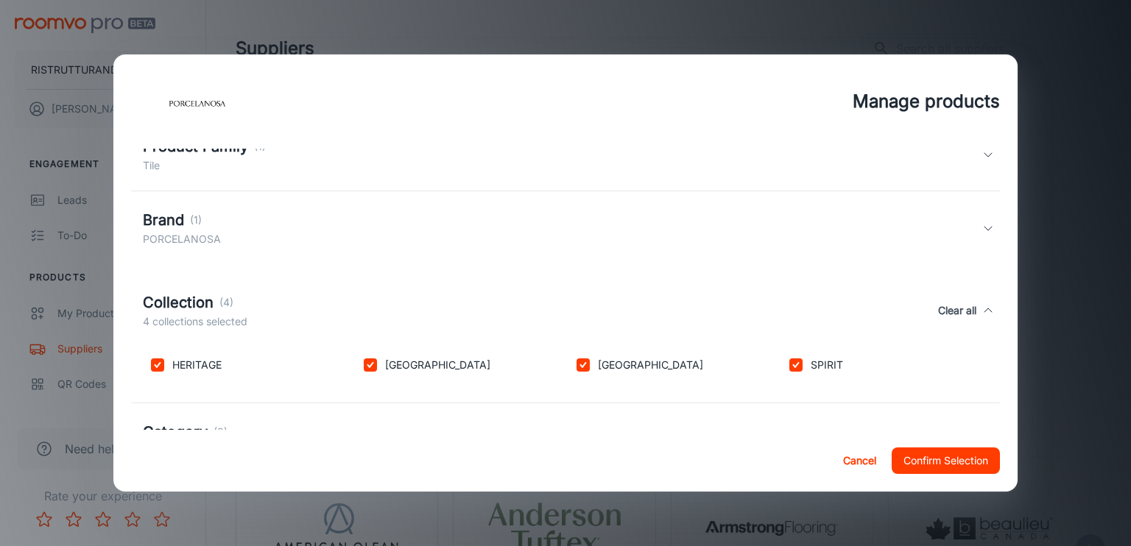
scroll to position [275, 0]
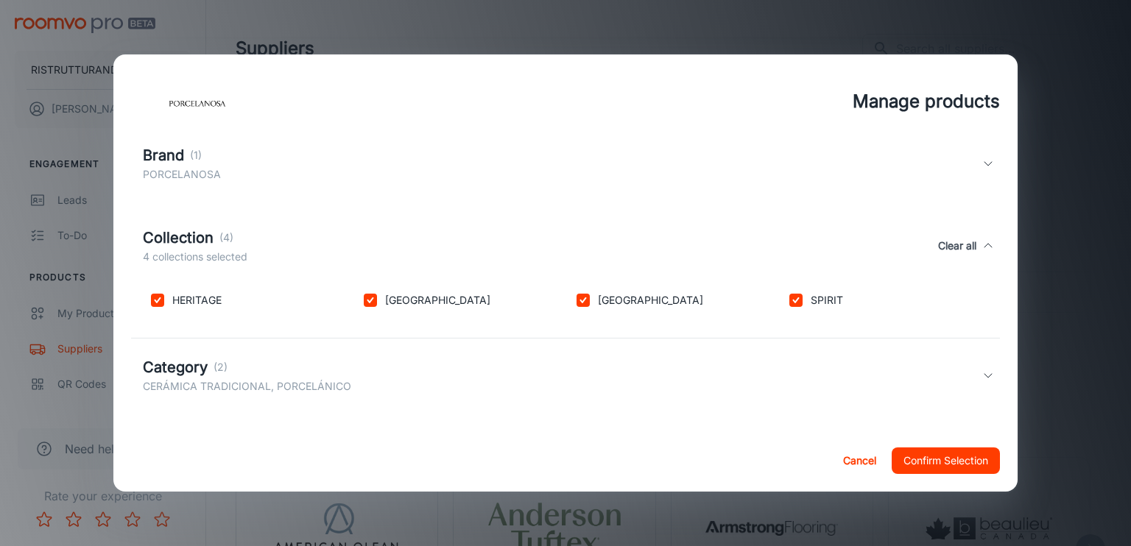
click at [206, 365] on h5 "Category" at bounding box center [175, 367] width 65 height 22
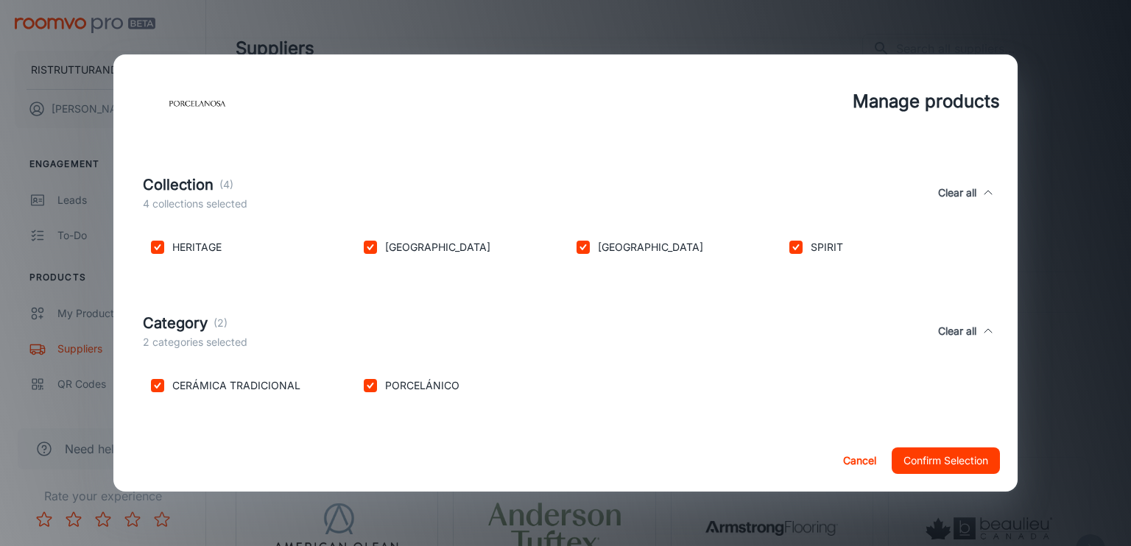
scroll to position [181, 0]
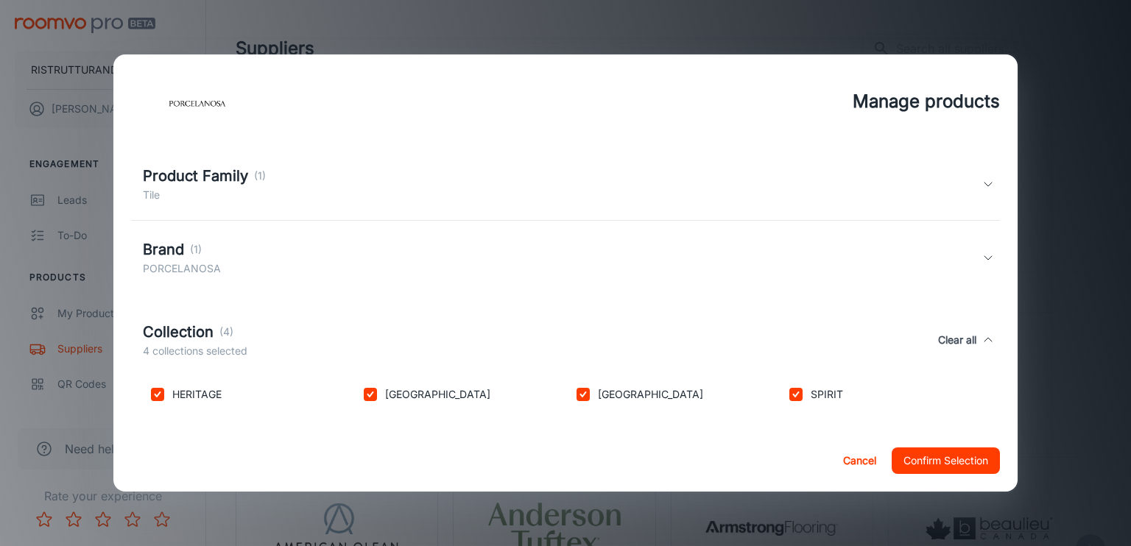
click at [196, 264] on p "PORCELANOSA" at bounding box center [182, 269] width 78 height 16
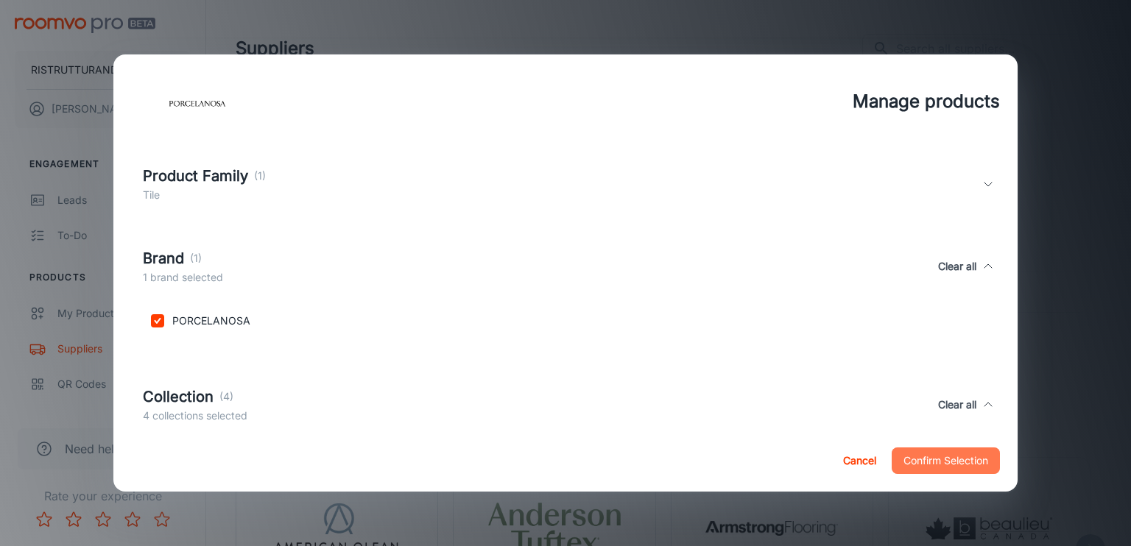
click at [935, 463] on button "Confirm Selection" at bounding box center [946, 461] width 108 height 27
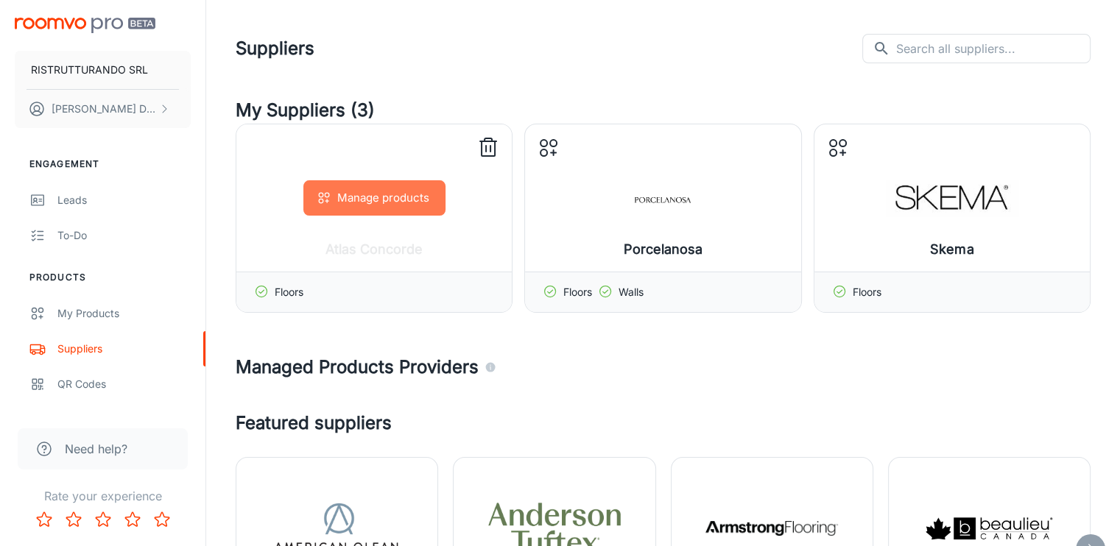
click at [391, 200] on button "Manage products" at bounding box center [374, 197] width 142 height 35
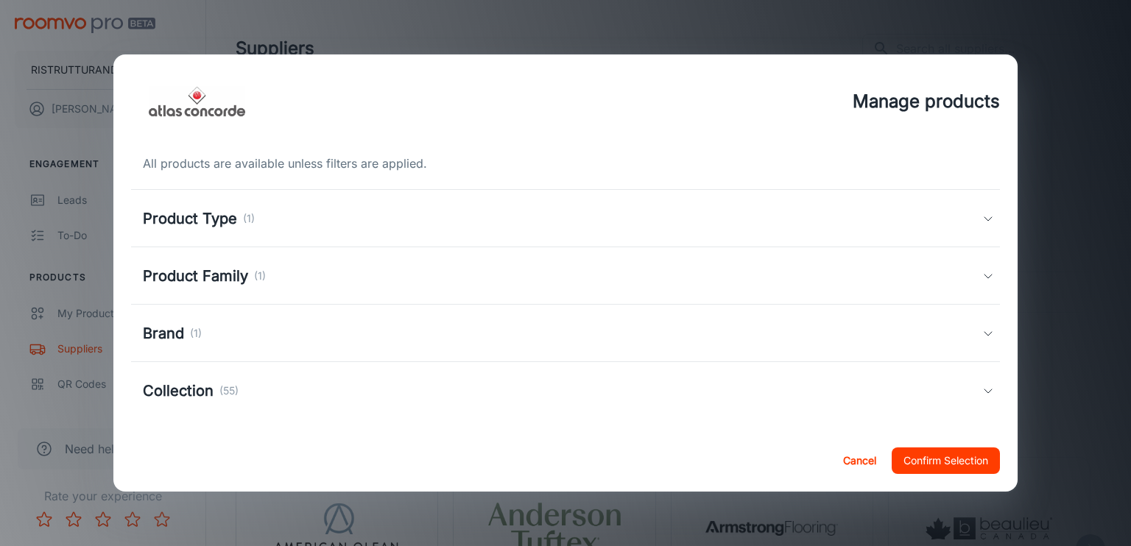
click at [211, 222] on h5 "Product Type" at bounding box center [190, 219] width 94 height 22
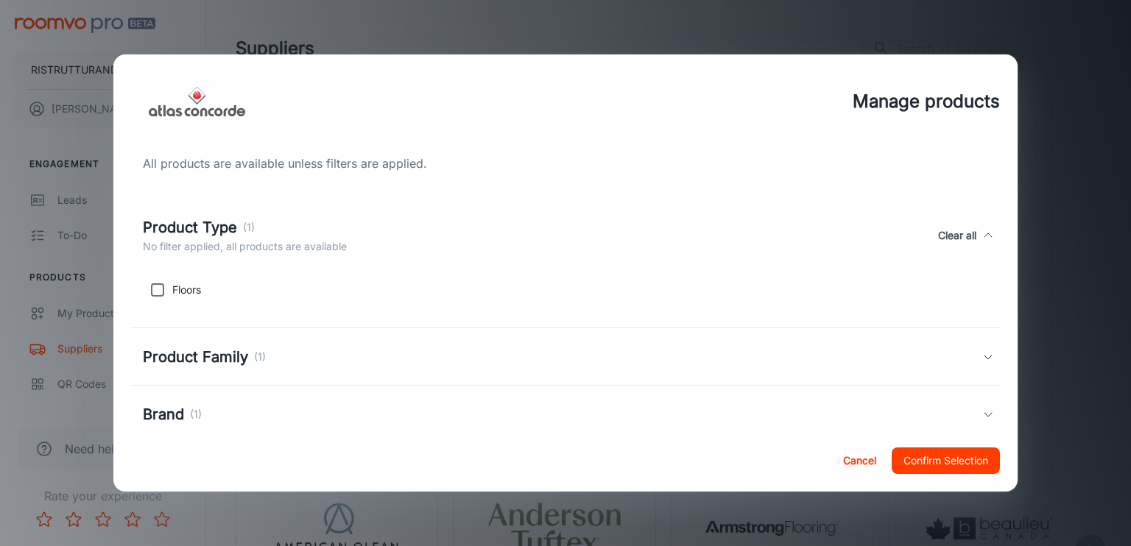
click at [188, 293] on p "Floors" at bounding box center [186, 290] width 29 height 16
click at [158, 291] on input "checkbox" at bounding box center [157, 289] width 29 height 29
checkbox input "true"
click at [186, 359] on h5 "Product Family" at bounding box center [195, 357] width 105 height 22
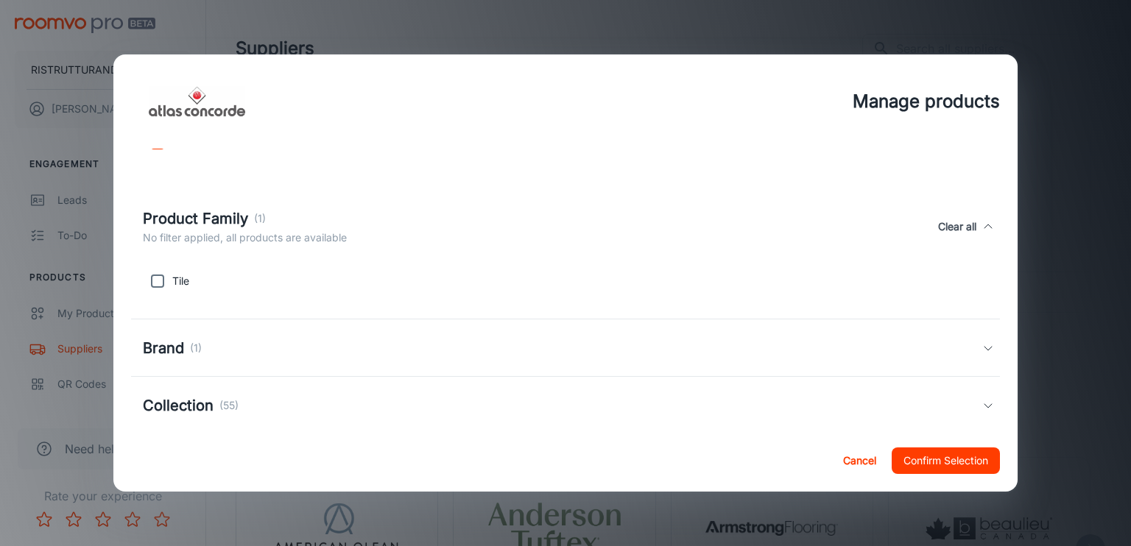
scroll to position [169, 0]
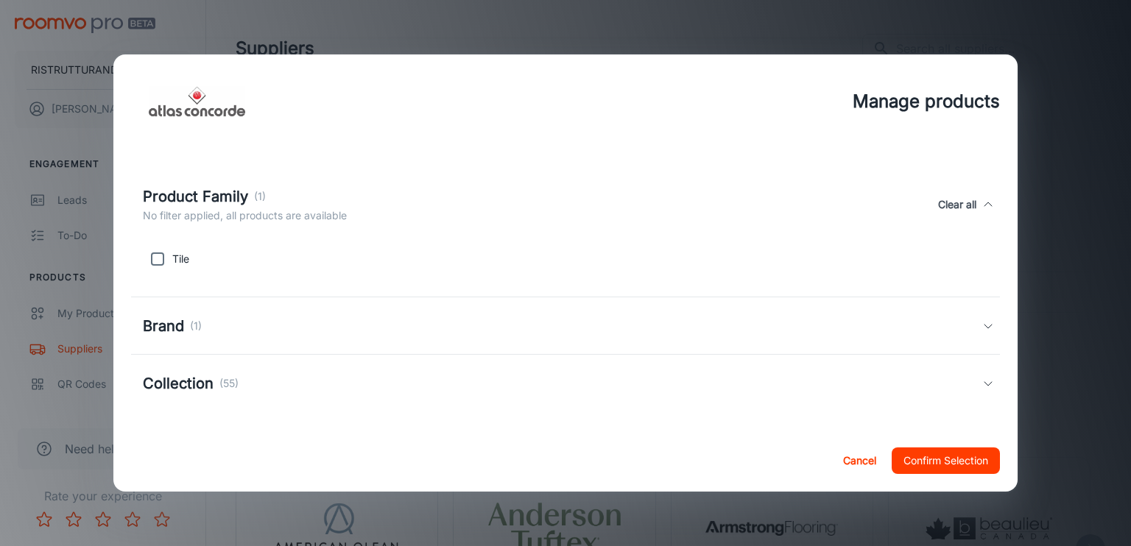
click at [155, 264] on input "checkbox" at bounding box center [157, 259] width 29 height 29
checkbox input "true"
click at [158, 319] on h5 "Brand" at bounding box center [163, 326] width 41 height 22
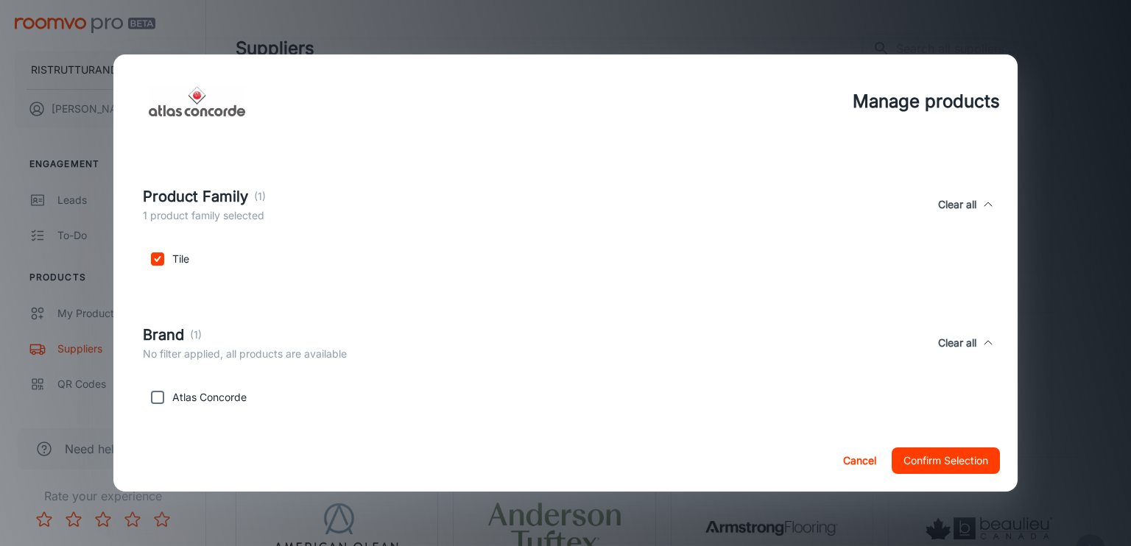
scroll to position [250, 0]
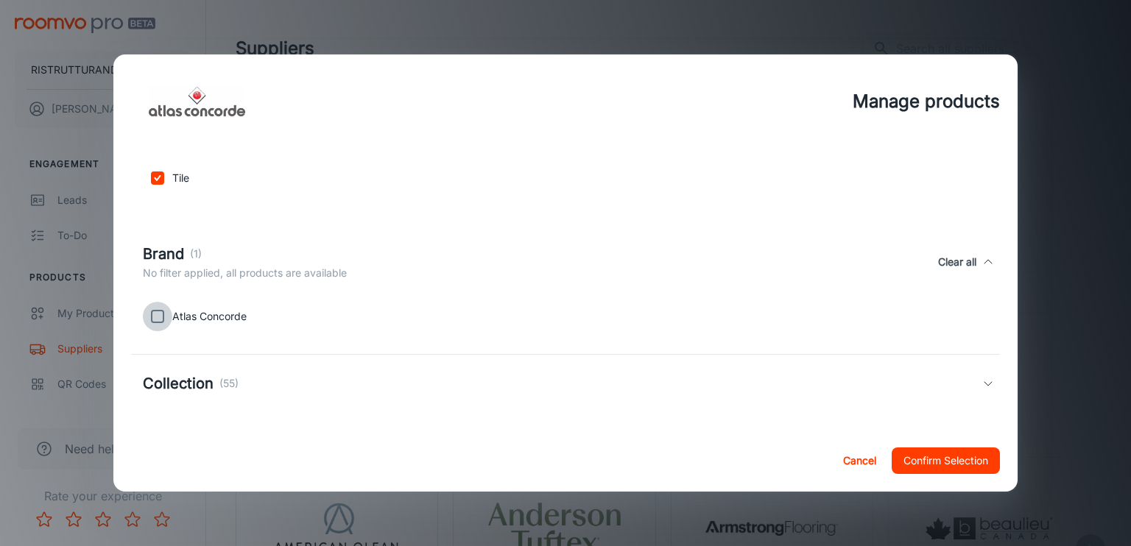
click at [158, 319] on input "checkbox" at bounding box center [157, 316] width 29 height 29
checkbox input "true"
click at [202, 383] on h5 "Collection" at bounding box center [178, 384] width 71 height 22
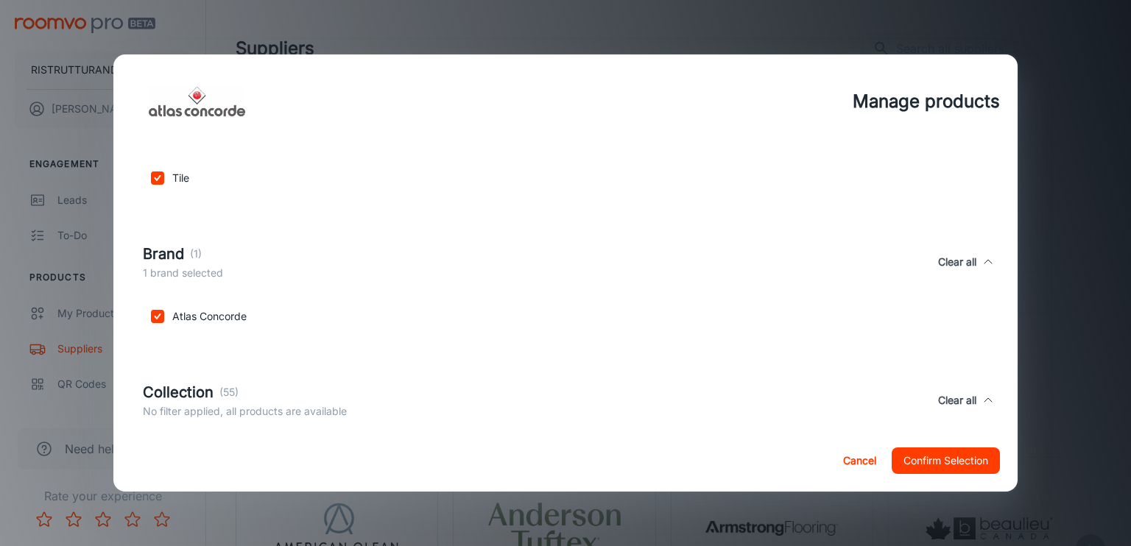
scroll to position [424, 0]
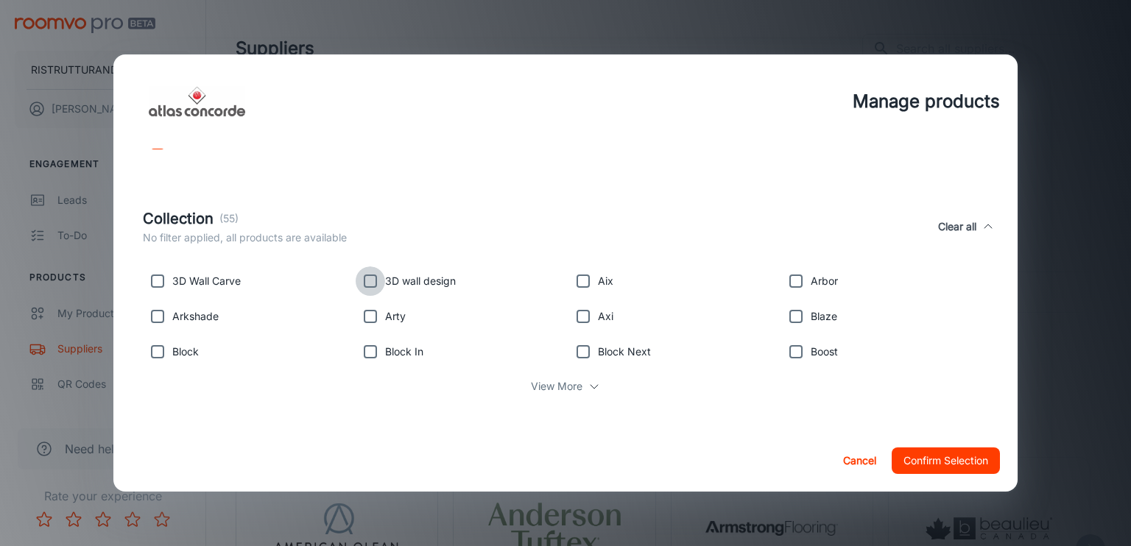
click at [374, 286] on input "checkbox" at bounding box center [370, 281] width 29 height 29
checkbox input "true"
click at [154, 280] on input "checkbox" at bounding box center [157, 281] width 29 height 29
checkbox input "true"
click at [560, 389] on p "View More" at bounding box center [557, 387] width 52 height 16
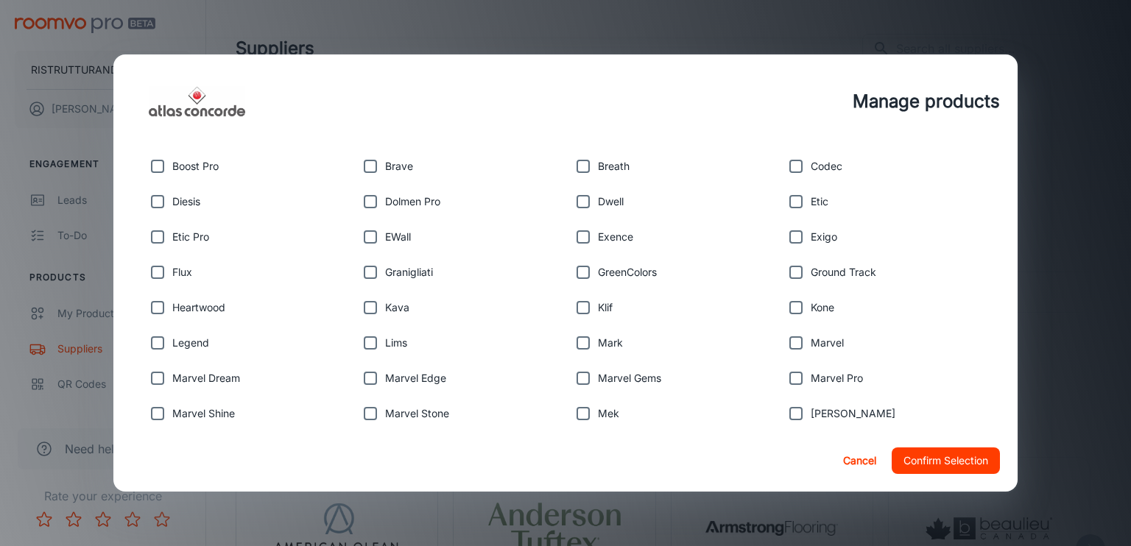
scroll to position [719, 0]
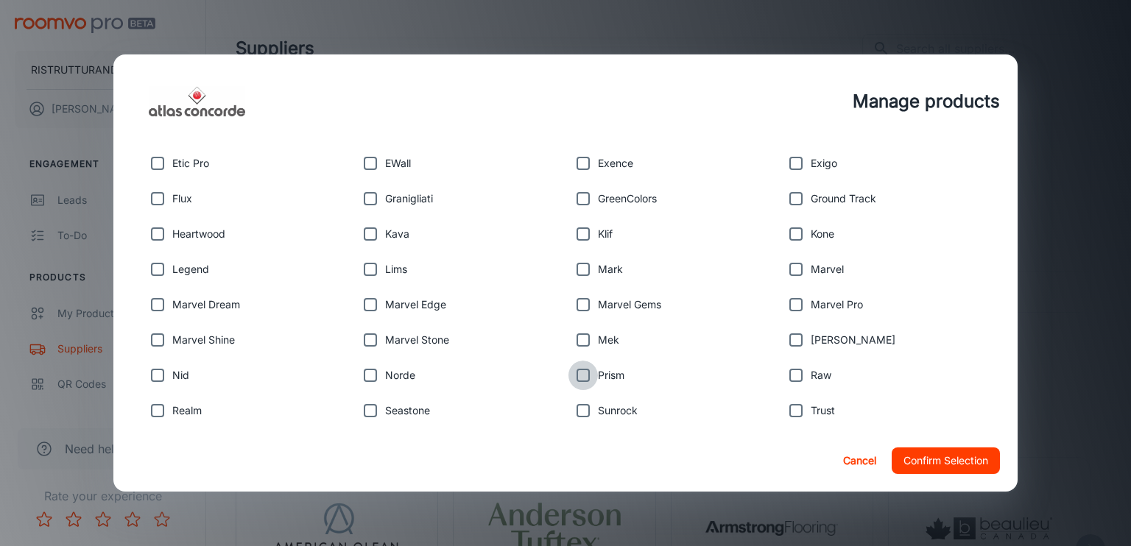
click at [575, 376] on input "checkbox" at bounding box center [583, 375] width 29 height 29
checkbox input "true"
click at [577, 344] on input "checkbox" at bounding box center [583, 340] width 29 height 29
checkbox input "true"
click at [574, 312] on input "checkbox" at bounding box center [583, 304] width 29 height 29
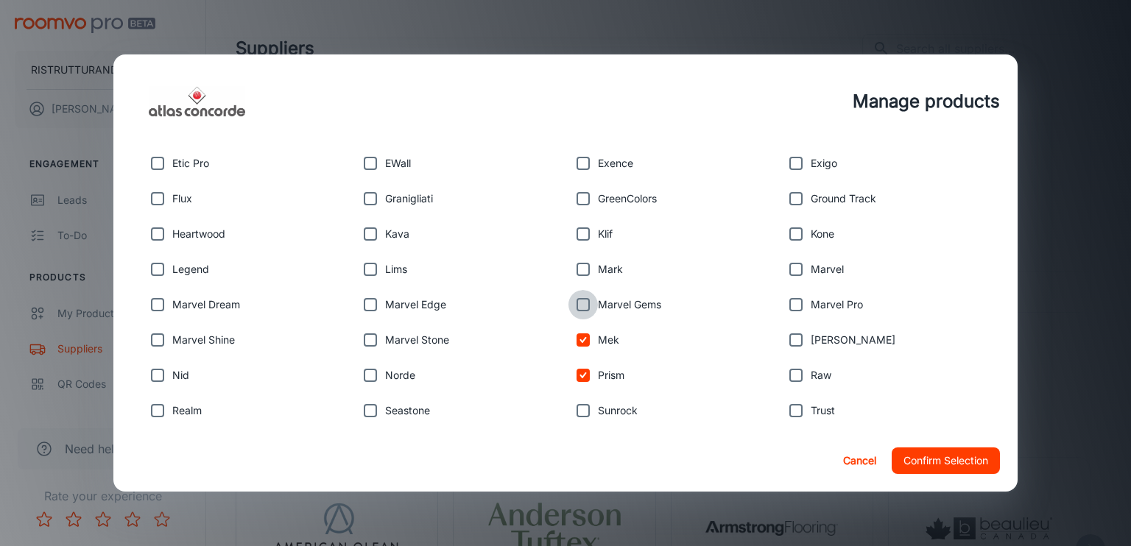
checkbox input "true"
click at [580, 274] on input "checkbox" at bounding box center [583, 269] width 29 height 29
checkbox input "true"
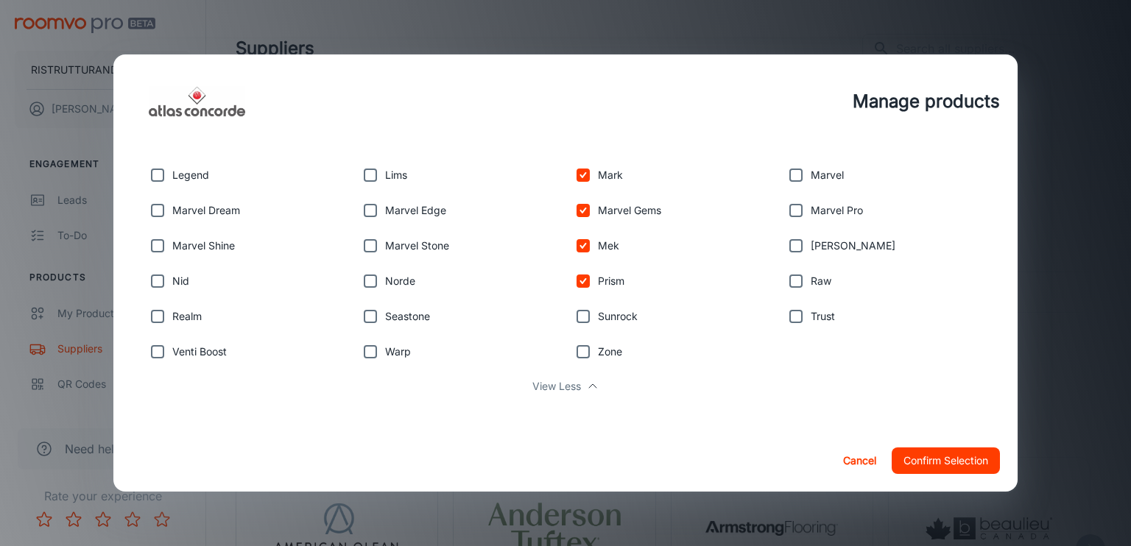
click at [937, 460] on button "Confirm Selection" at bounding box center [946, 461] width 108 height 27
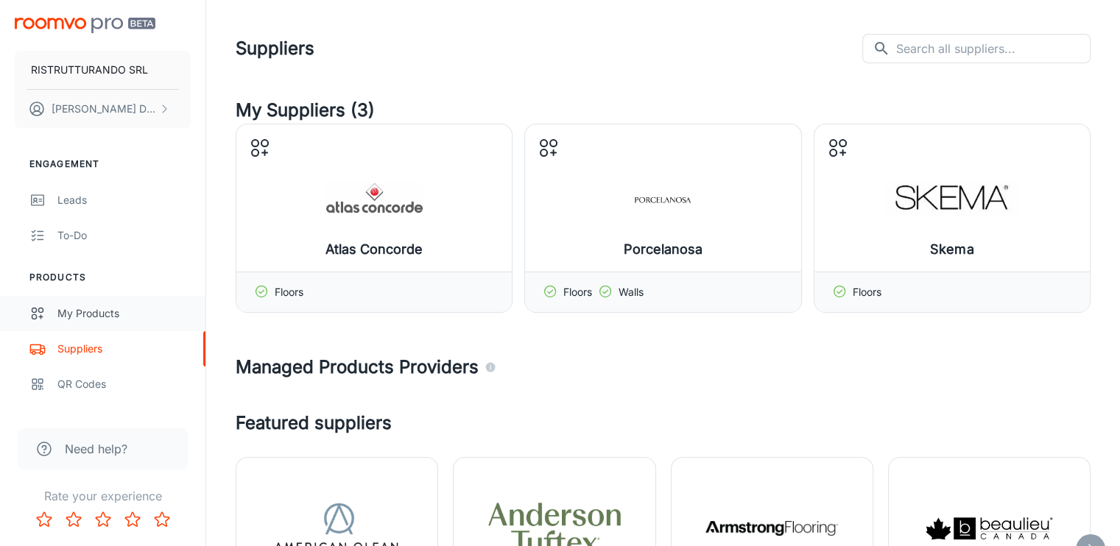
click at [84, 317] on div "My Products" at bounding box center [123, 314] width 133 height 16
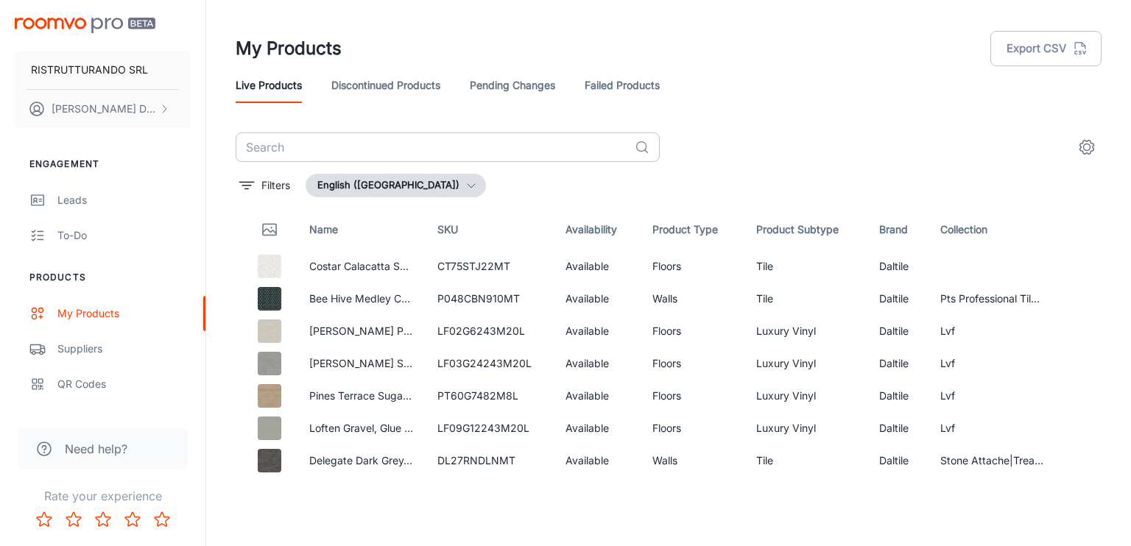
click at [321, 154] on input "text" at bounding box center [432, 147] width 393 height 29
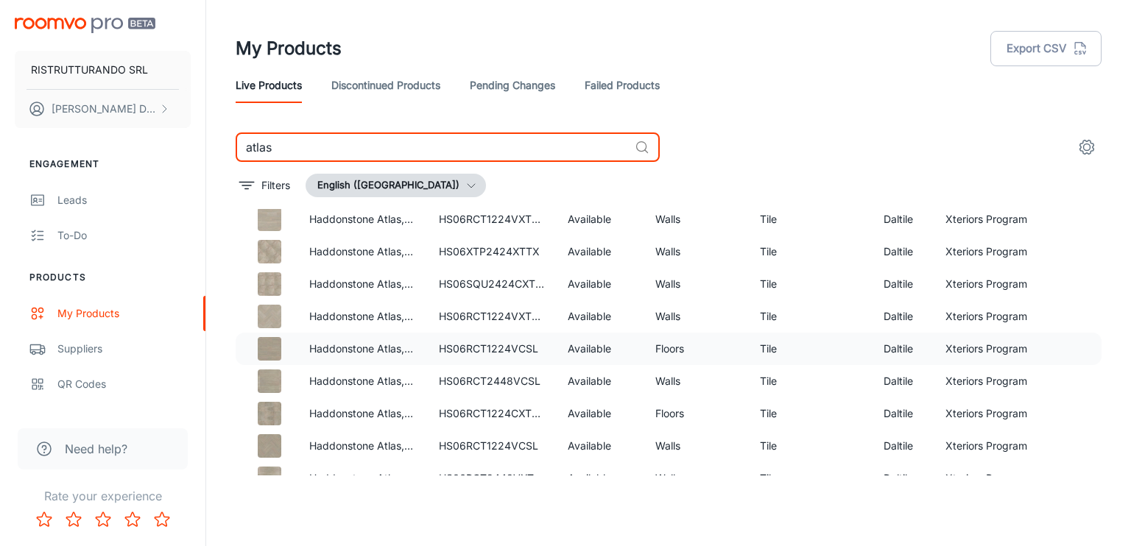
scroll to position [737, 0]
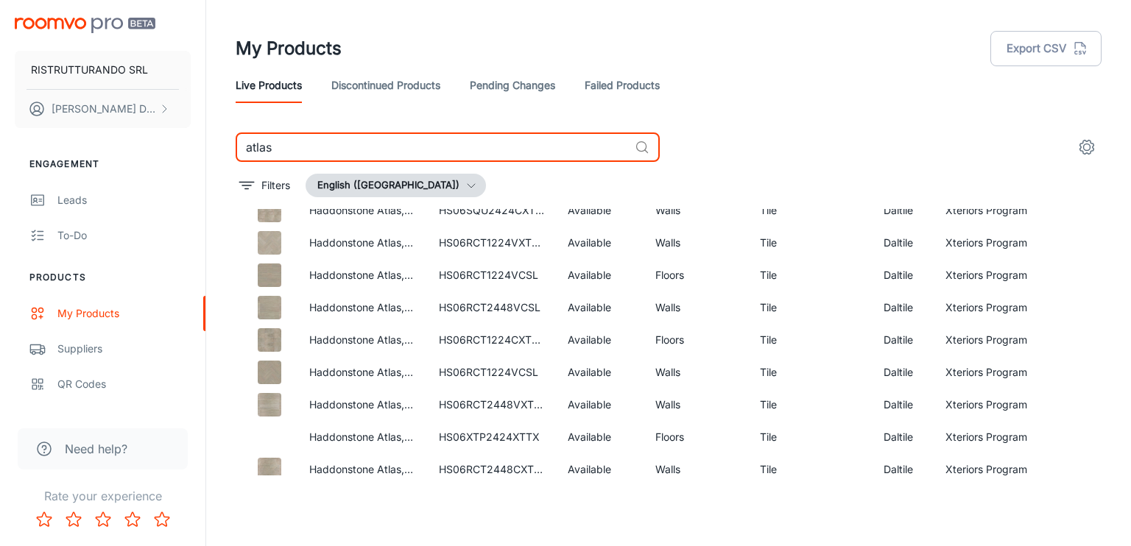
type input "atlas"
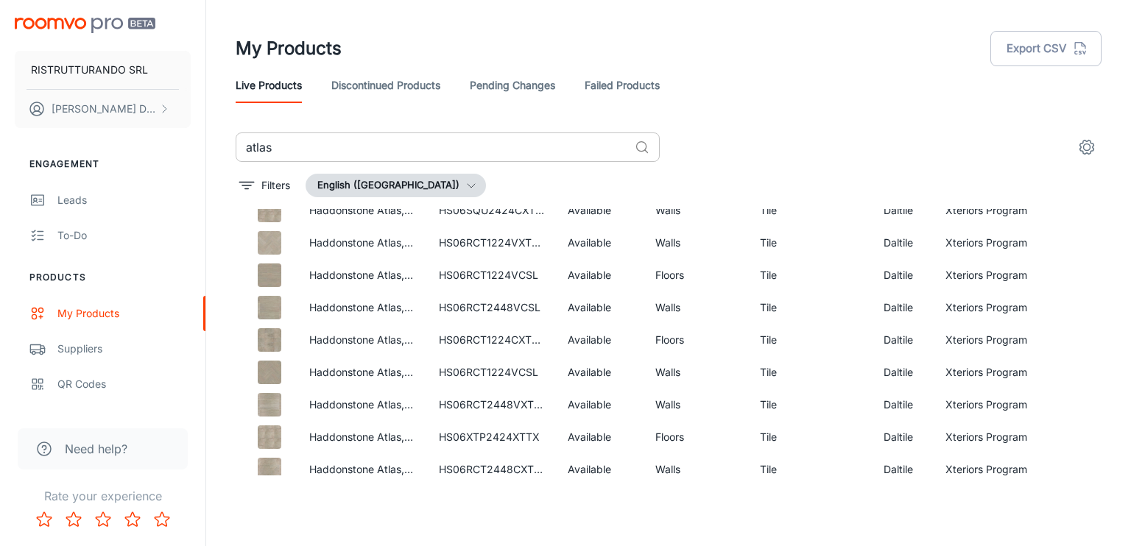
click at [639, 144] on icon at bounding box center [642, 147] width 15 height 15
click at [604, 152] on input "atlas" at bounding box center [432, 147] width 393 height 29
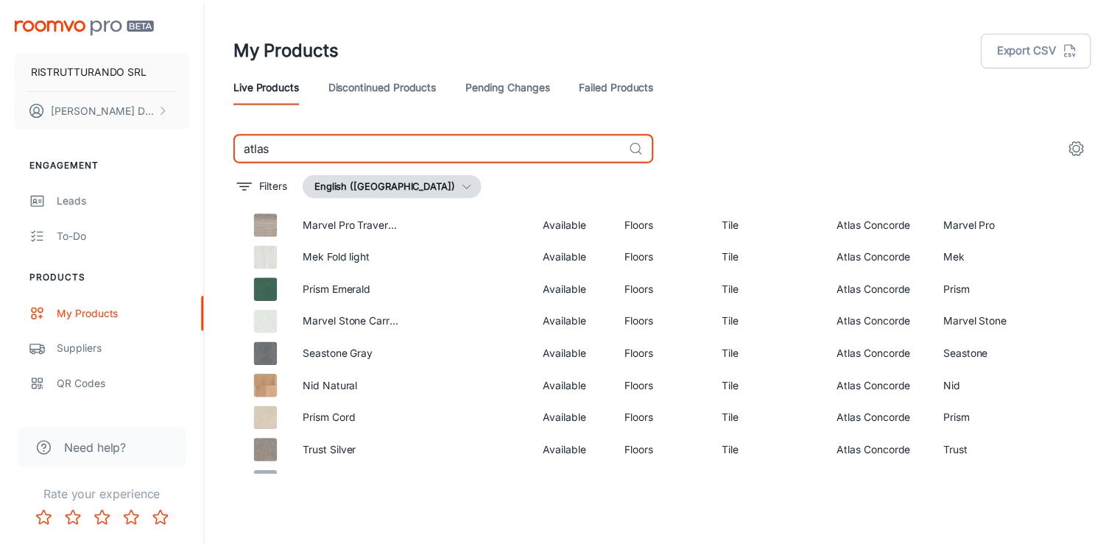
scroll to position [4959, 0]
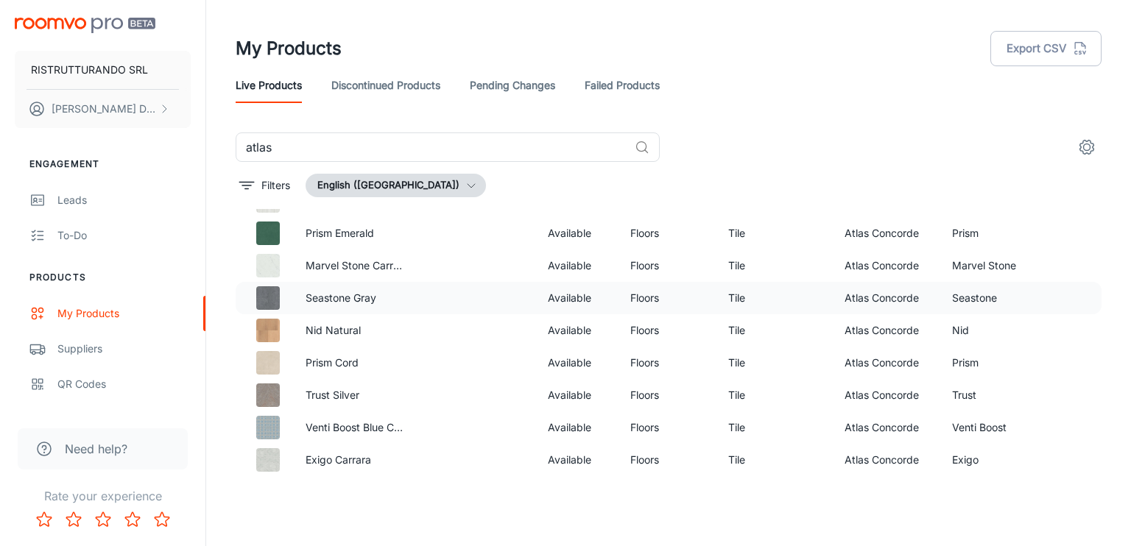
click at [392, 302] on p "Seastone Gray" at bounding box center [355, 298] width 98 height 16
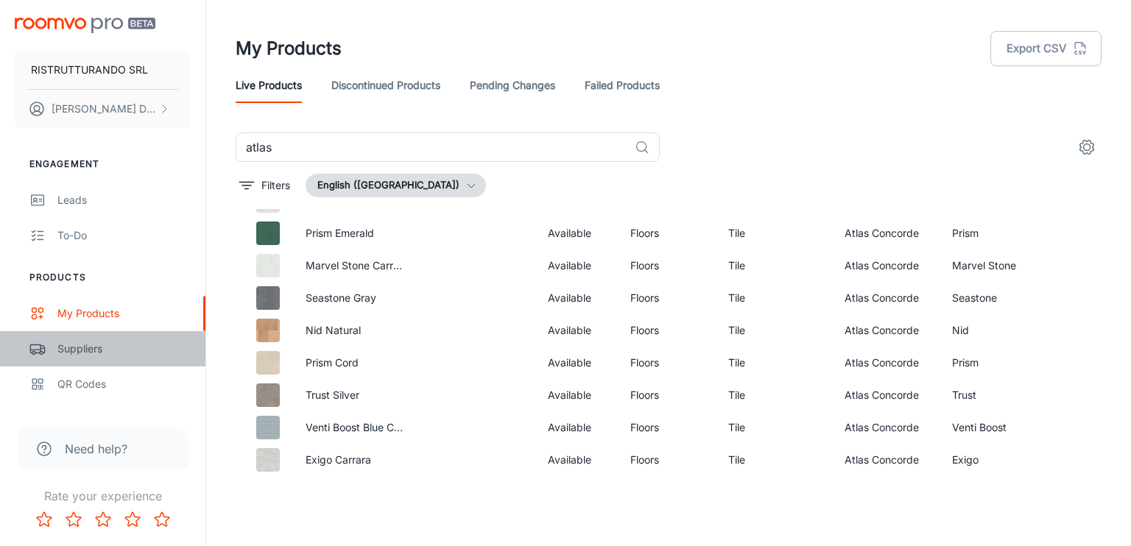
click at [81, 347] on div "Suppliers" at bounding box center [123, 349] width 133 height 16
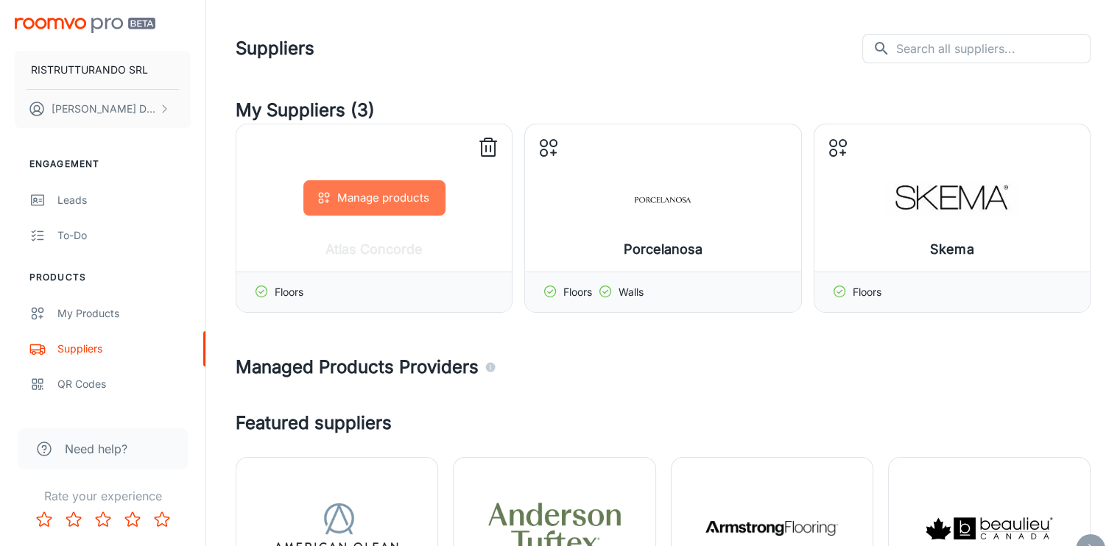
click at [393, 211] on button "Manage products" at bounding box center [374, 197] width 142 height 35
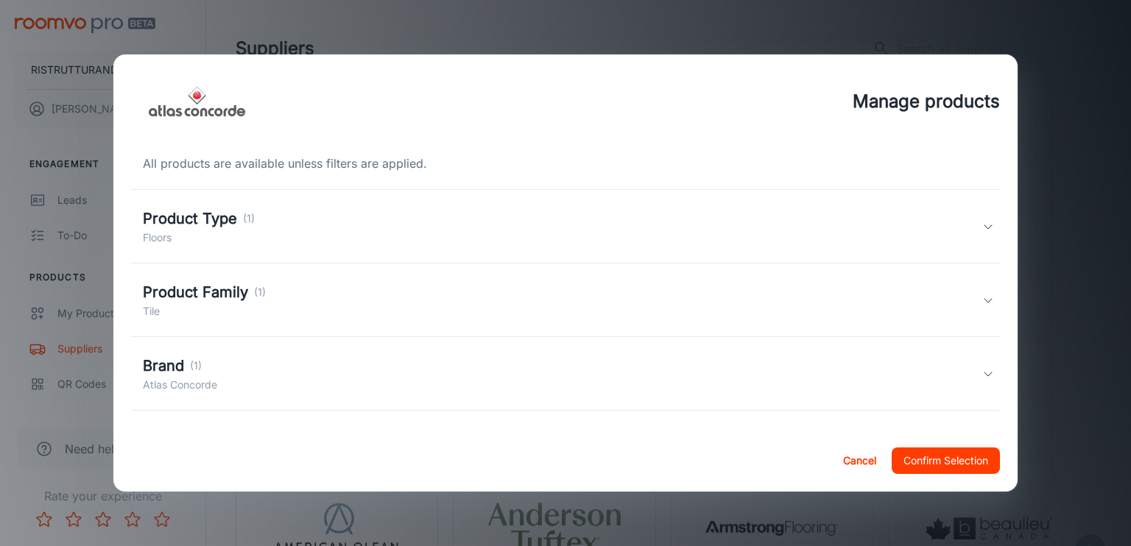
click at [187, 219] on h5 "Product Type" at bounding box center [190, 219] width 94 height 22
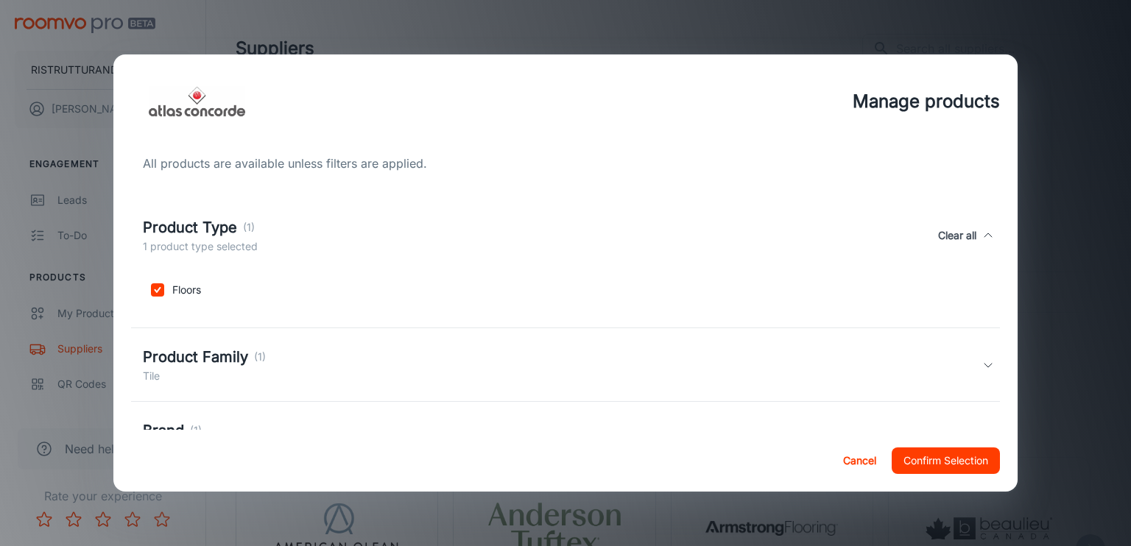
click at [186, 228] on h5 "Product Type" at bounding box center [190, 228] width 94 height 22
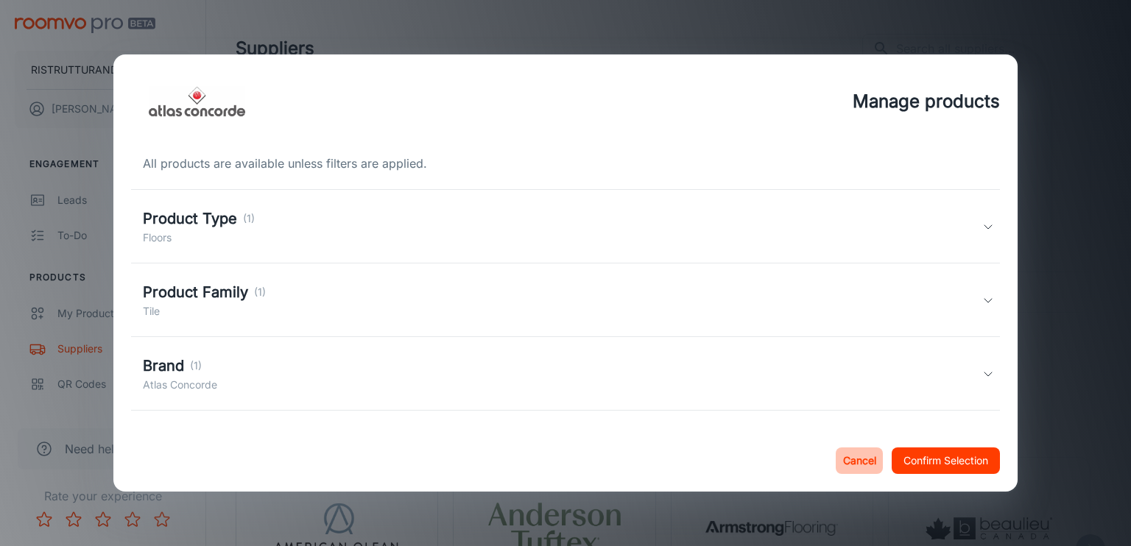
click at [854, 465] on button "Cancel" at bounding box center [859, 461] width 47 height 27
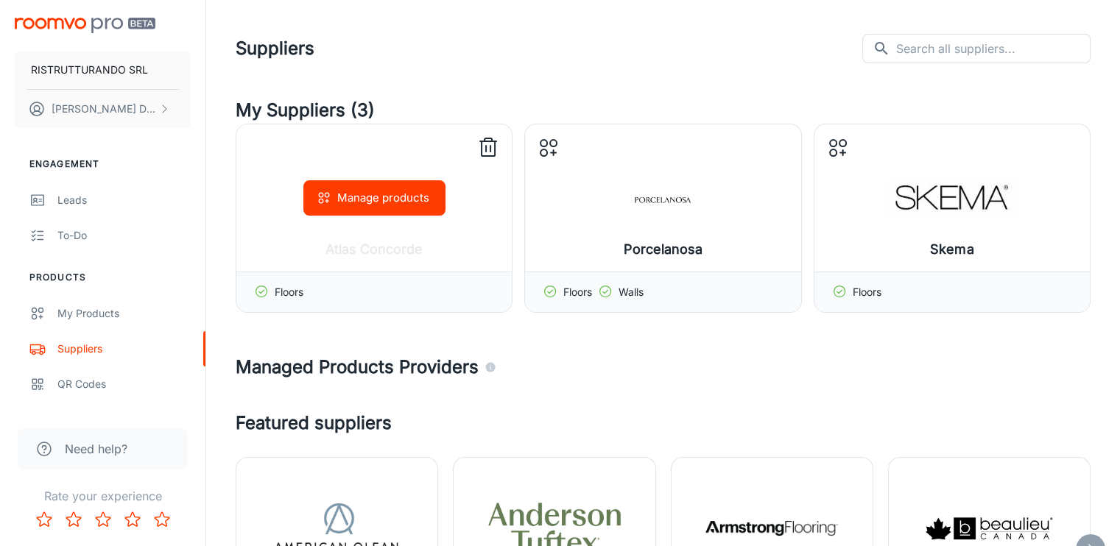
click at [492, 145] on icon at bounding box center [489, 148] width 24 height 24
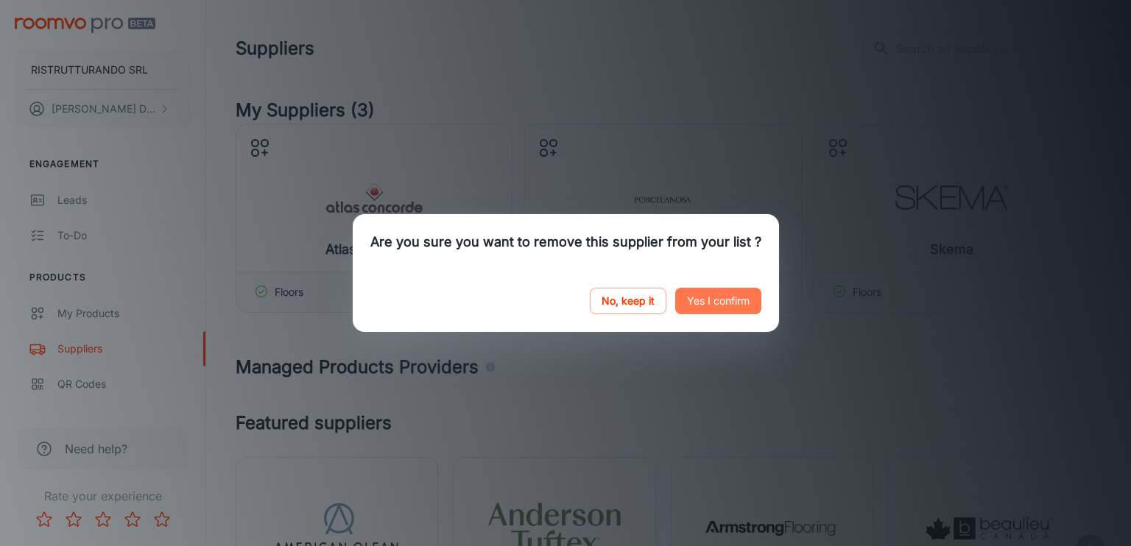
click at [721, 301] on button "Yes I confirm" at bounding box center [718, 301] width 86 height 27
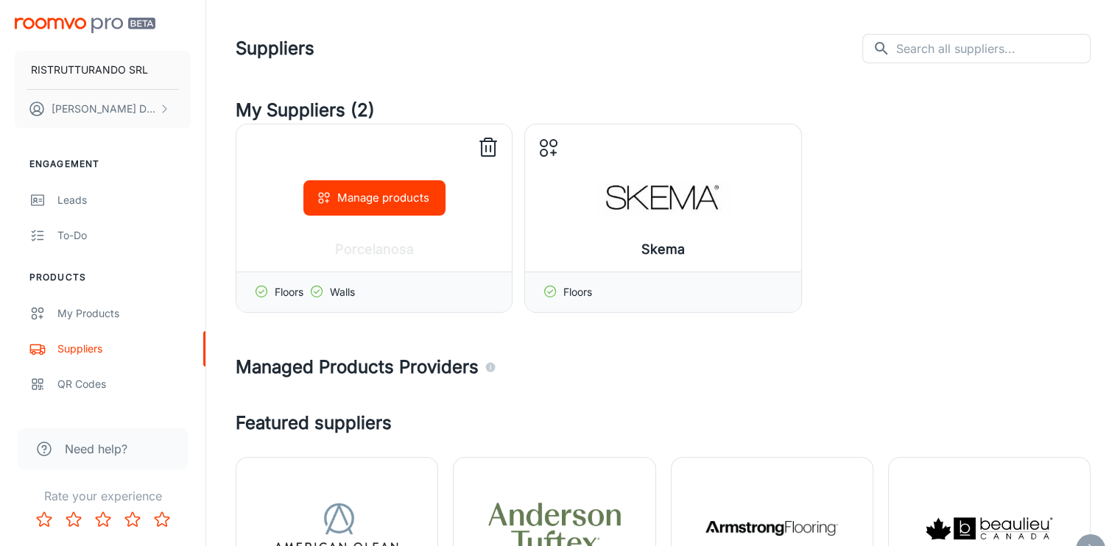
click at [485, 144] on icon at bounding box center [489, 148] width 24 height 24
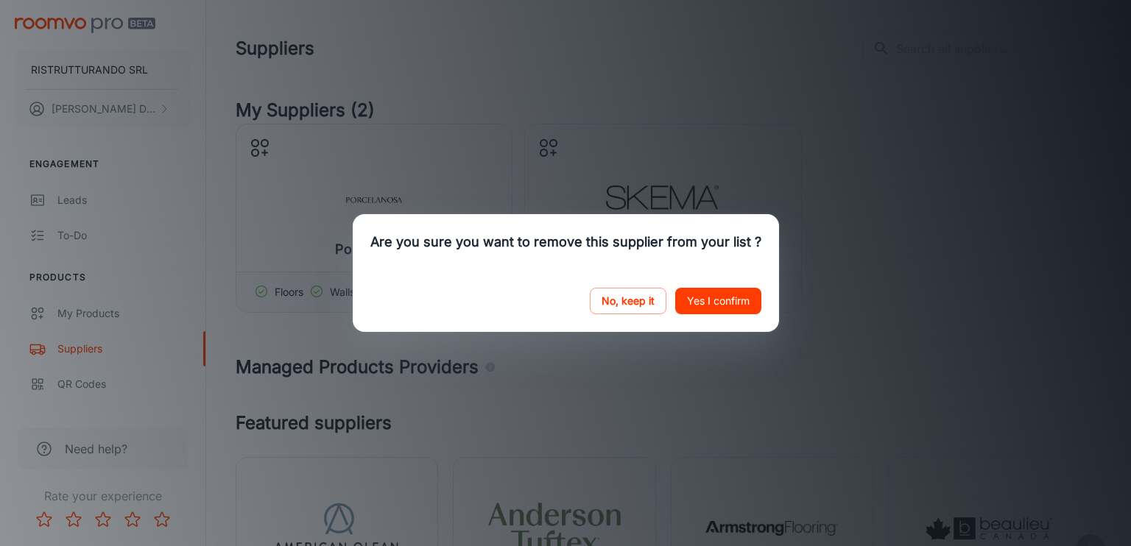
click at [723, 297] on button "Yes I confirm" at bounding box center [718, 301] width 86 height 27
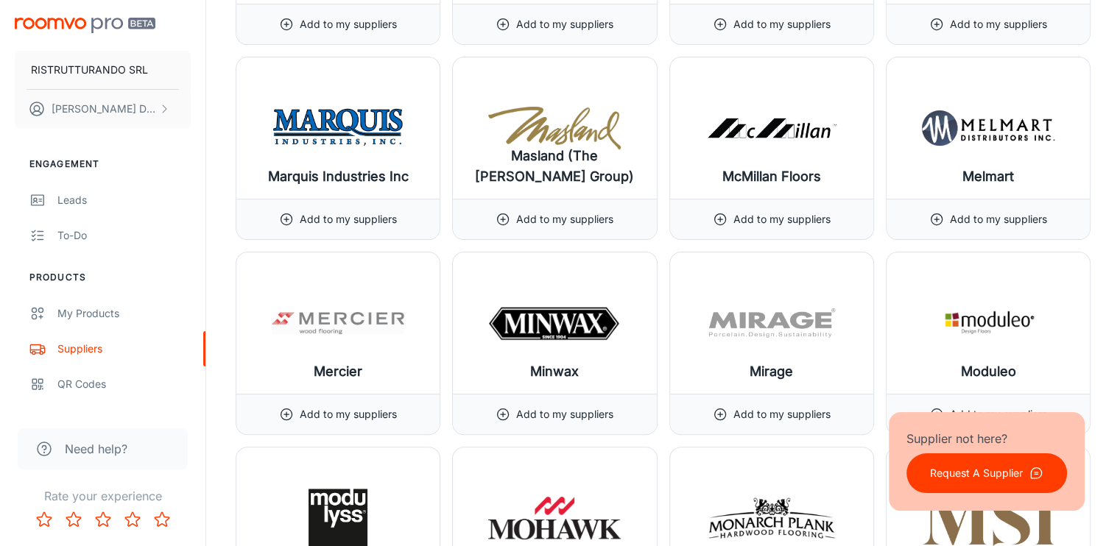
scroll to position [12005, 0]
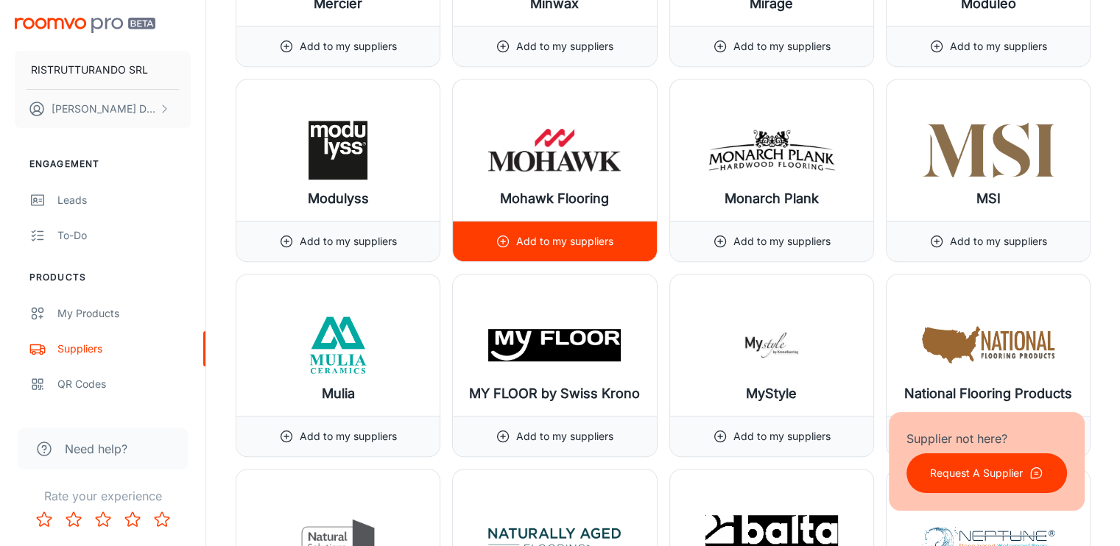
click at [580, 121] on img at bounding box center [554, 150] width 133 height 59
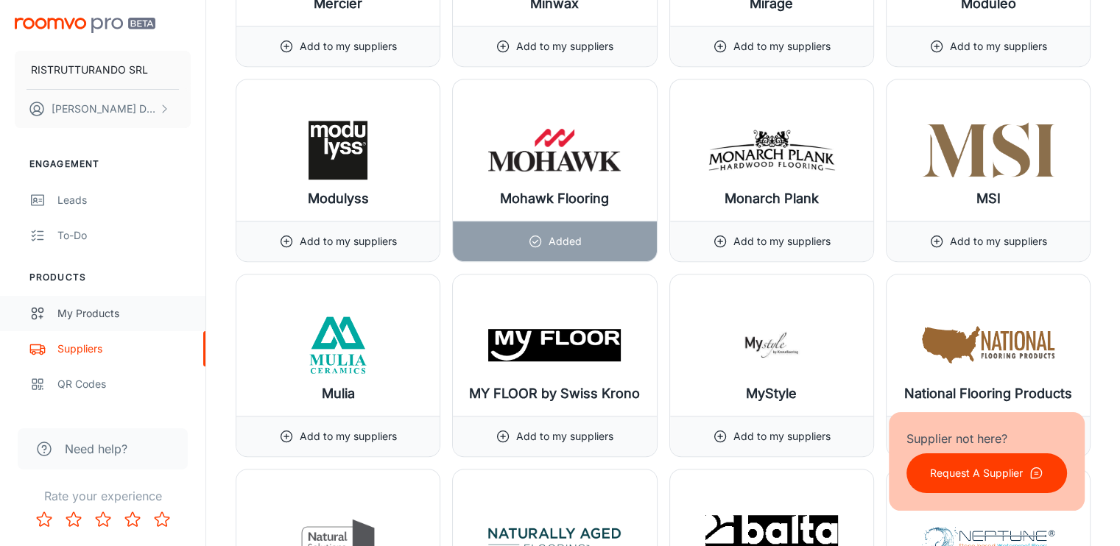
click at [112, 314] on div "My Products" at bounding box center [123, 314] width 133 height 16
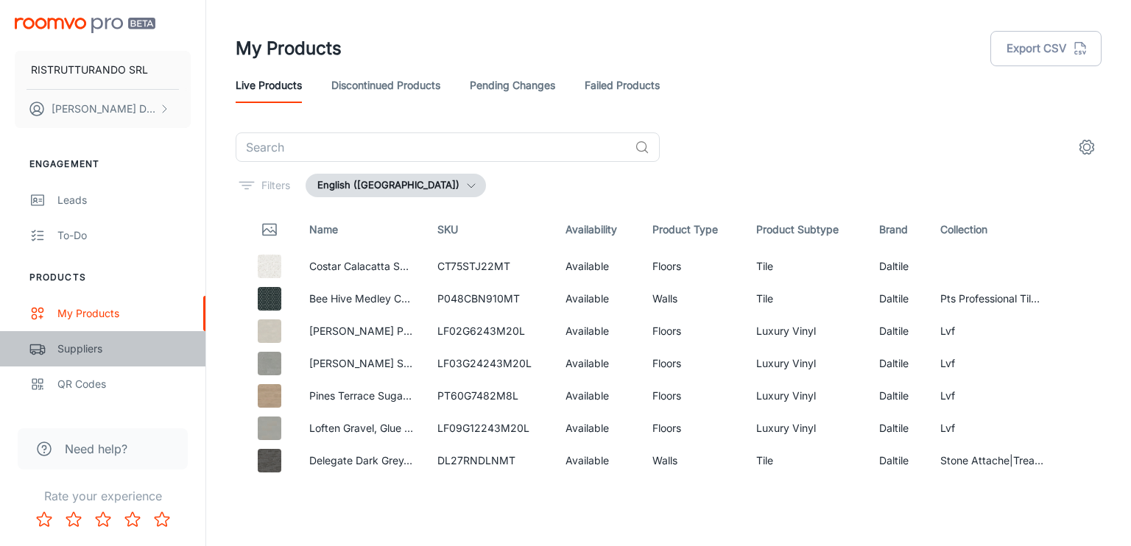
click at [91, 343] on div "Suppliers" at bounding box center [123, 349] width 133 height 16
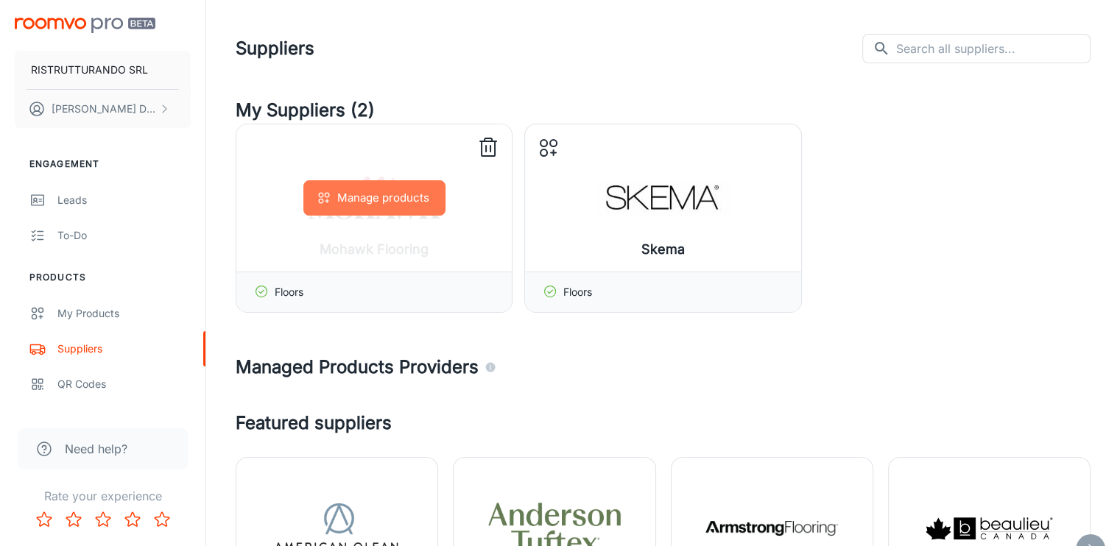
click at [383, 205] on button "Manage products" at bounding box center [374, 197] width 142 height 35
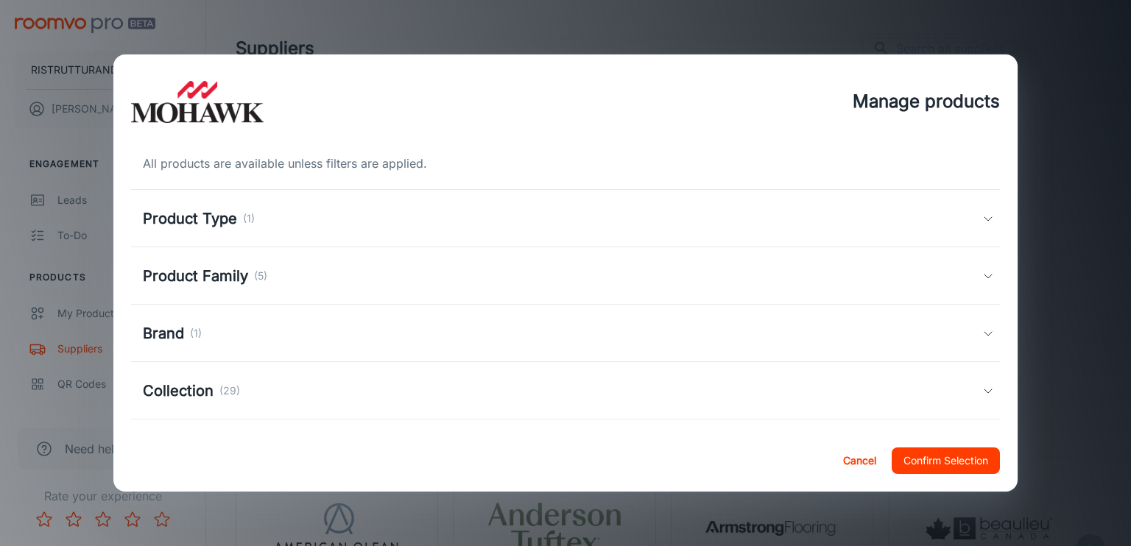
click at [250, 217] on p "(1)" at bounding box center [249, 219] width 12 height 16
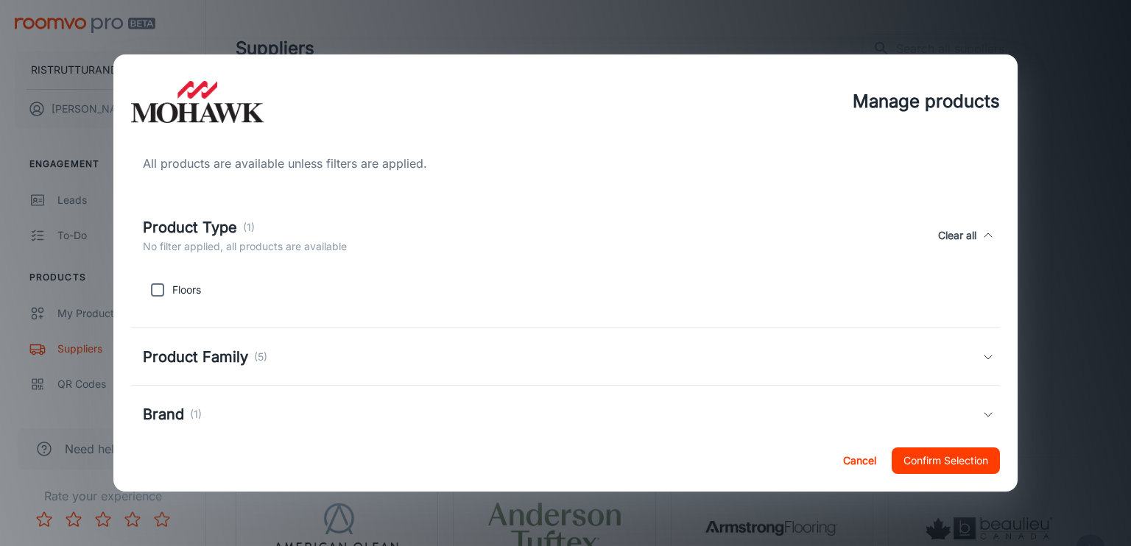
click at [250, 217] on div "Product Type (1)" at bounding box center [245, 228] width 204 height 22
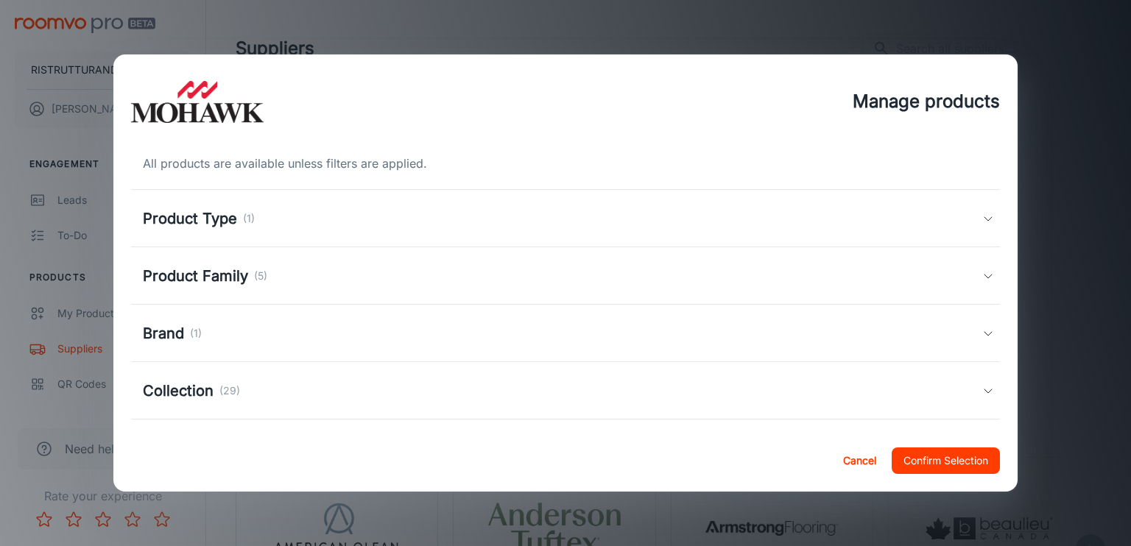
click at [230, 273] on h5 "Product Family" at bounding box center [195, 276] width 105 height 22
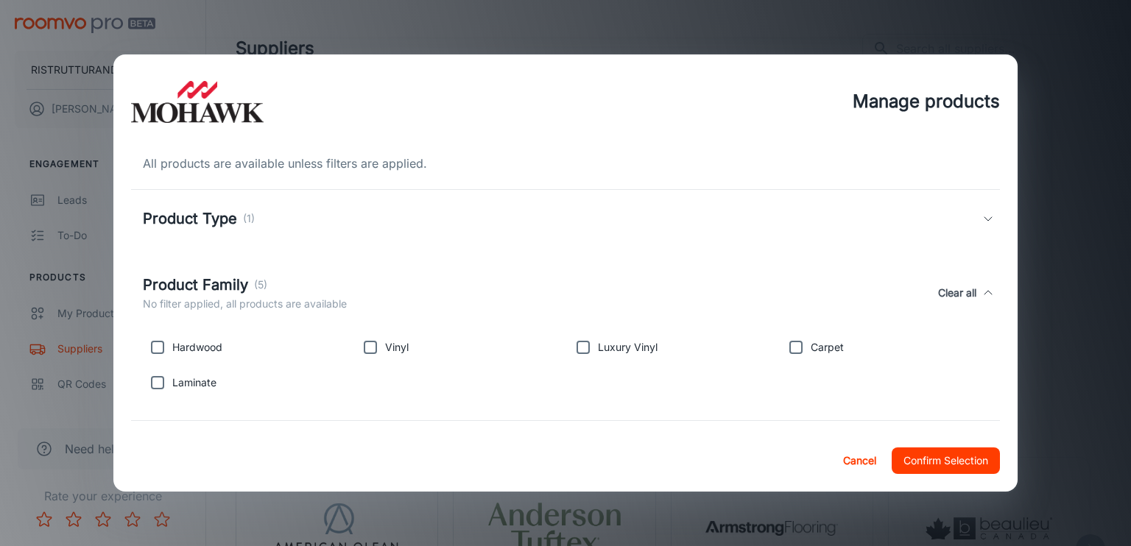
click at [230, 273] on div "Product Family (5) No filter applied, all products are available Clear all" at bounding box center [566, 293] width 870 height 68
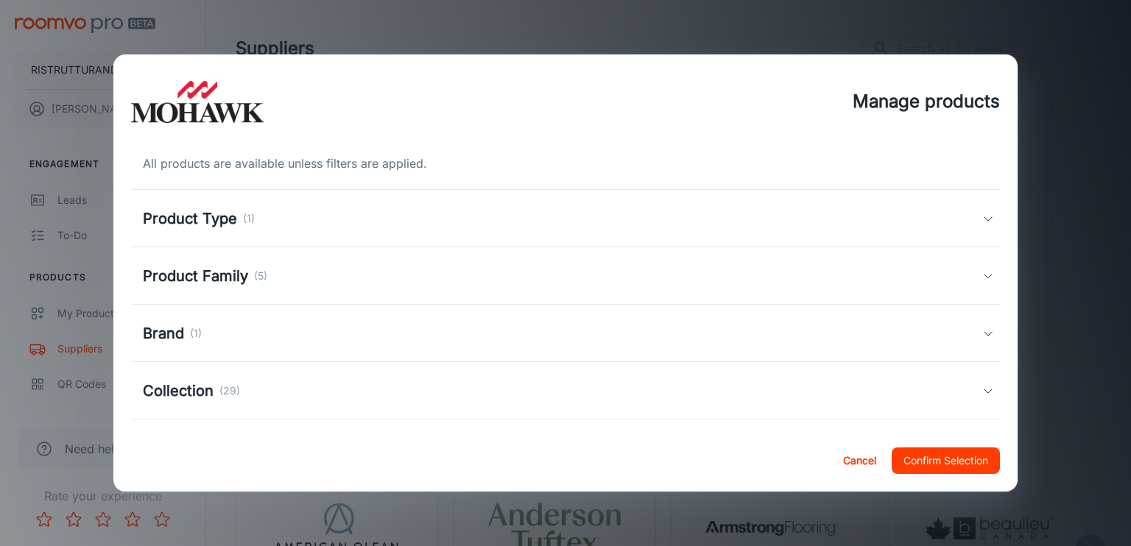
click at [280, 387] on div "Collection (29)" at bounding box center [563, 391] width 840 height 22
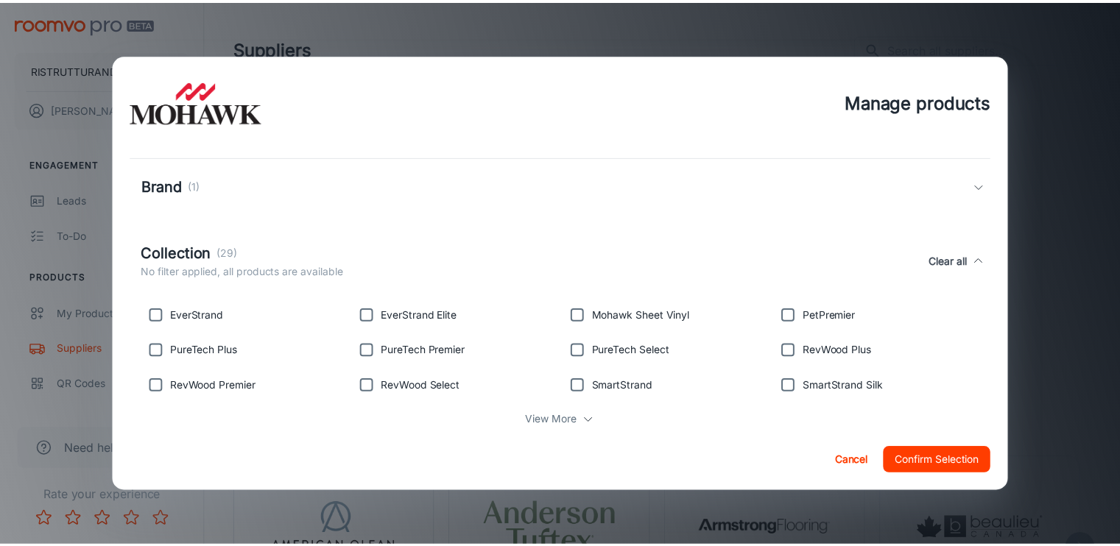
scroll to position [295, 0]
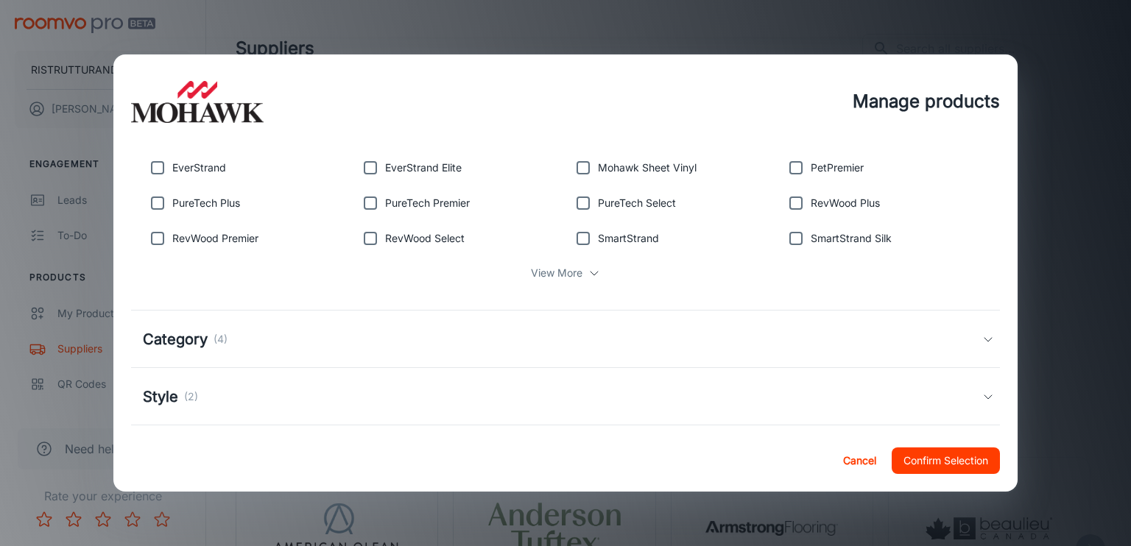
click at [852, 463] on button "Cancel" at bounding box center [859, 461] width 47 height 27
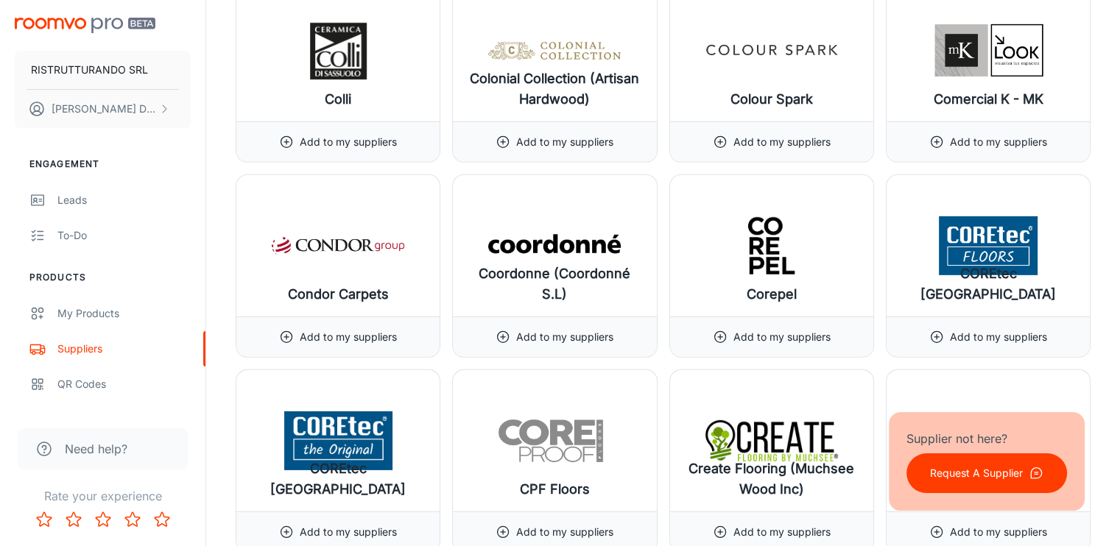
scroll to position [4935, 0]
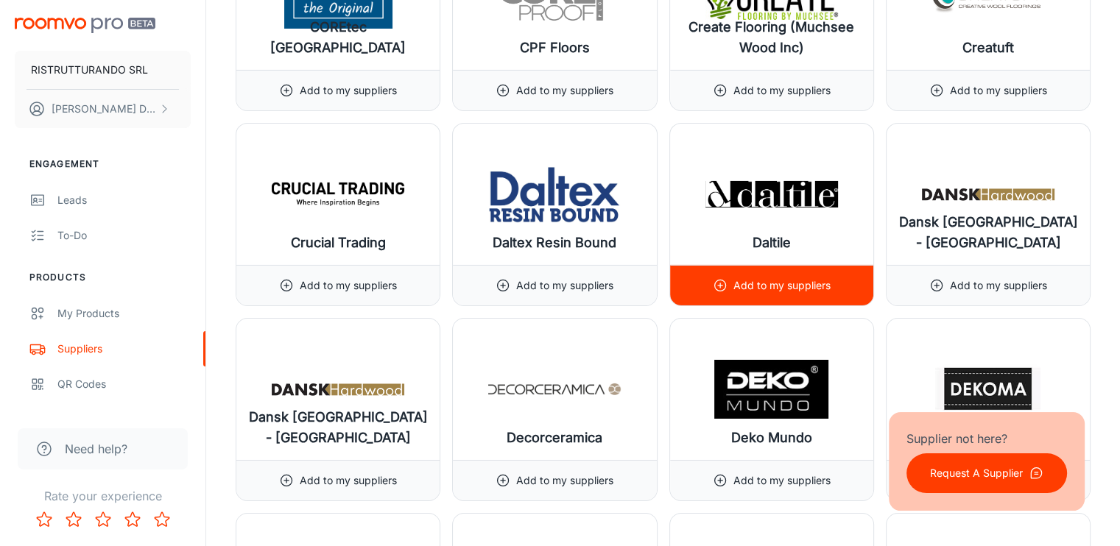
click at [776, 185] on img at bounding box center [772, 194] width 133 height 59
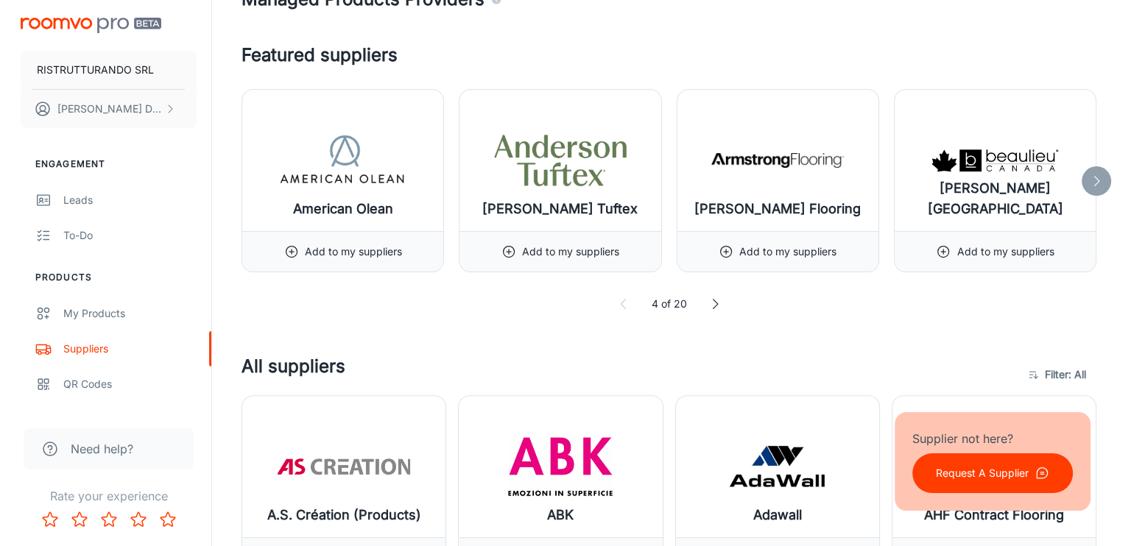
scroll to position [0, 0]
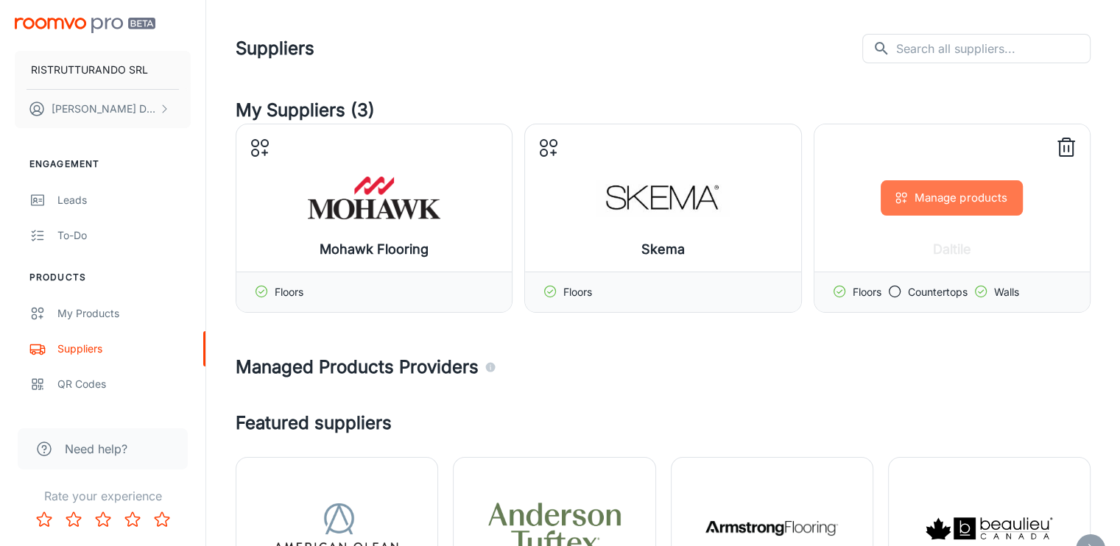
click at [966, 203] on button "Manage products" at bounding box center [952, 197] width 142 height 35
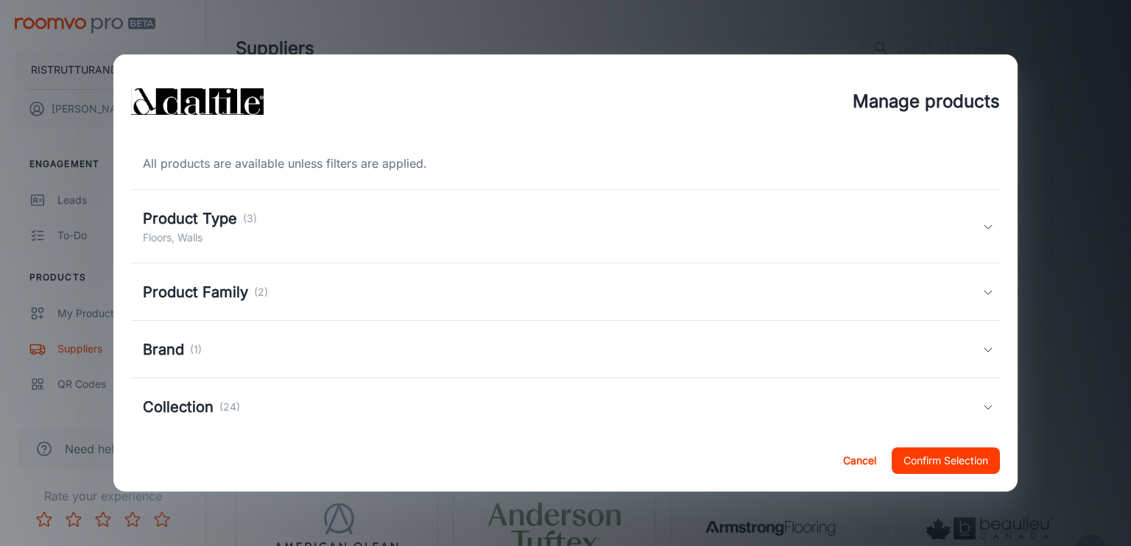
click at [283, 228] on div "Product Type (3) Floors, Walls" at bounding box center [563, 227] width 840 height 38
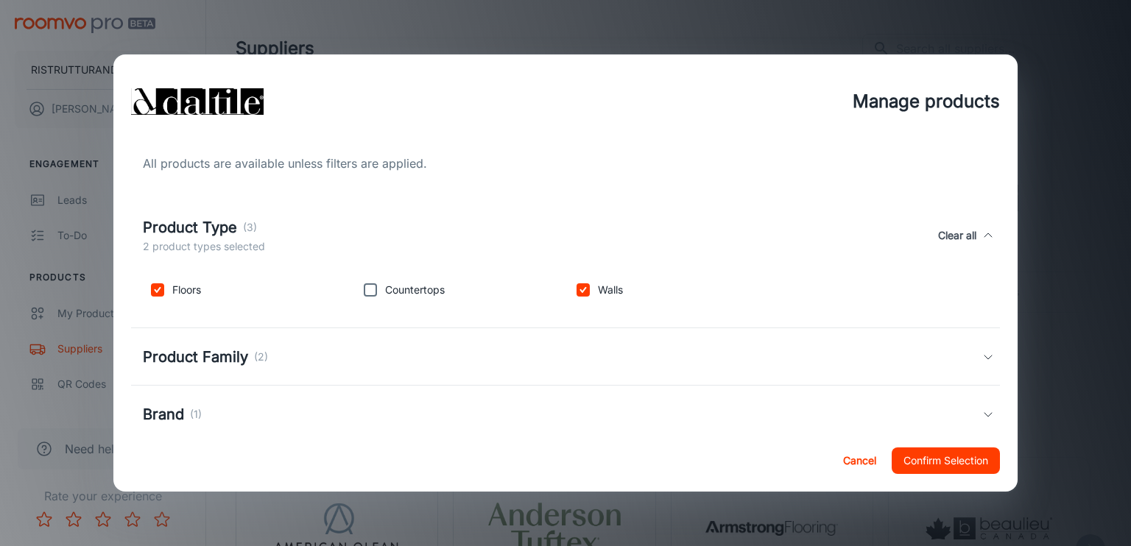
scroll to position [147, 0]
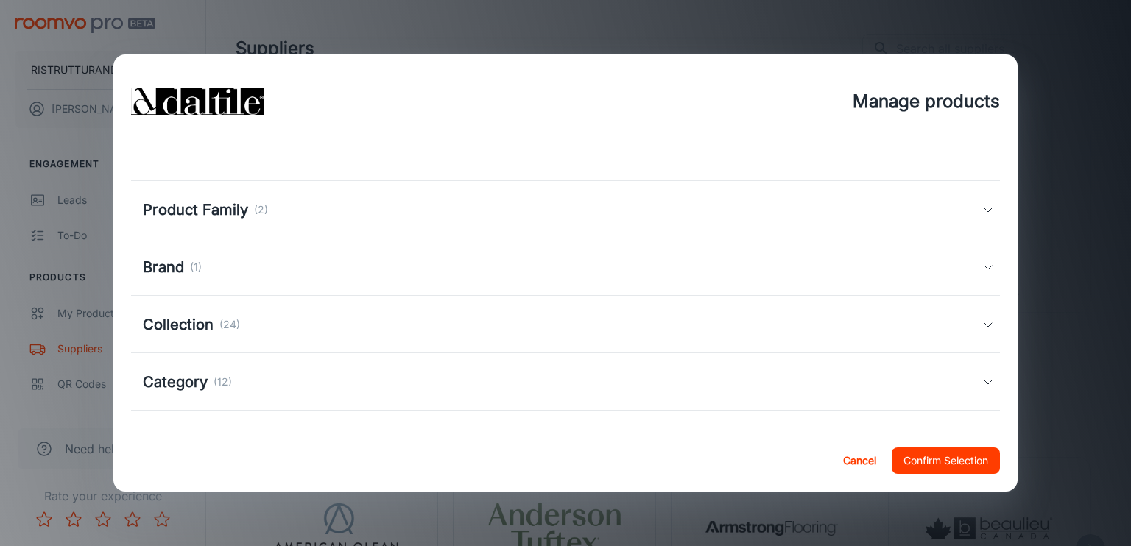
click at [242, 217] on h5 "Product Family" at bounding box center [195, 210] width 105 height 22
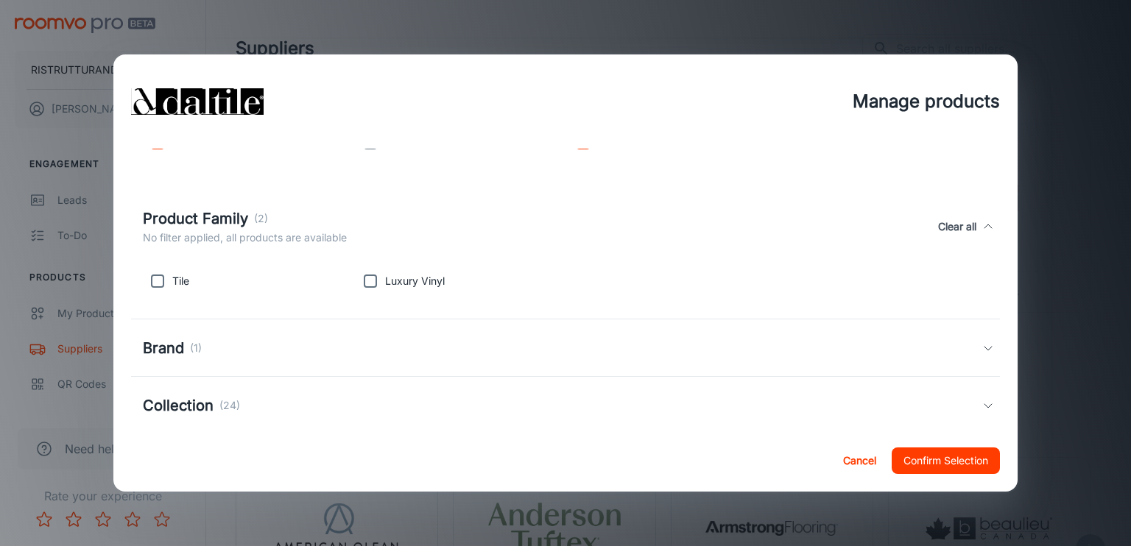
drag, startPoint x: 164, startPoint y: 282, endPoint x: 171, endPoint y: 283, distance: 7.4
click at [166, 282] on input "checkbox" at bounding box center [157, 281] width 29 height 29
checkbox input "true"
click at [370, 284] on input "checkbox" at bounding box center [370, 281] width 29 height 29
checkbox input "true"
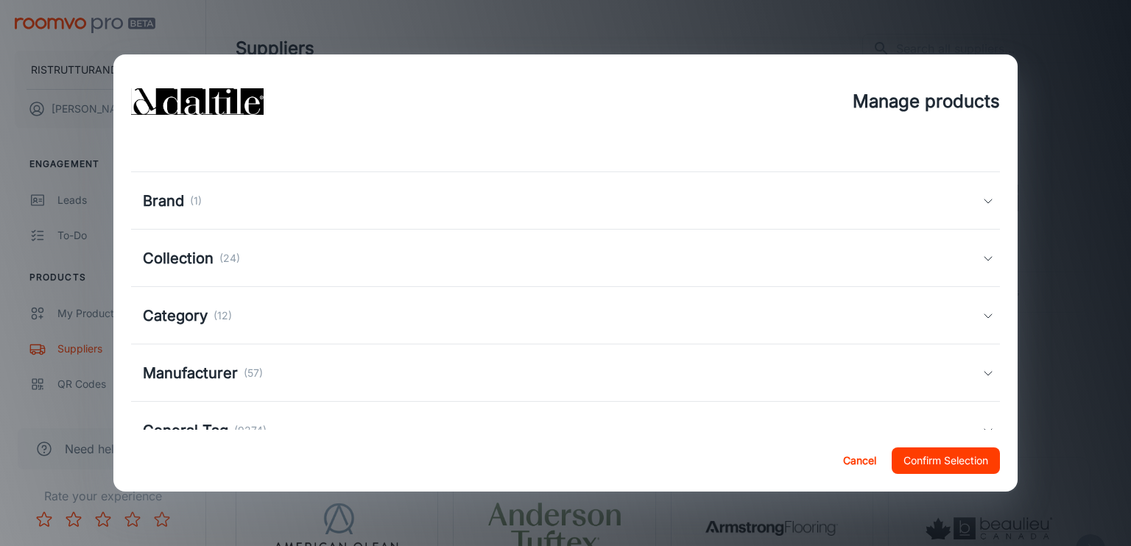
scroll to position [342, 0]
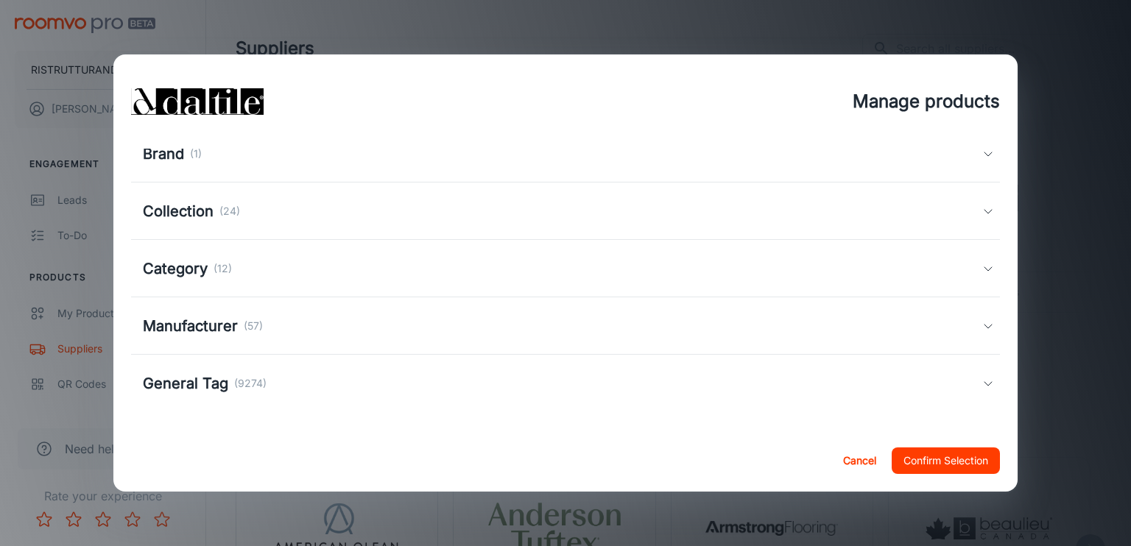
click at [205, 211] on h5 "Collection" at bounding box center [178, 211] width 71 height 22
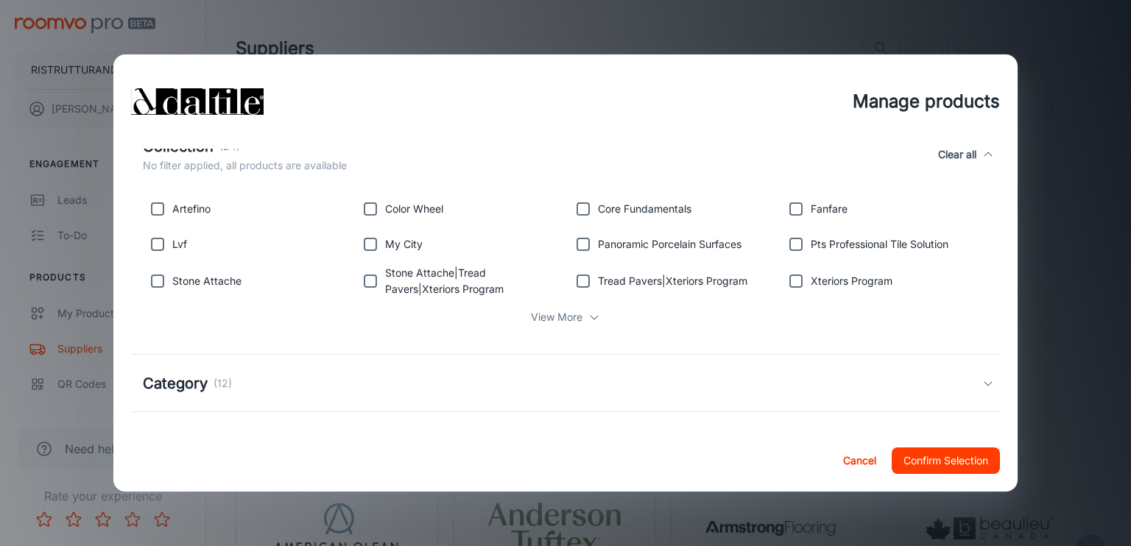
scroll to position [489, 0]
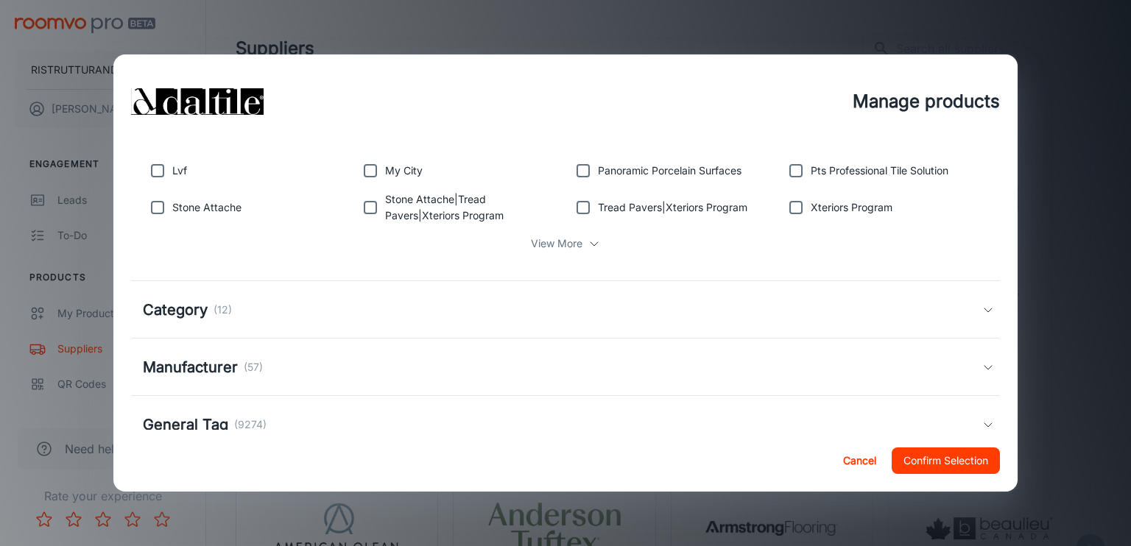
click at [233, 368] on h5 "Manufacturer" at bounding box center [190, 367] width 95 height 22
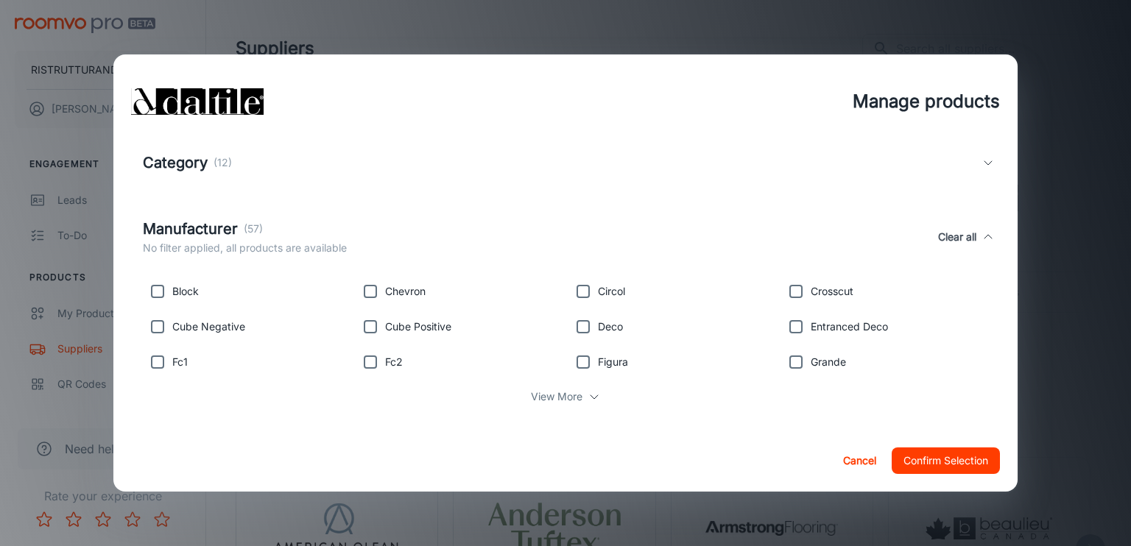
scroll to position [710, 0]
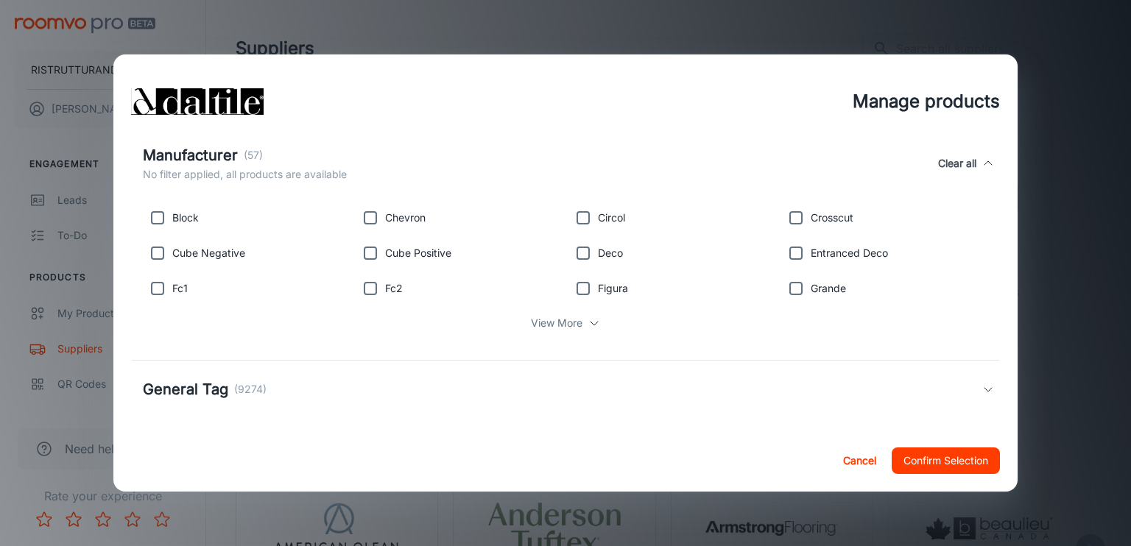
click at [561, 317] on p "View More" at bounding box center [557, 323] width 52 height 16
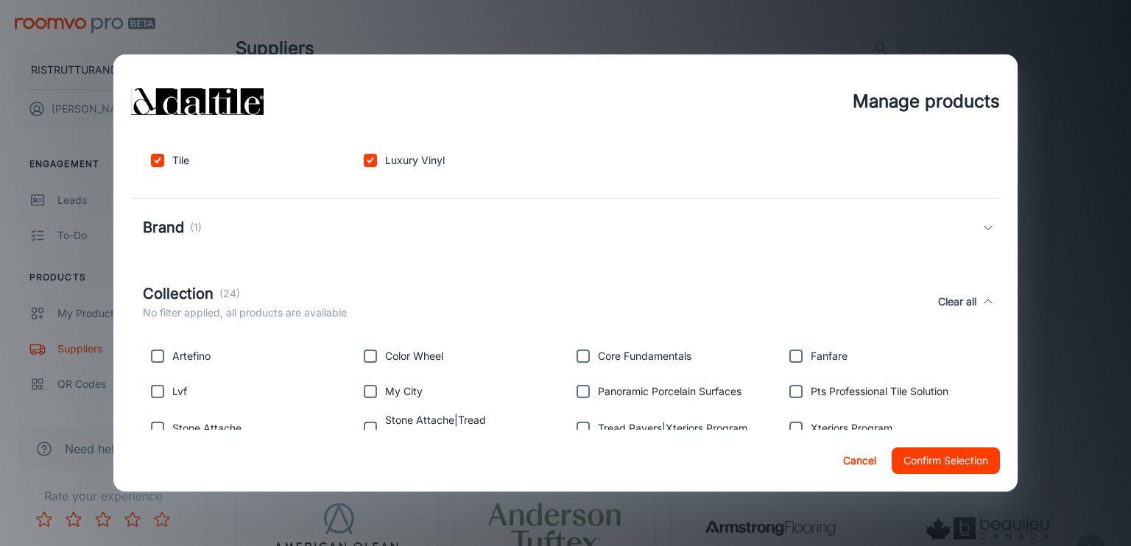
scroll to position [342, 0]
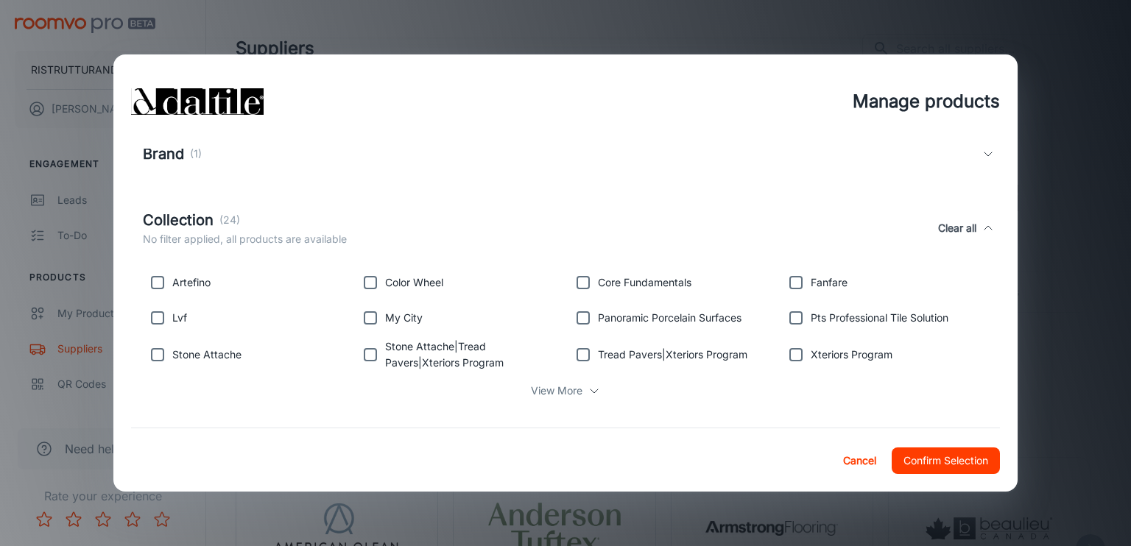
click at [577, 282] on input "checkbox" at bounding box center [583, 282] width 29 height 29
checkbox input "true"
drag, startPoint x: 369, startPoint y: 317, endPoint x: 548, endPoint y: 368, distance: 186.0
click at [370, 317] on input "checkbox" at bounding box center [370, 317] width 29 height 29
checkbox input "true"
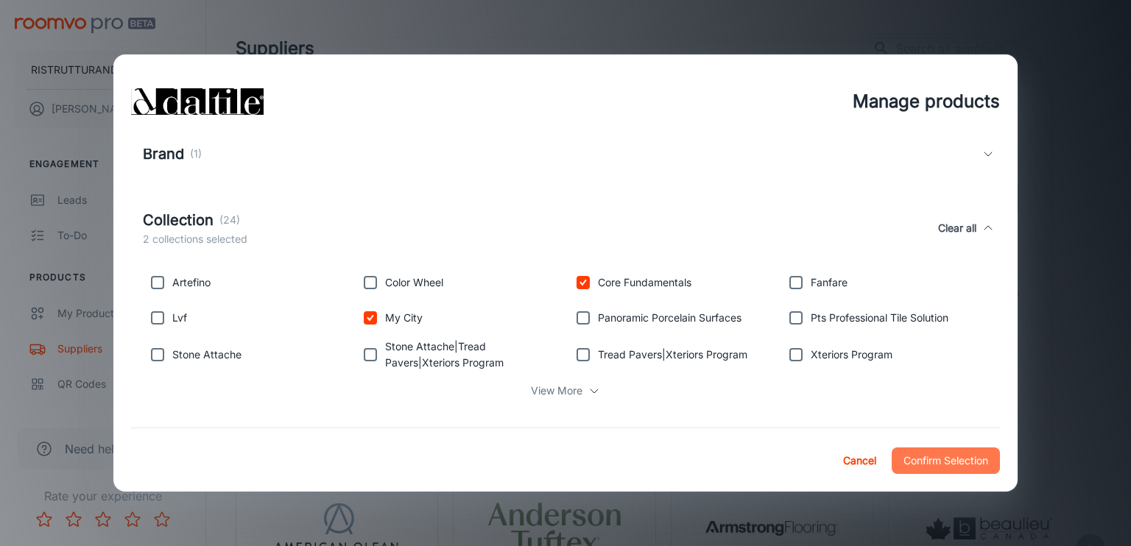
click at [941, 462] on button "Confirm Selection" at bounding box center [946, 461] width 108 height 27
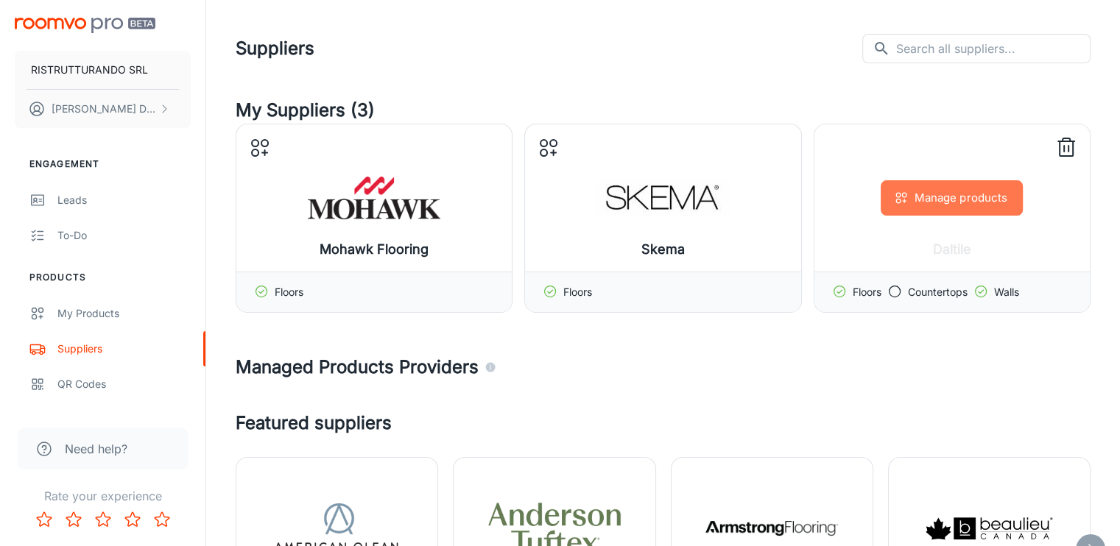
click at [941, 193] on button "Manage products" at bounding box center [952, 197] width 142 height 35
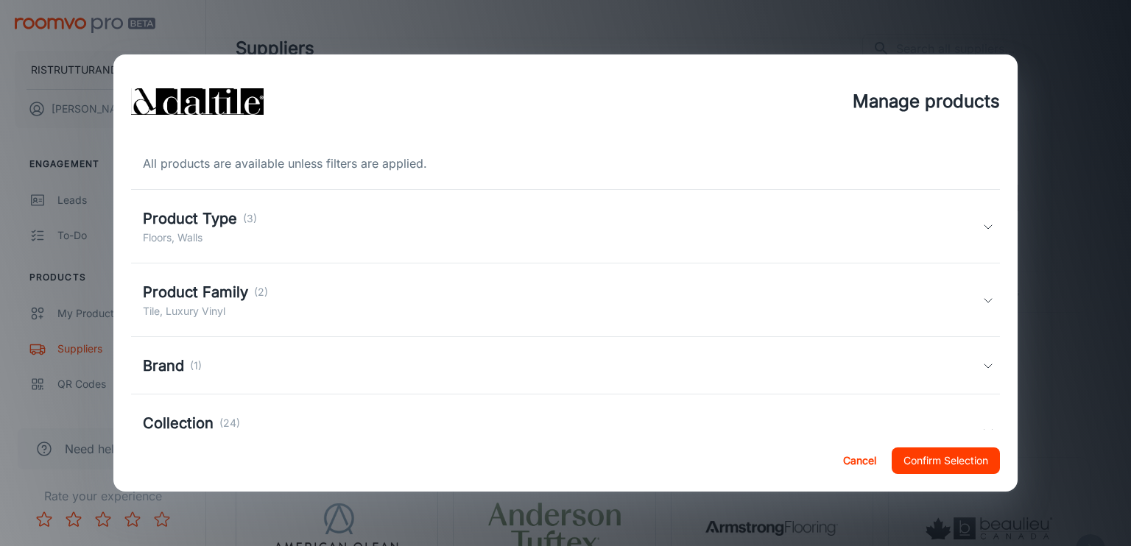
click at [217, 300] on h5 "Product Family" at bounding box center [195, 292] width 105 height 22
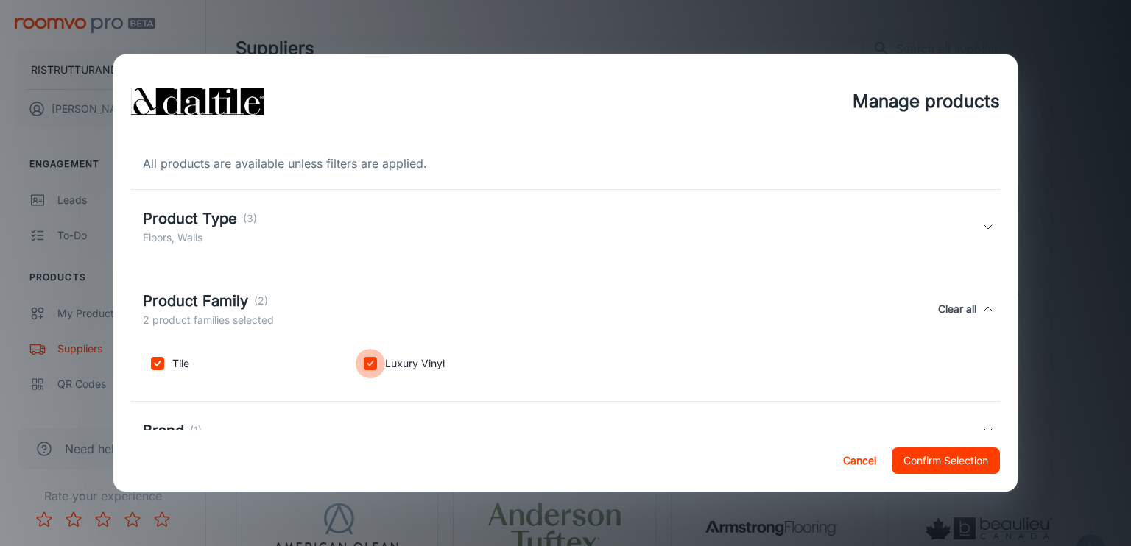
click at [368, 363] on input "checkbox" at bounding box center [370, 363] width 29 height 29
checkbox input "false"
click at [211, 222] on h5 "Product Type" at bounding box center [190, 219] width 94 height 22
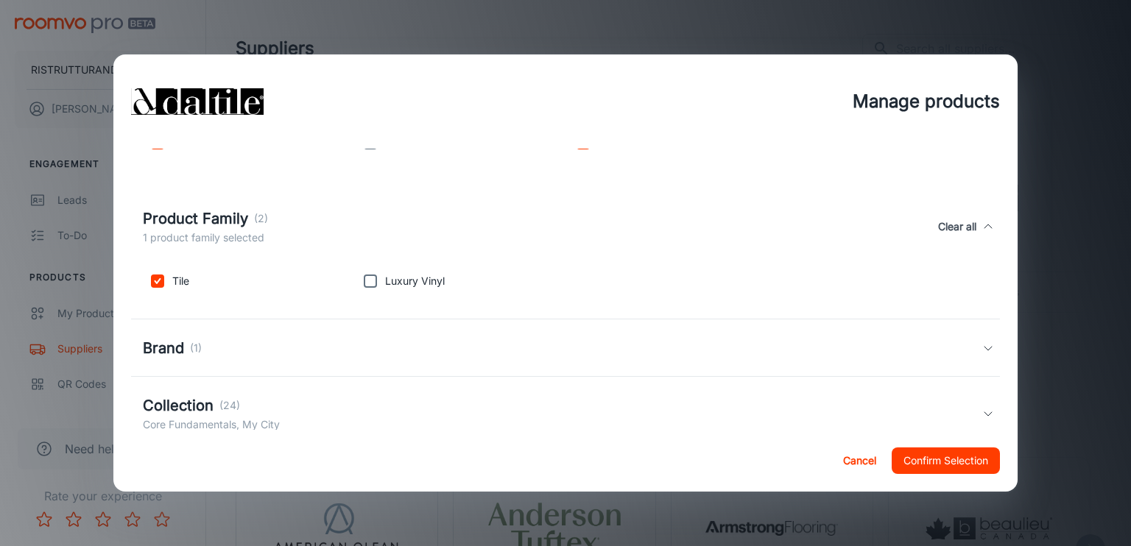
scroll to position [221, 0]
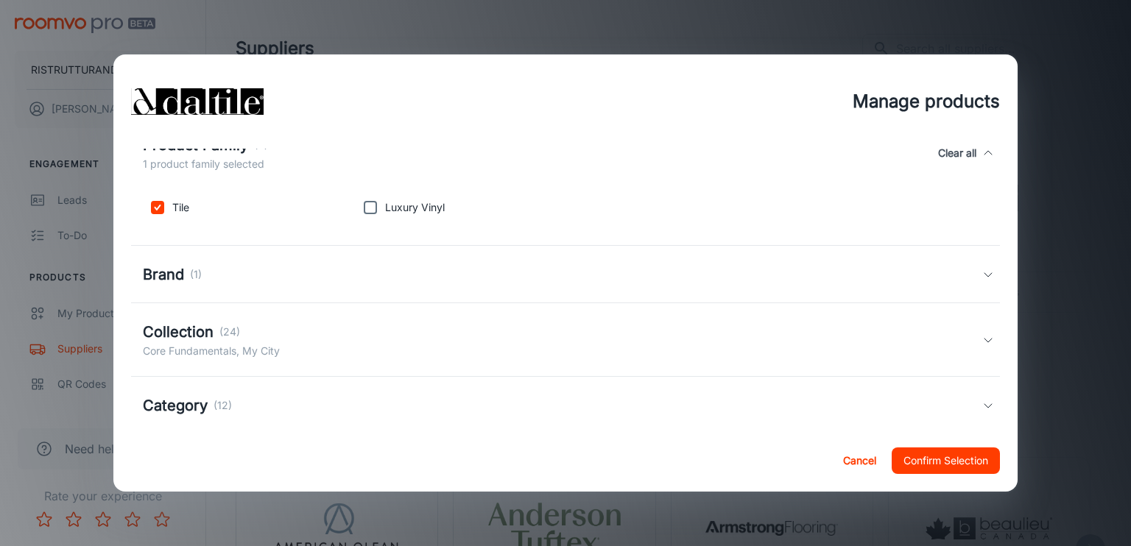
click at [248, 345] on p "Core Fundamentals, My City" at bounding box center [211, 351] width 137 height 16
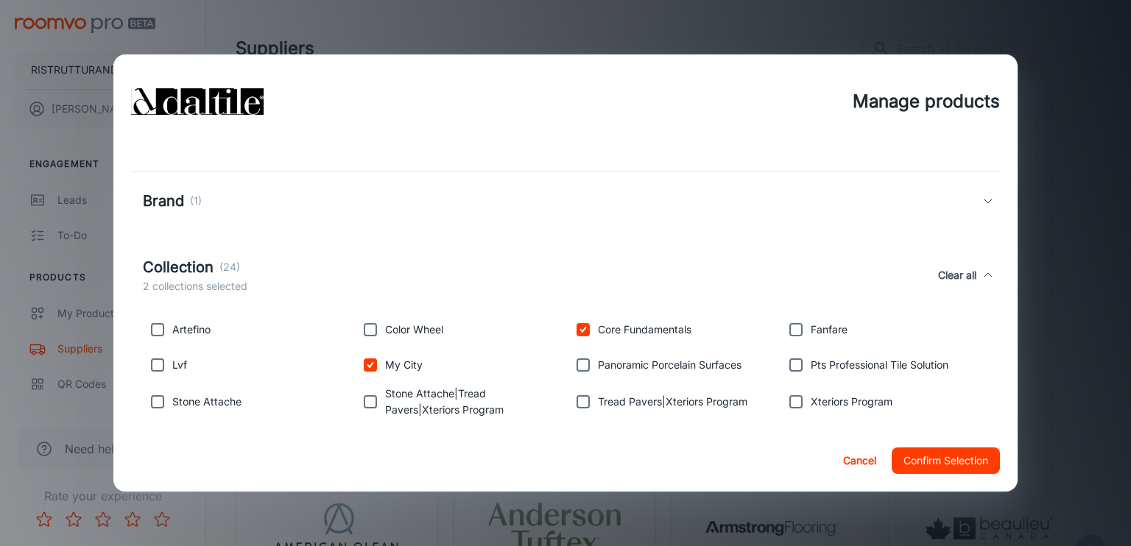
scroll to position [368, 0]
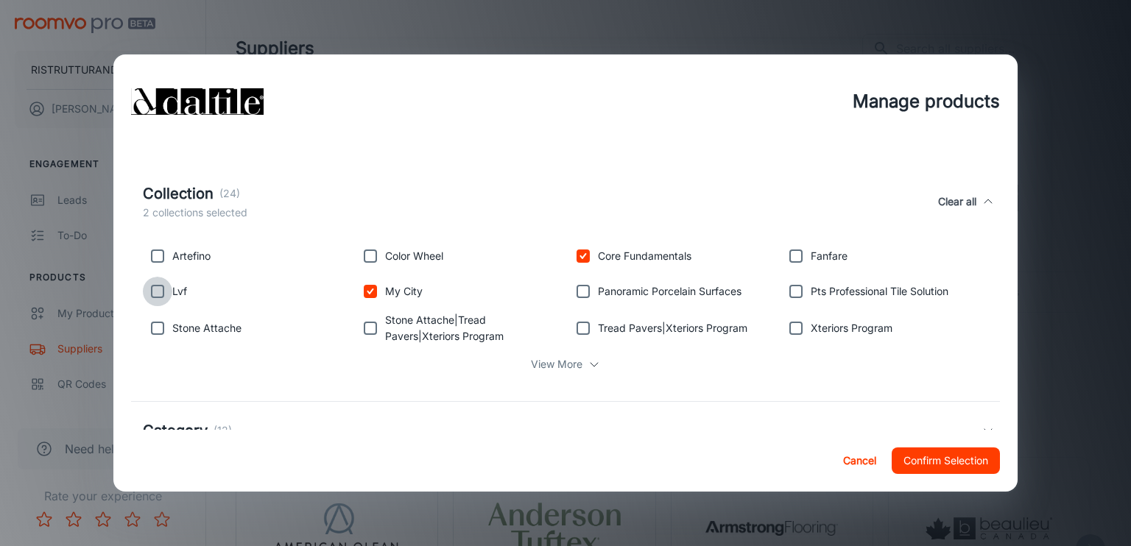
click at [155, 296] on input "checkbox" at bounding box center [157, 291] width 29 height 29
checkbox input "true"
drag, startPoint x: 157, startPoint y: 326, endPoint x: 224, endPoint y: 340, distance: 68.5
click at [160, 327] on input "checkbox" at bounding box center [157, 328] width 29 height 29
checkbox input "true"
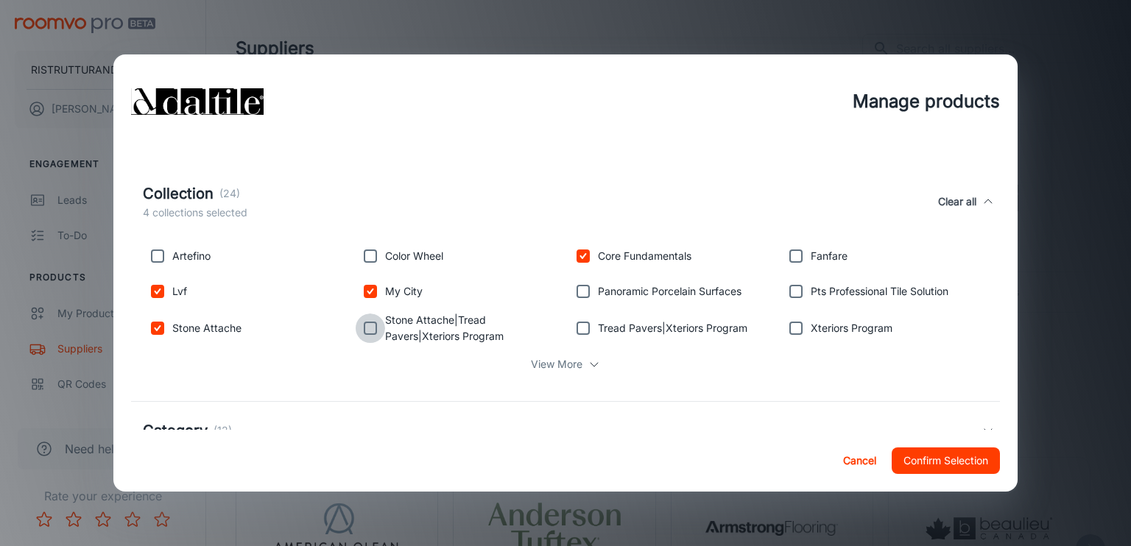
drag, startPoint x: 364, startPoint y: 331, endPoint x: 454, endPoint y: 331, distance: 89.9
click at [365, 331] on input "checkbox" at bounding box center [370, 328] width 29 height 29
checkbox input "true"
click at [580, 332] on input "checkbox" at bounding box center [583, 328] width 29 height 29
checkbox input "true"
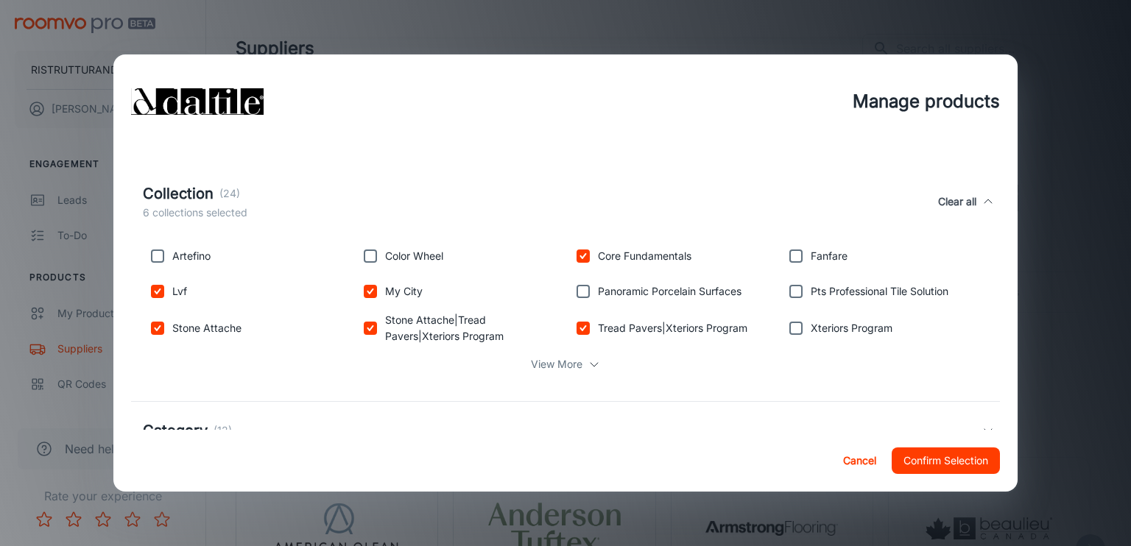
click at [583, 295] on input "checkbox" at bounding box center [583, 291] width 29 height 29
checkbox input "true"
click at [792, 292] on input "checkbox" at bounding box center [795, 291] width 29 height 29
checkbox input "true"
click at [781, 332] on input "checkbox" at bounding box center [795, 328] width 29 height 29
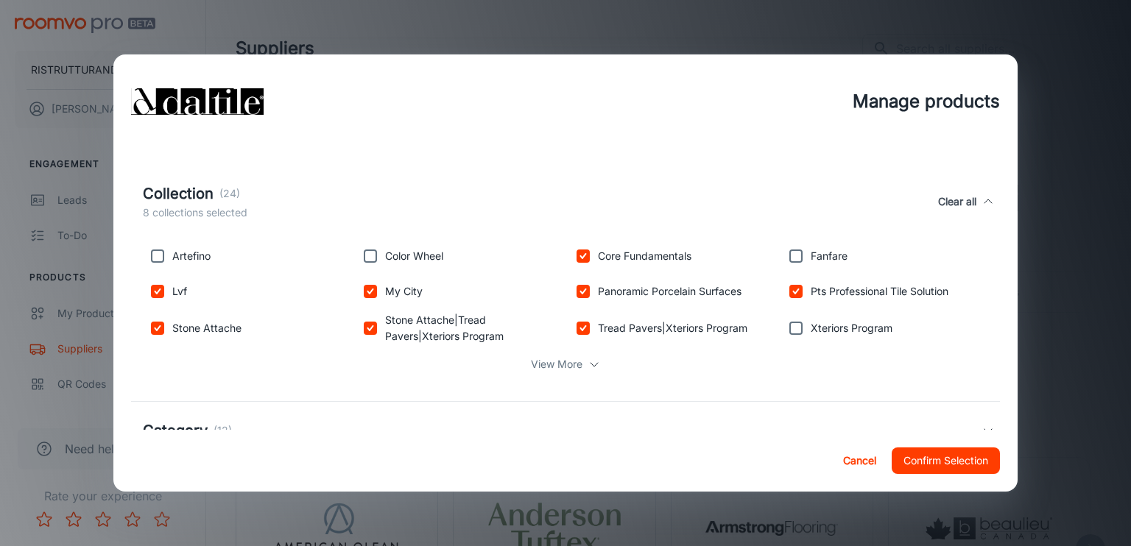
checkbox input "true"
click at [566, 372] on p "View More" at bounding box center [557, 364] width 52 height 16
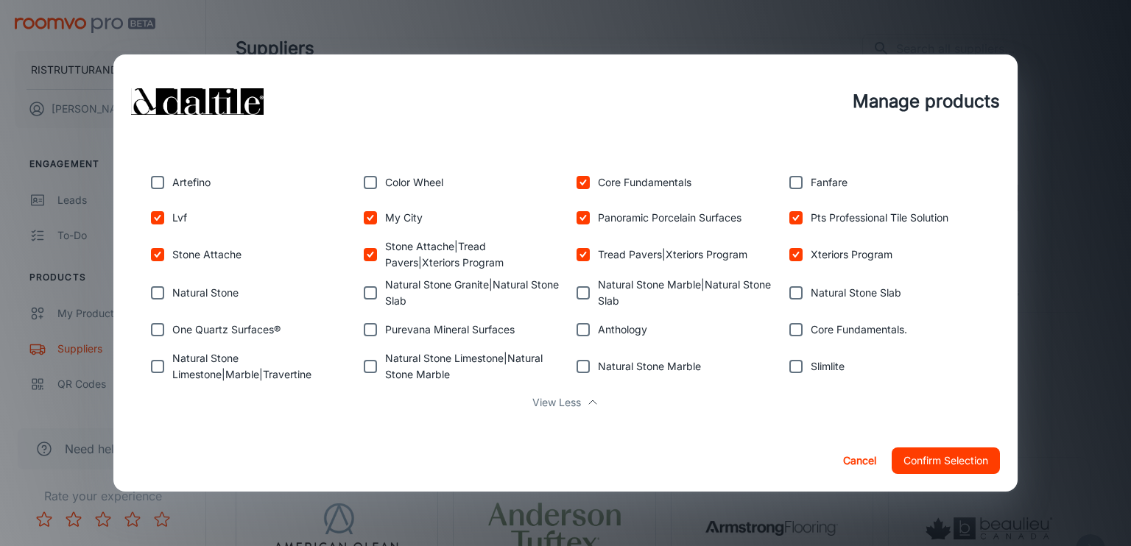
scroll to position [516, 0]
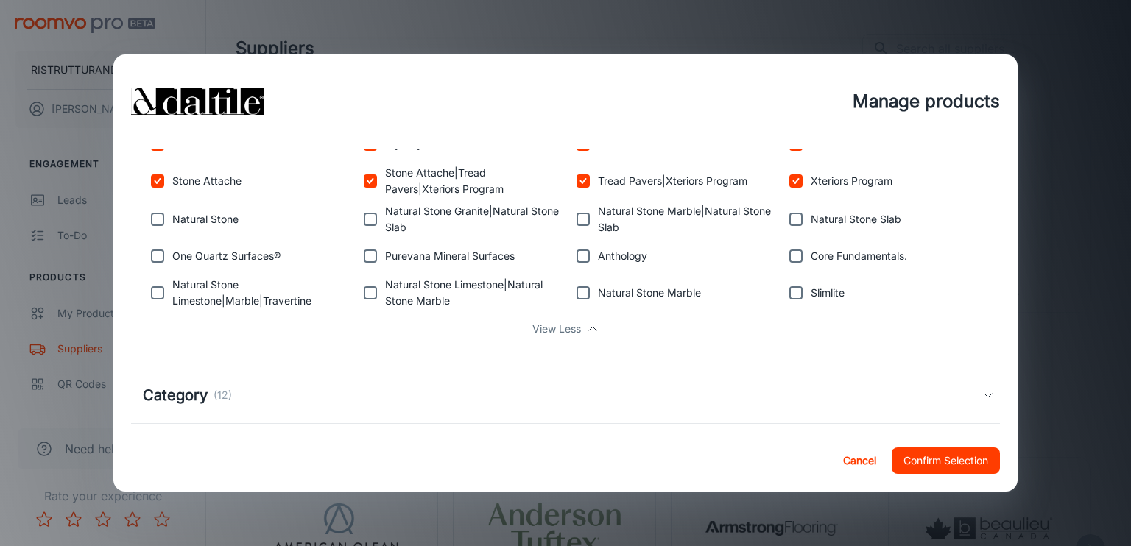
click at [788, 297] on input "checkbox" at bounding box center [795, 292] width 29 height 29
checkbox input "true"
click at [577, 295] on input "checkbox" at bounding box center [583, 292] width 29 height 29
checkbox input "true"
click at [375, 295] on input "checkbox" at bounding box center [370, 292] width 29 height 29
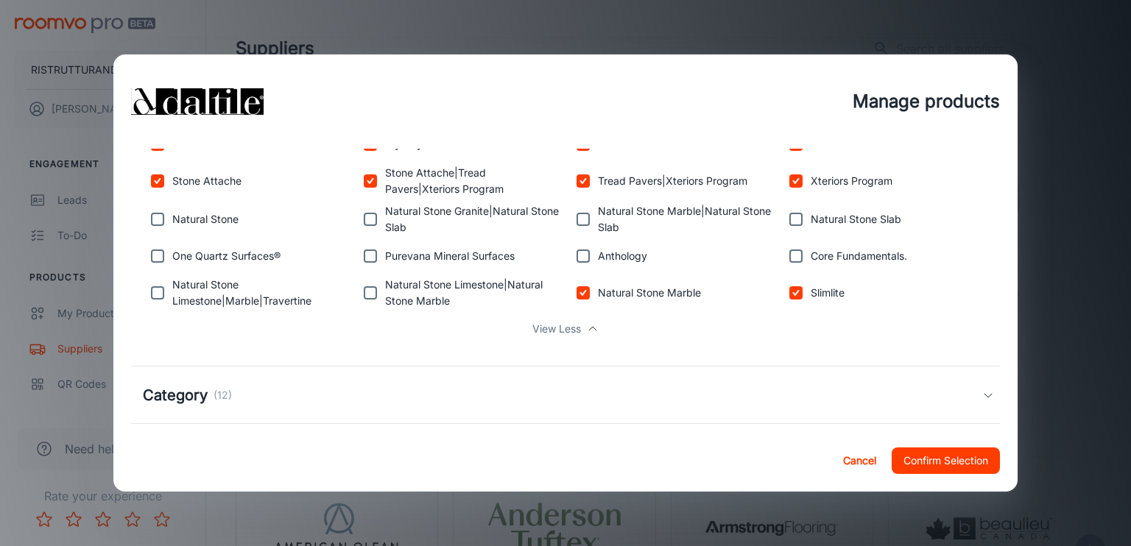
checkbox input "true"
click at [155, 294] on input "checkbox" at bounding box center [157, 292] width 29 height 29
checkbox input "true"
drag, startPoint x: 152, startPoint y: 261, endPoint x: 152, endPoint y: 236, distance: 25.8
click at [152, 259] on input "checkbox" at bounding box center [157, 256] width 29 height 29
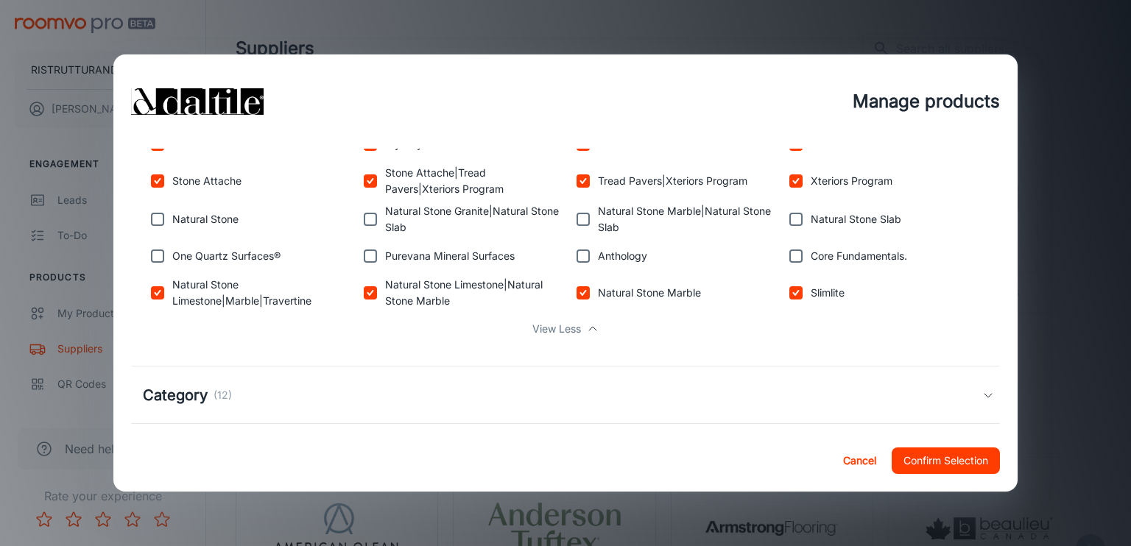
checkbox input "true"
drag, startPoint x: 150, startPoint y: 222, endPoint x: 216, endPoint y: 222, distance: 65.5
click at [151, 222] on input "checkbox" at bounding box center [157, 219] width 29 height 29
checkbox input "true"
drag, startPoint x: 358, startPoint y: 222, endPoint x: 365, endPoint y: 233, distance: 12.7
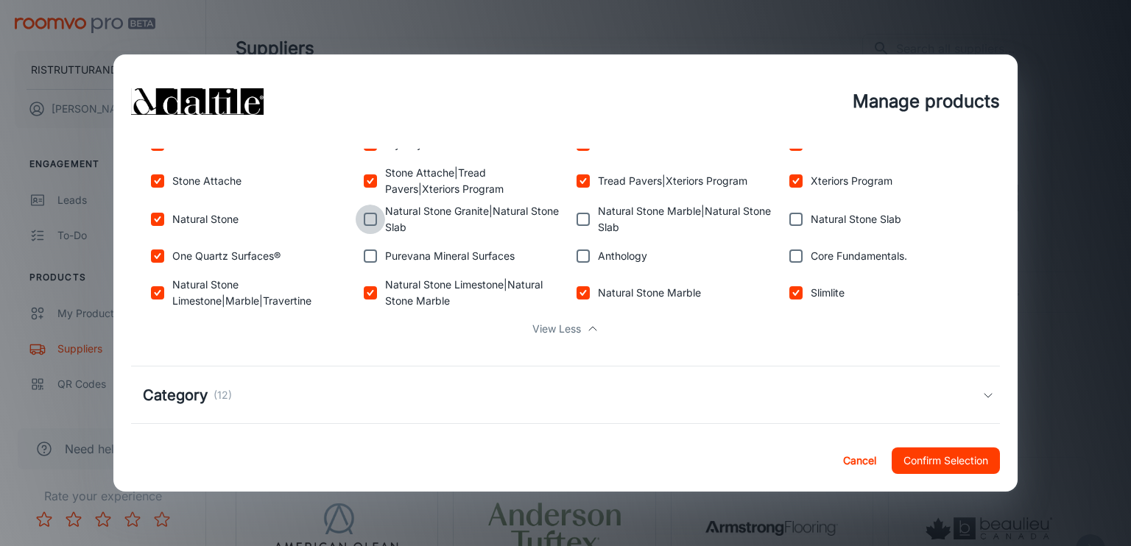
click at [361, 225] on input "checkbox" at bounding box center [370, 219] width 29 height 29
checkbox input "true"
drag, startPoint x: 368, startPoint y: 254, endPoint x: 390, endPoint y: 256, distance: 22.1
click at [384, 256] on div "Purevana Mineral Surfaces" at bounding box center [456, 253] width 213 height 35
click at [576, 223] on input "checkbox" at bounding box center [583, 219] width 29 height 29
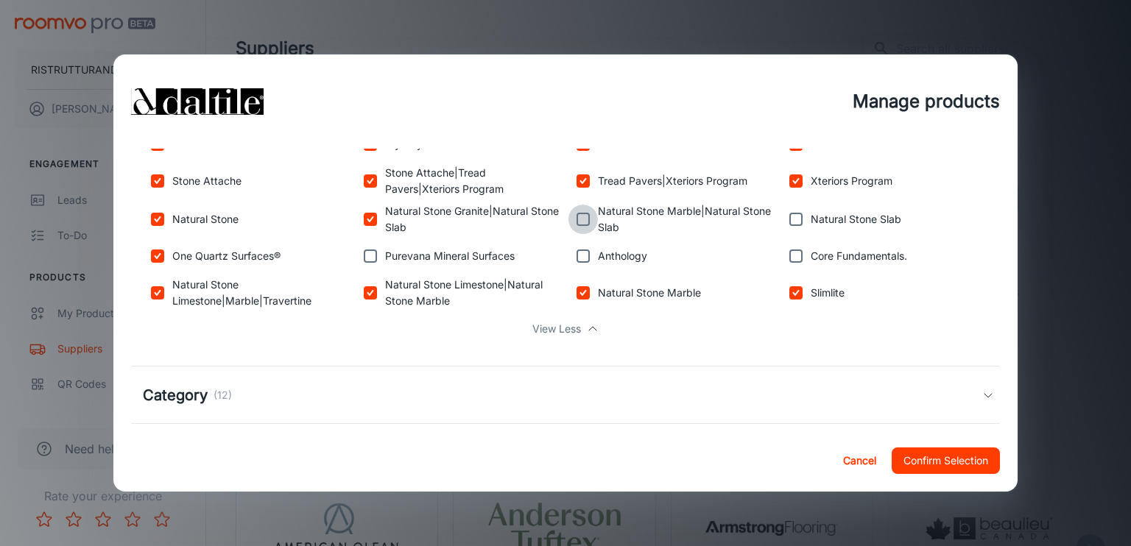
checkbox input "true"
drag, startPoint x: 574, startPoint y: 259, endPoint x: 639, endPoint y: 246, distance: 66.0
click at [586, 256] on input "checkbox" at bounding box center [583, 256] width 29 height 29
checkbox input "true"
click at [790, 221] on input "checkbox" at bounding box center [795, 219] width 29 height 29
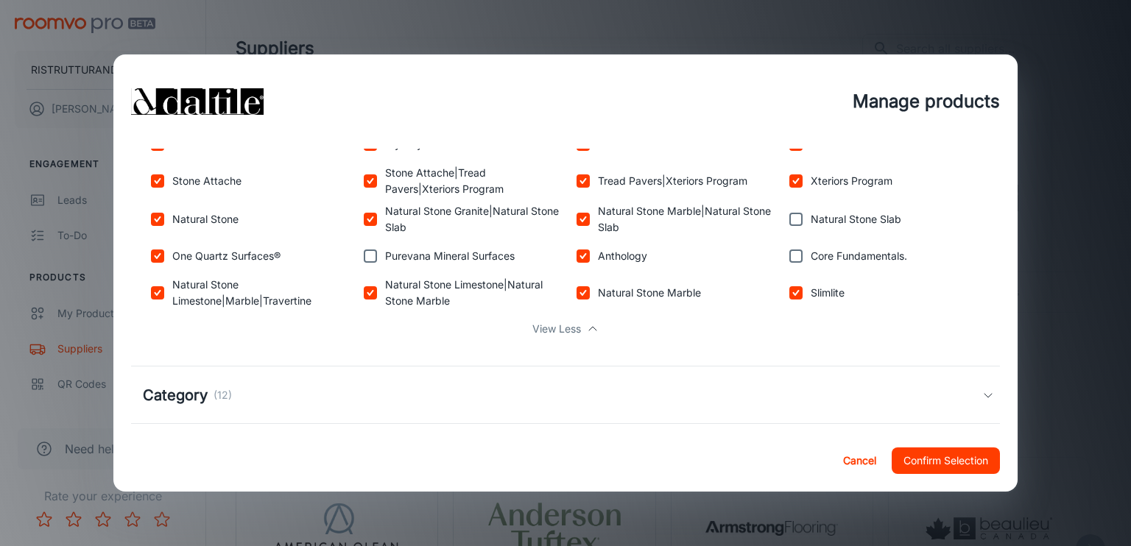
checkbox input "true"
click at [792, 253] on input "checkbox" at bounding box center [795, 256] width 29 height 29
checkbox input "true"
drag, startPoint x: 937, startPoint y: 462, endPoint x: 635, endPoint y: 415, distance: 305.6
click at [690, 437] on div "Cancel Confirm Selection" at bounding box center [565, 461] width 905 height 62
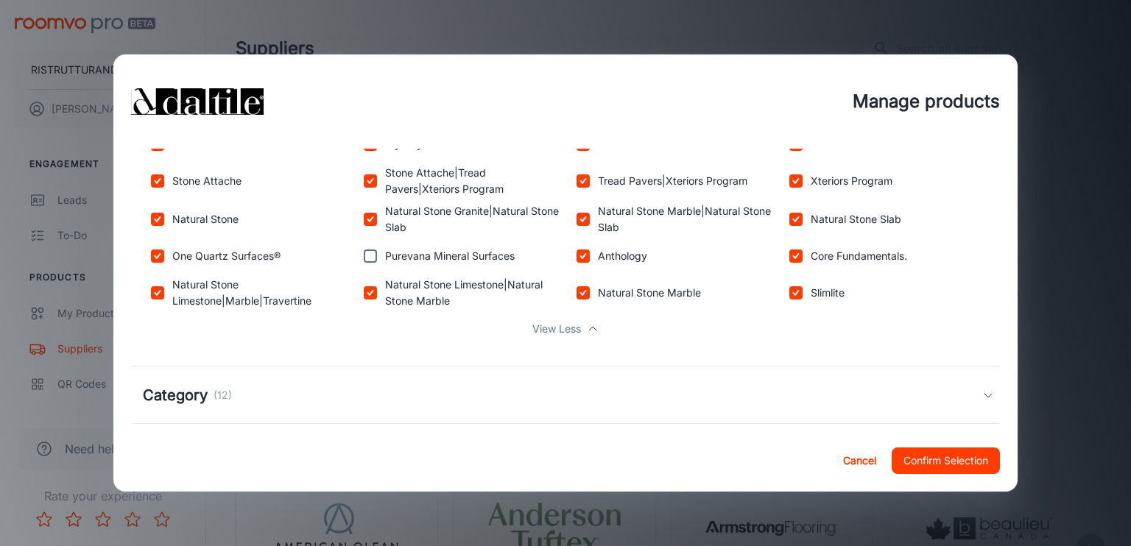
click at [613, 404] on div "Category (12)" at bounding box center [563, 395] width 840 height 22
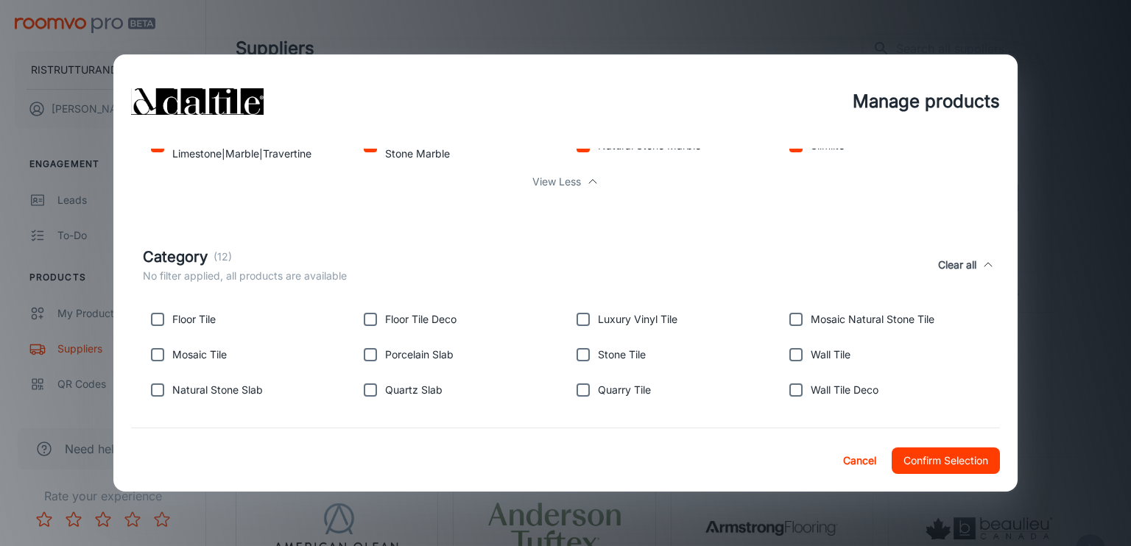
scroll to position [794, 0]
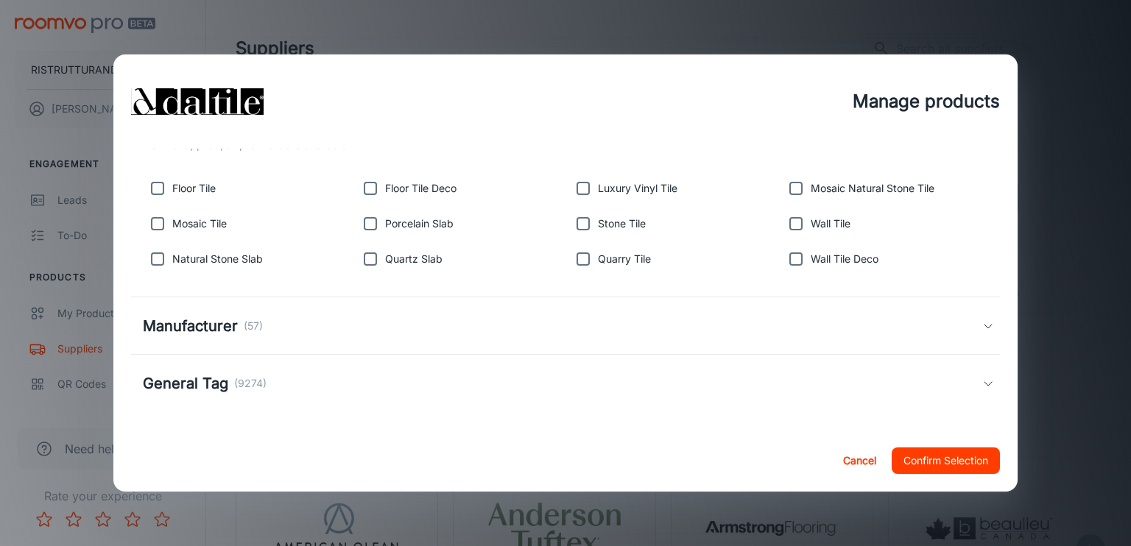
click at [156, 189] on input "checkbox" at bounding box center [157, 188] width 29 height 29
checkbox input "true"
click at [787, 228] on input "checkbox" at bounding box center [795, 223] width 29 height 29
checkbox input "true"
click at [791, 259] on input "checkbox" at bounding box center [795, 259] width 29 height 29
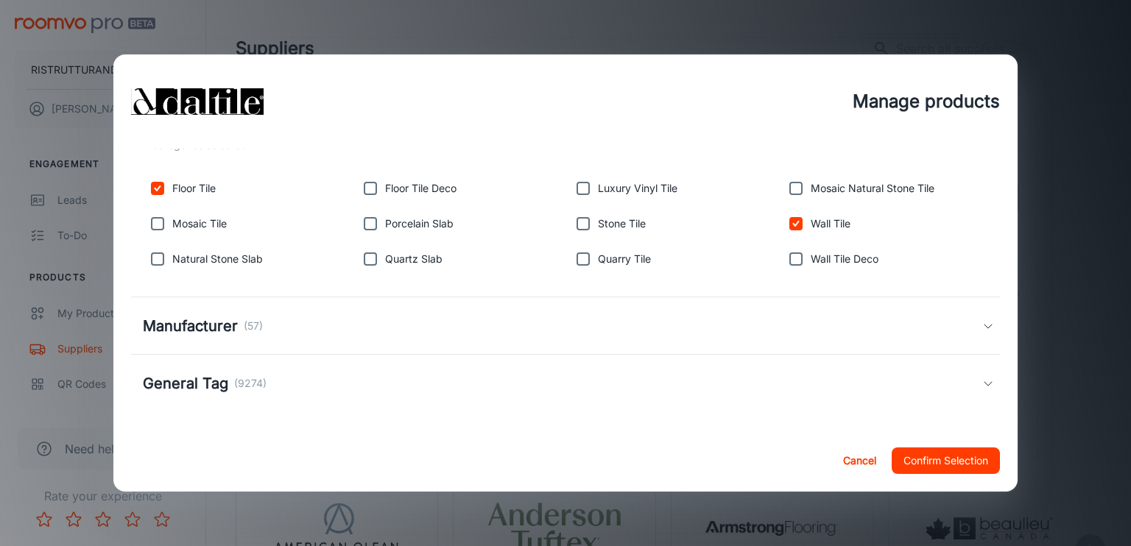
checkbox input "true"
click at [792, 196] on input "checkbox" at bounding box center [795, 188] width 29 height 29
checkbox input "true"
click at [576, 225] on input "checkbox" at bounding box center [583, 223] width 29 height 29
checkbox input "true"
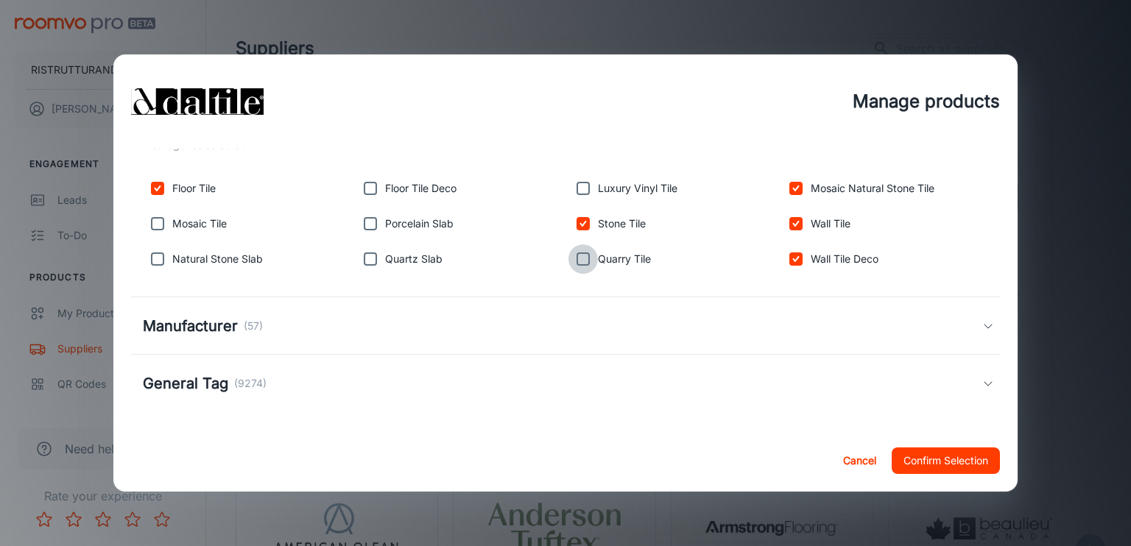
click at [579, 261] on input "checkbox" at bounding box center [583, 259] width 29 height 29
checkbox input "true"
click at [255, 323] on p "(57)" at bounding box center [253, 326] width 19 height 16
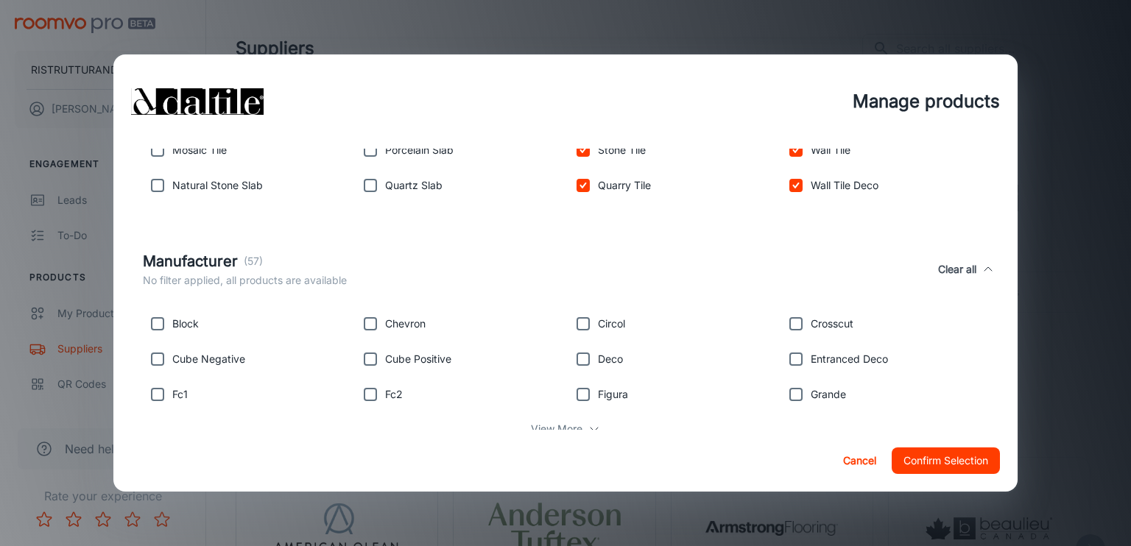
scroll to position [980, 0]
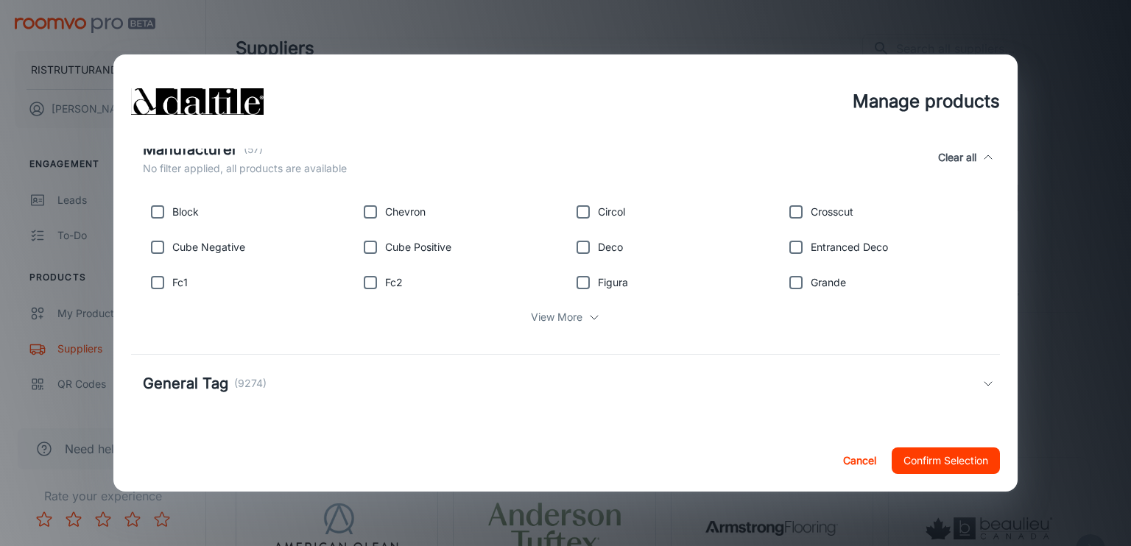
click at [207, 382] on h5 "General Tag" at bounding box center [185, 384] width 85 height 22
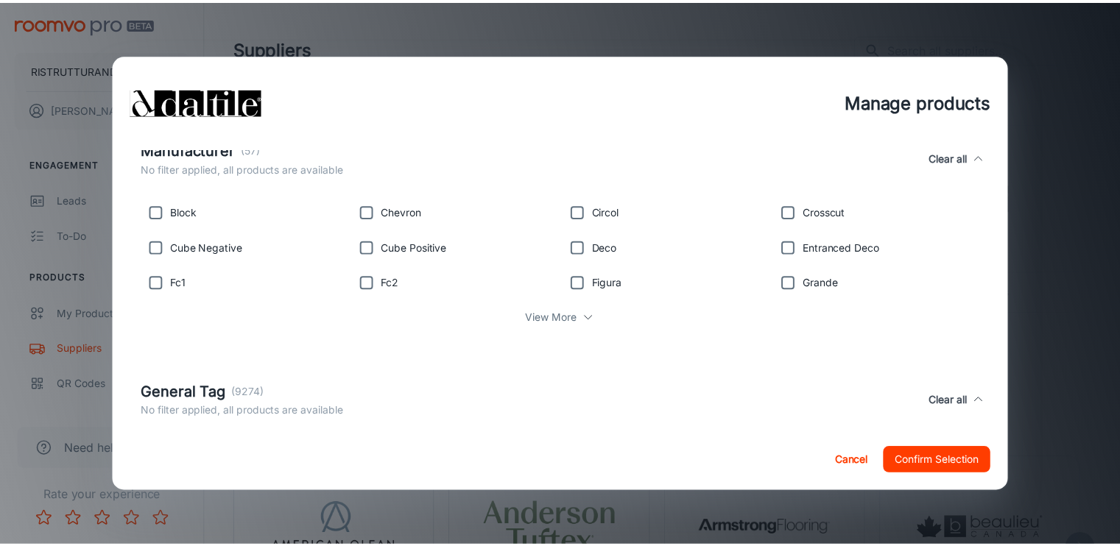
scroll to position [1153, 0]
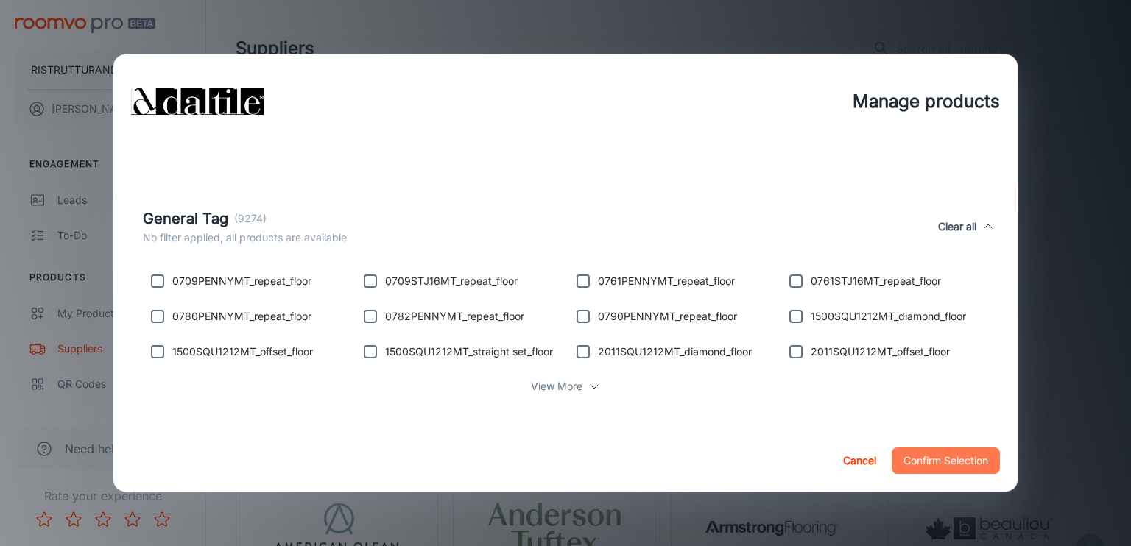
click at [957, 466] on button "Confirm Selection" at bounding box center [946, 461] width 108 height 27
